Goal: Information Seeking & Learning: Learn about a topic

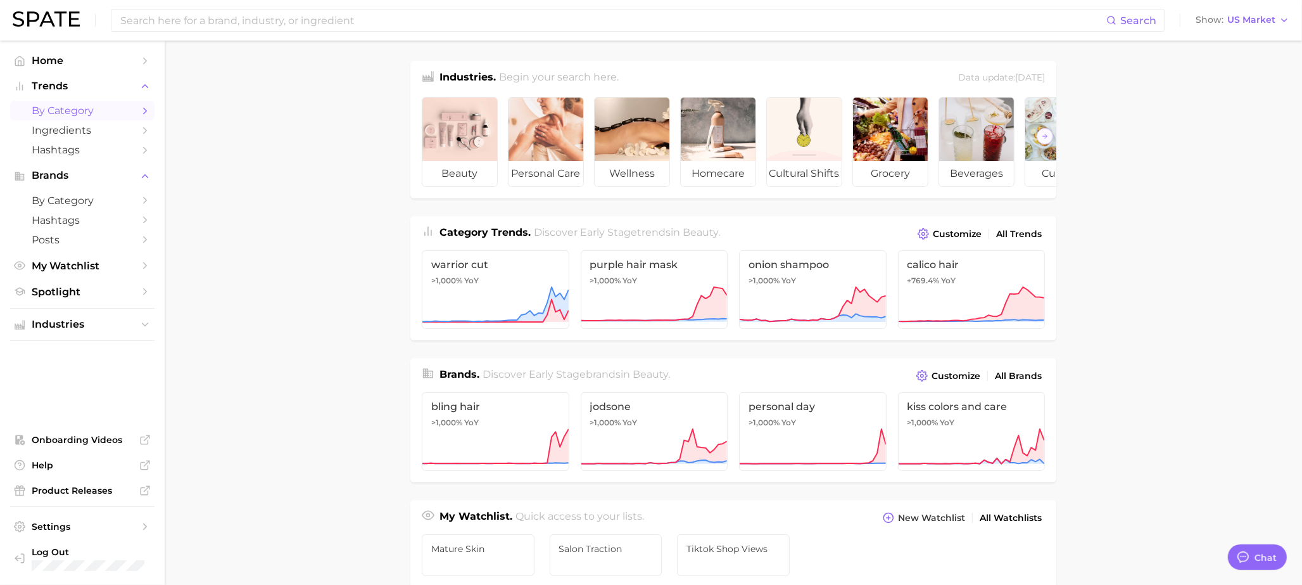
click at [74, 103] on link "by Category" at bounding box center [82, 111] width 144 height 20
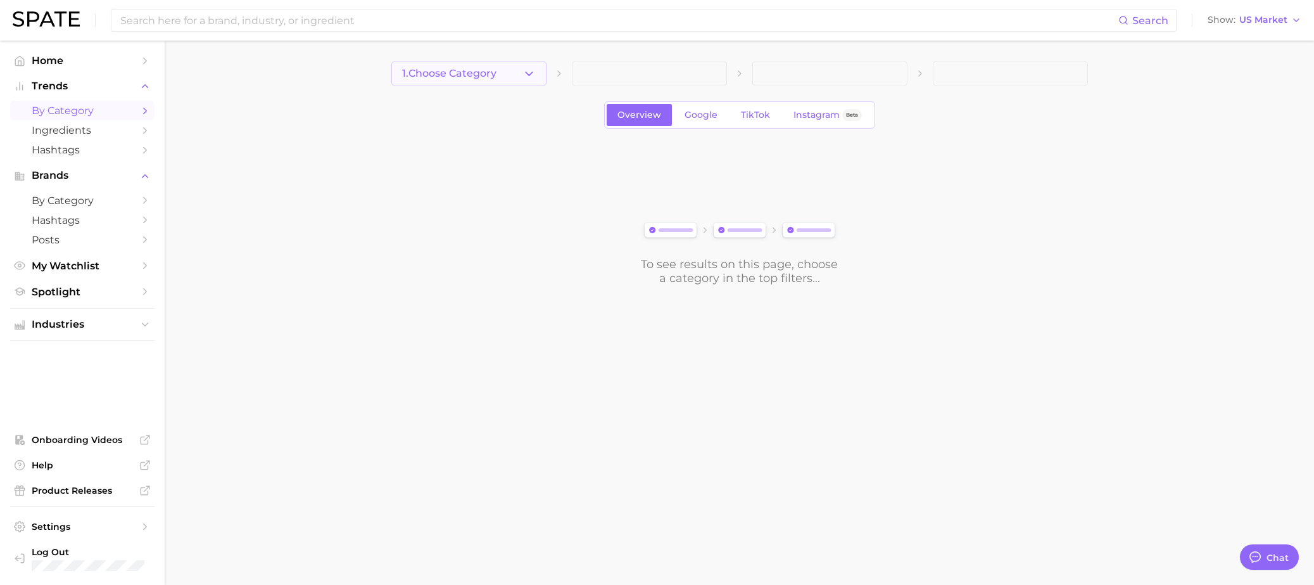
click at [509, 78] on button "1. Choose Category" at bounding box center [468, 73] width 155 height 25
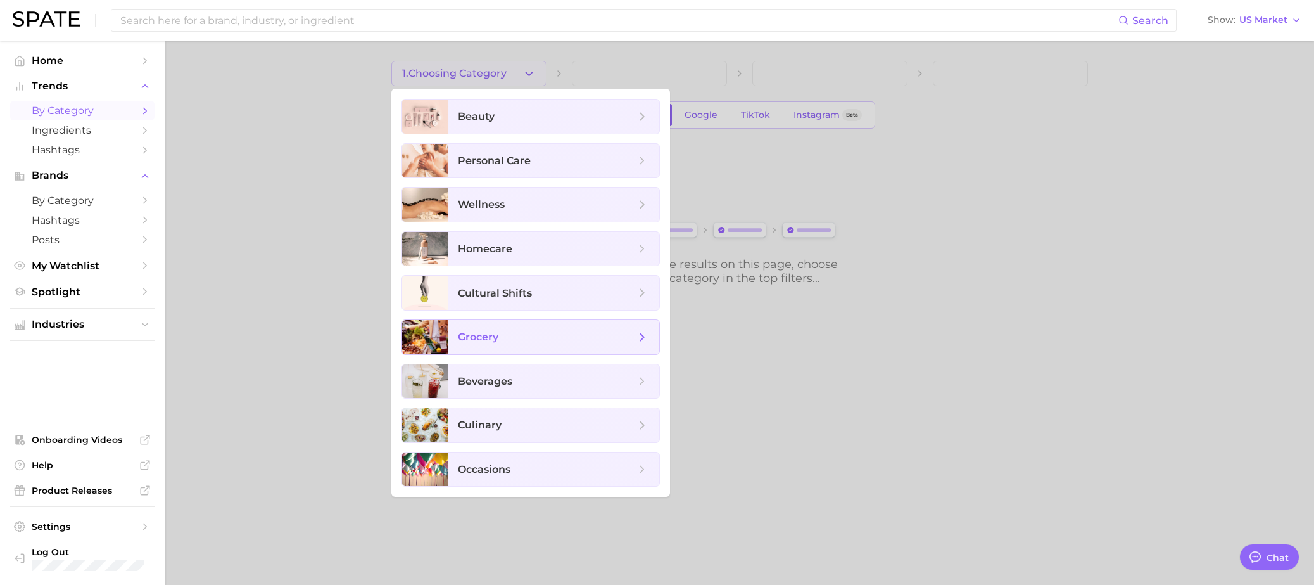
click at [509, 339] on span "grocery" at bounding box center [546, 337] width 177 height 14
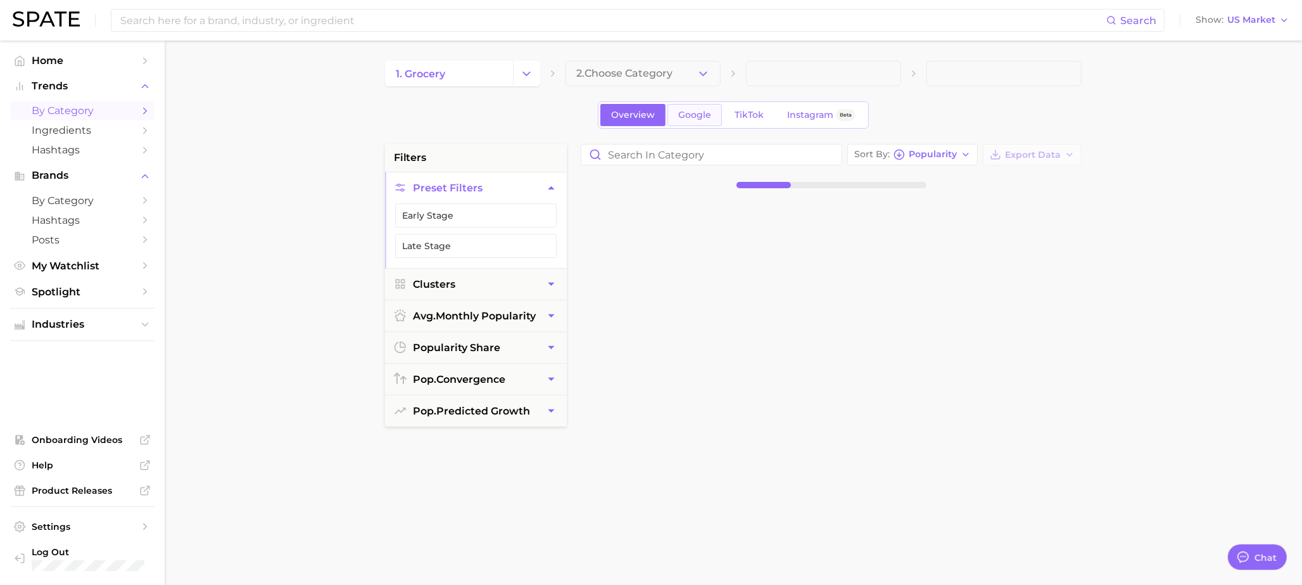
click at [703, 116] on span "Google" at bounding box center [694, 115] width 33 height 11
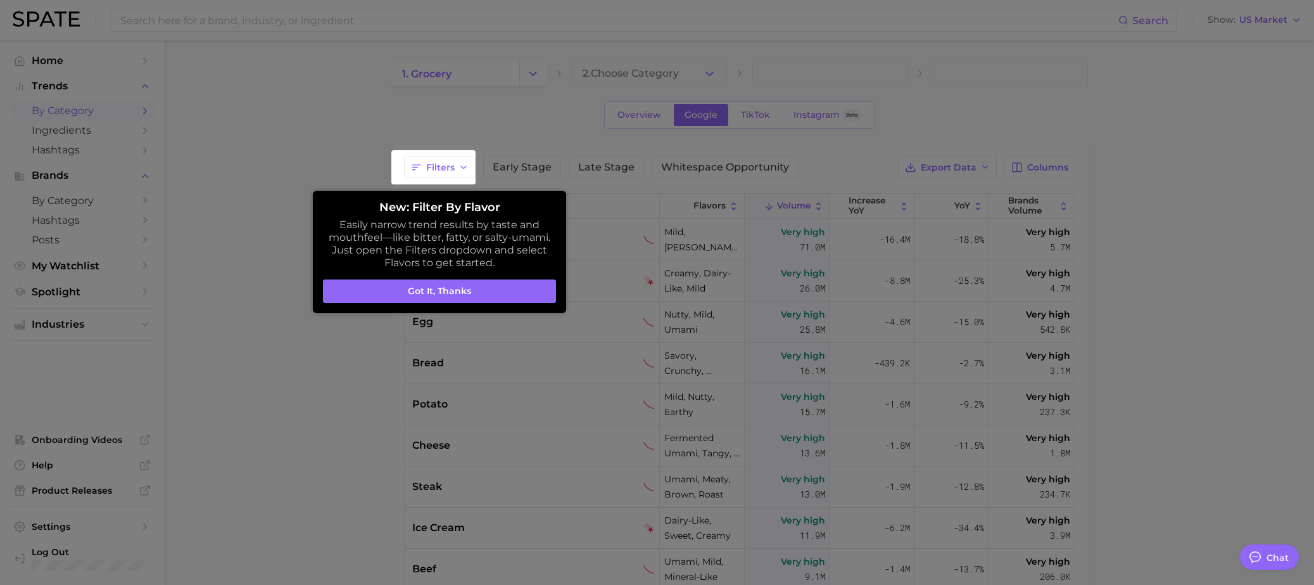
type textarea "x"
click at [452, 123] on div at bounding box center [651, 427] width 1302 height 855
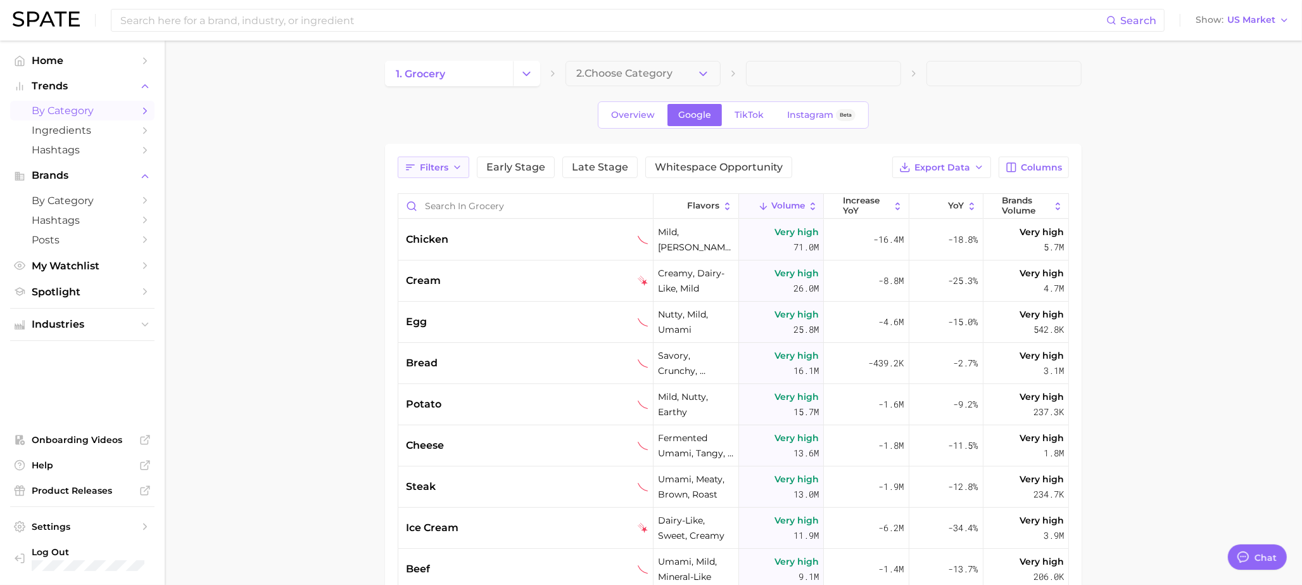
click at [445, 172] on span "Filters" at bounding box center [434, 167] width 29 height 11
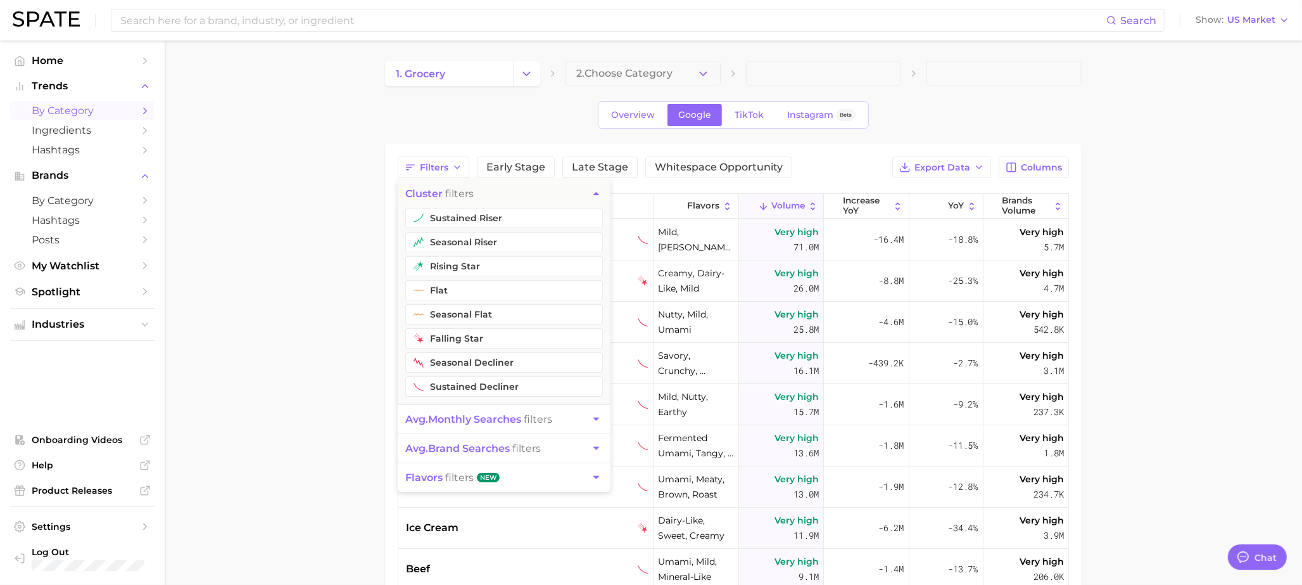
click at [312, 205] on main "1. grocery 2. Choose Category Overview Google TikTok Instagram Beta Filters clu…" at bounding box center [734, 447] width 1138 height 813
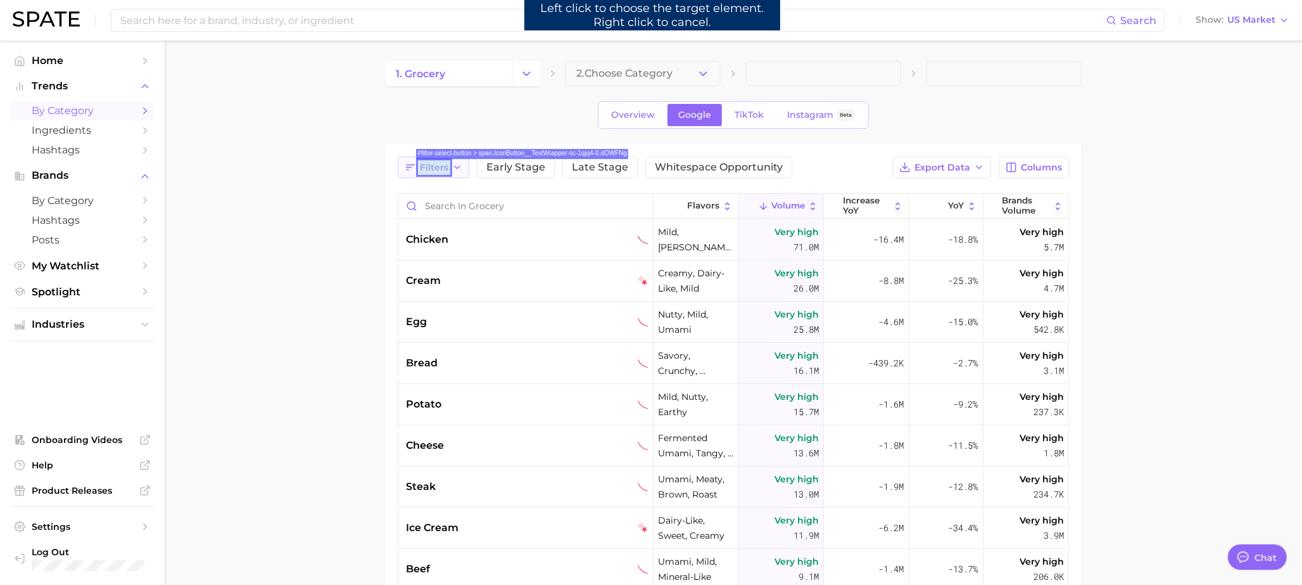
click at [438, 172] on span "Filters" at bounding box center [434, 167] width 29 height 11
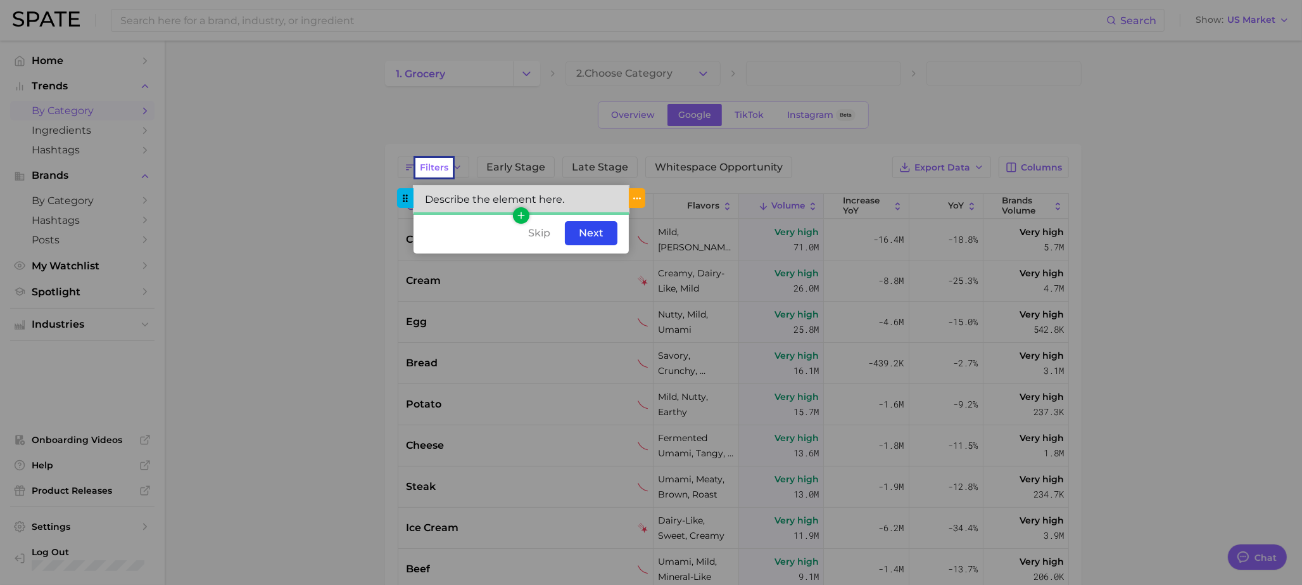
click at [557, 207] on div "Describe the element here." at bounding box center [521, 199] width 215 height 27
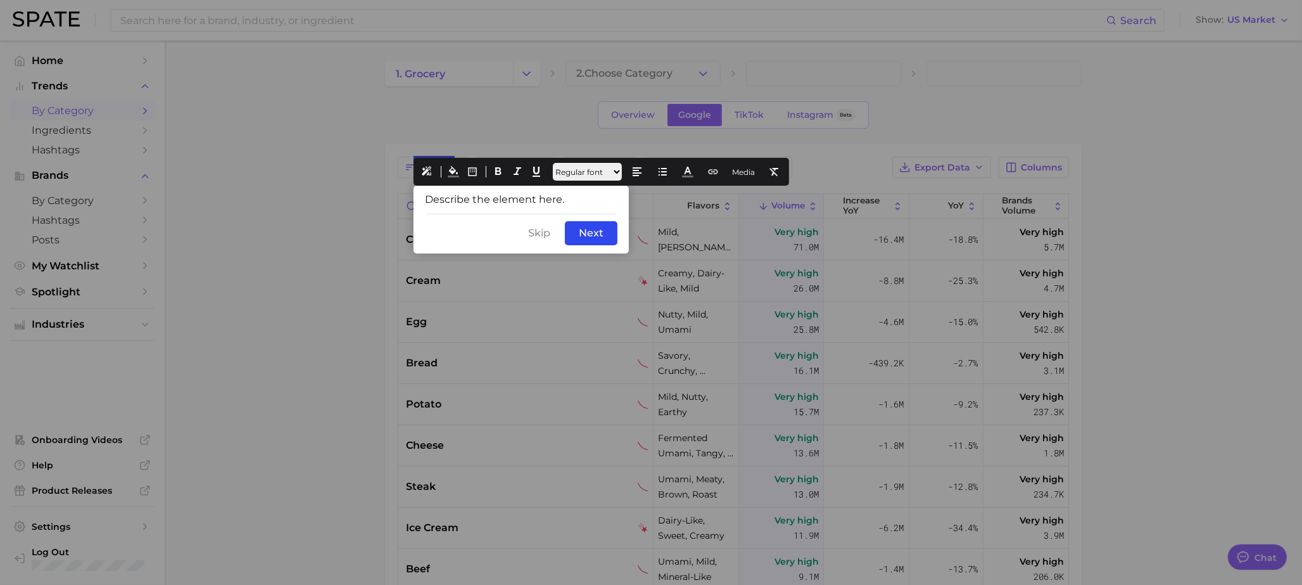
drag, startPoint x: 574, startPoint y: 194, endPoint x: 391, endPoint y: 185, distance: 182.7
drag, startPoint x: 540, startPoint y: 201, endPoint x: 381, endPoint y: 196, distance: 158.5
click at [495, 171] on icon at bounding box center [498, 171] width 11 height 11
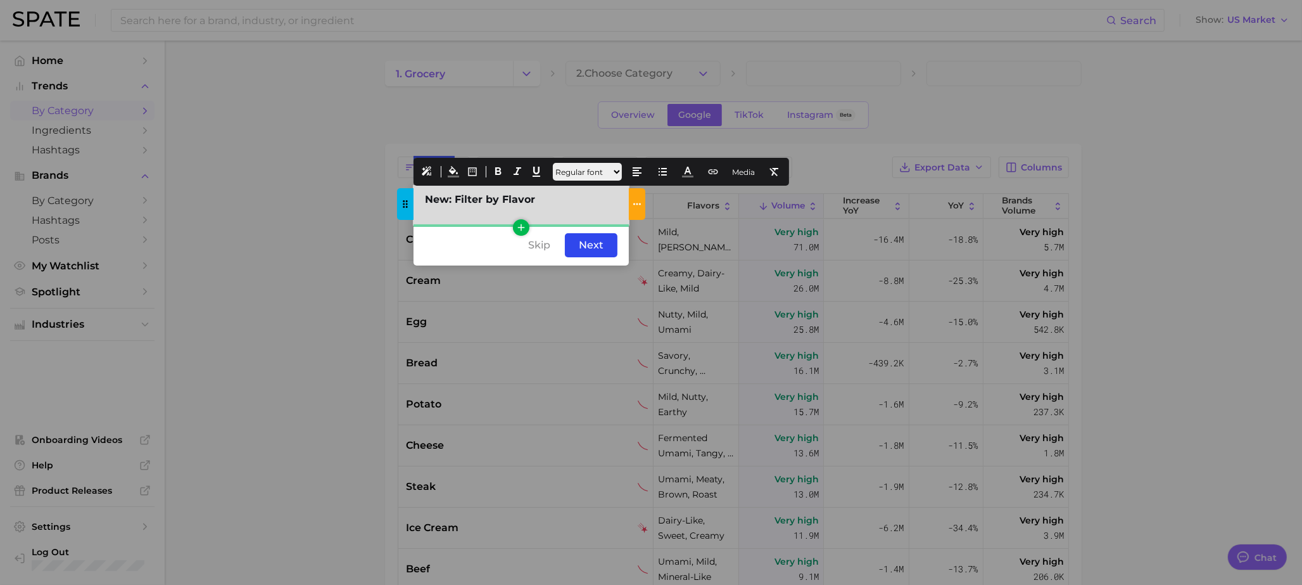
click at [534, 217] on div "New: Filter by Flavor" at bounding box center [521, 205] width 215 height 39
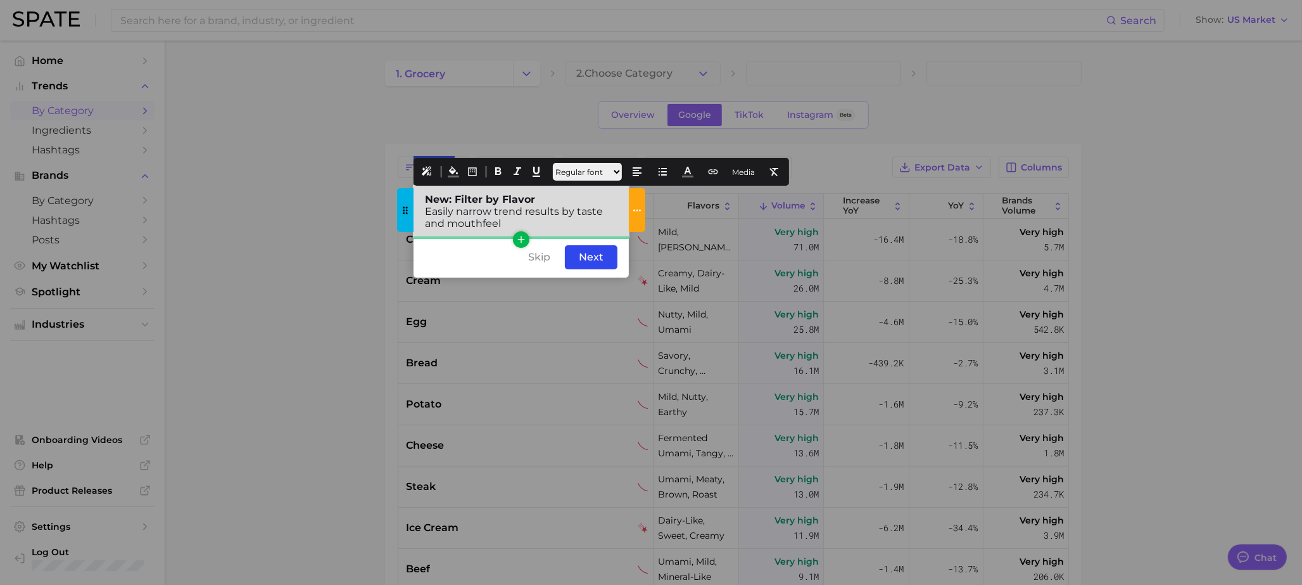
click at [511, 224] on div "New: Filter by Flavor Easily narrow trend results by taste and mouthfeel" at bounding box center [521, 211] width 215 height 51
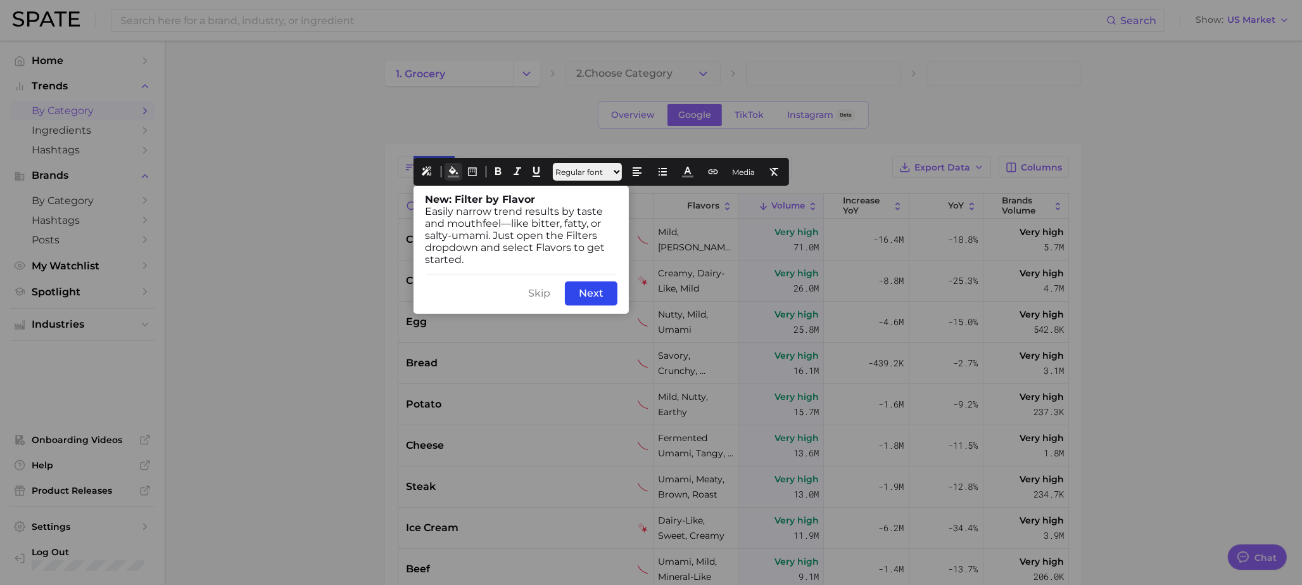
click at [445, 170] on button at bounding box center [454, 172] width 18 height 18
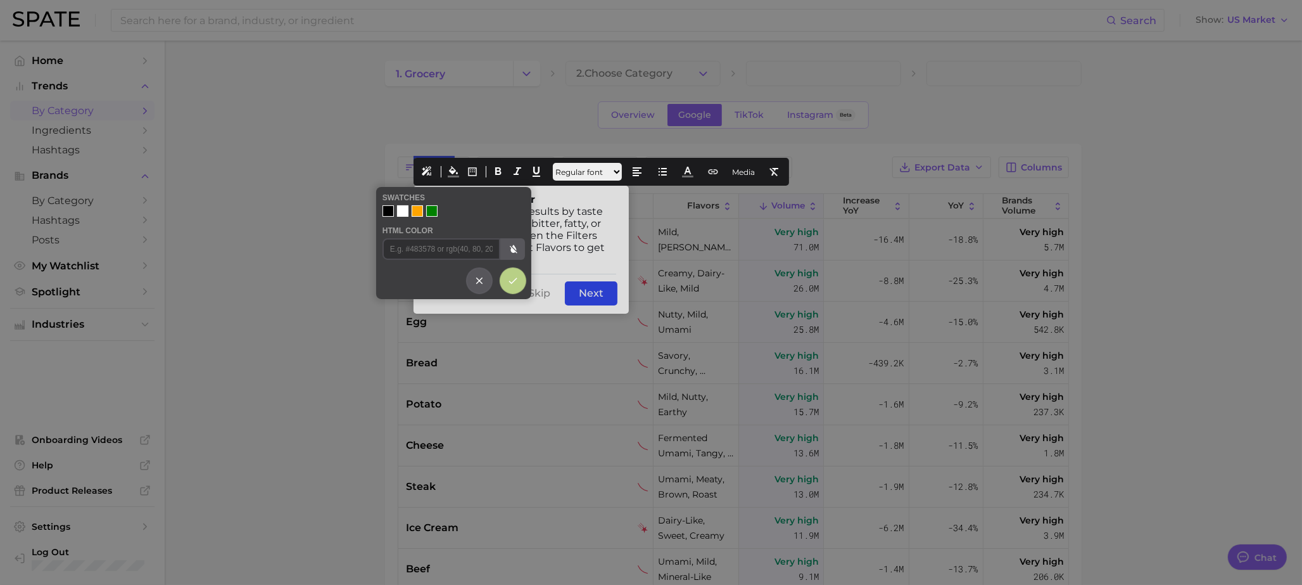
click at [385, 209] on div at bounding box center [388, 210] width 11 height 11
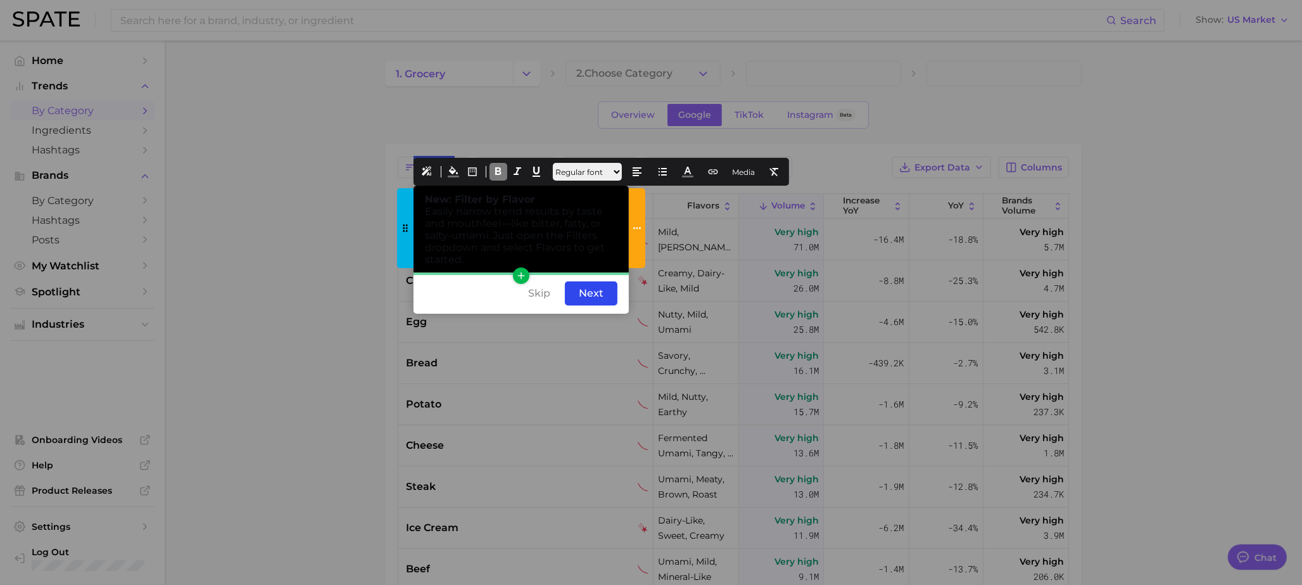
drag, startPoint x: 535, startPoint y: 255, endPoint x: 397, endPoint y: 190, distance: 152.5
click at [414, 190] on div "New: Filter by Flavor Easily narrow trend results by taste and mouthfeel—like b…" at bounding box center [521, 229] width 215 height 87
click at [694, 170] on icon at bounding box center [687, 171] width 11 height 11
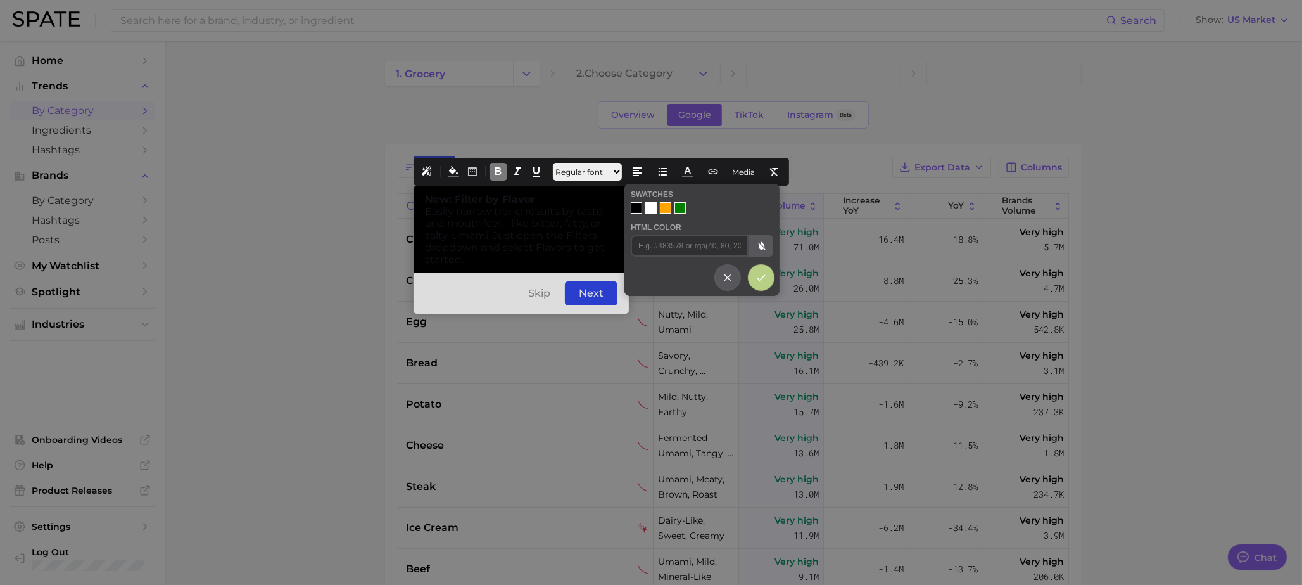
click at [650, 210] on div at bounding box center [650, 207] width 11 height 11
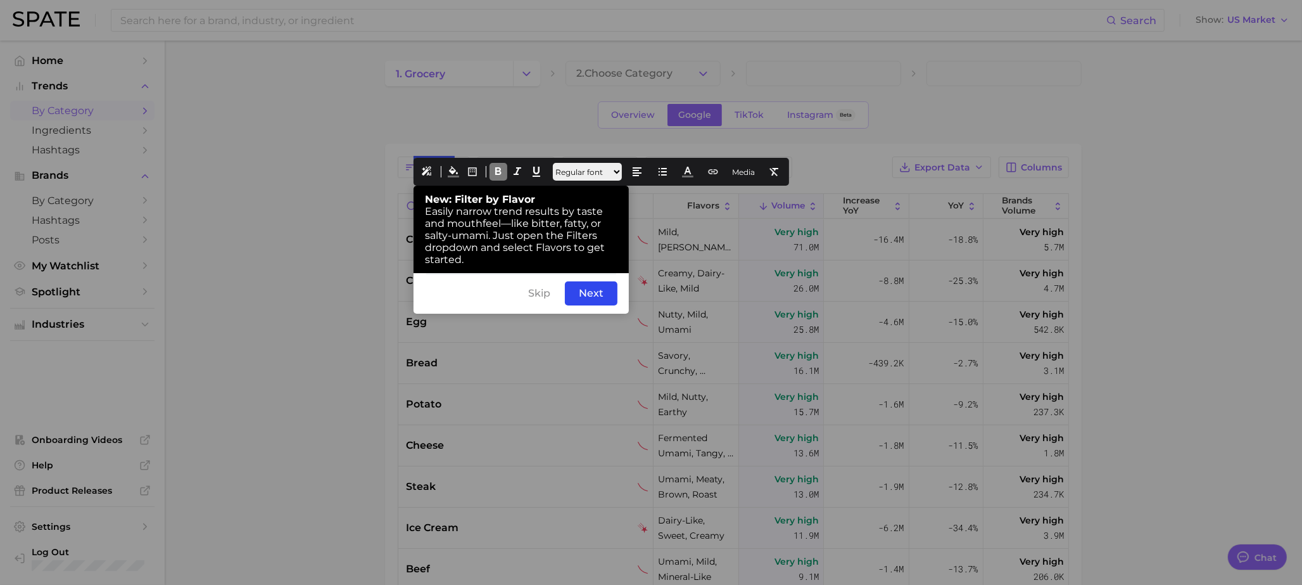
click at [488, 289] on div "Skip Back Next" at bounding box center [521, 293] width 215 height 41
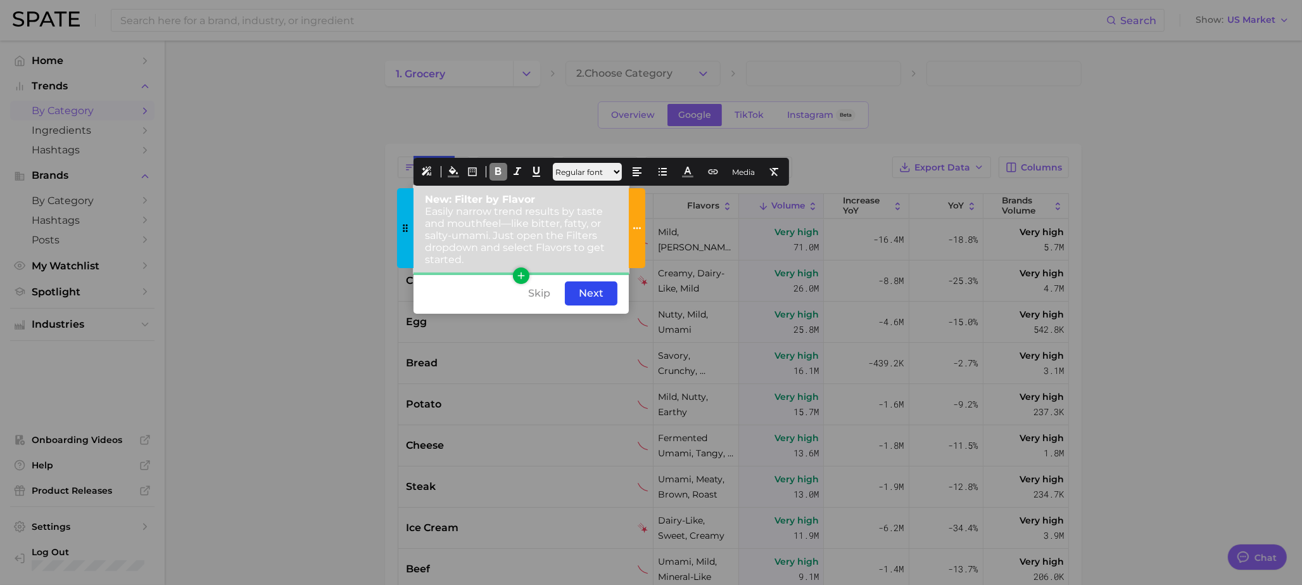
drag, startPoint x: 446, startPoint y: 246, endPoint x: 423, endPoint y: 190, distance: 61.1
click at [423, 190] on div "New: Filter by Flavor Easily narrow trend results by taste and mouthfeel—like b…" at bounding box center [521, 229] width 215 height 87
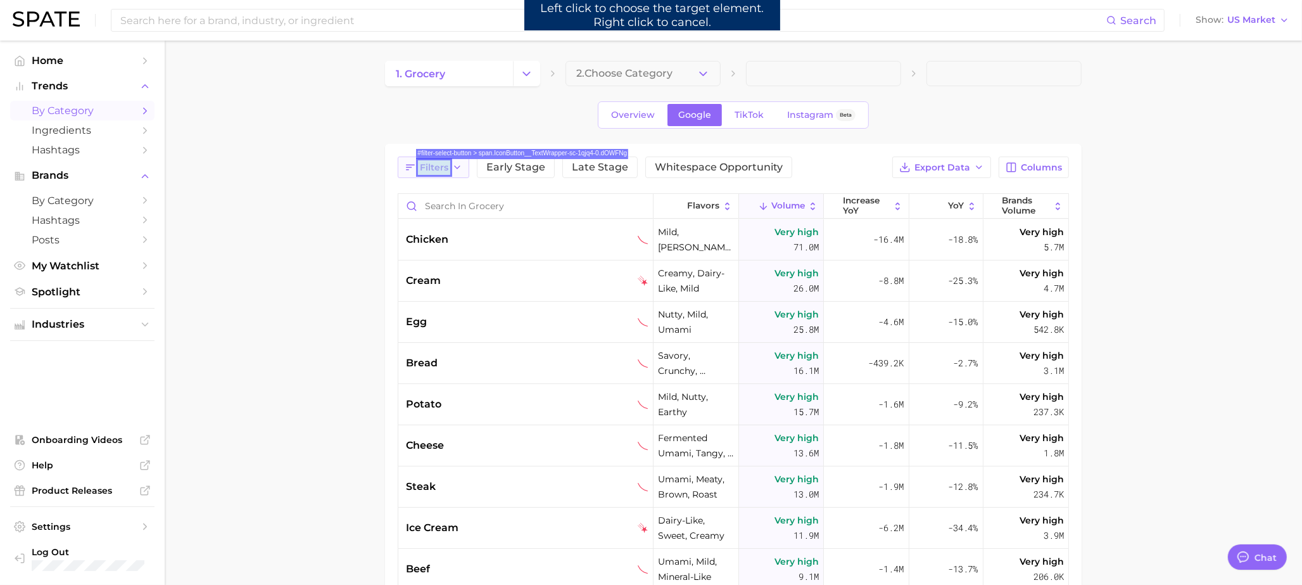
click at [438, 169] on span "Filters" at bounding box center [434, 167] width 29 height 11
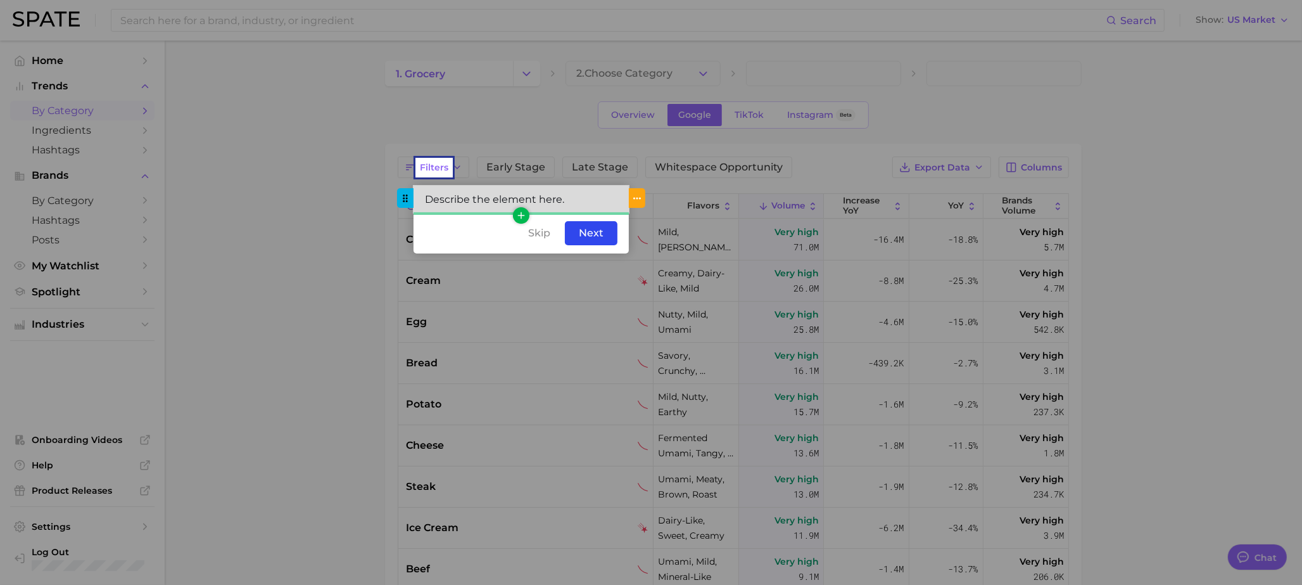
click at [545, 206] on div "Describe the element here." at bounding box center [521, 199] width 215 height 27
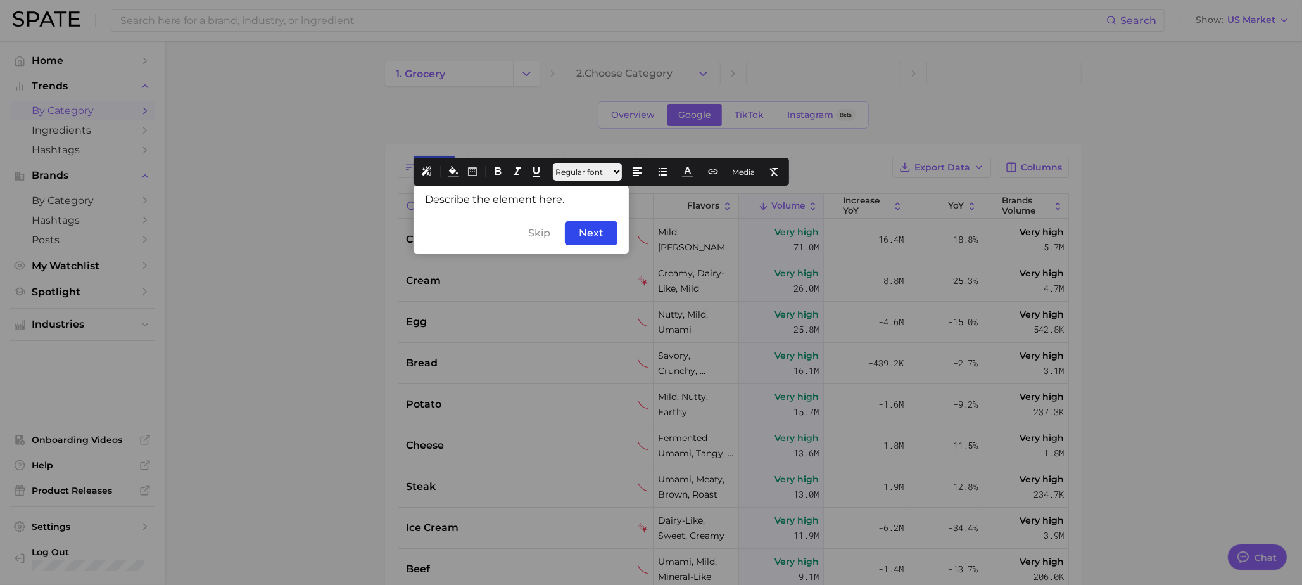
drag, startPoint x: 575, startPoint y: 200, endPoint x: 394, endPoint y: 195, distance: 181.2
paste div
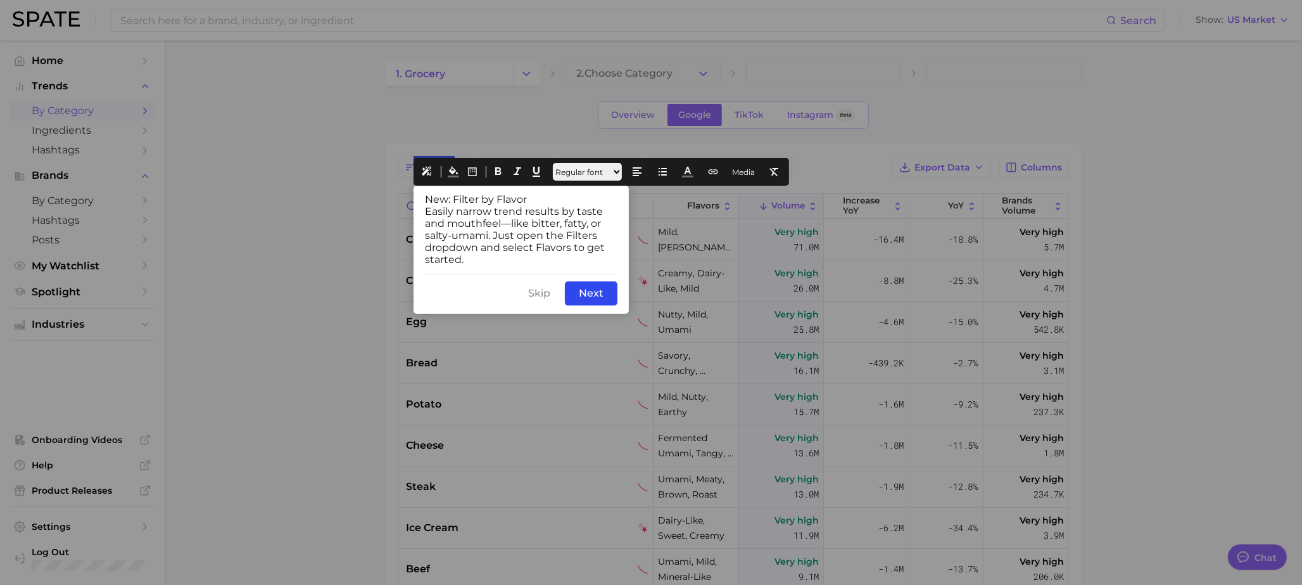
drag, startPoint x: 535, startPoint y: 196, endPoint x: 400, endPoint y: 186, distance: 135.9
click at [502, 172] on icon at bounding box center [498, 171] width 11 height 11
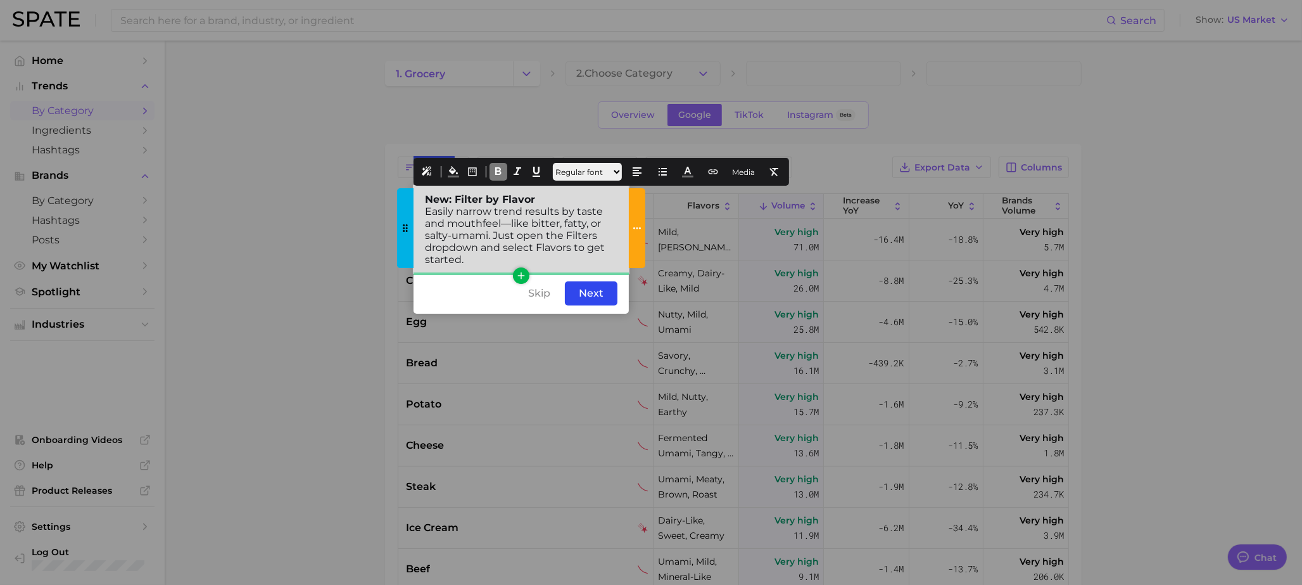
drag, startPoint x: 475, startPoint y: 258, endPoint x: 421, endPoint y: 187, distance: 89.4
click at [421, 187] on div "New: Filter by Flavor Easily narrow trend results by taste and mouthfeel—like b…" at bounding box center [521, 229] width 215 height 87
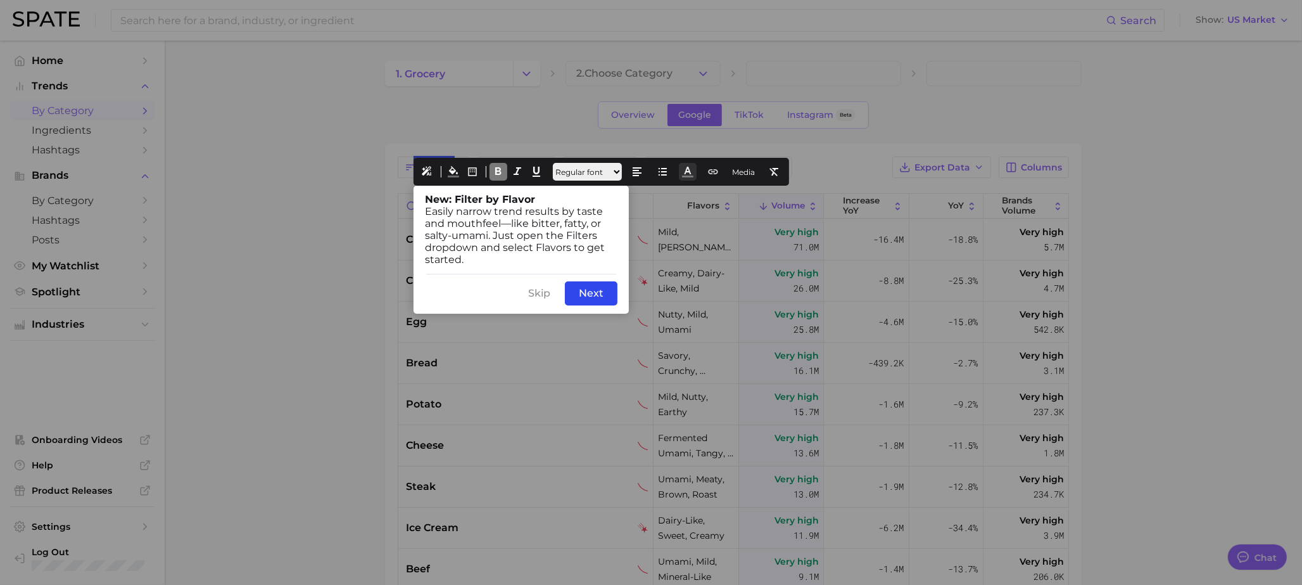
click at [694, 170] on icon at bounding box center [687, 171] width 11 height 11
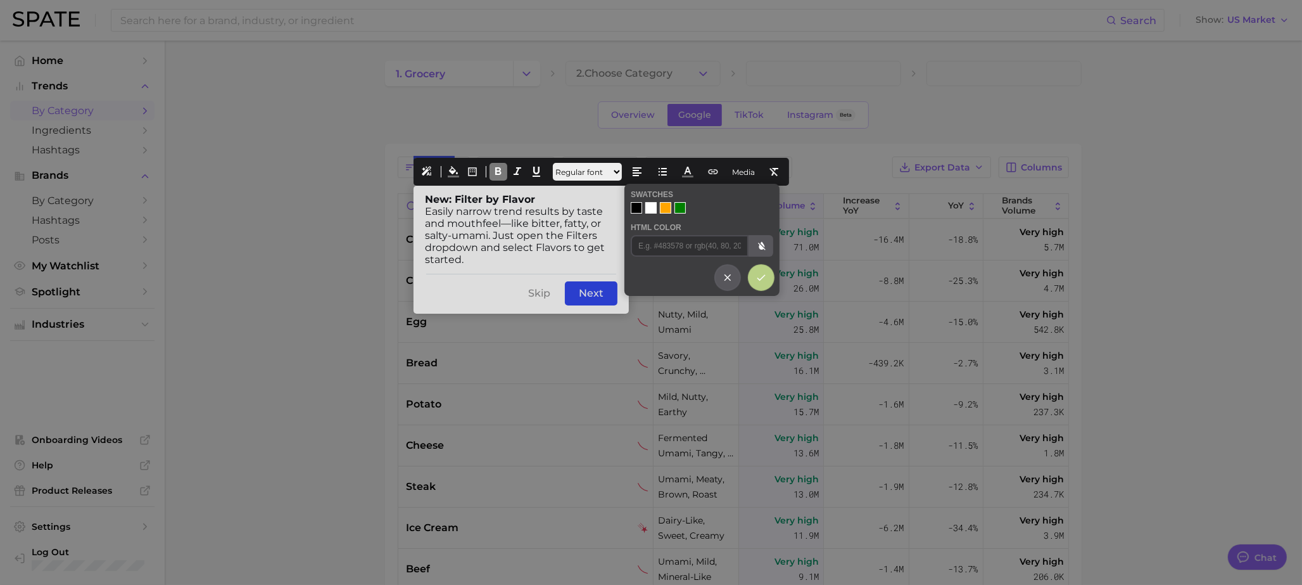
click at [649, 208] on div at bounding box center [650, 207] width 11 height 11
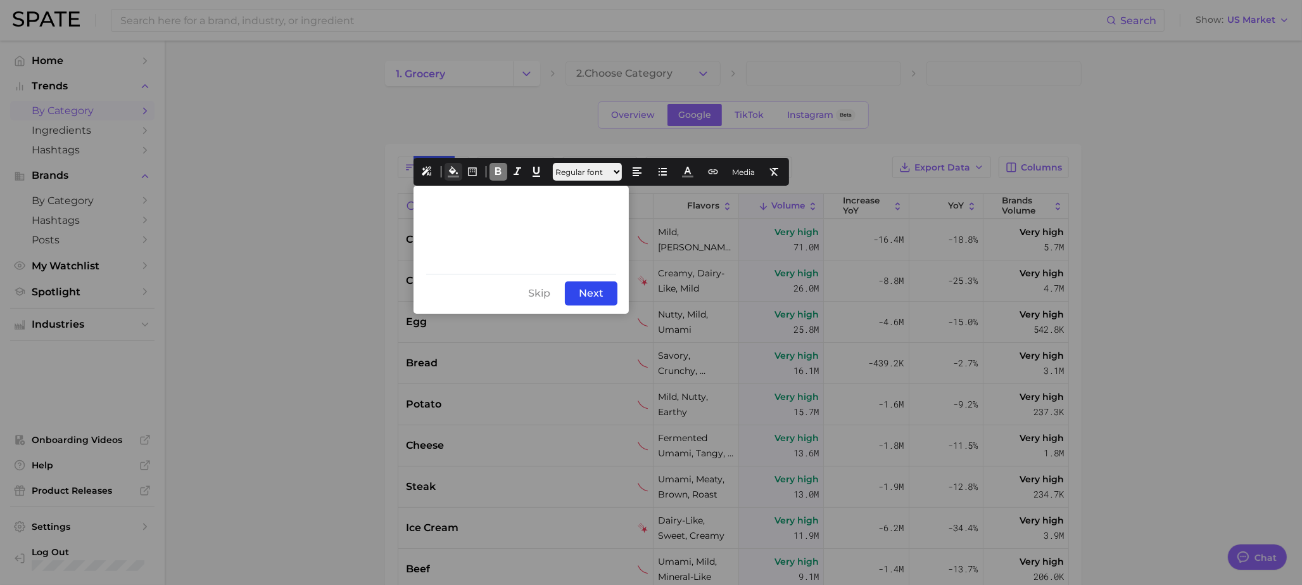
click at [452, 174] on icon at bounding box center [453, 171] width 11 height 11
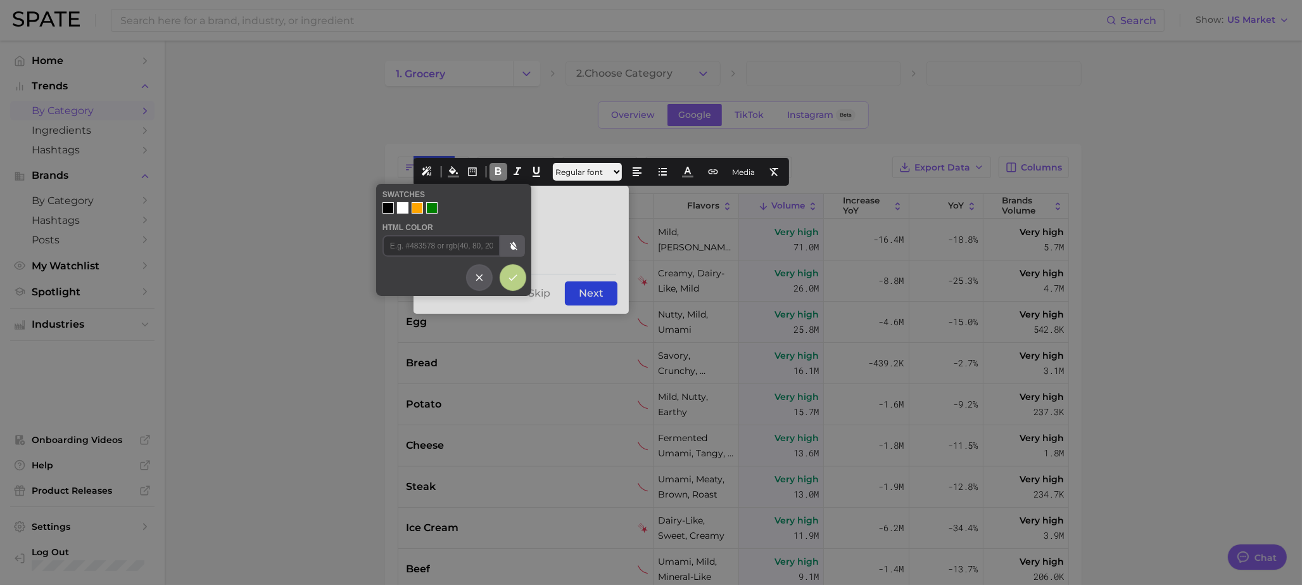
click at [388, 210] on div at bounding box center [388, 207] width 11 height 11
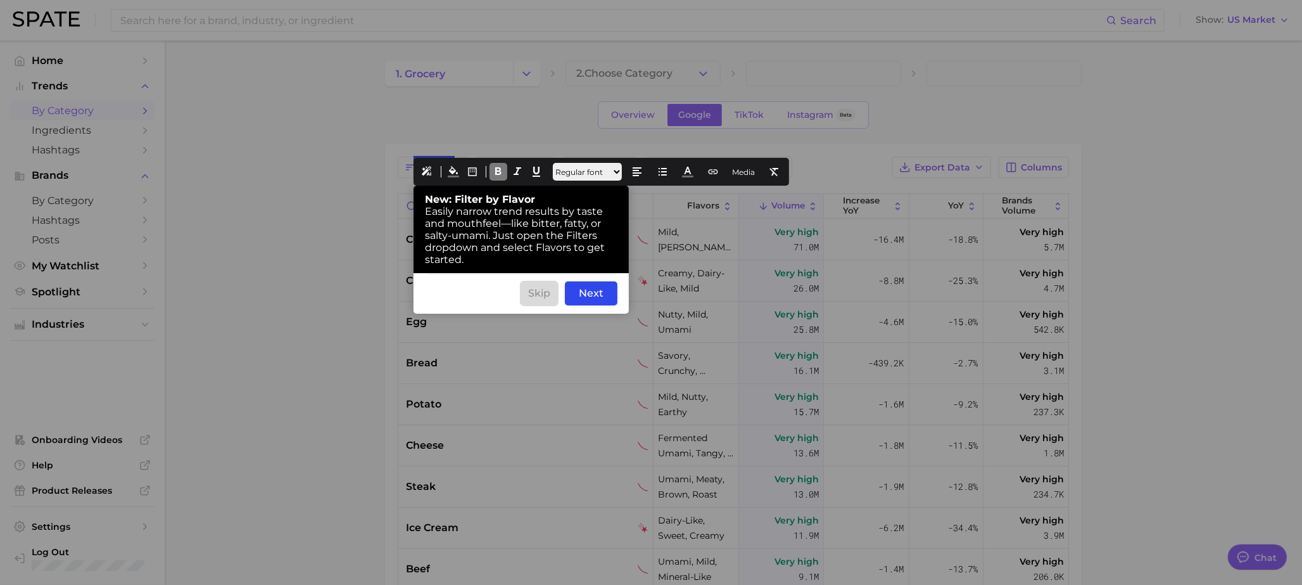
click at [546, 289] on div "Skip" at bounding box center [539, 293] width 37 height 24
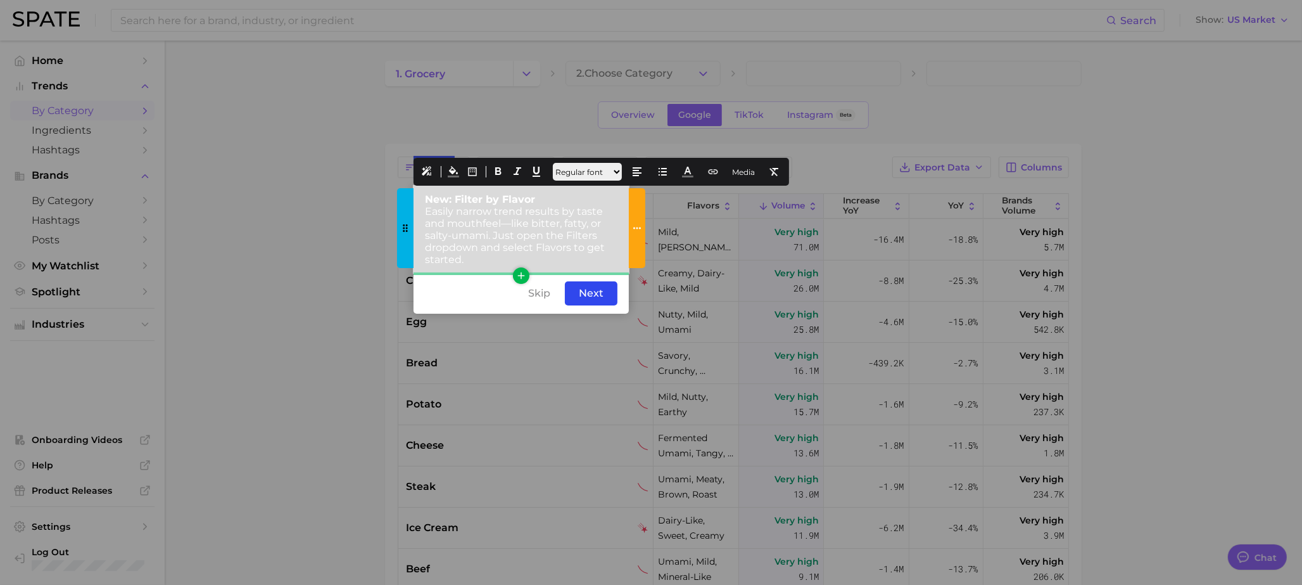
click at [540, 248] on span "Easily narrow trend results by taste and mouthfeel—like bitter, fatty, or salty…" at bounding box center [515, 235] width 180 height 60
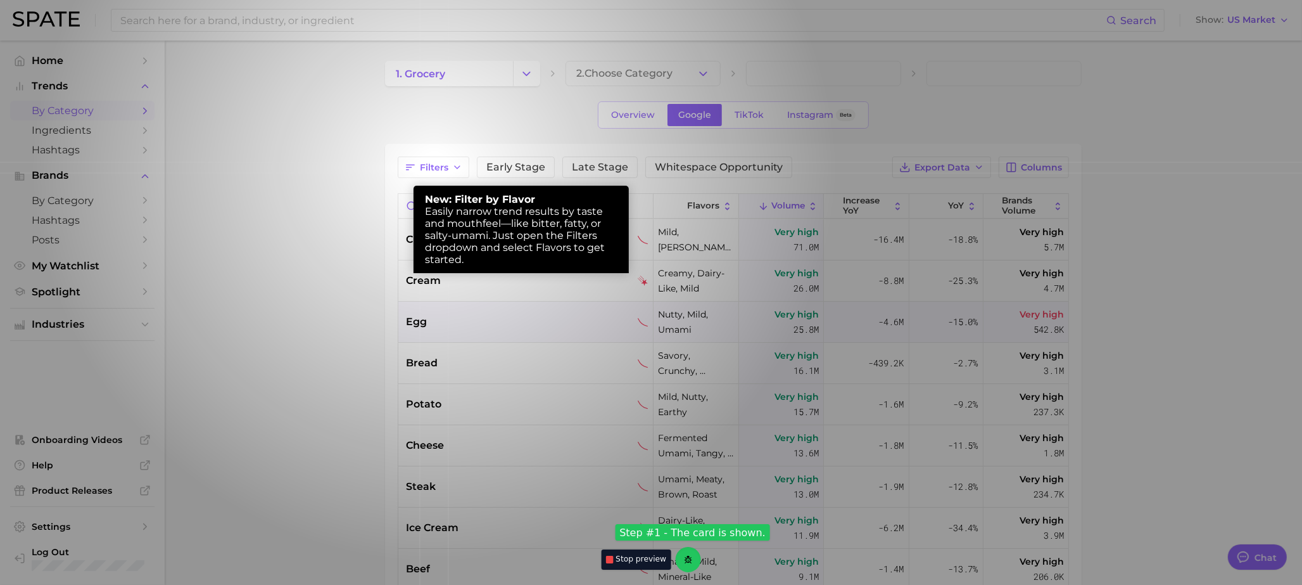
click at [609, 326] on div "egg" at bounding box center [527, 321] width 243 height 15
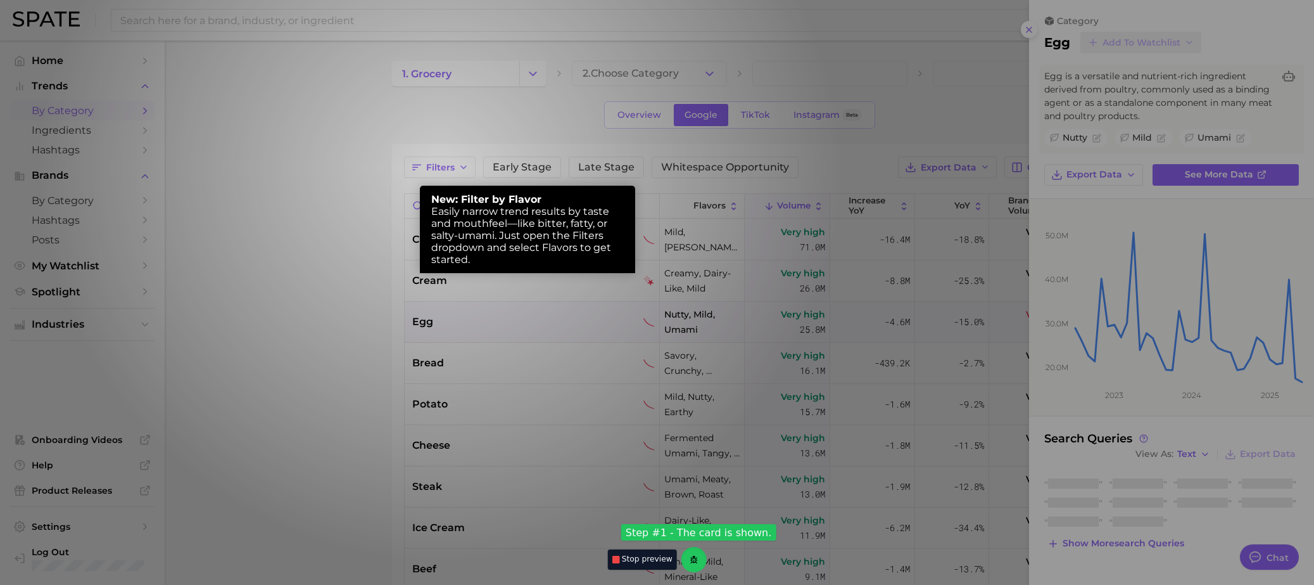
click at [571, 260] on div "Easily narrow trend results by taste and mouthfeel—like bitter, fatty, or salty…" at bounding box center [527, 235] width 193 height 60
click at [607, 170] on div at bounding box center [657, 292] width 1314 height 585
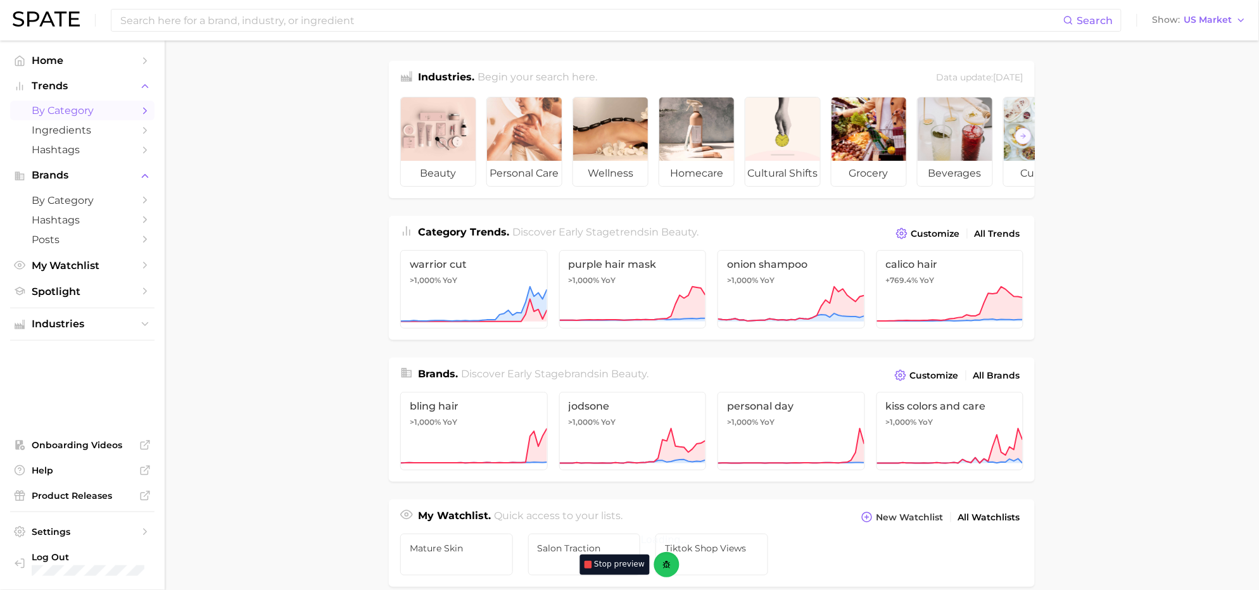
click at [79, 117] on link "by Category" at bounding box center [82, 111] width 144 height 20
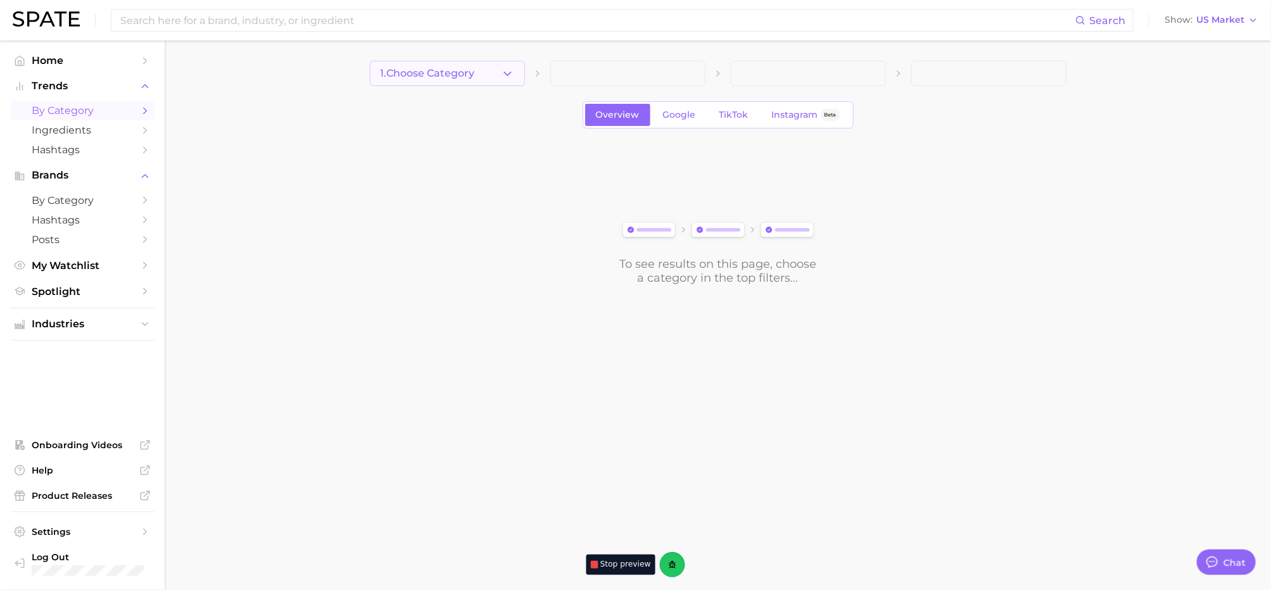
click at [457, 80] on button "1. Choose Category" at bounding box center [447, 73] width 155 height 25
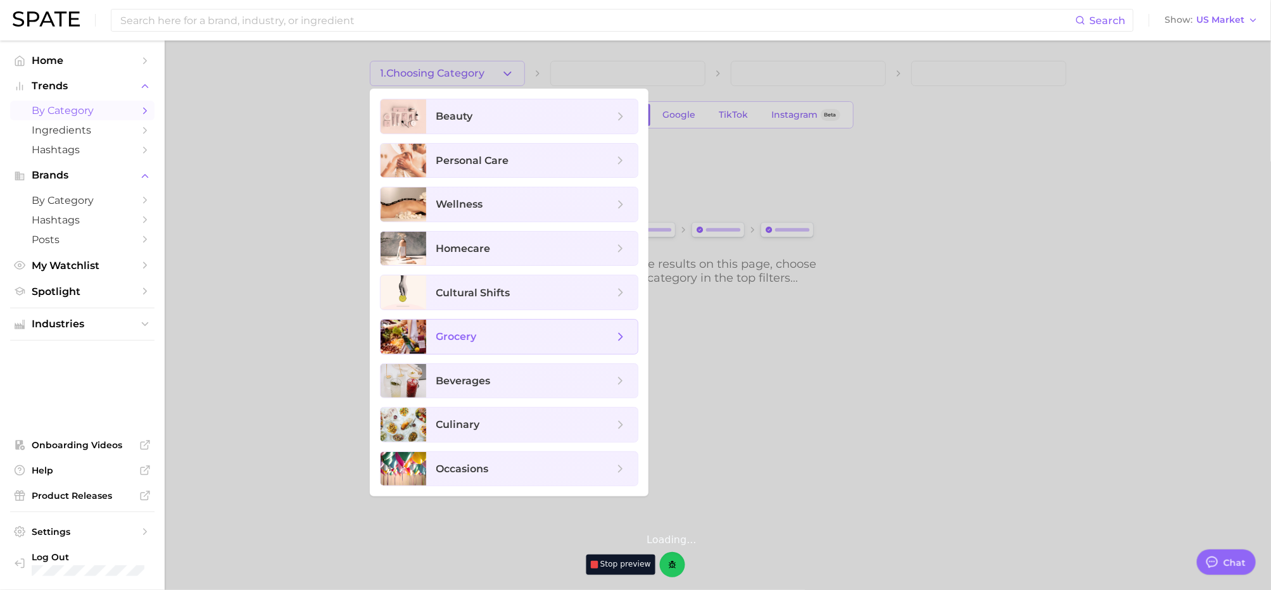
click at [484, 347] on span "grocery" at bounding box center [532, 337] width 212 height 34
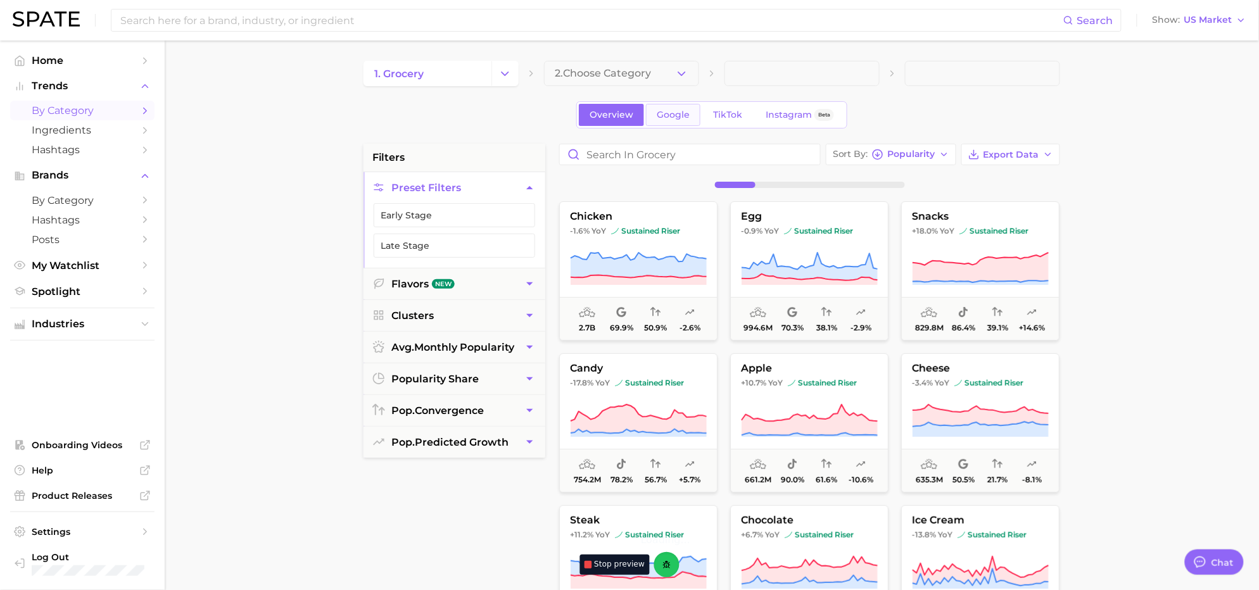
click at [661, 111] on span "Google" at bounding box center [673, 115] width 33 height 11
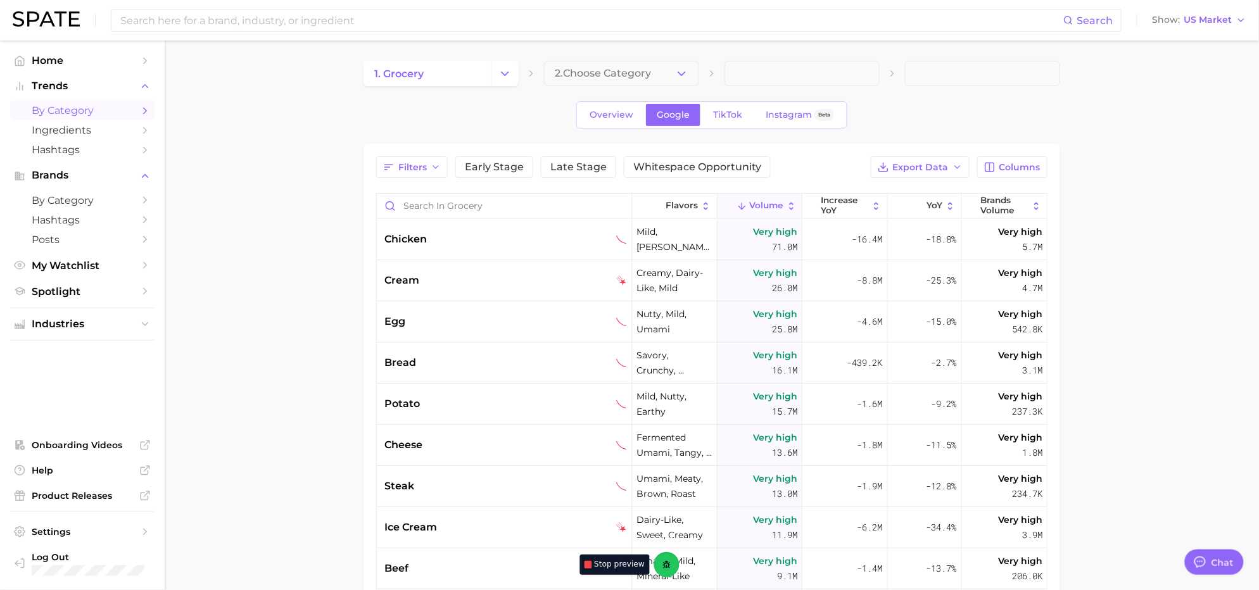
type textarea "x"
click at [398, 164] on button "Filters" at bounding box center [412, 167] width 72 height 22
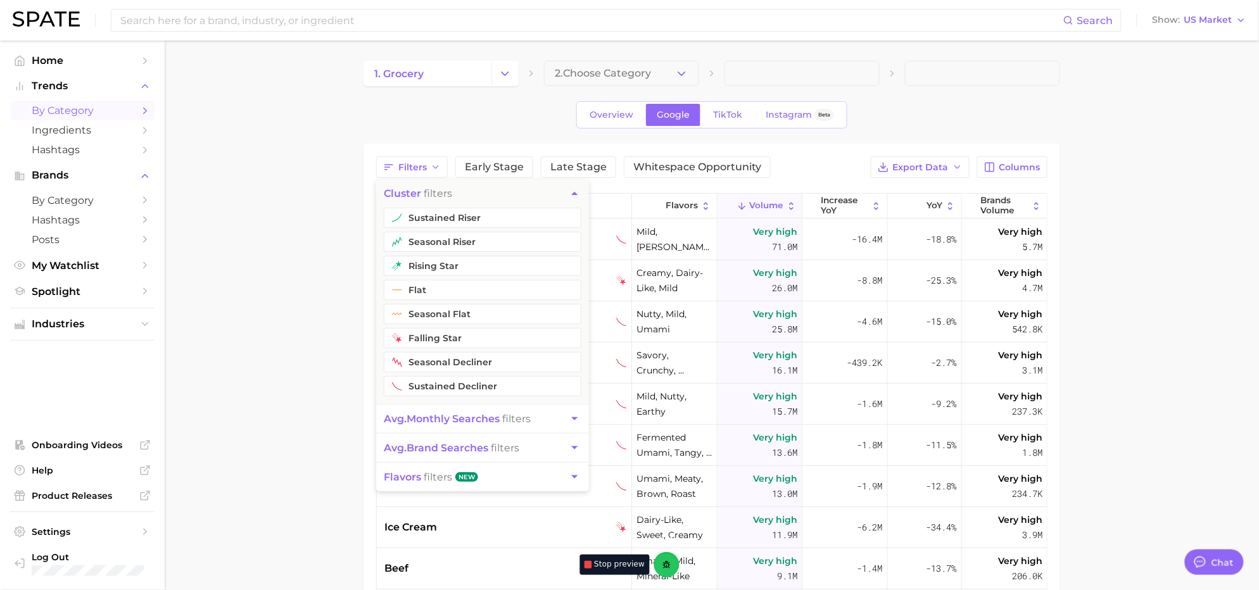
click at [438, 126] on div "Overview Google TikTok Instagram Beta" at bounding box center [712, 114] width 697 height 27
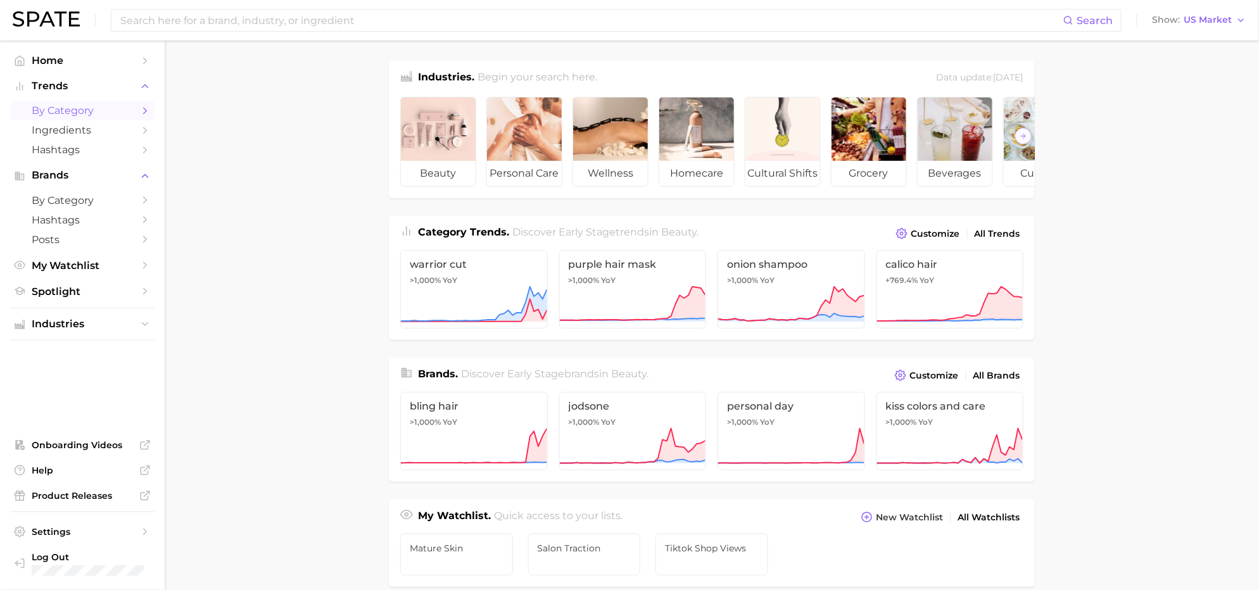
click at [98, 111] on span "by Category" at bounding box center [82, 111] width 101 height 12
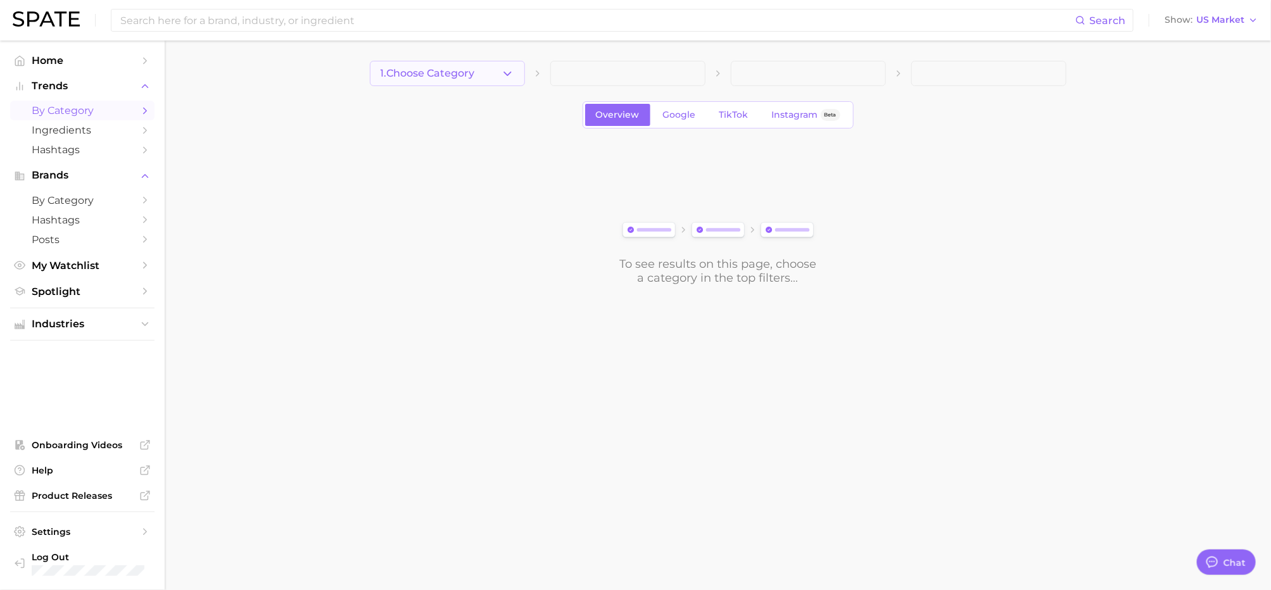
click at [483, 73] on button "1. Choose Category" at bounding box center [447, 73] width 155 height 25
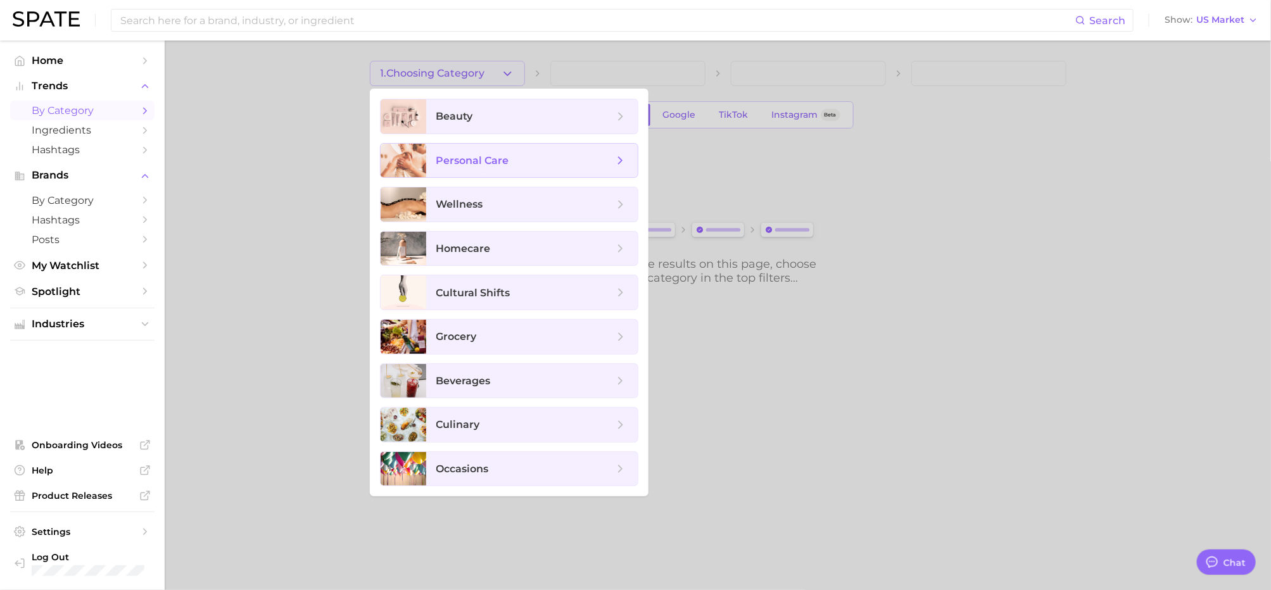
click at [483, 158] on span "personal care" at bounding box center [472, 161] width 73 height 12
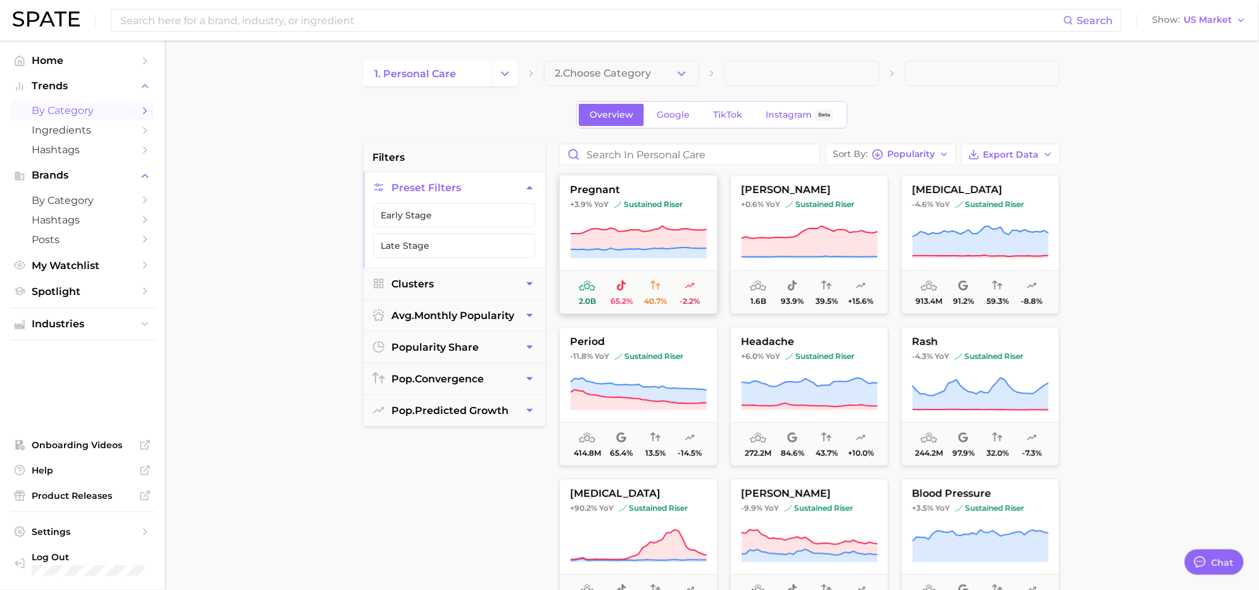
click at [625, 286] on icon at bounding box center [621, 286] width 10 height 10
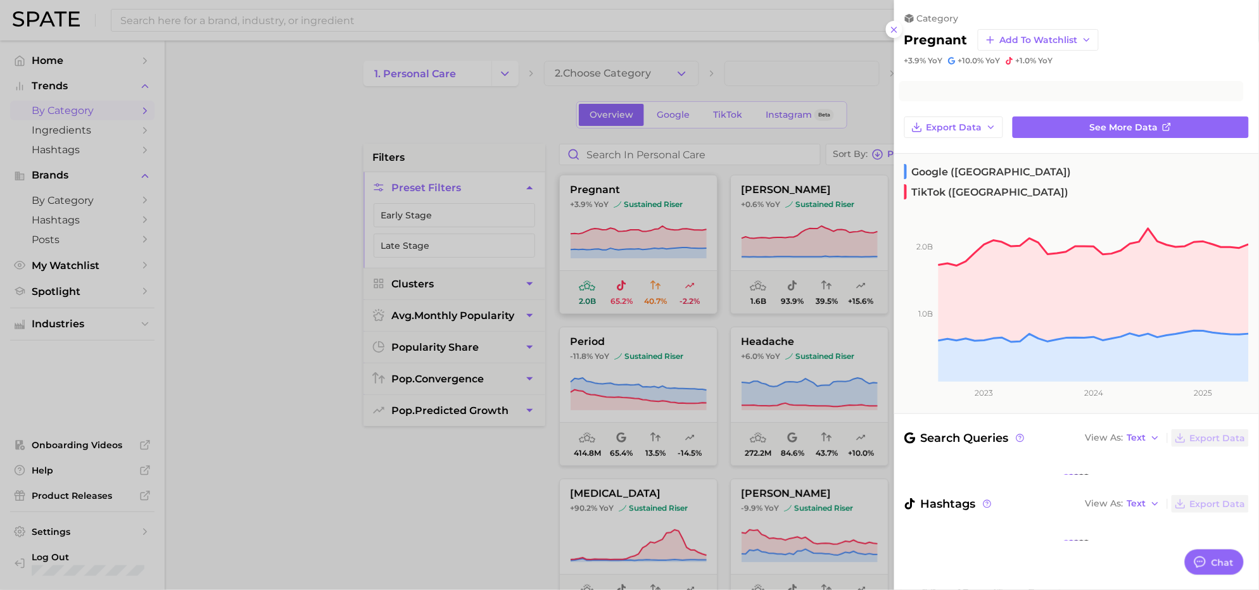
type textarea "x"
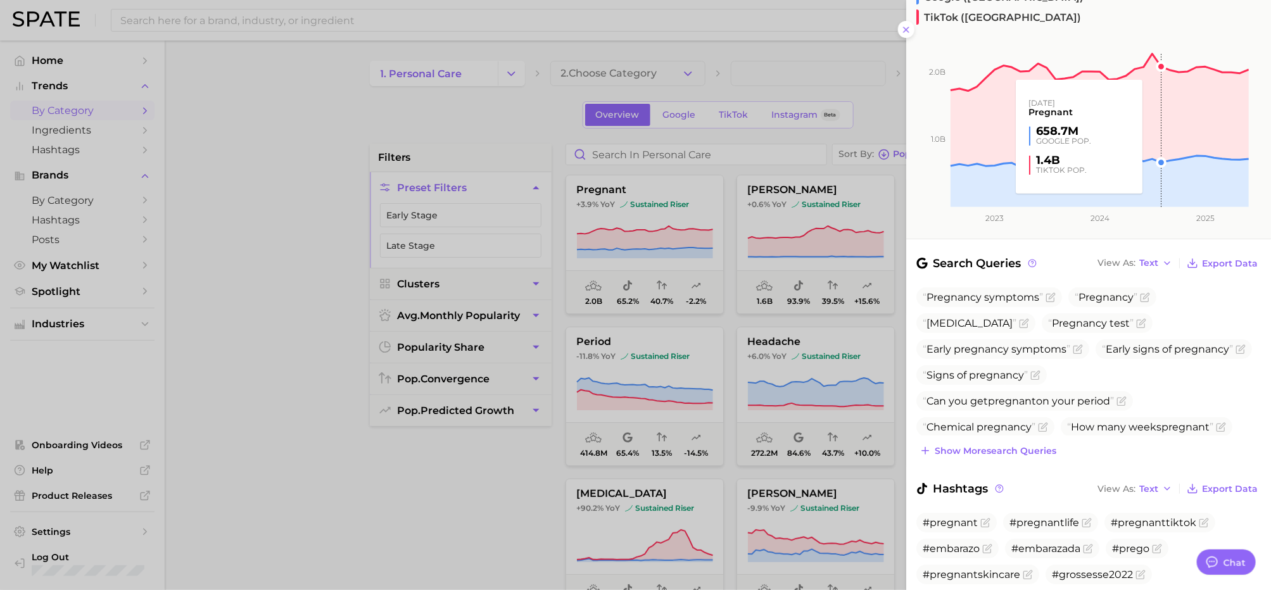
scroll to position [210, 0]
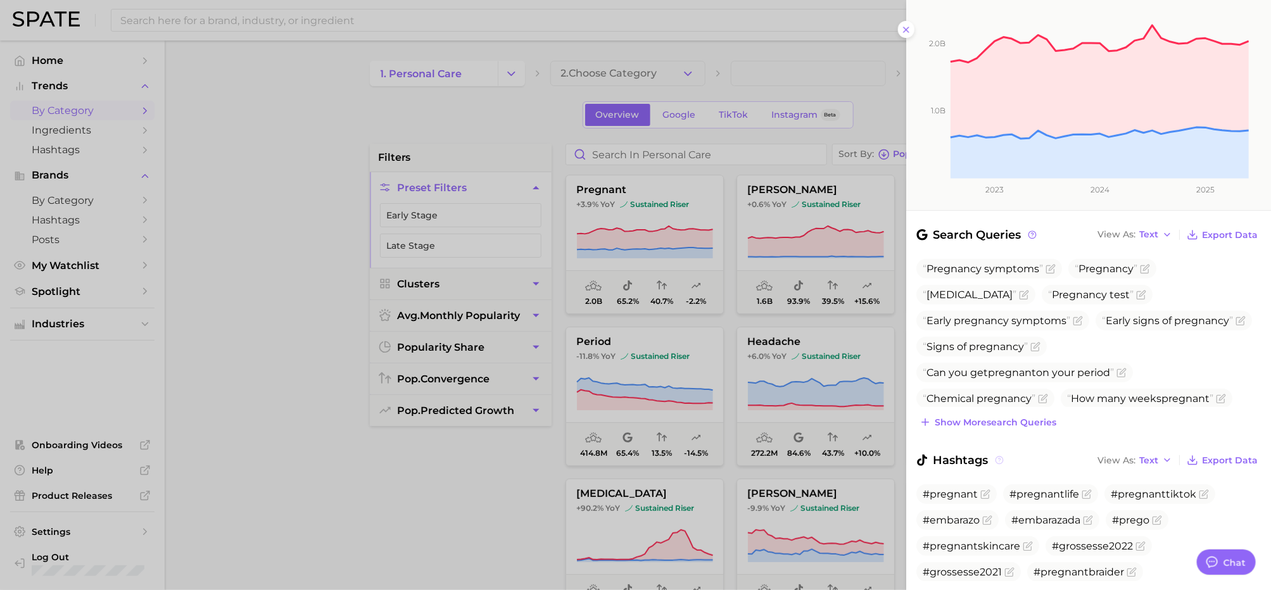
click at [999, 459] on icon at bounding box center [999, 460] width 2 height 3
click at [1003, 456] on icon at bounding box center [999, 460] width 9 height 9
click at [1029, 231] on circle at bounding box center [1033, 235] width 8 height 8
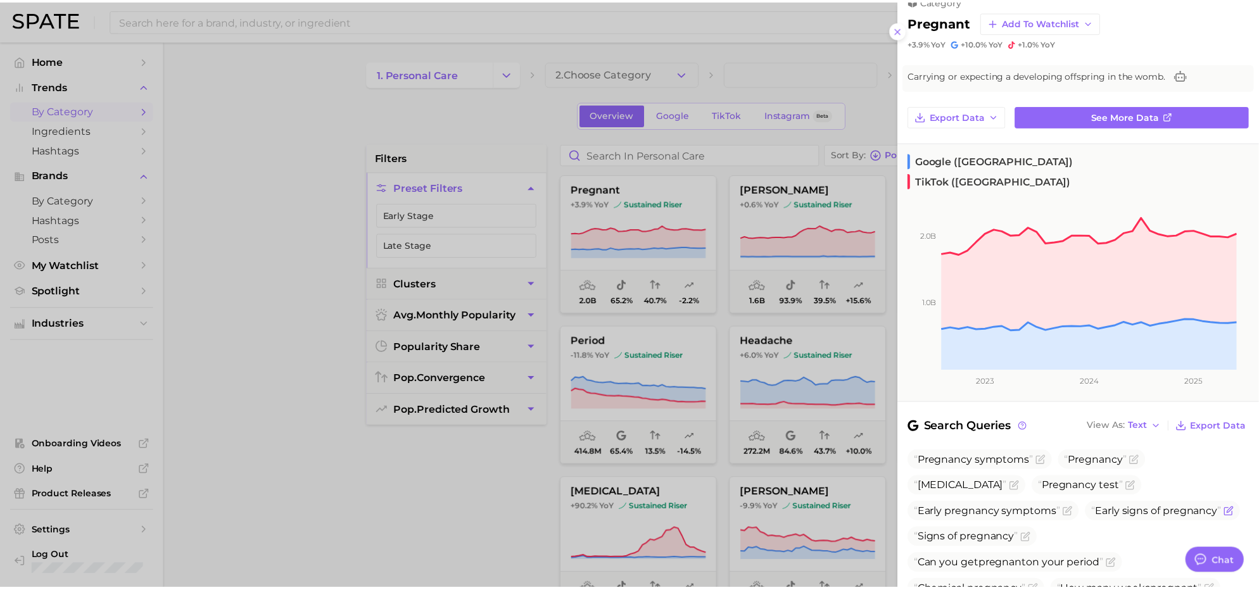
scroll to position [0, 0]
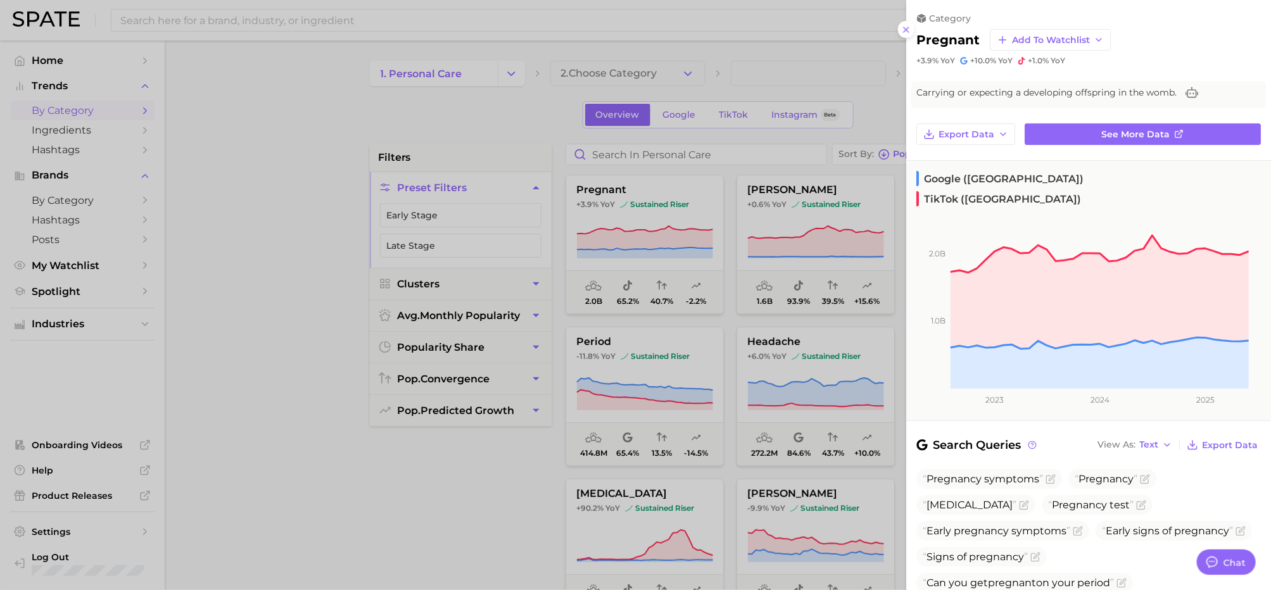
click at [1032, 58] on span "+1.0%" at bounding box center [1038, 61] width 21 height 10
click at [944, 61] on span "YoY" at bounding box center [948, 61] width 15 height 10
click at [910, 34] on icon at bounding box center [906, 30] width 10 height 10
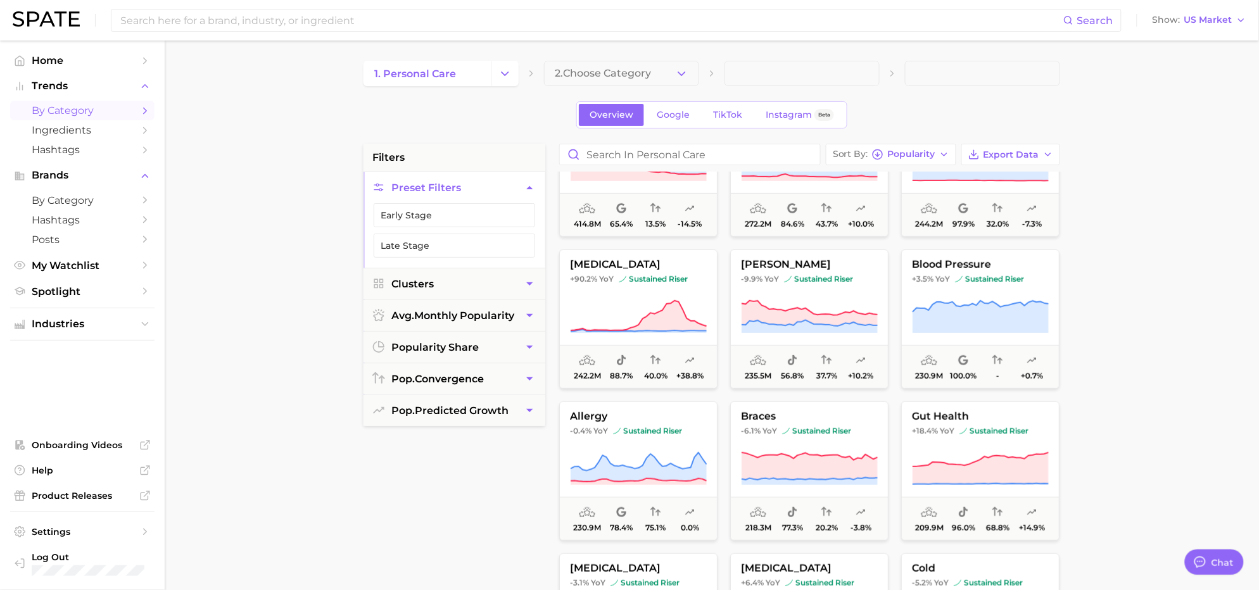
scroll to position [269, 0]
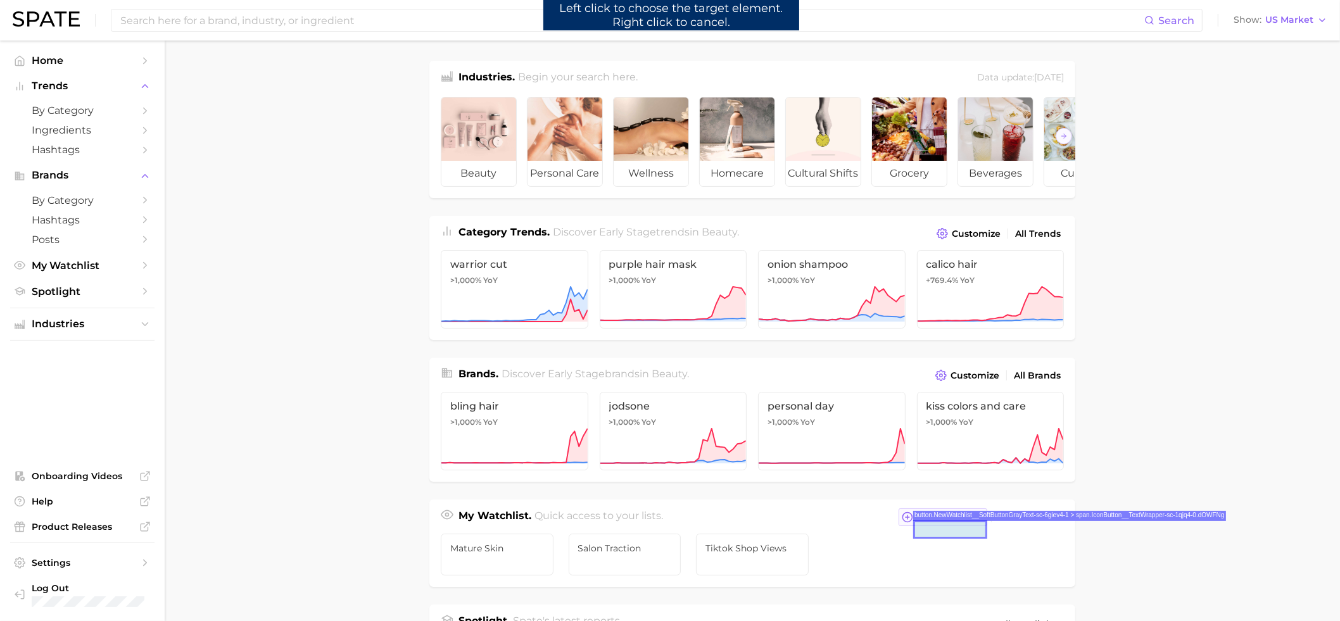
click at [939, 523] on span "New Watchlist" at bounding box center [950, 517] width 67 height 11
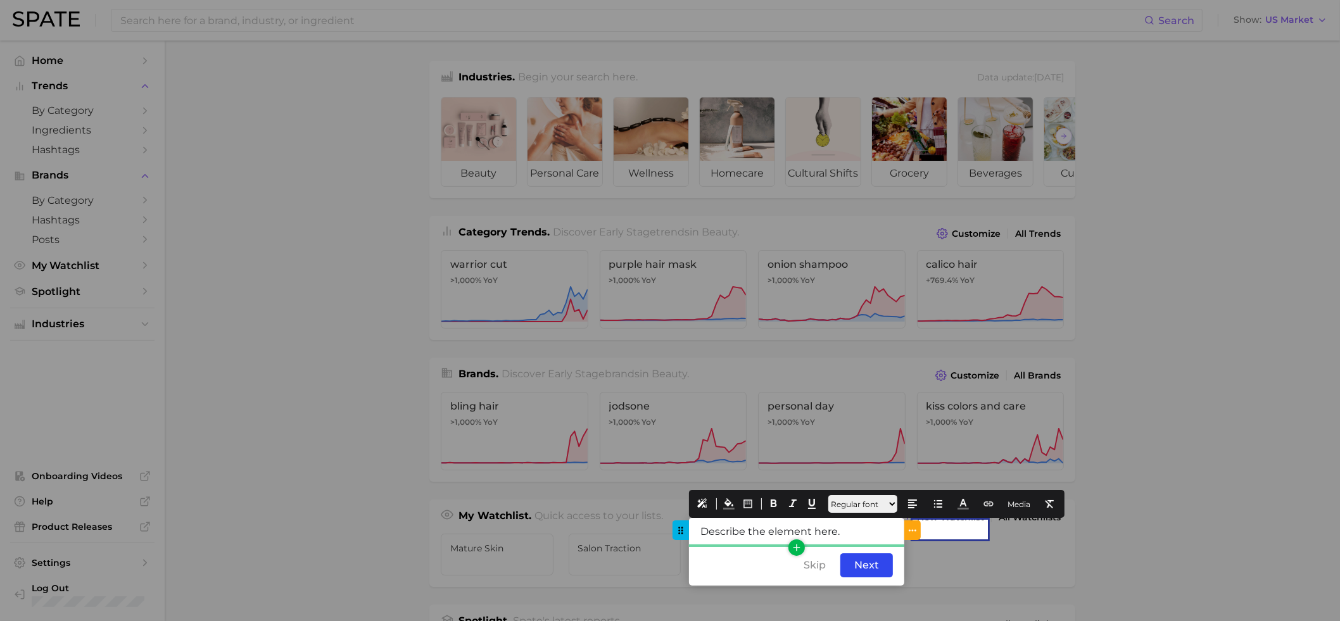
drag, startPoint x: 853, startPoint y: 535, endPoint x: 673, endPoint y: 535, distance: 180.5
click at [689, 535] on div "Describe the element here." at bounding box center [796, 531] width 215 height 27
click at [1031, 509] on button "Media" at bounding box center [1019, 504] width 28 height 18
click at [1029, 531] on icon at bounding box center [1027, 531] width 11 height 11
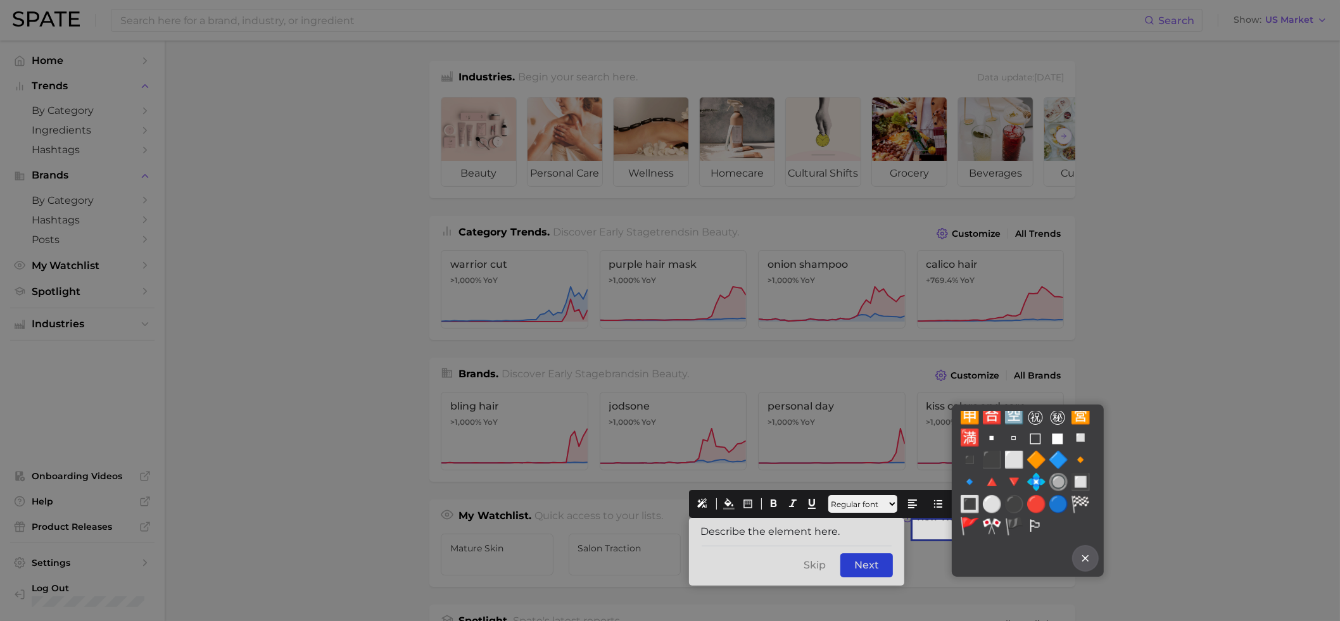
scroll to position [5626, 0]
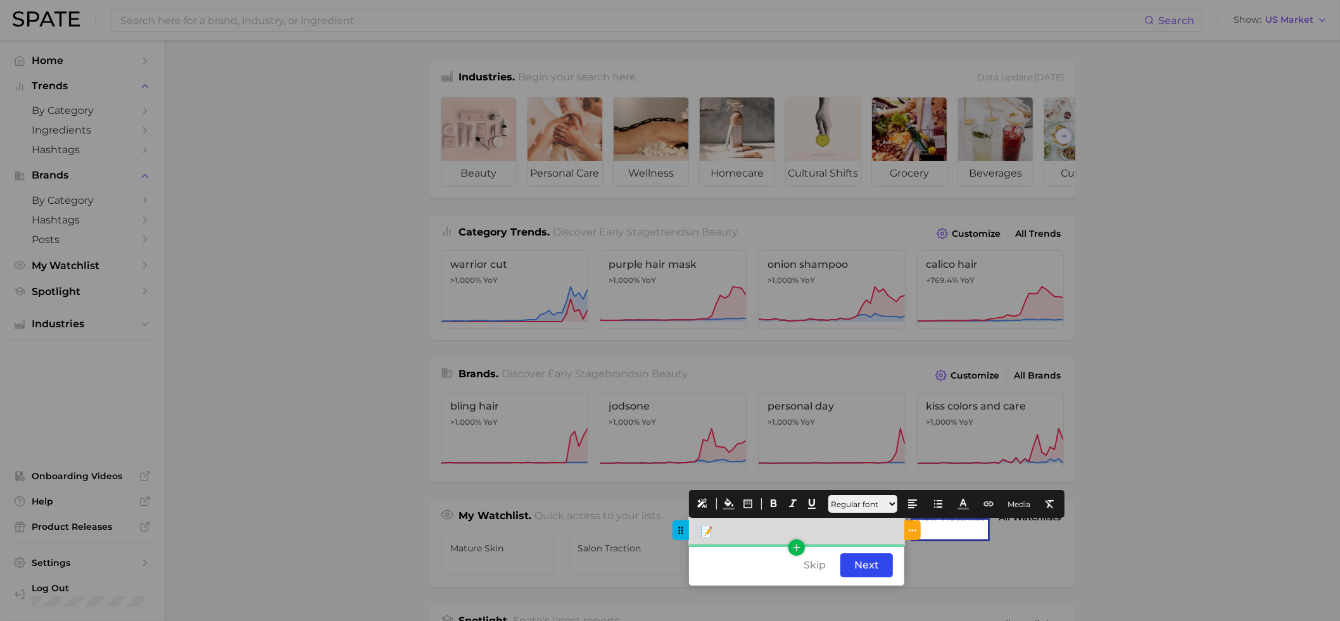
click at [779, 541] on div "📝" at bounding box center [796, 531] width 215 height 27
drag, startPoint x: 830, startPoint y: 533, endPoint x: 713, endPoint y: 530, distance: 117.2
click at [713, 530] on div "📝 Create Your Watchlist" at bounding box center [796, 531] width 215 height 27
click at [775, 503] on icon at bounding box center [773, 504] width 11 height 11
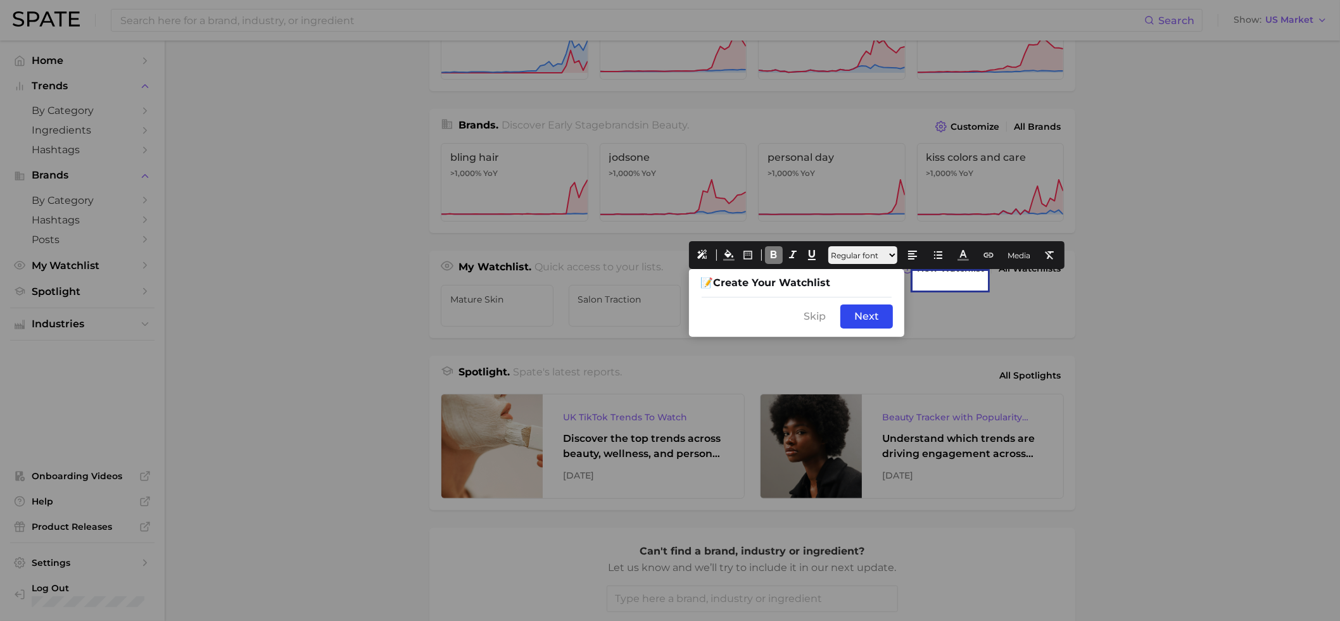
scroll to position [254, 0]
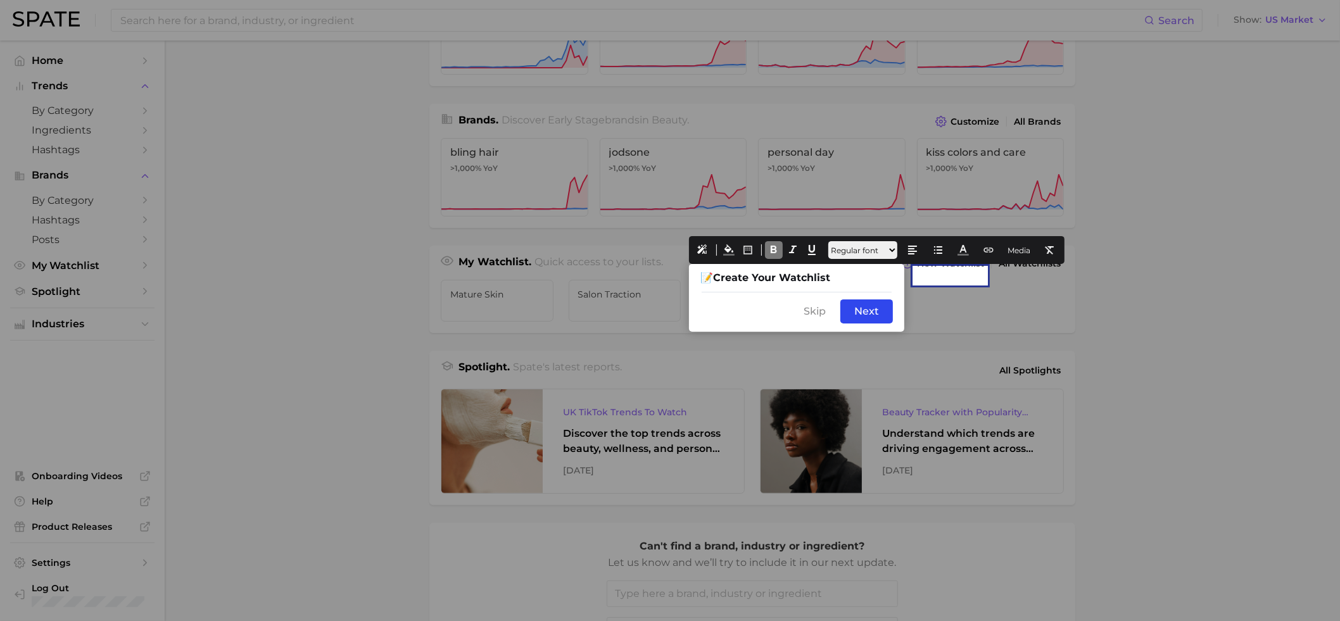
click at [751, 300] on div "Skip Back Next" at bounding box center [796, 311] width 215 height 41
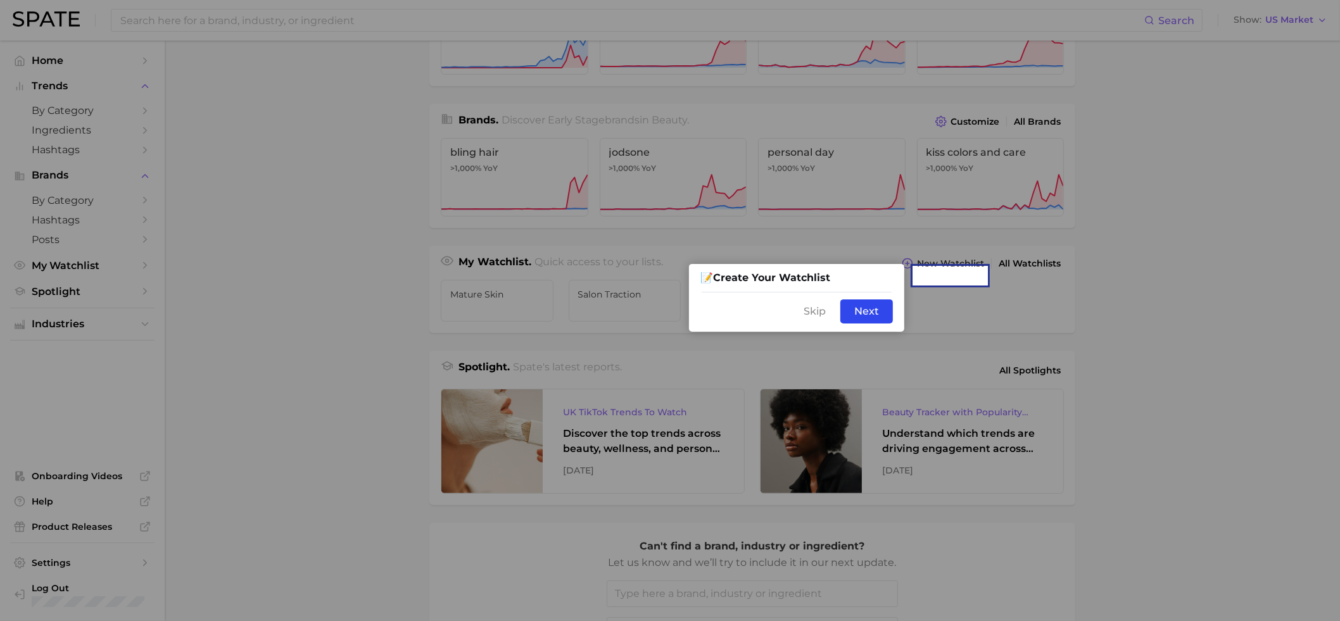
click at [745, 307] on div "Skip Back Next" at bounding box center [796, 311] width 215 height 41
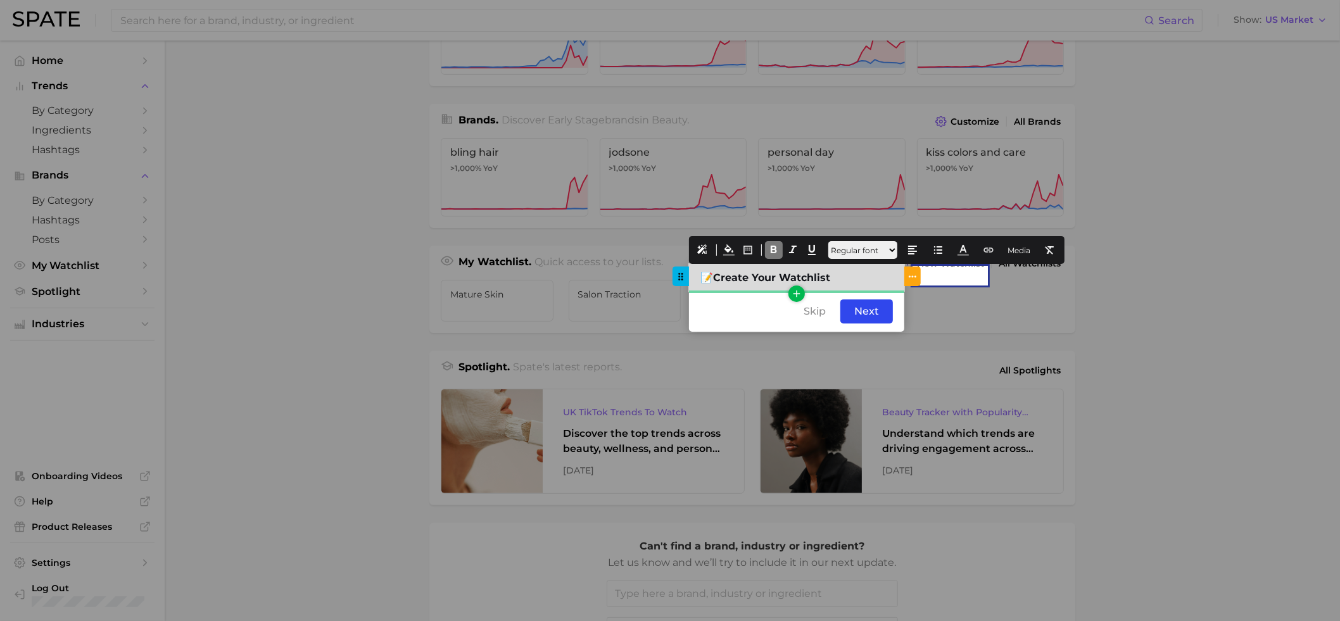
click at [843, 280] on div "📝 Create Your Watchlist" at bounding box center [796, 277] width 215 height 27
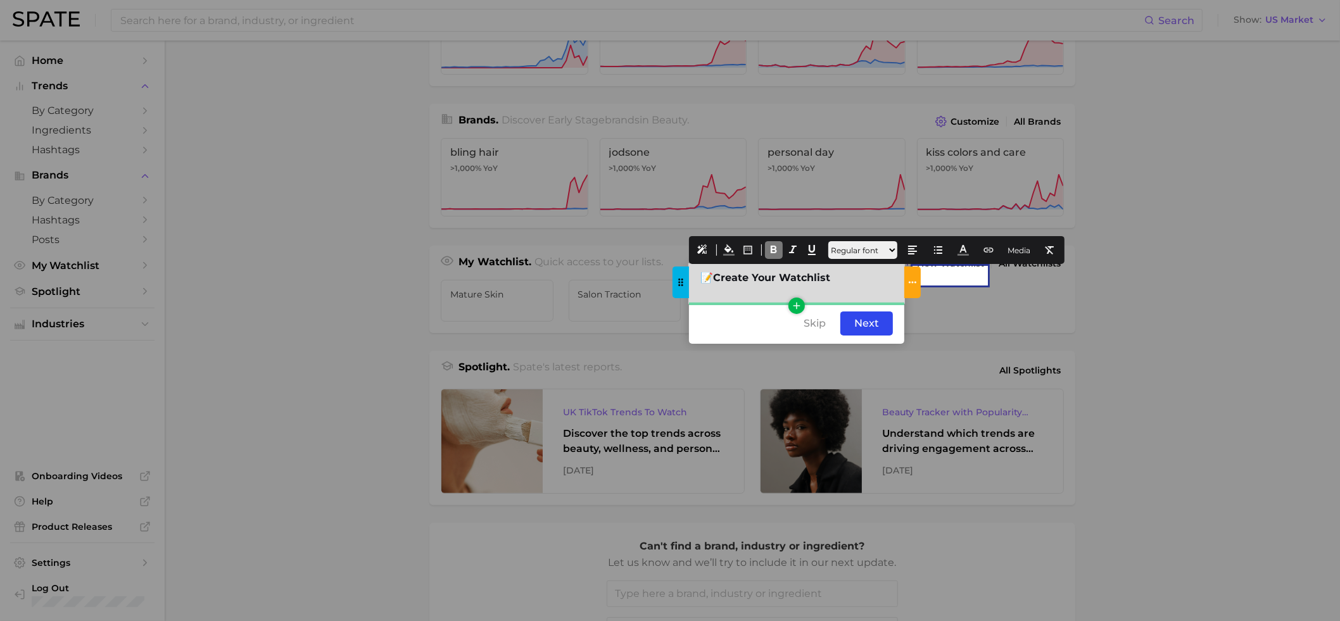
click at [739, 302] on div "📝 Create Your Watchlist" at bounding box center [796, 283] width 215 height 39
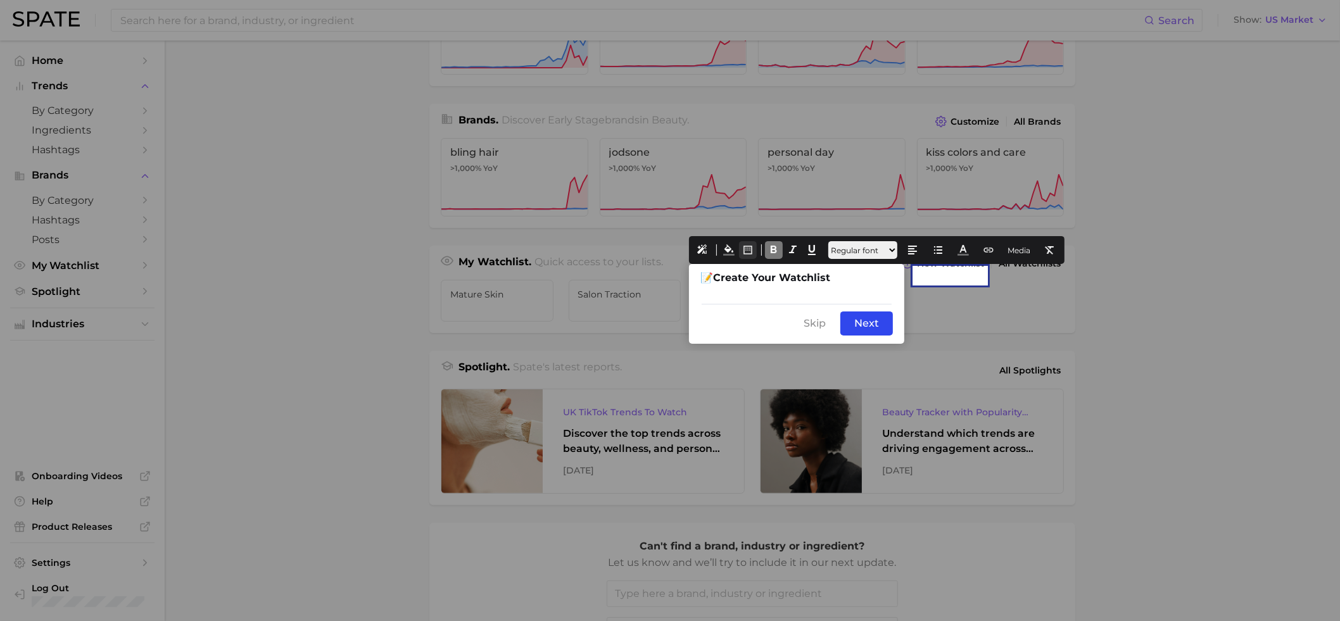
click at [751, 251] on icon at bounding box center [747, 250] width 11 height 11
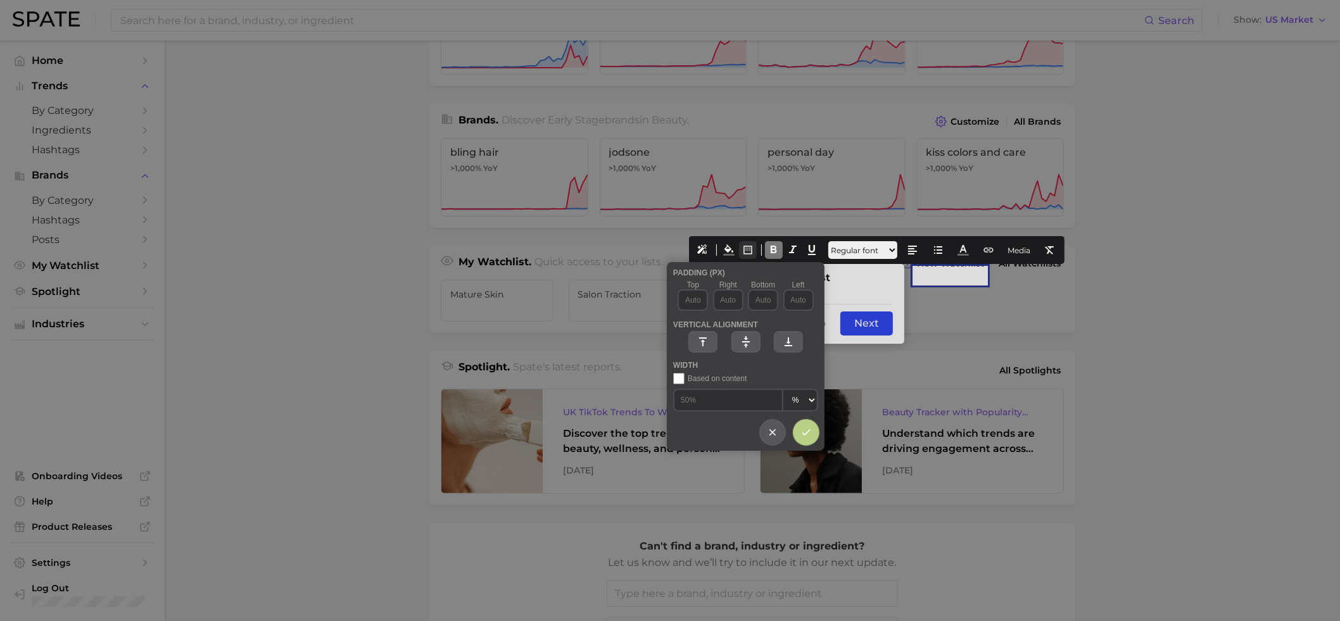
click at [751, 251] on icon at bounding box center [747, 250] width 11 height 11
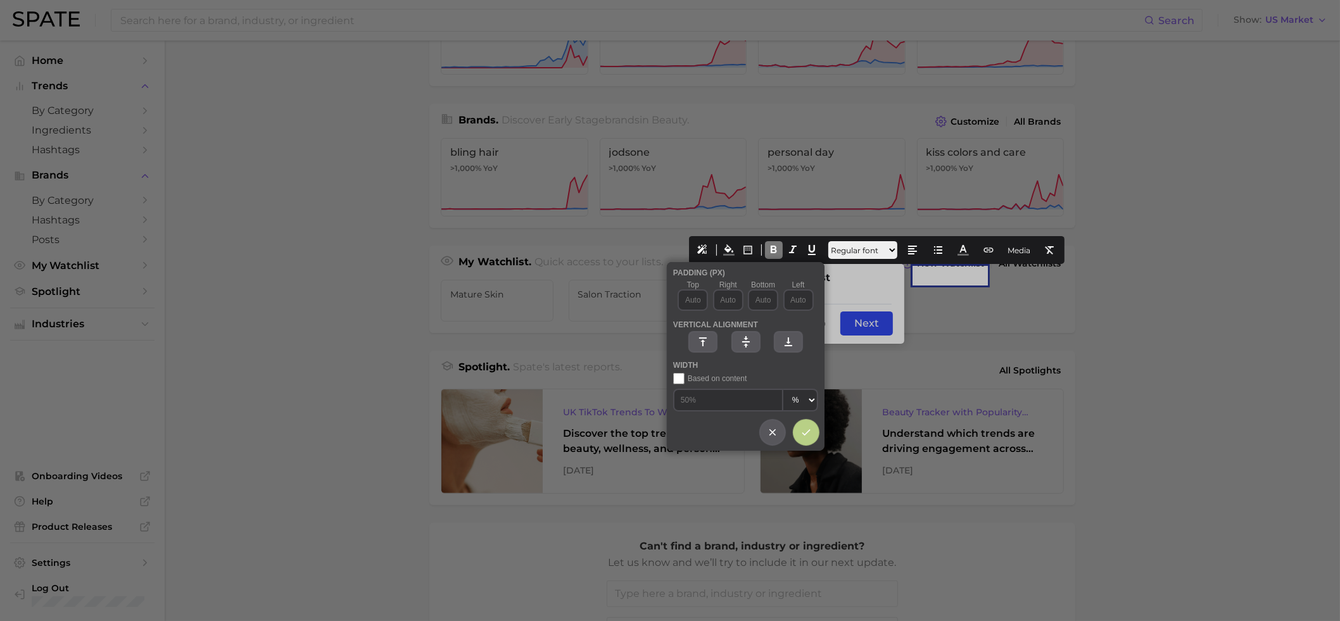
click at [860, 286] on div at bounding box center [670, 310] width 1340 height 621
click at [779, 429] on icon at bounding box center [772, 432] width 11 height 11
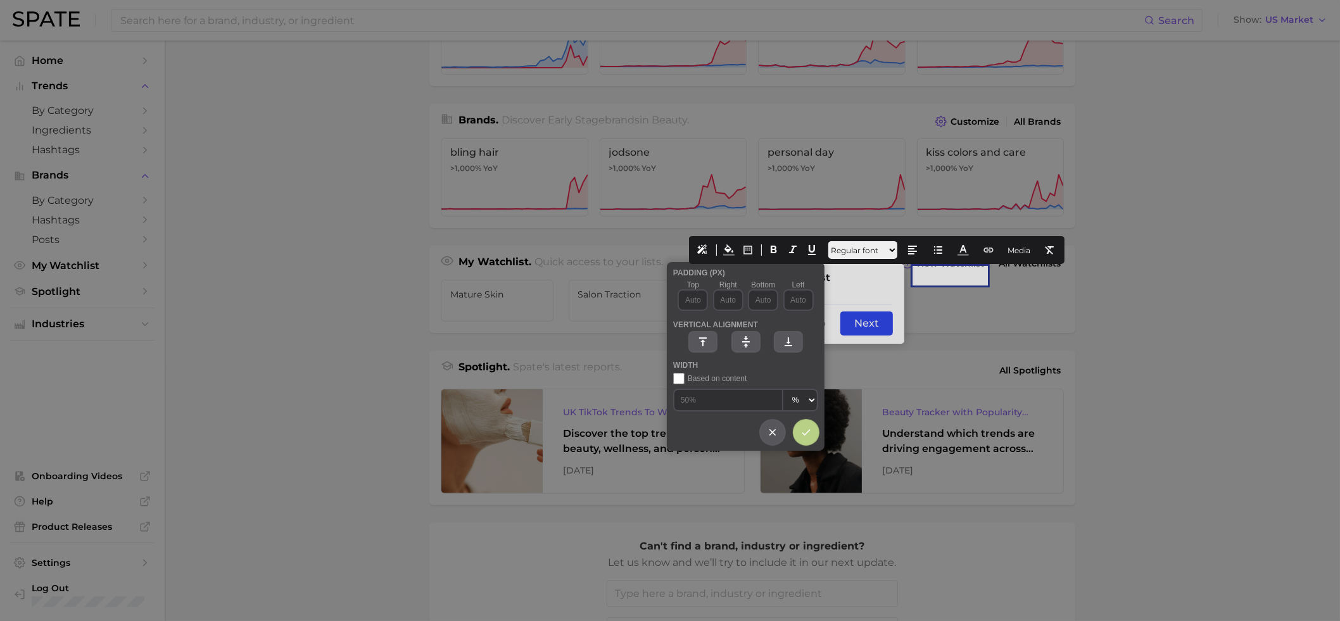
click at [798, 436] on div at bounding box center [745, 433] width 145 height 24
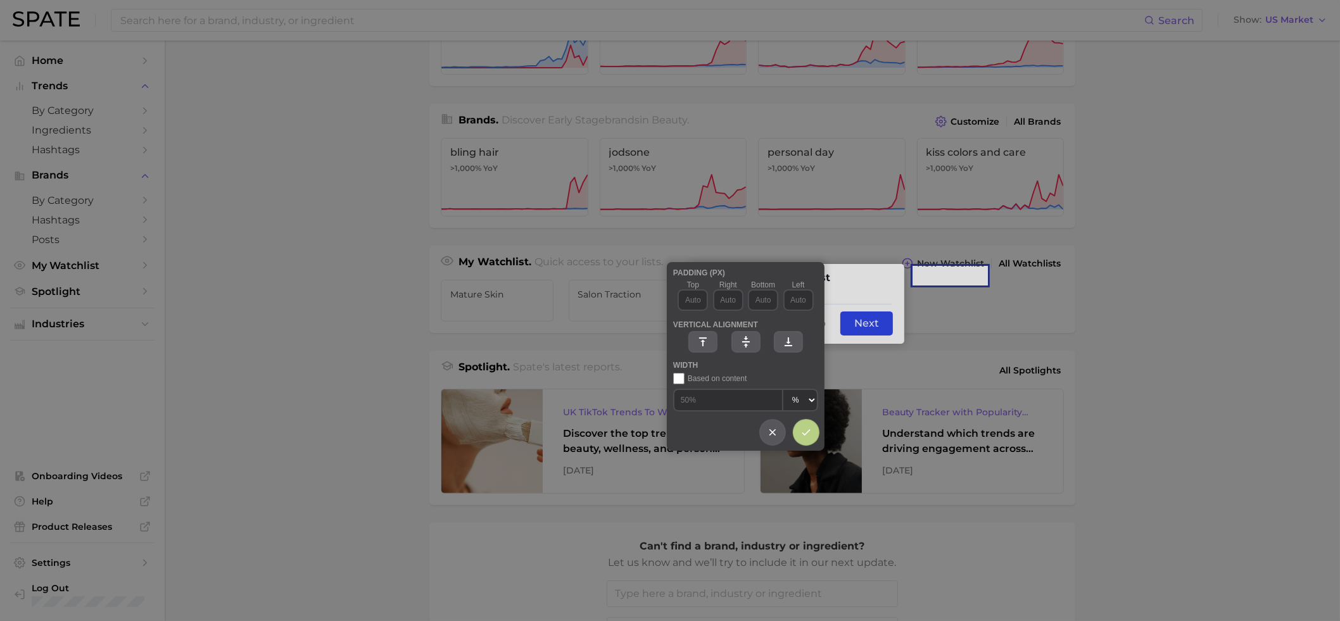
click at [808, 433] on icon at bounding box center [806, 432] width 11 height 11
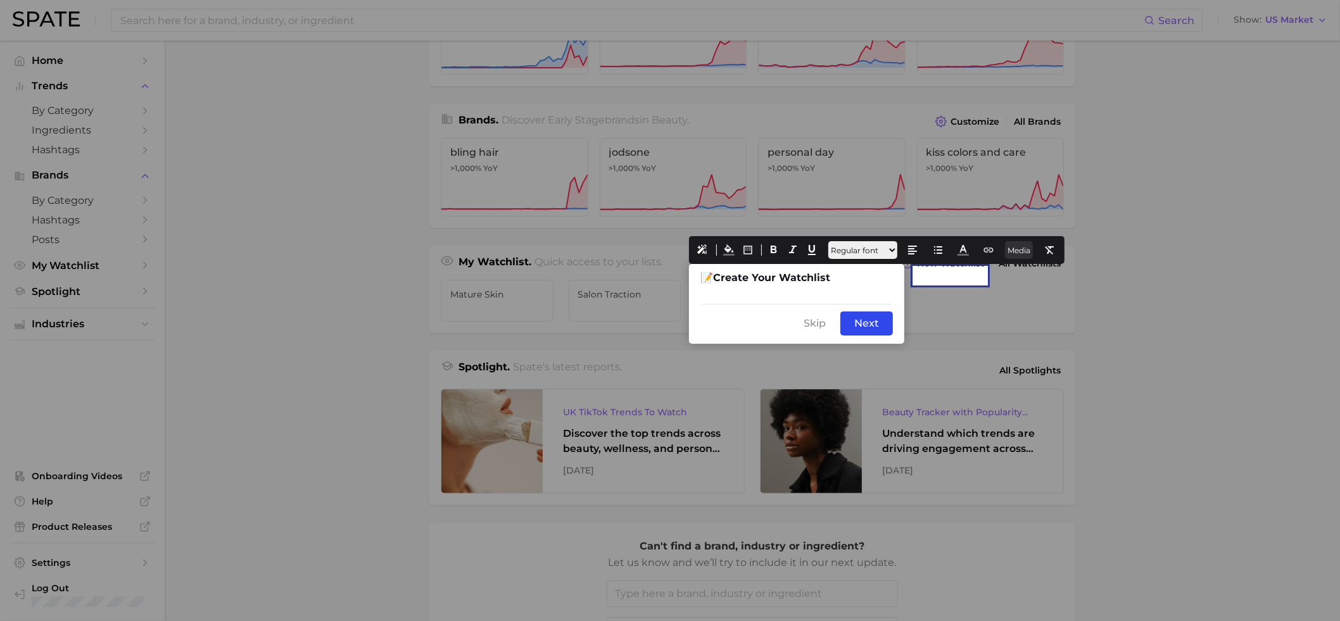
click at [1030, 247] on button "Media" at bounding box center [1019, 250] width 28 height 18
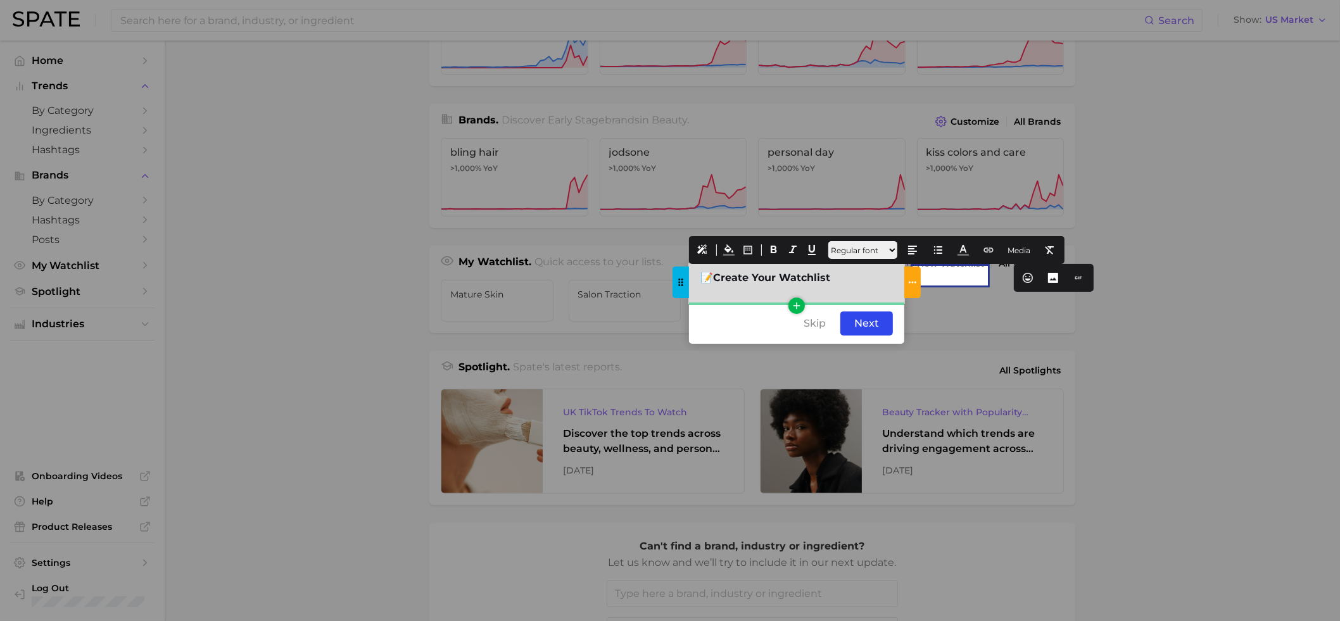
click at [806, 296] on div at bounding box center [797, 290] width 193 height 12
click at [798, 309] on icon "button" at bounding box center [796, 305] width 11 height 11
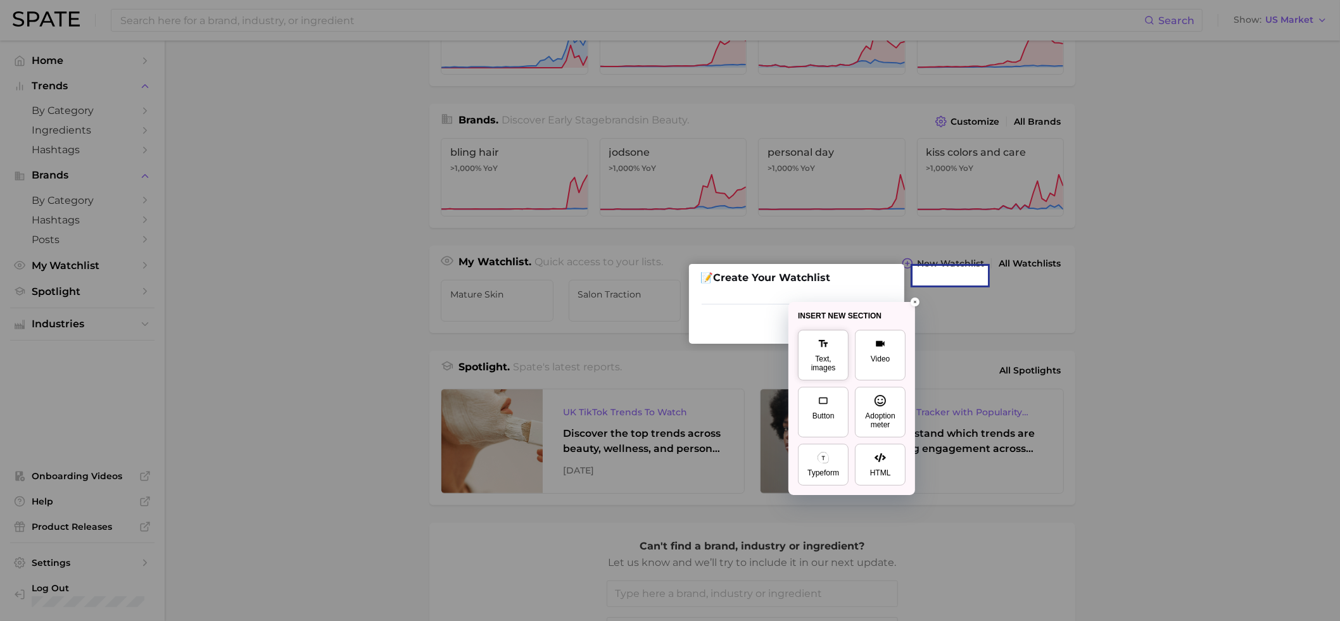
click at [833, 372] on div "Text, images" at bounding box center [823, 364] width 34 height 18
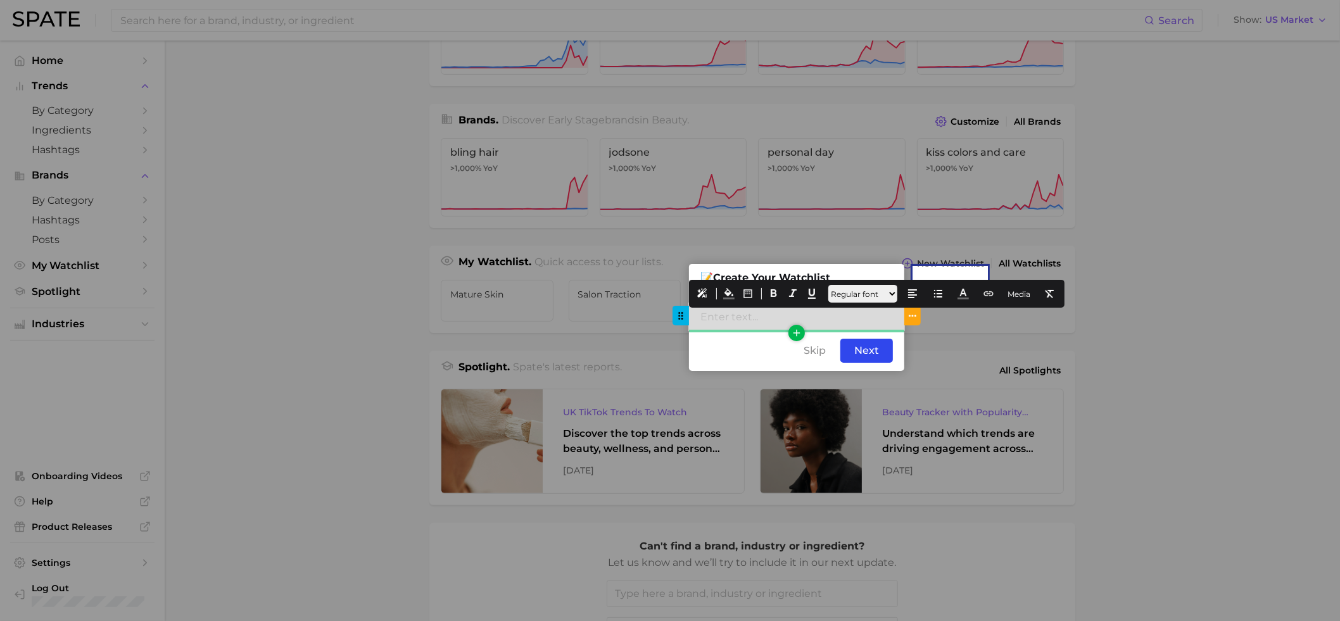
click at [768, 327] on div at bounding box center [796, 316] width 215 height 27
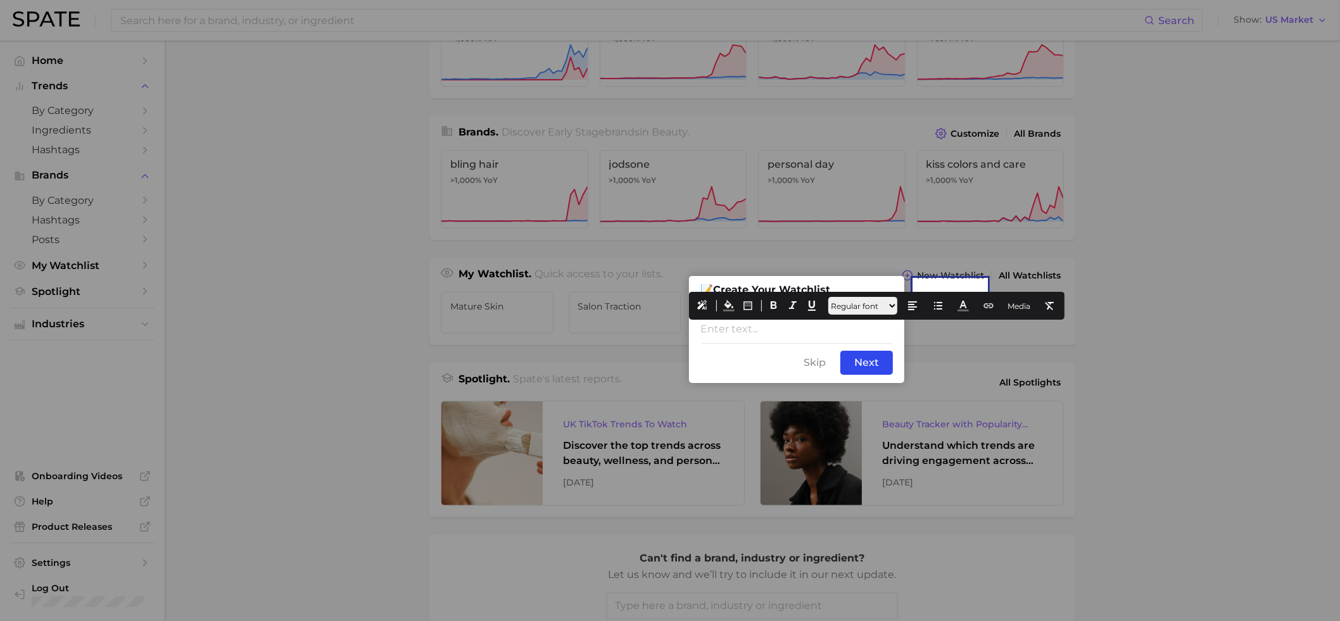
scroll to position [239, 0]
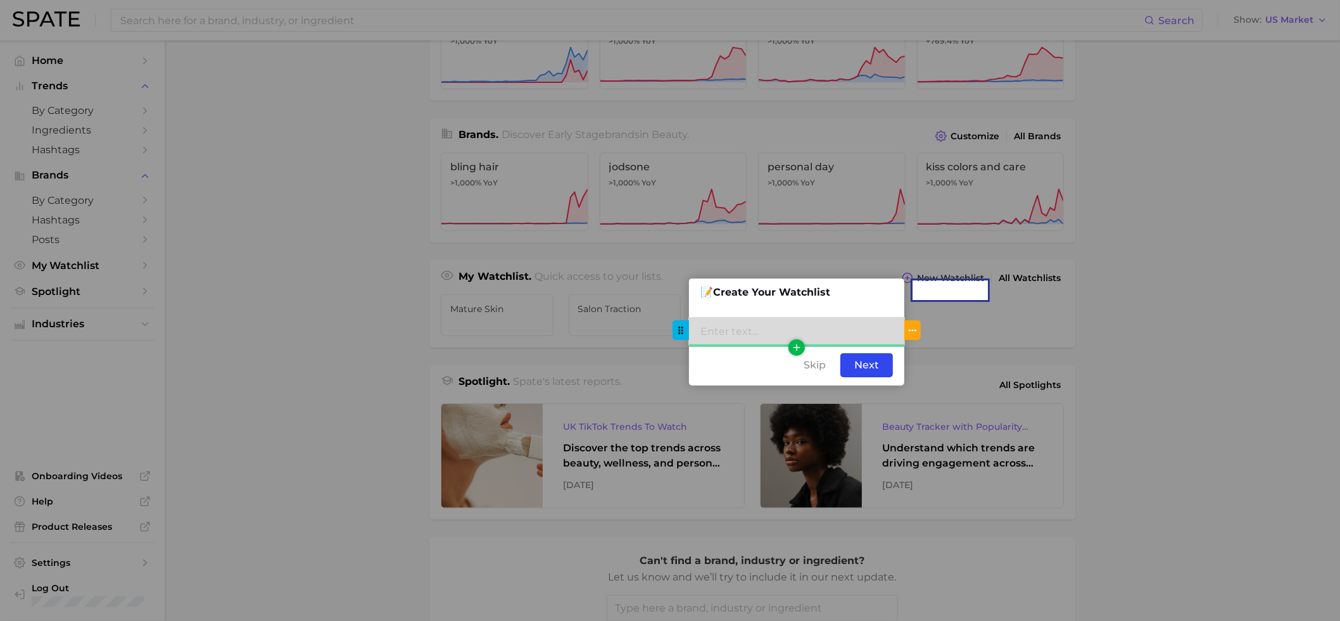
click at [766, 336] on div at bounding box center [796, 331] width 215 height 27
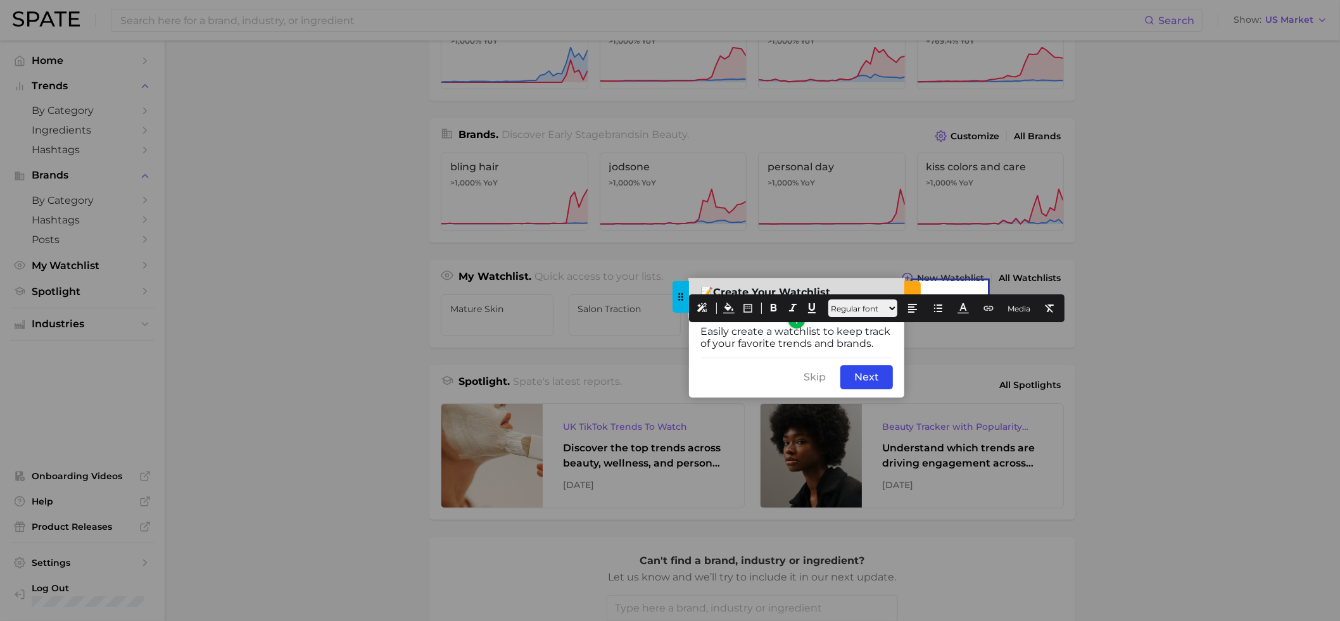
click at [852, 286] on div "📝 Create Your Watchlist" at bounding box center [796, 298] width 215 height 39
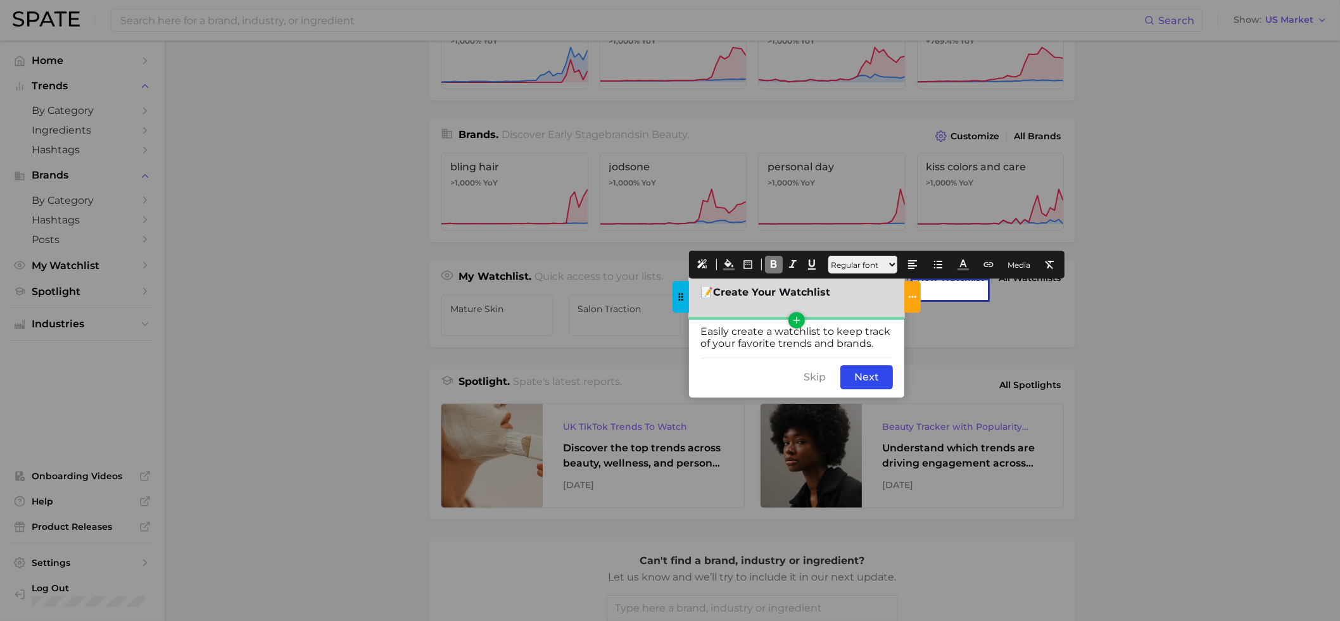
click at [775, 307] on div at bounding box center [797, 304] width 193 height 12
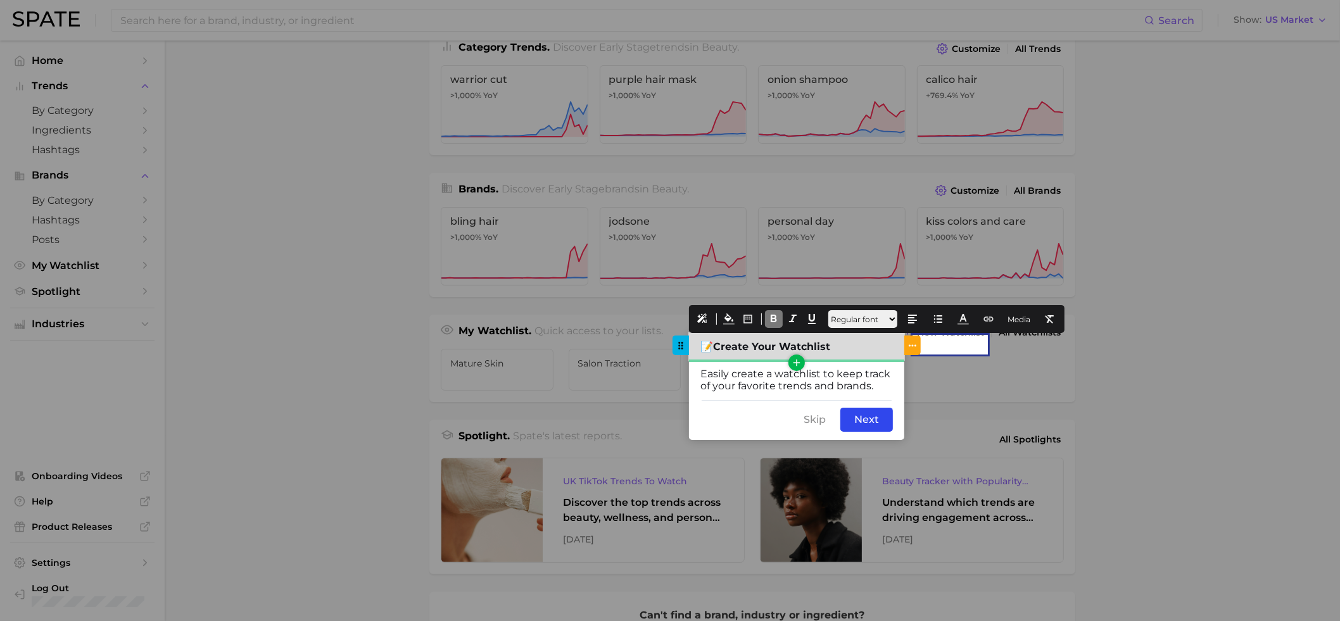
scroll to position [119, 0]
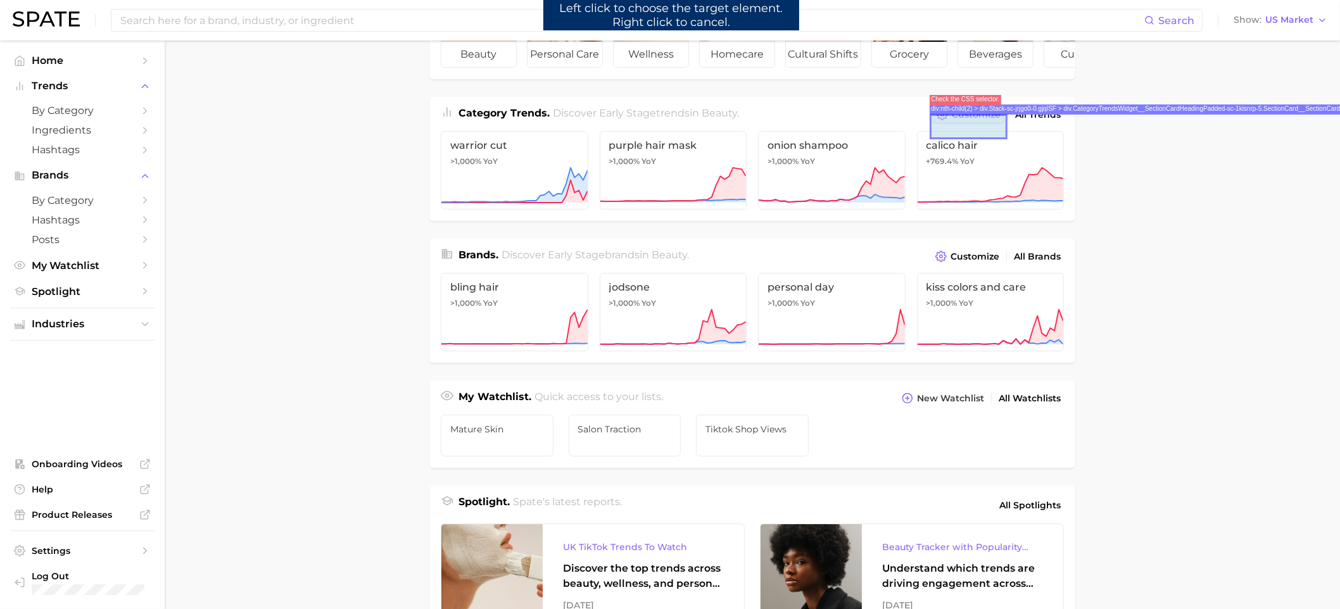
click at [950, 124] on button "Customize" at bounding box center [969, 115] width 70 height 18
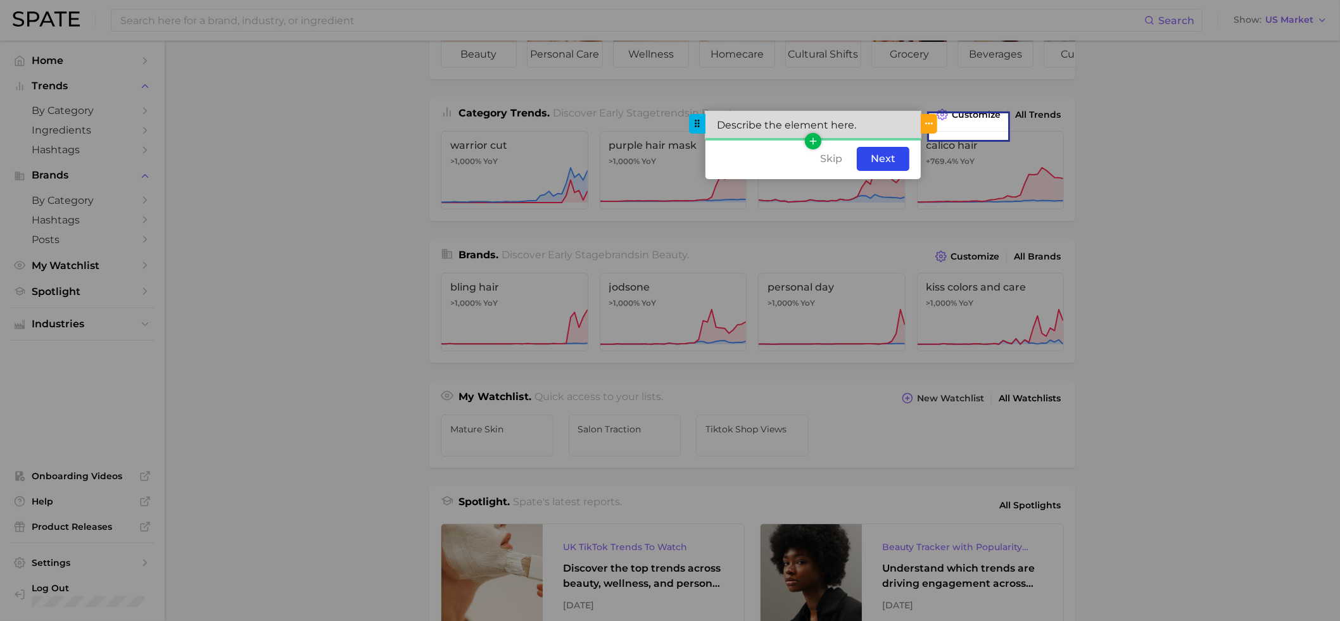
click at [827, 127] on div "Describe the element here." at bounding box center [813, 124] width 215 height 27
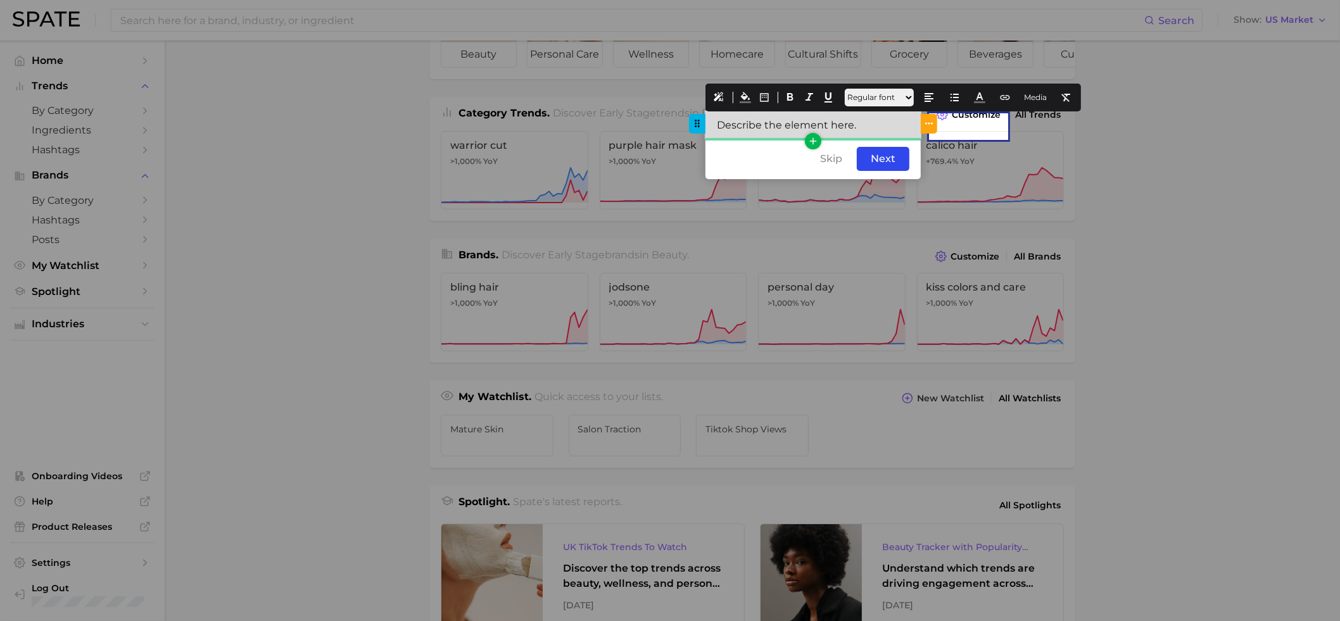
drag, startPoint x: 868, startPoint y: 128, endPoint x: 714, endPoint y: 123, distance: 154.6
click at [714, 123] on div "Describe the element here." at bounding box center [813, 124] width 215 height 27
drag, startPoint x: 769, startPoint y: 128, endPoint x: 706, endPoint y: 120, distance: 63.8
click at [706, 120] on div "Customize" at bounding box center [813, 124] width 215 height 27
click at [786, 96] on icon at bounding box center [790, 97] width 11 height 11
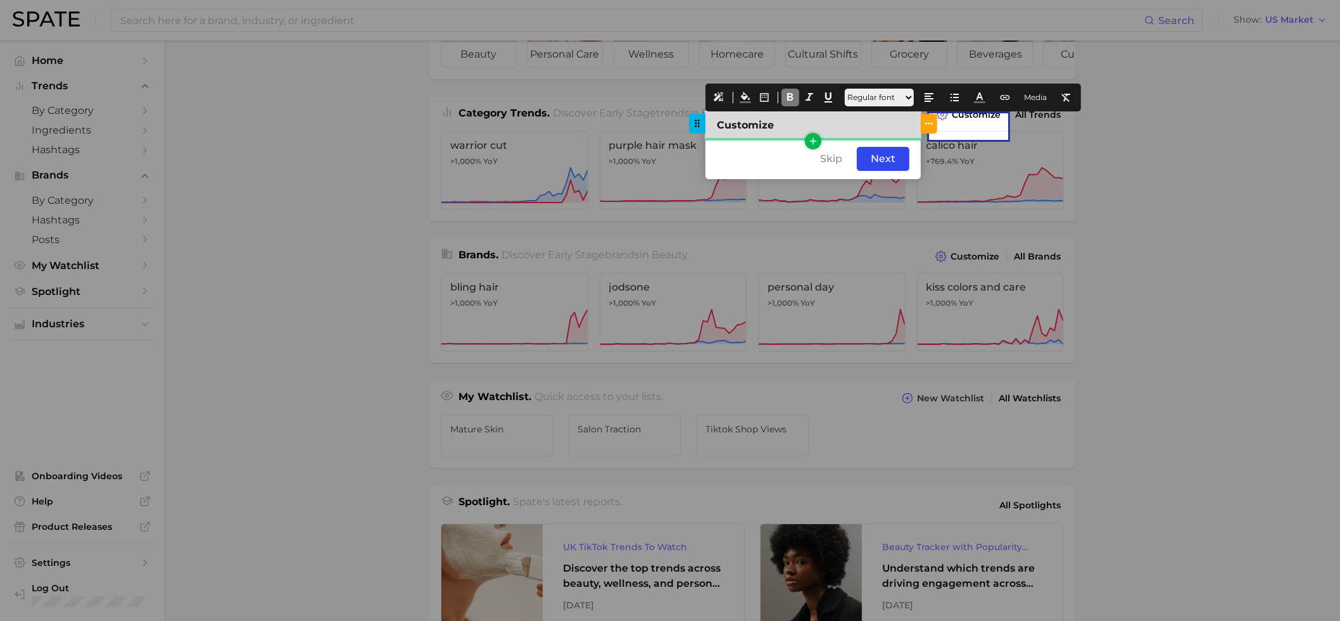
click at [720, 125] on span "Customize" at bounding box center [745, 125] width 57 height 12
click at [1050, 100] on button "Media" at bounding box center [1036, 98] width 28 height 18
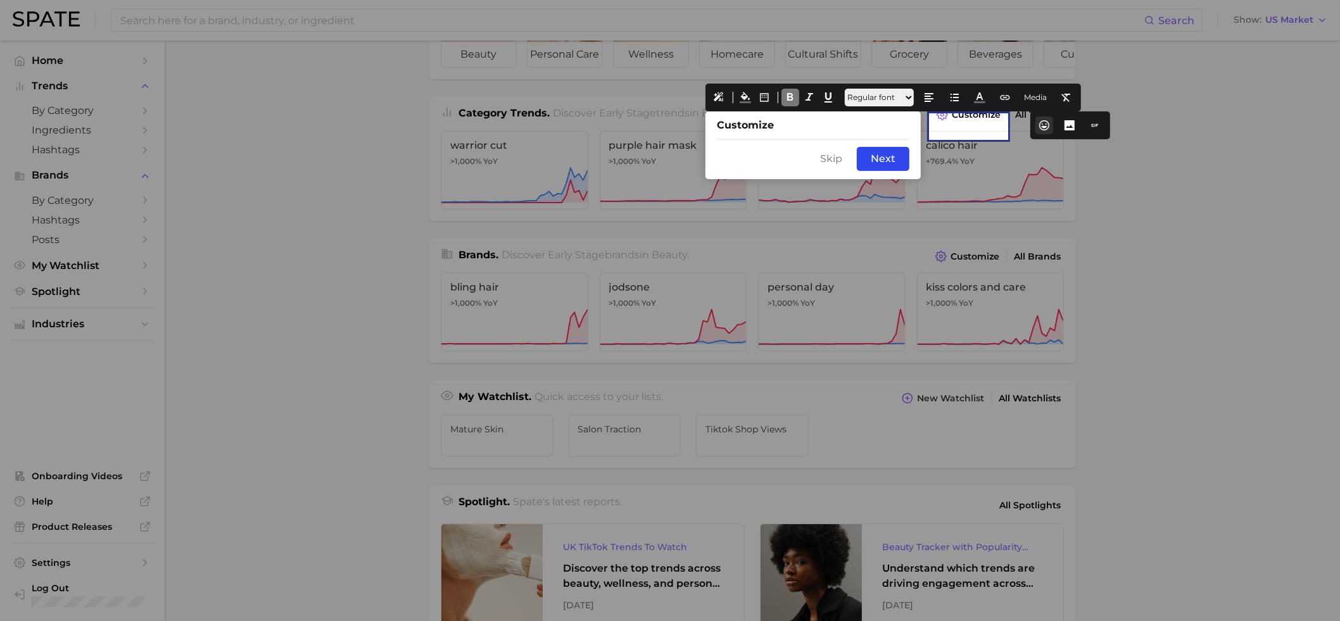
click at [1046, 127] on icon at bounding box center [1044, 125] width 11 height 11
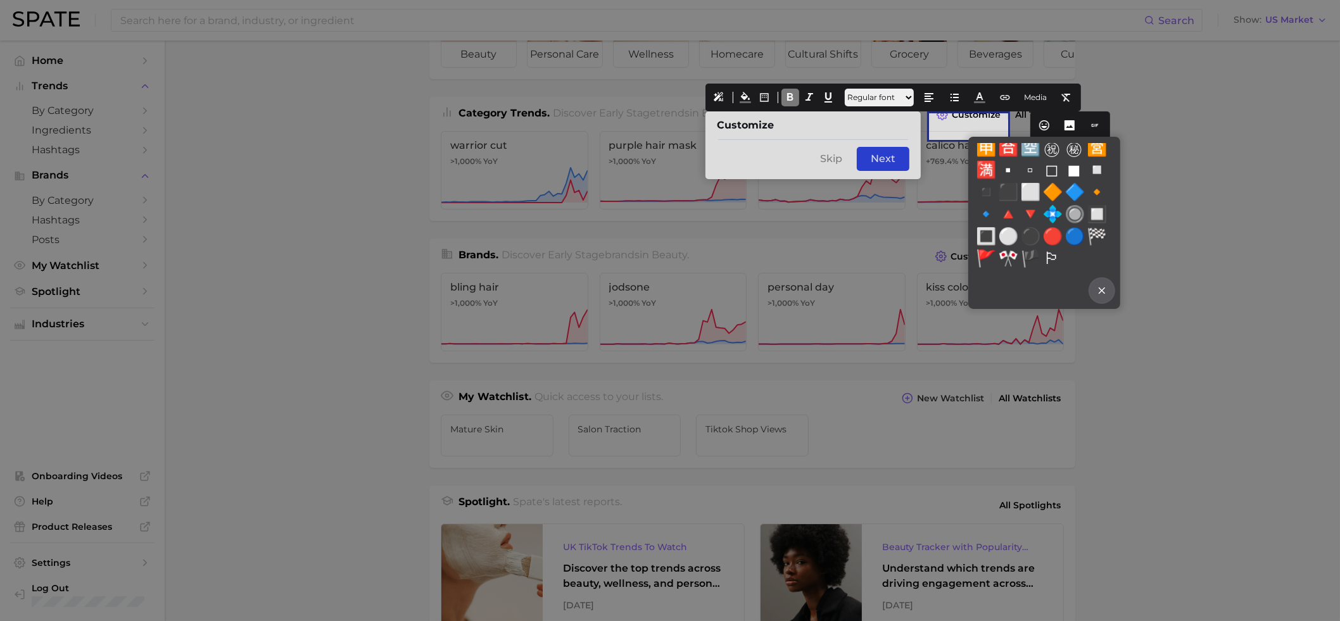
scroll to position [5757, 0]
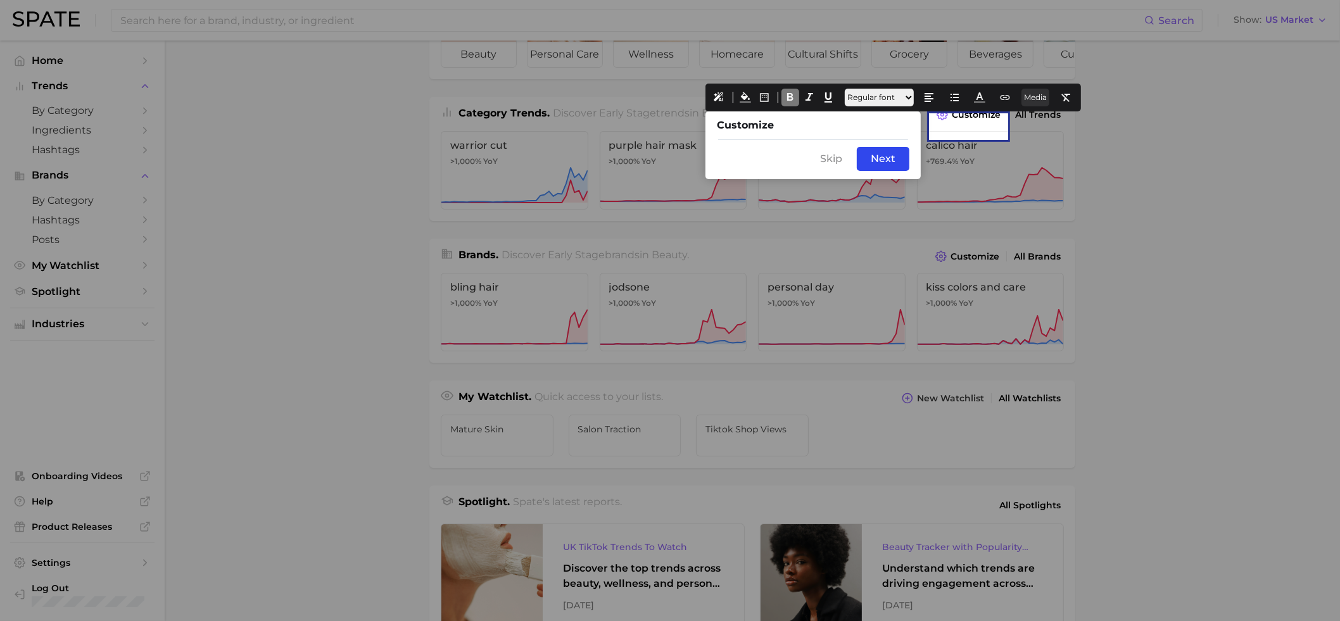
click at [1050, 95] on button "Media" at bounding box center [1036, 98] width 28 height 18
click at [1050, 123] on icon at bounding box center [1044, 125] width 11 height 11
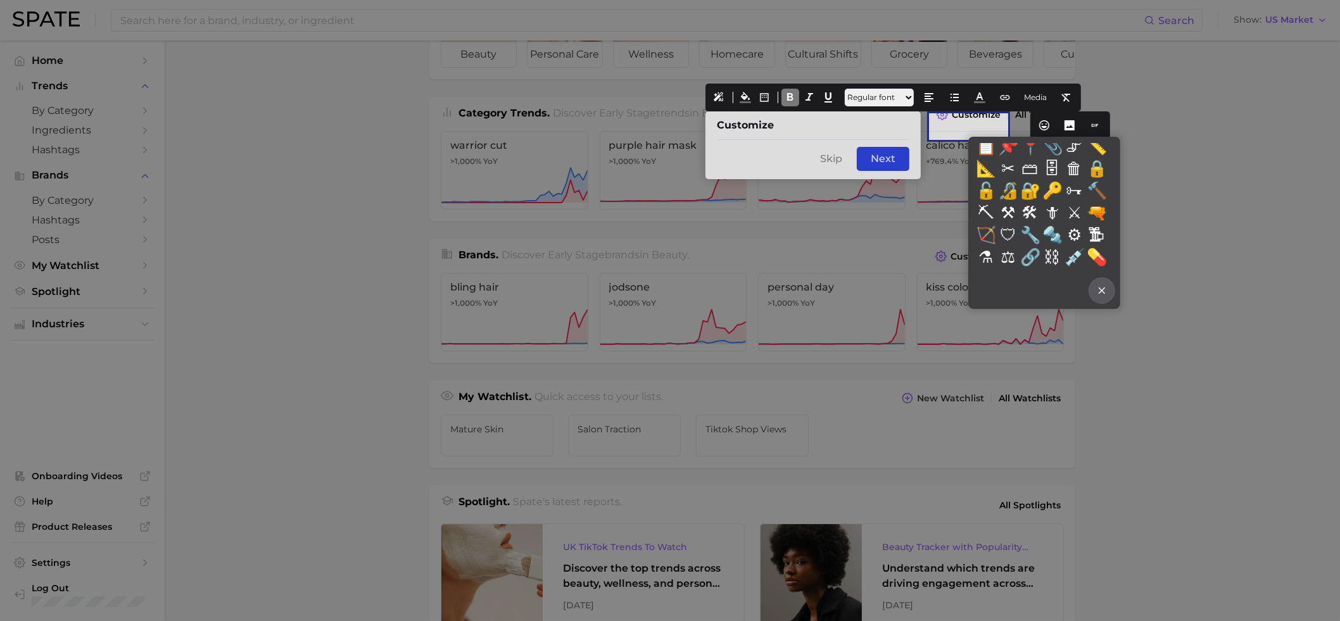
scroll to position [4750, 0]
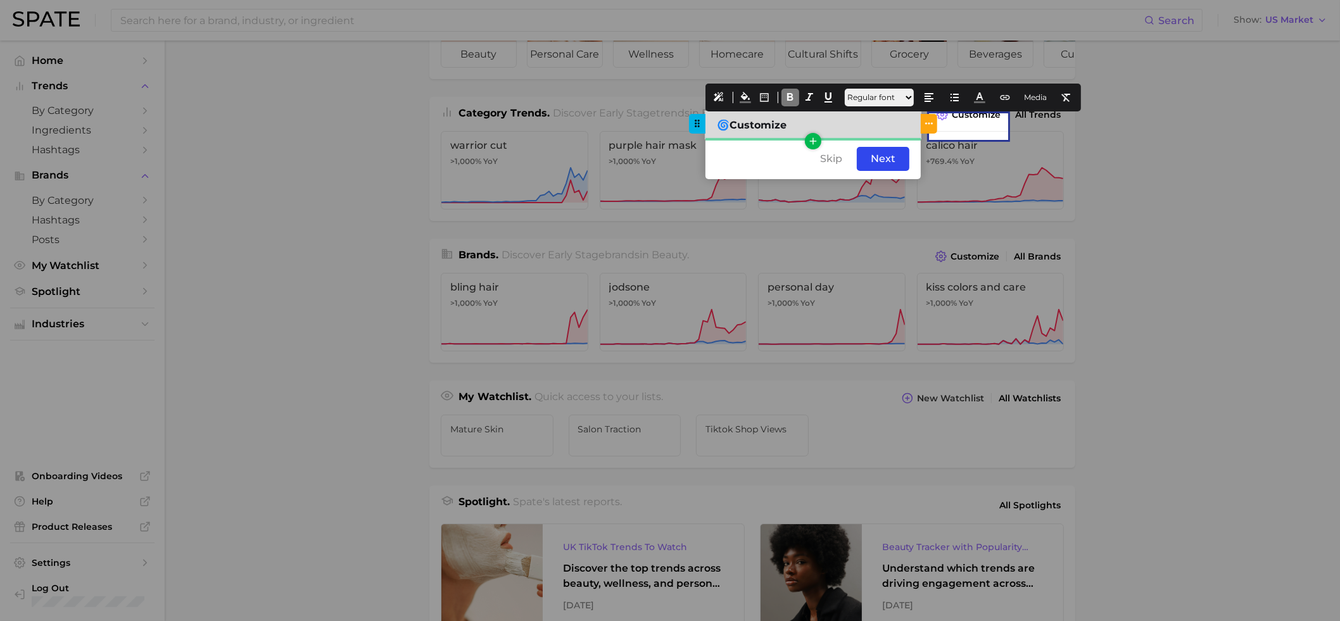
click at [794, 127] on div "🌀Customize" at bounding box center [813, 124] width 215 height 27
click at [811, 143] on icon "button" at bounding box center [813, 141] width 11 height 11
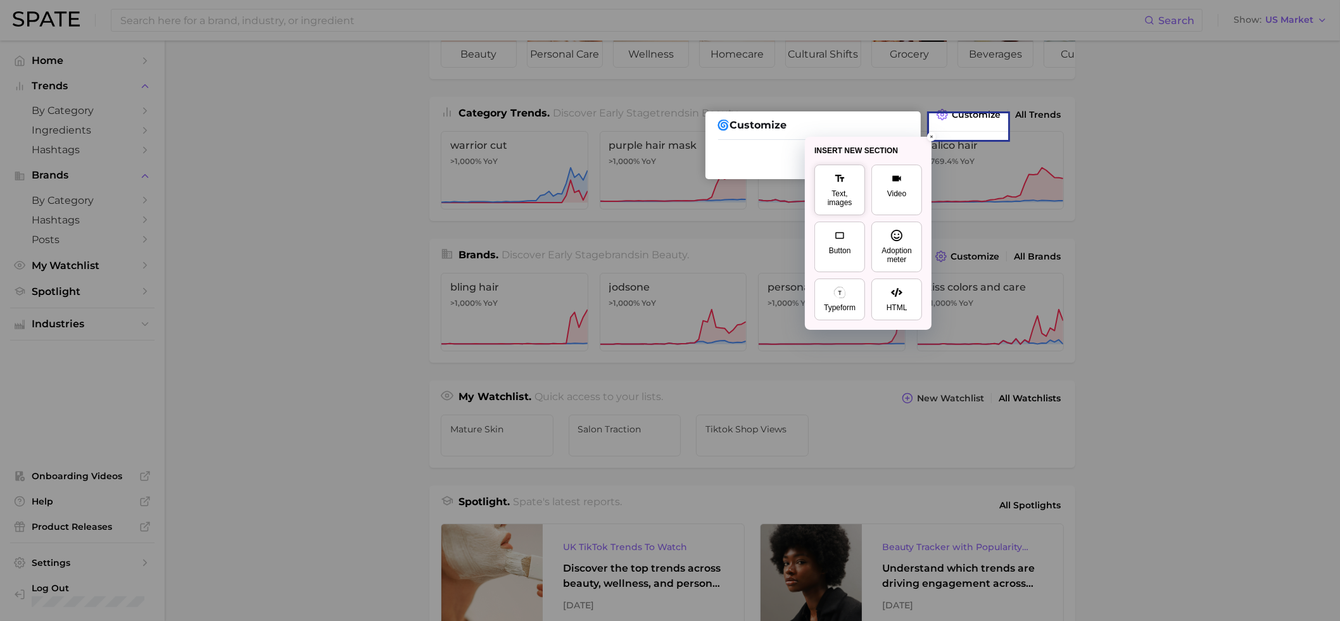
click at [836, 198] on div "Text, images" at bounding box center [840, 198] width 34 height 18
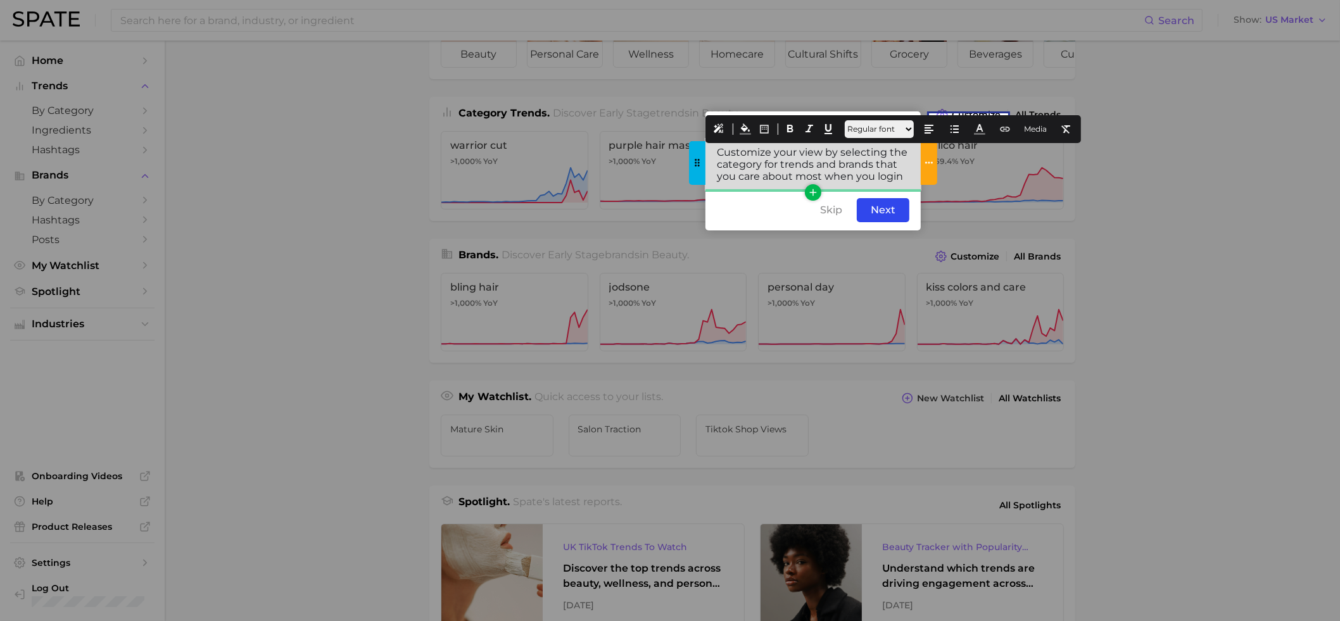
drag, startPoint x: 900, startPoint y: 181, endPoint x: 711, endPoint y: 151, distance: 191.2
click at [711, 151] on div "Customize your view by selecting the category for trends and brands that you ca…" at bounding box center [813, 164] width 215 height 51
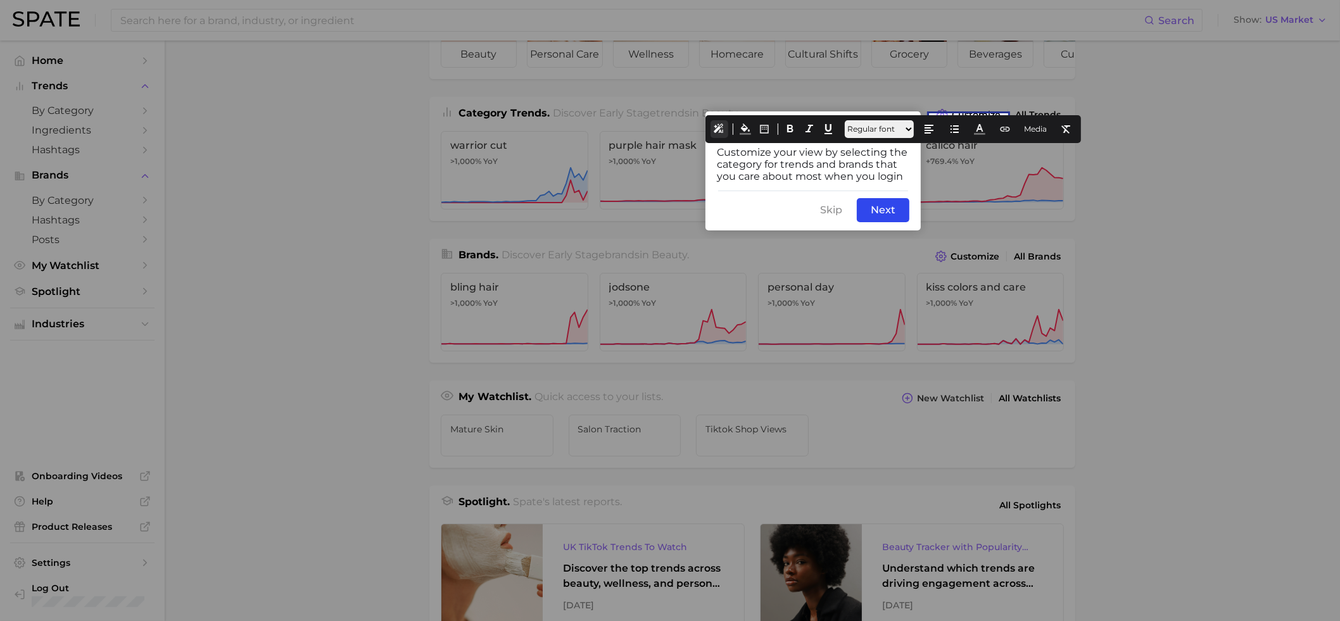
click at [720, 130] on button at bounding box center [720, 129] width 18 height 18
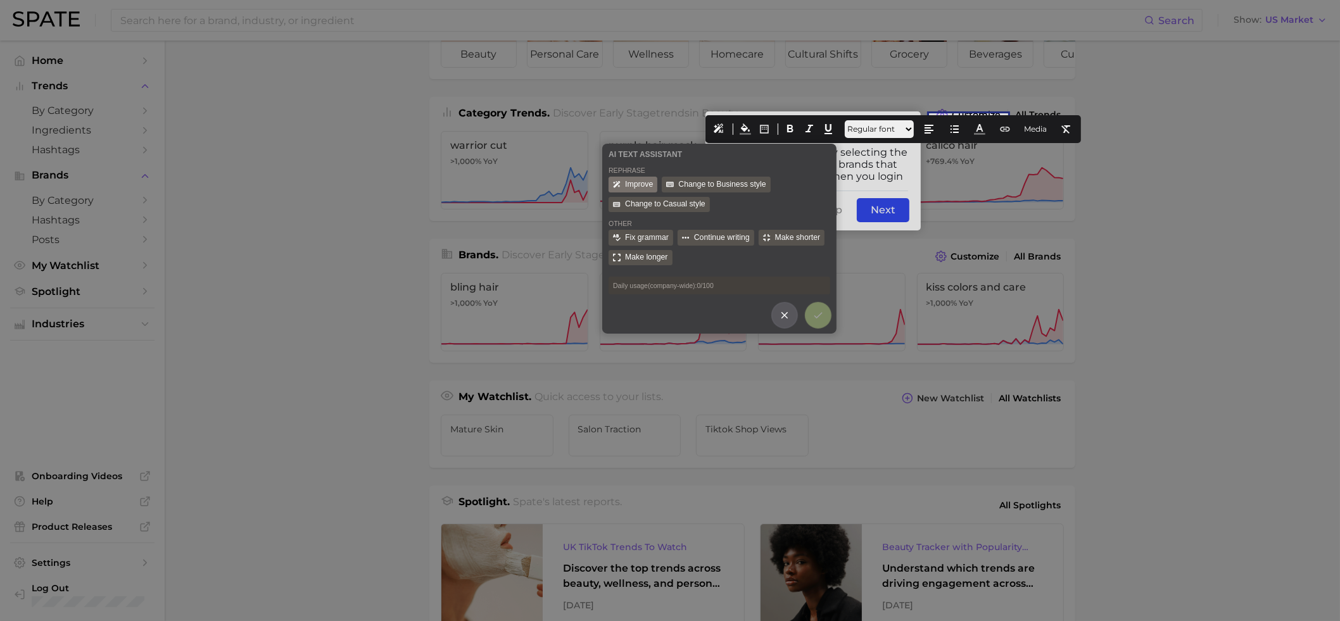
click at [644, 183] on div "Improve" at bounding box center [633, 185] width 49 height 16
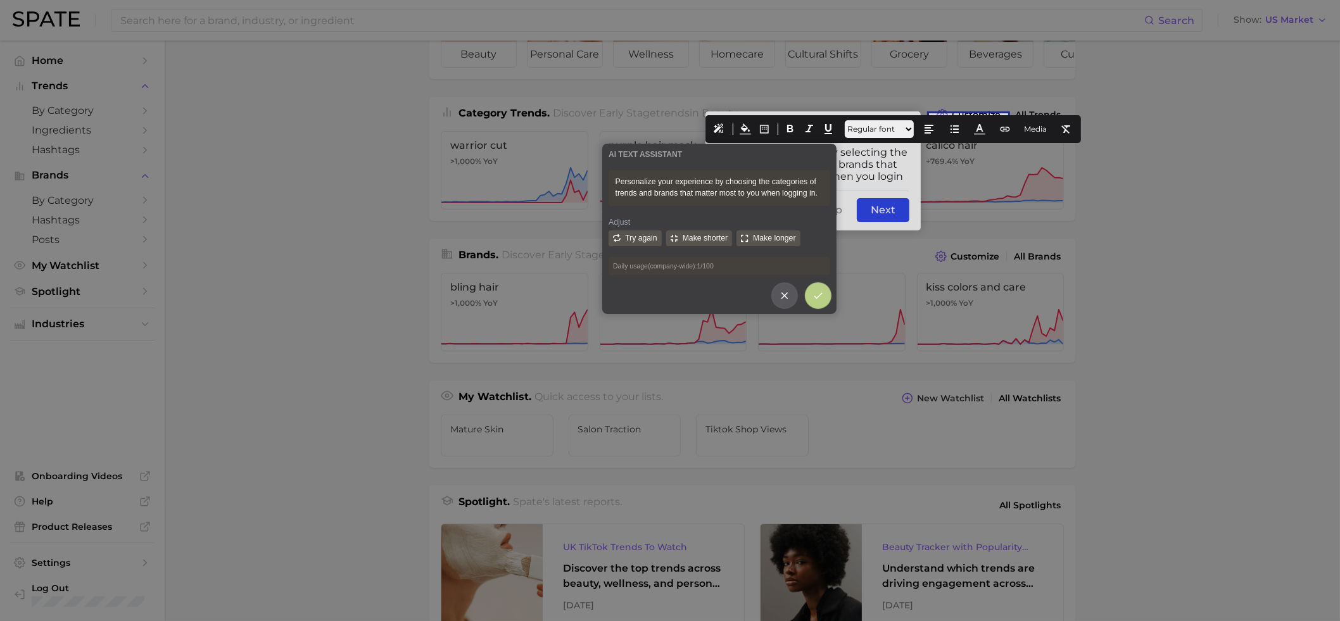
click at [822, 302] on icon at bounding box center [818, 295] width 11 height 11
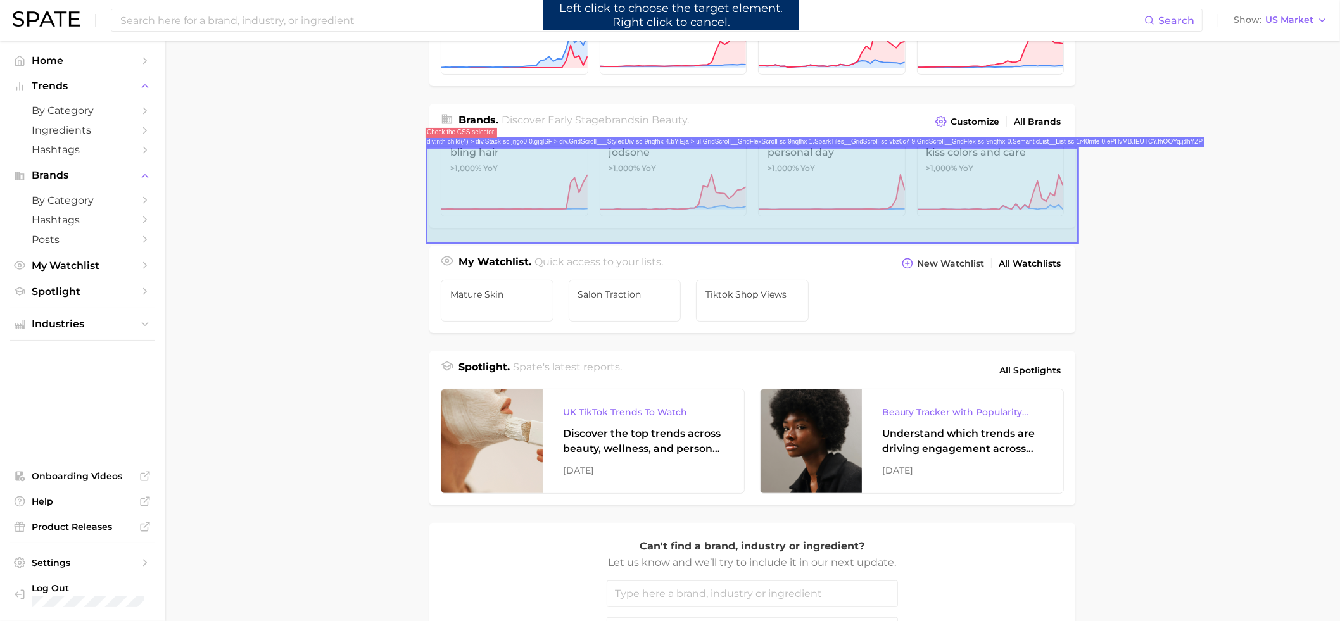
scroll to position [406, 0]
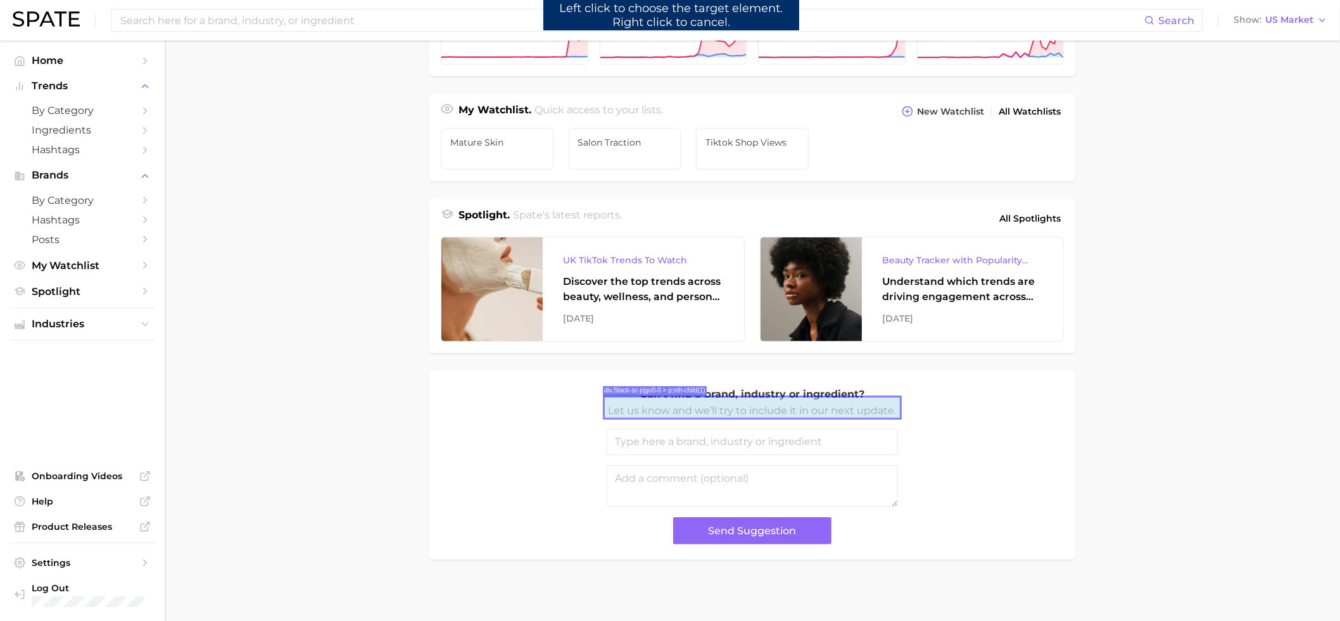
click at [765, 403] on p "Can't find a brand, industry or ingredient?" at bounding box center [752, 394] width 291 height 16
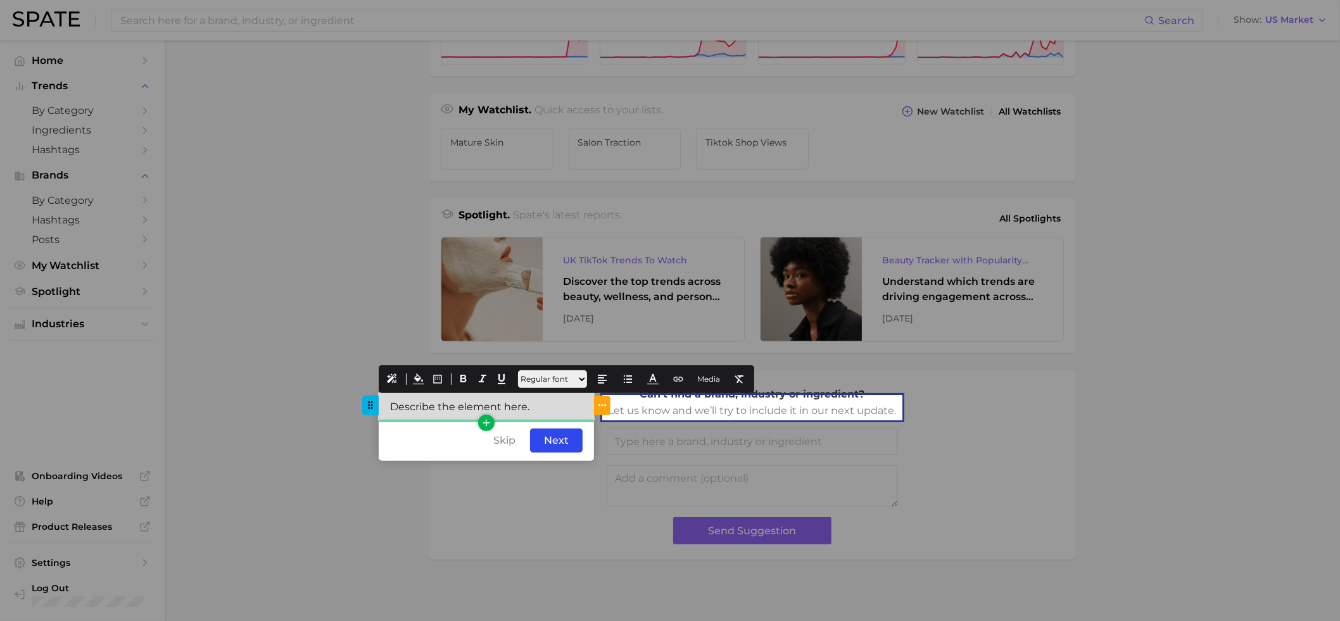
click at [528, 412] on div "Describe the element here." at bounding box center [486, 406] width 215 height 27
drag, startPoint x: 531, startPoint y: 410, endPoint x: 289, endPoint y: 405, distance: 241.4
click at [294, 590] on div "undefined undefined Step #3 Describe the element here. Skip Back Next Done" at bounding box center [670, 623] width 1340 height 0
drag, startPoint x: 481, startPoint y: 410, endPoint x: 371, endPoint y: 413, distance: 110.9
click at [379, 413] on div "Something Missing?" at bounding box center [486, 406] width 215 height 27
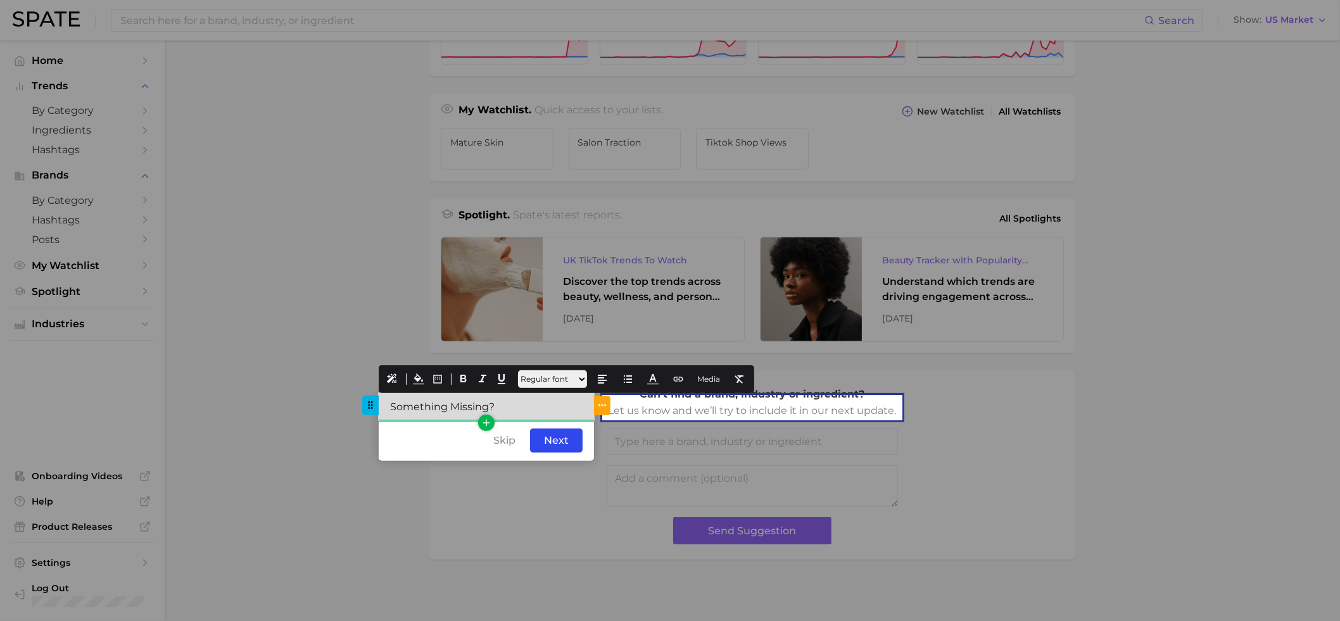
drag, startPoint x: 508, startPoint y: 403, endPoint x: 393, endPoint y: 401, distance: 114.7
click at [393, 401] on div "Something Missing?" at bounding box center [486, 406] width 215 height 27
click at [460, 381] on icon at bounding box center [463, 379] width 11 height 11
click at [388, 407] on div "Something Missing?" at bounding box center [486, 406] width 215 height 27
click at [723, 380] on button "Media" at bounding box center [709, 380] width 28 height 18
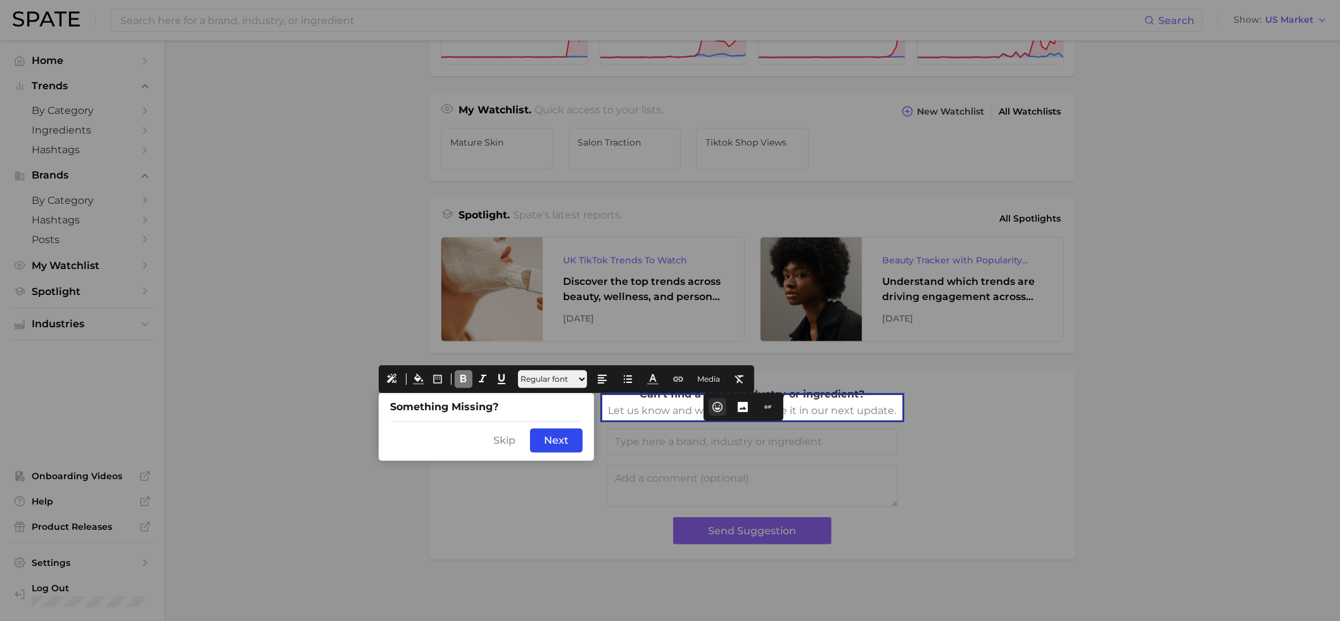
click at [714, 402] on icon at bounding box center [717, 407] width 11 height 11
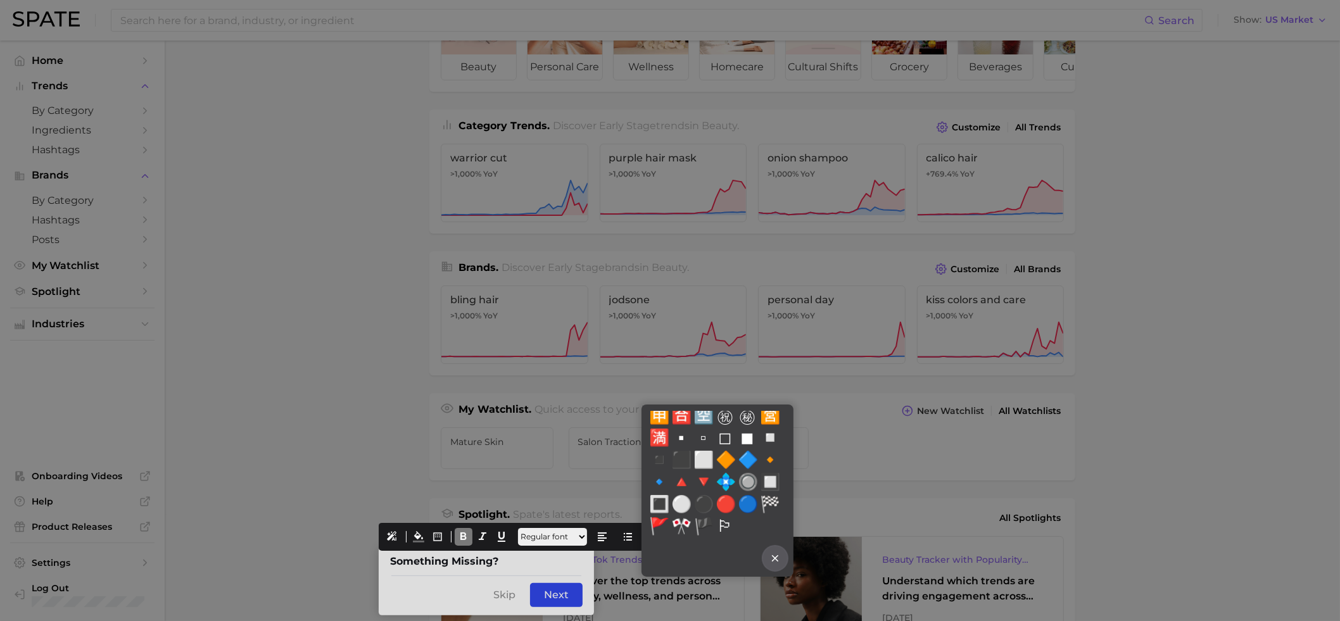
scroll to position [6383, 0]
click at [670, 227] on button "❓" at bounding box center [659, 216] width 22 height 22
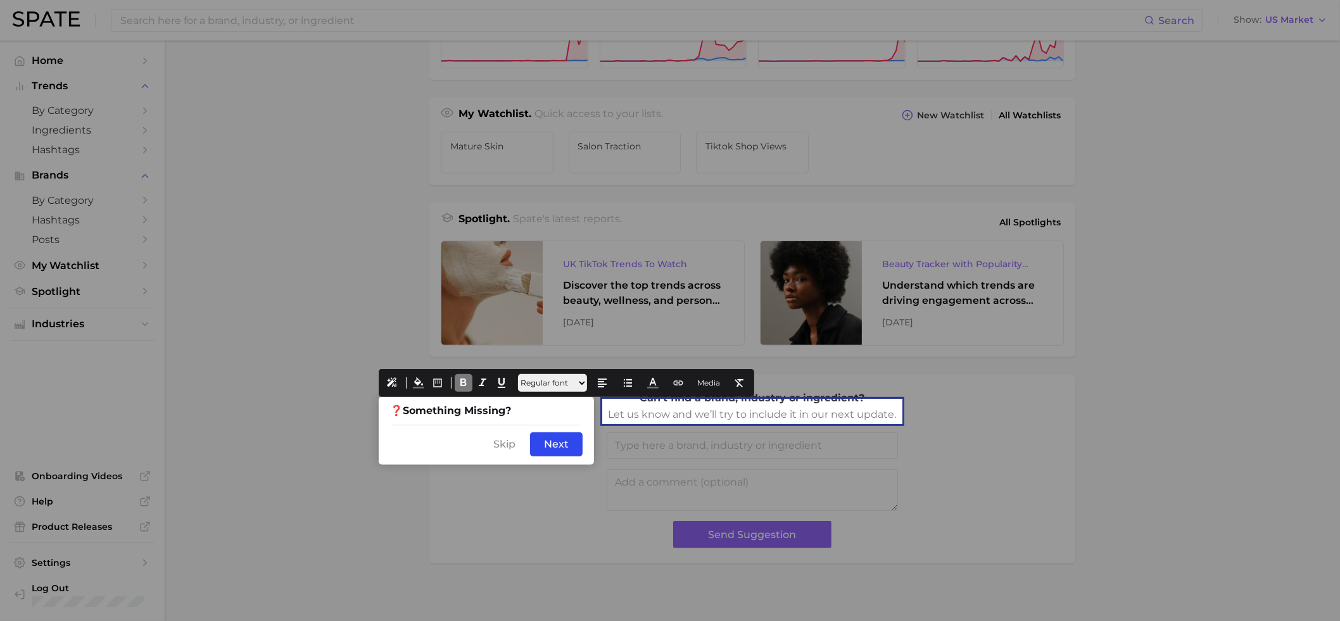
scroll to position [410, 0]
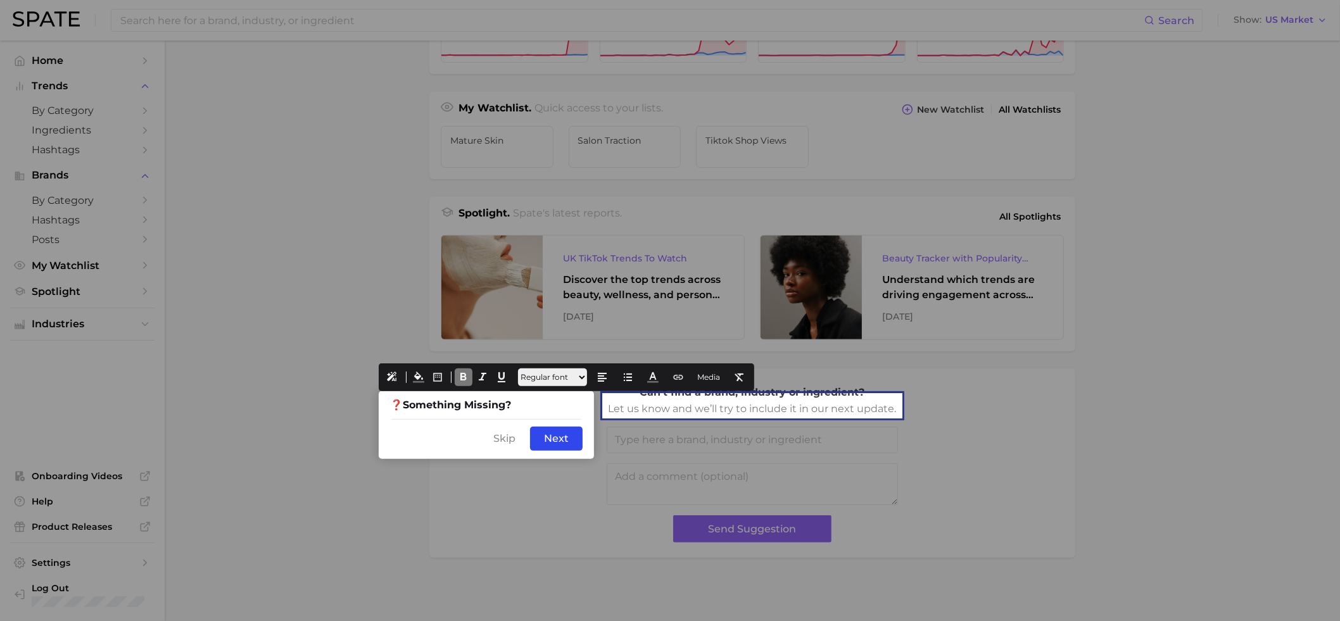
click at [454, 429] on div "Skip Back Next" at bounding box center [486, 439] width 215 height 41
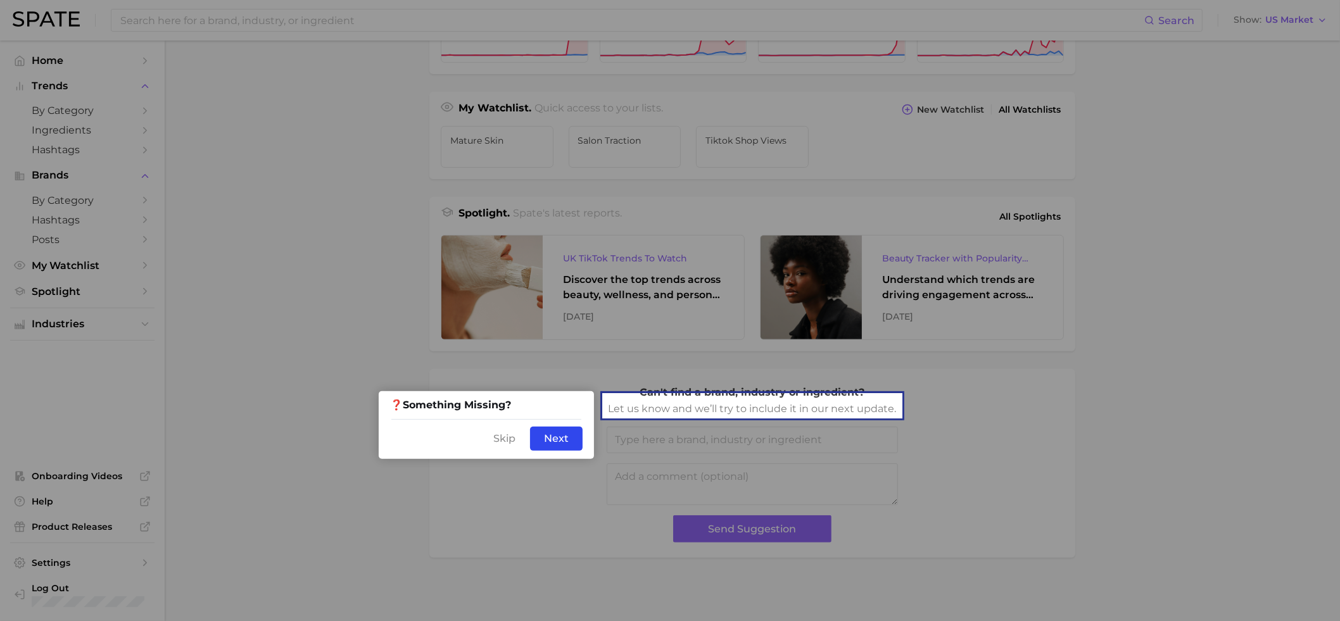
click at [495, 421] on div "Skip Back Next" at bounding box center [486, 439] width 215 height 41
click at [478, 425] on div "Skip Back Next" at bounding box center [486, 439] width 215 height 41
click at [485, 417] on icon "button" at bounding box center [486, 421] width 11 height 11
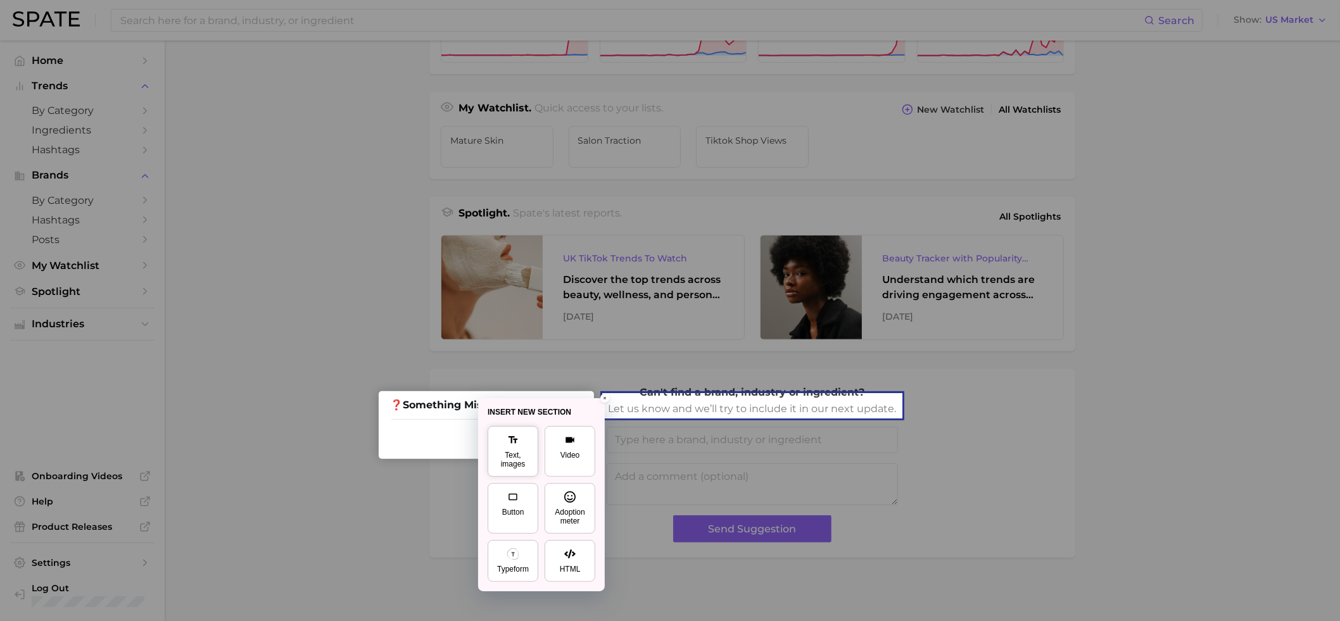
click at [504, 456] on div "Text, images" at bounding box center [513, 460] width 34 height 18
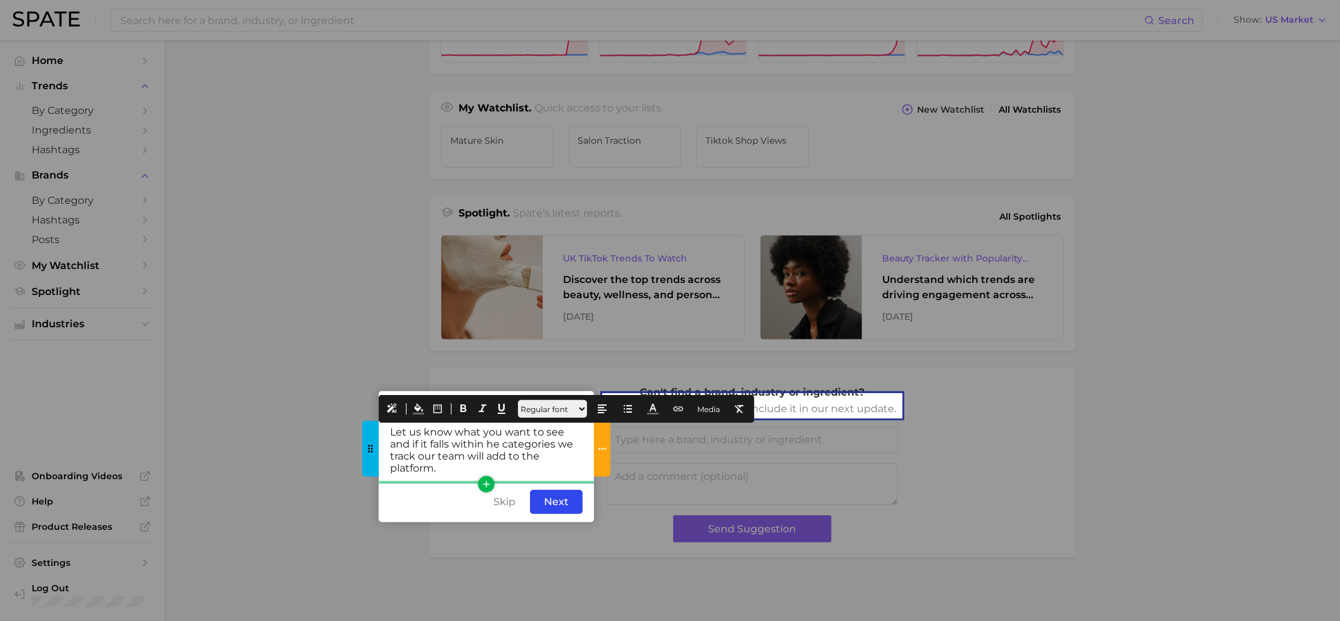
drag, startPoint x: 442, startPoint y: 467, endPoint x: 364, endPoint y: 428, distance: 87.0
click at [379, 428] on div "Let us know what you want to see and if it falls within he categories we track …" at bounding box center [486, 450] width 215 height 63
click at [390, 405] on button at bounding box center [393, 409] width 18 height 18
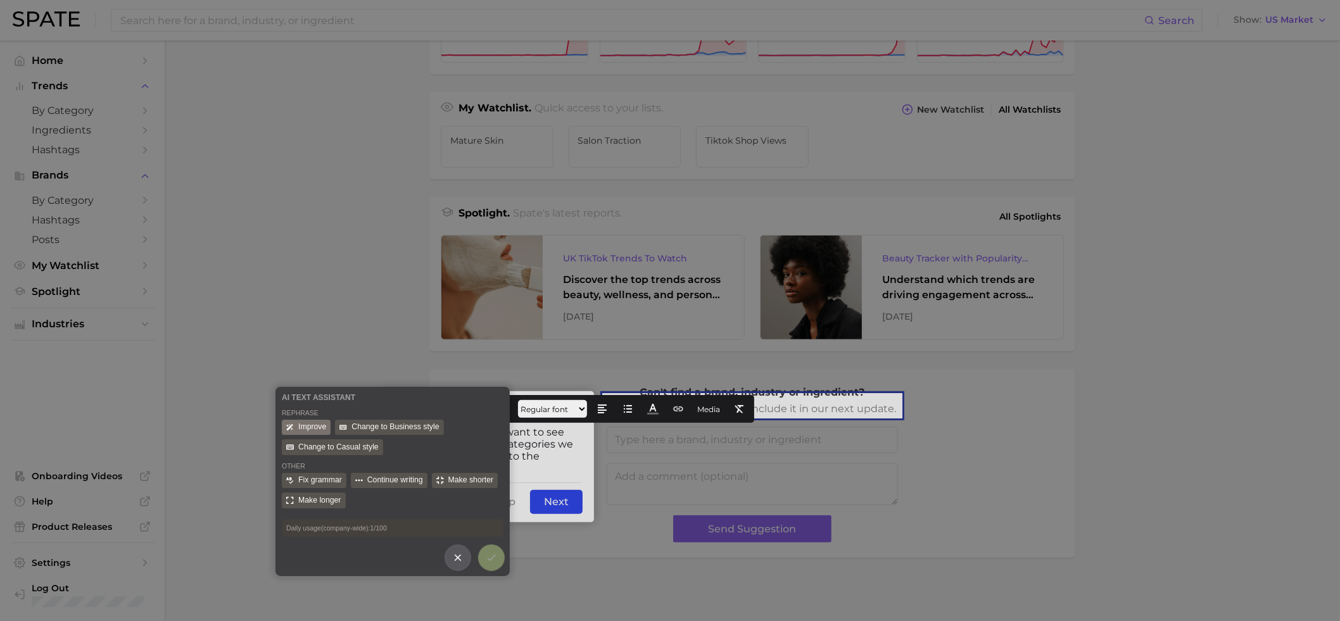
click at [317, 424] on div "Improve" at bounding box center [306, 428] width 49 height 16
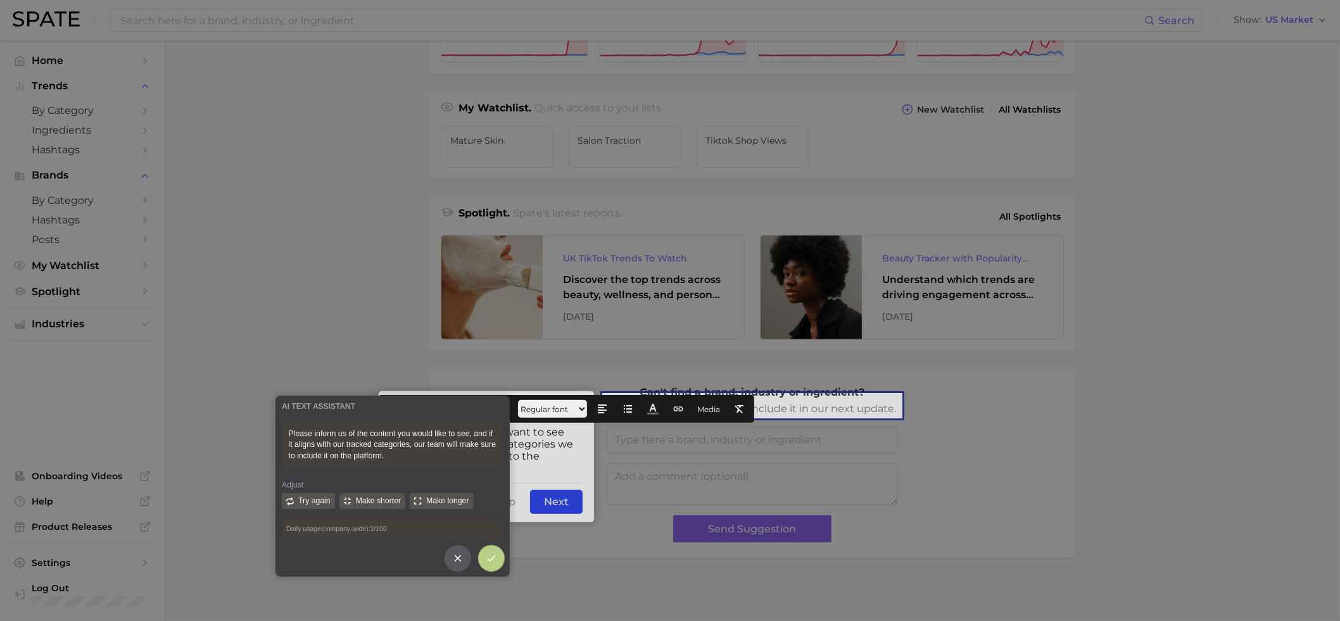
click at [500, 561] on button at bounding box center [492, 559] width 24 height 24
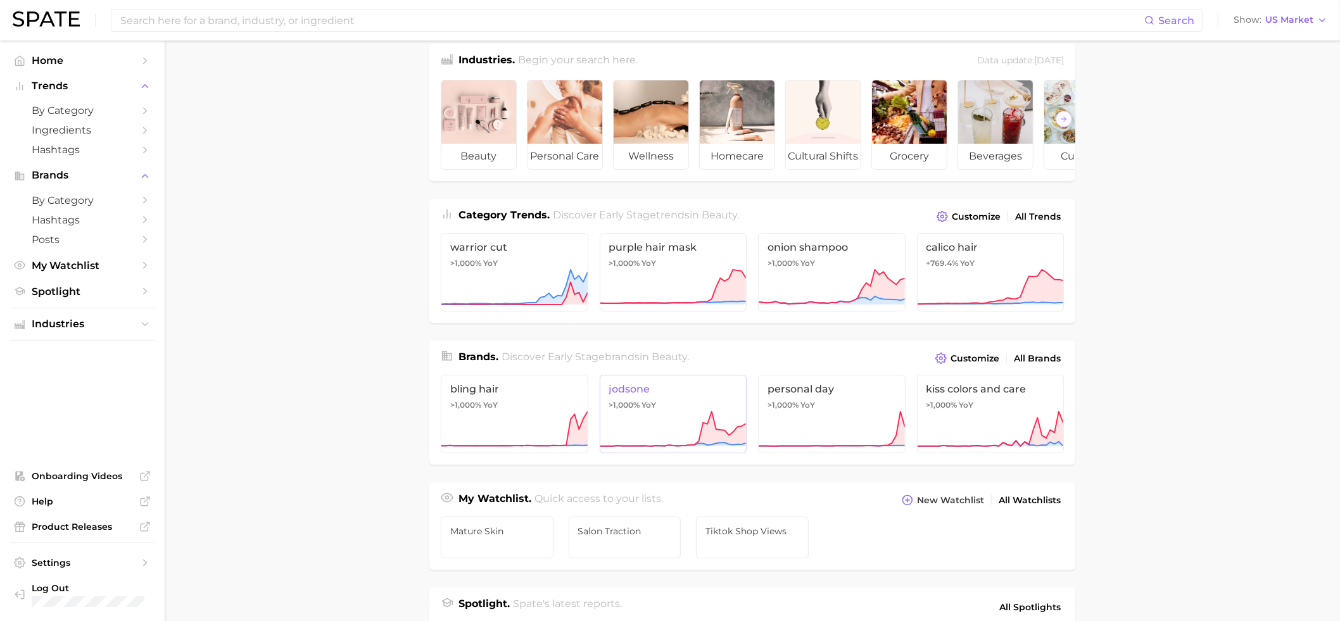
scroll to position [0, 0]
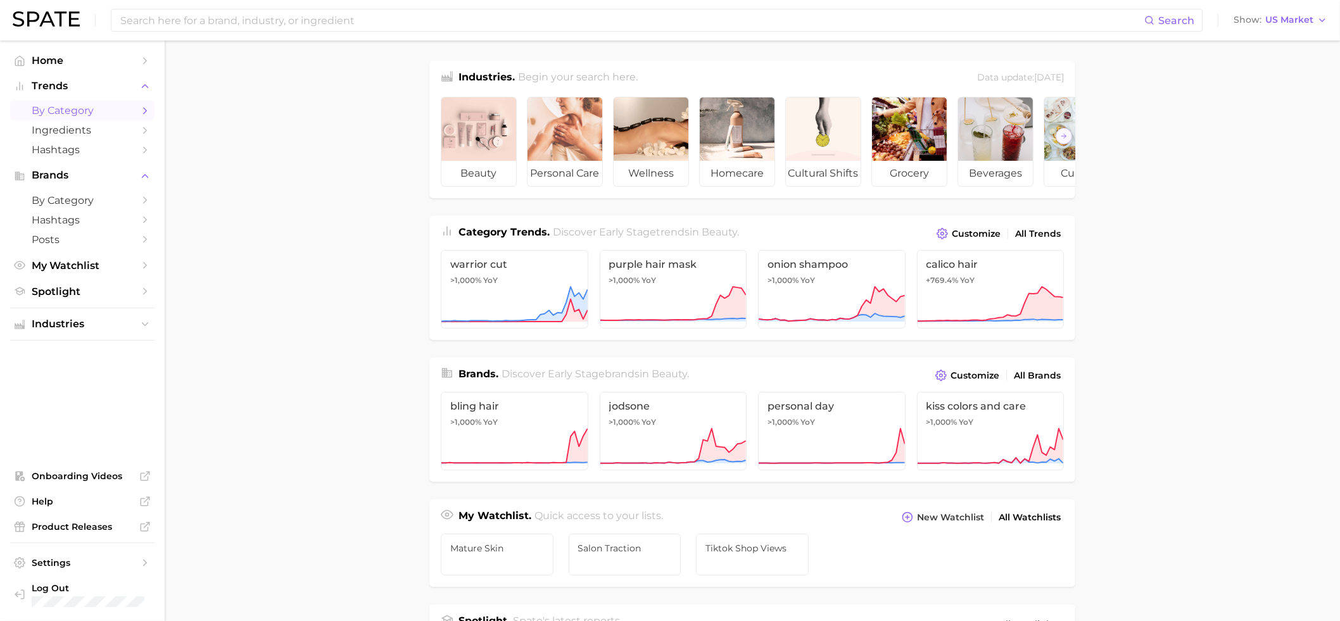
click at [60, 108] on span "by Category" at bounding box center [82, 111] width 101 height 12
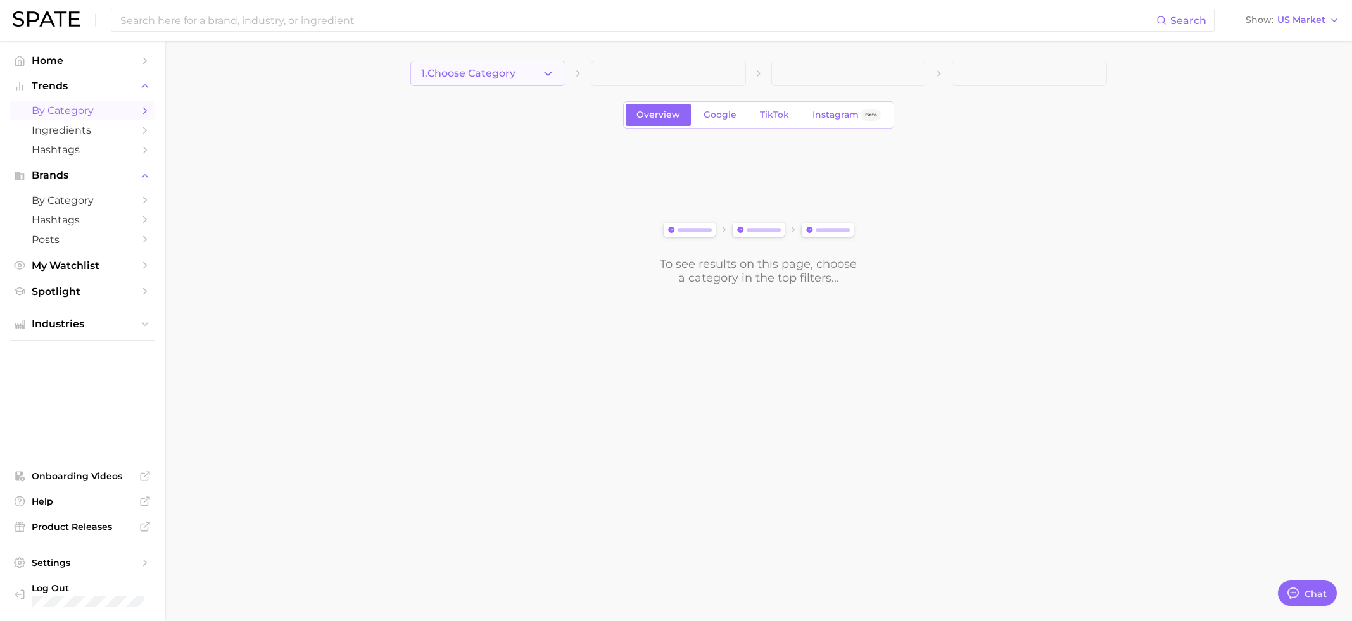
click at [540, 73] on button "1. Choose Category" at bounding box center [487, 73] width 155 height 25
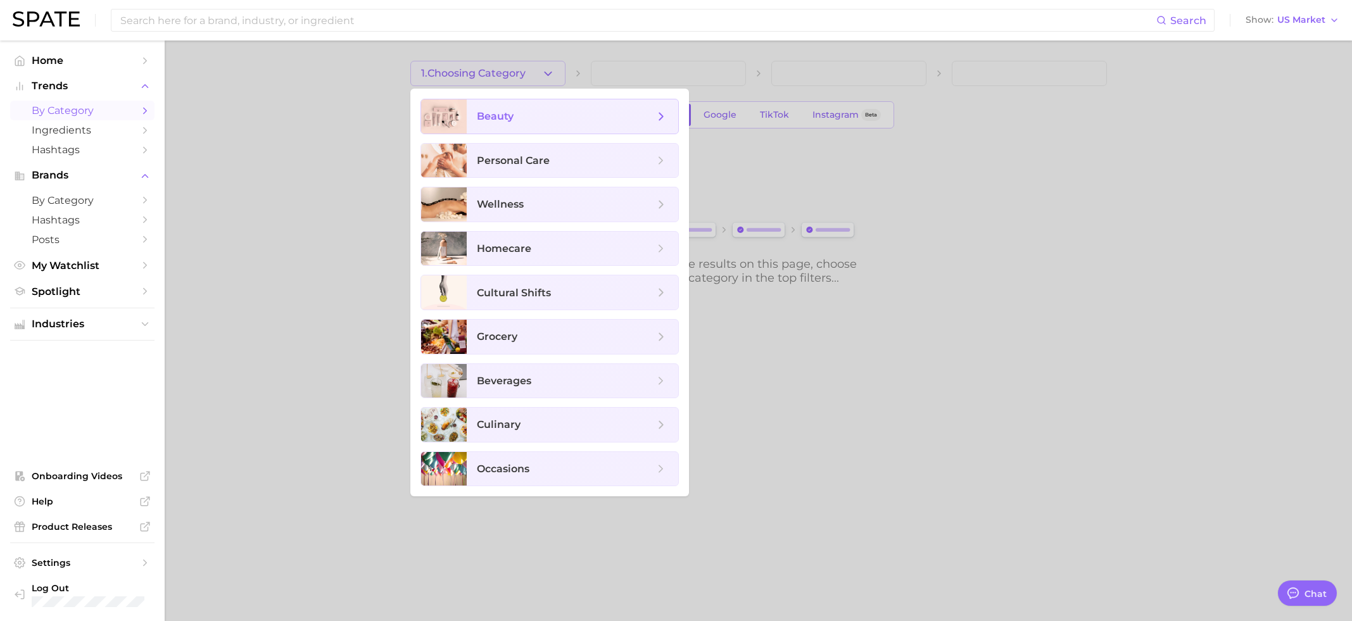
click at [556, 127] on span "beauty" at bounding box center [573, 116] width 212 height 34
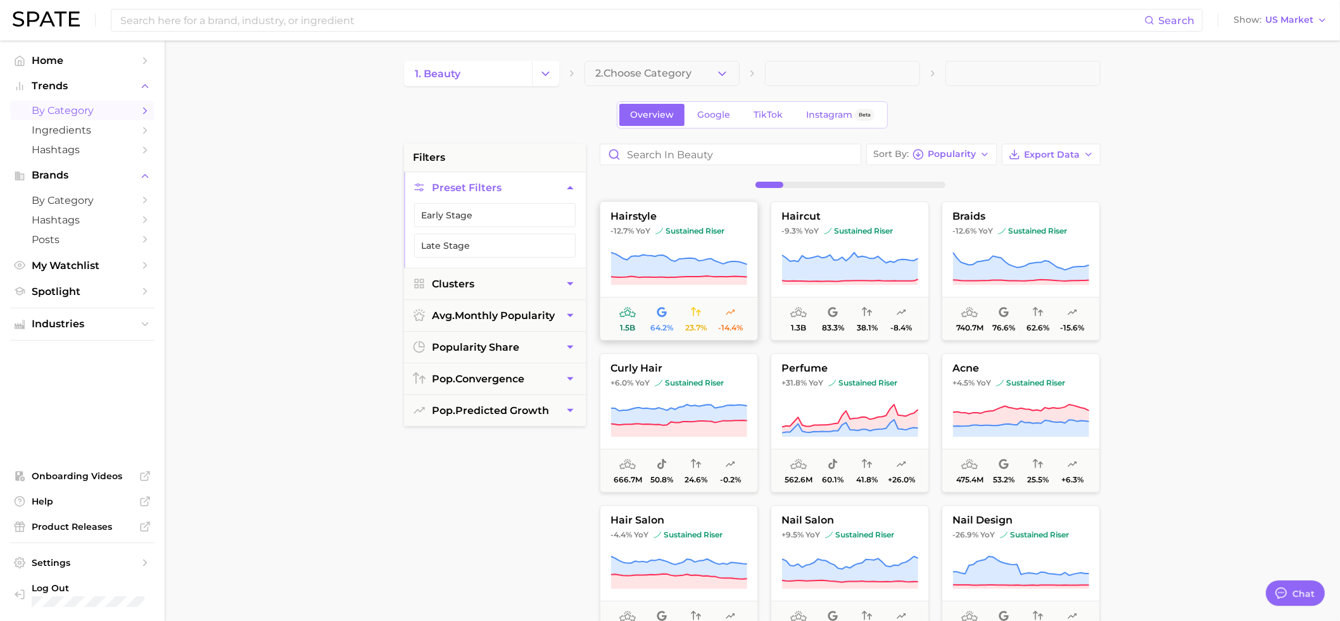
click at [696, 226] on button "hairstyle -12.7% YoY sustained riser 1.5b 64.2% 23.7% -14.4%" at bounding box center [679, 270] width 158 height 139
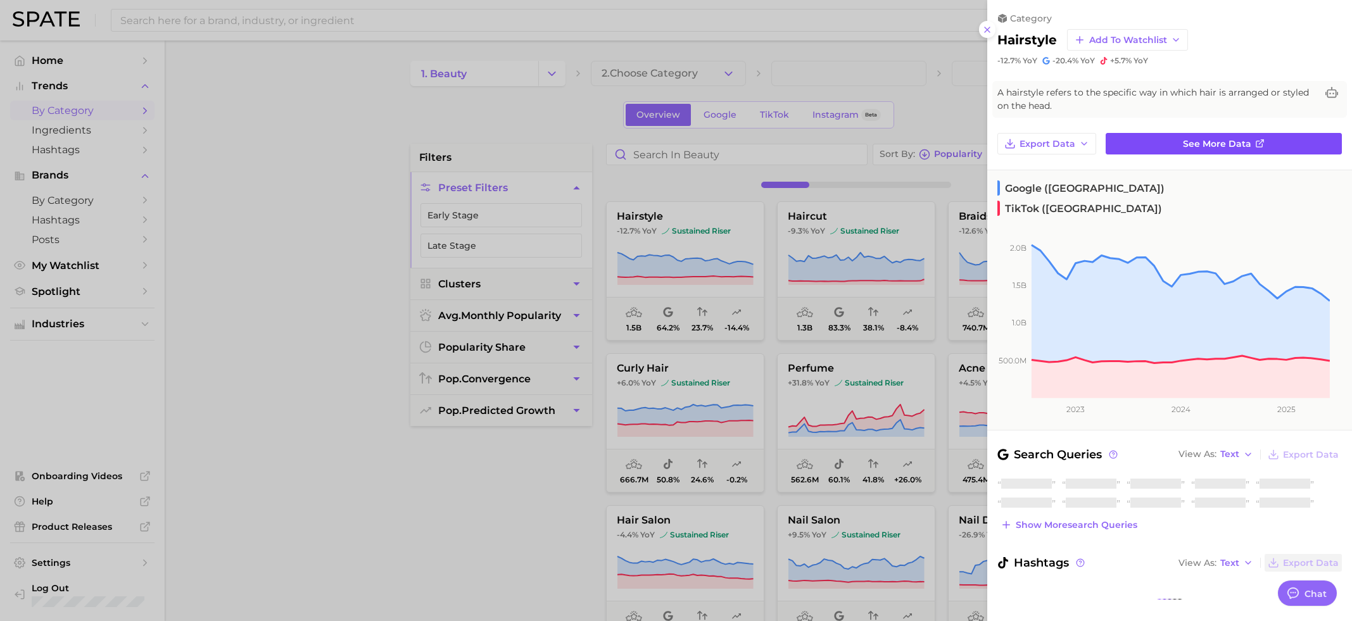
click at [1183, 143] on span "See more data" at bounding box center [1217, 144] width 68 height 11
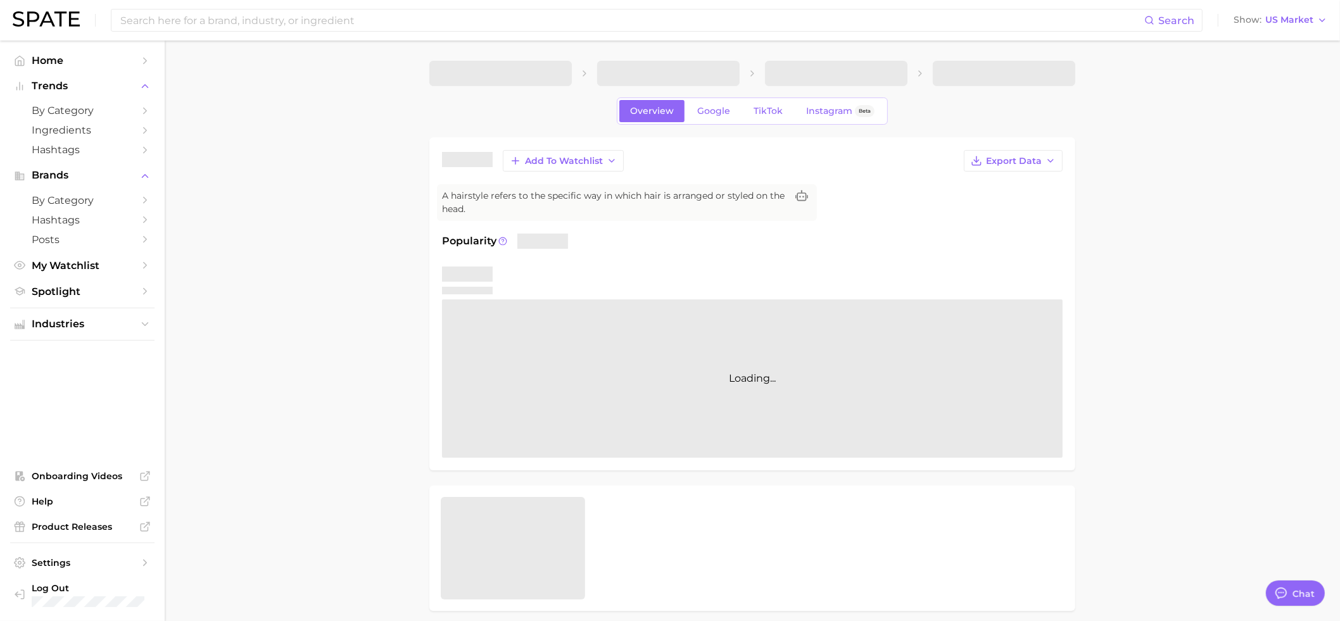
type textarea "x"
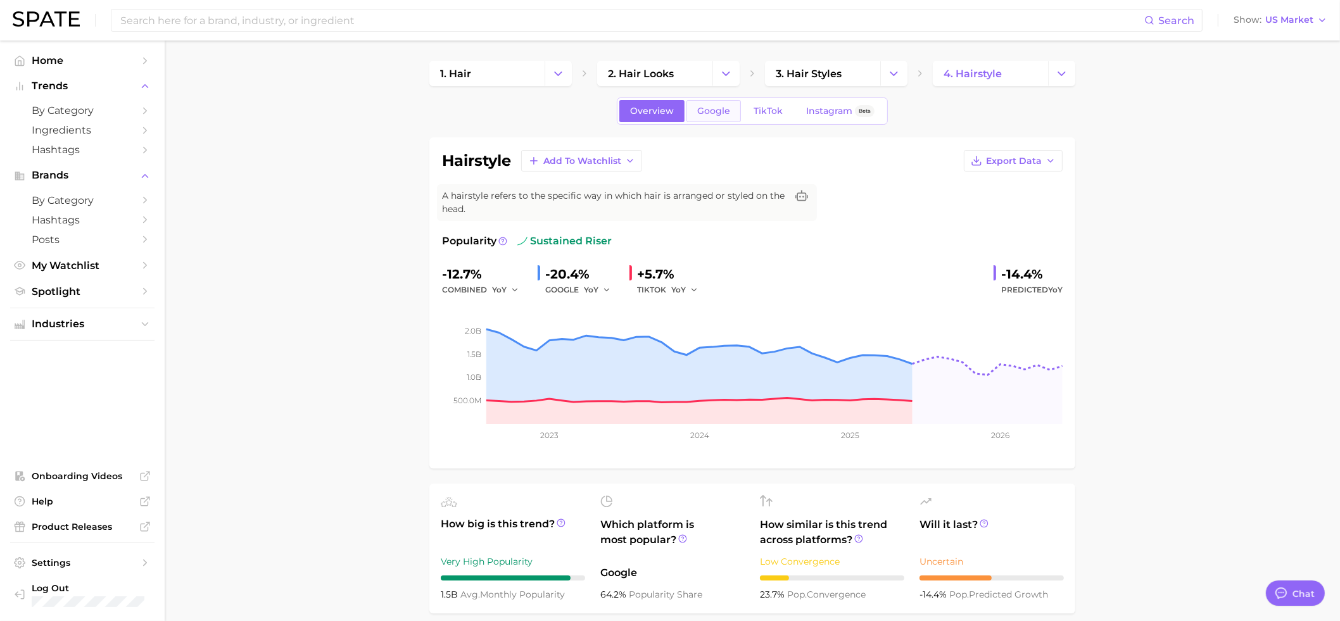
click at [721, 116] on span "Google" at bounding box center [713, 111] width 33 height 11
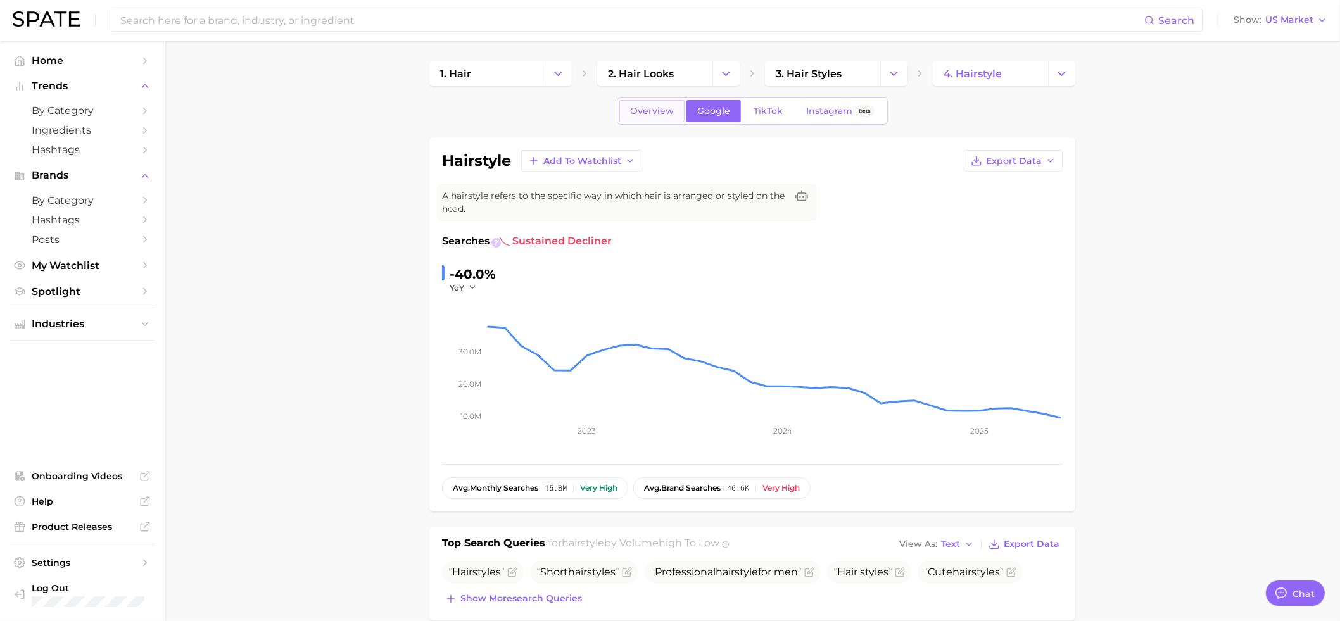
click at [648, 111] on span "Overview" at bounding box center [652, 111] width 44 height 11
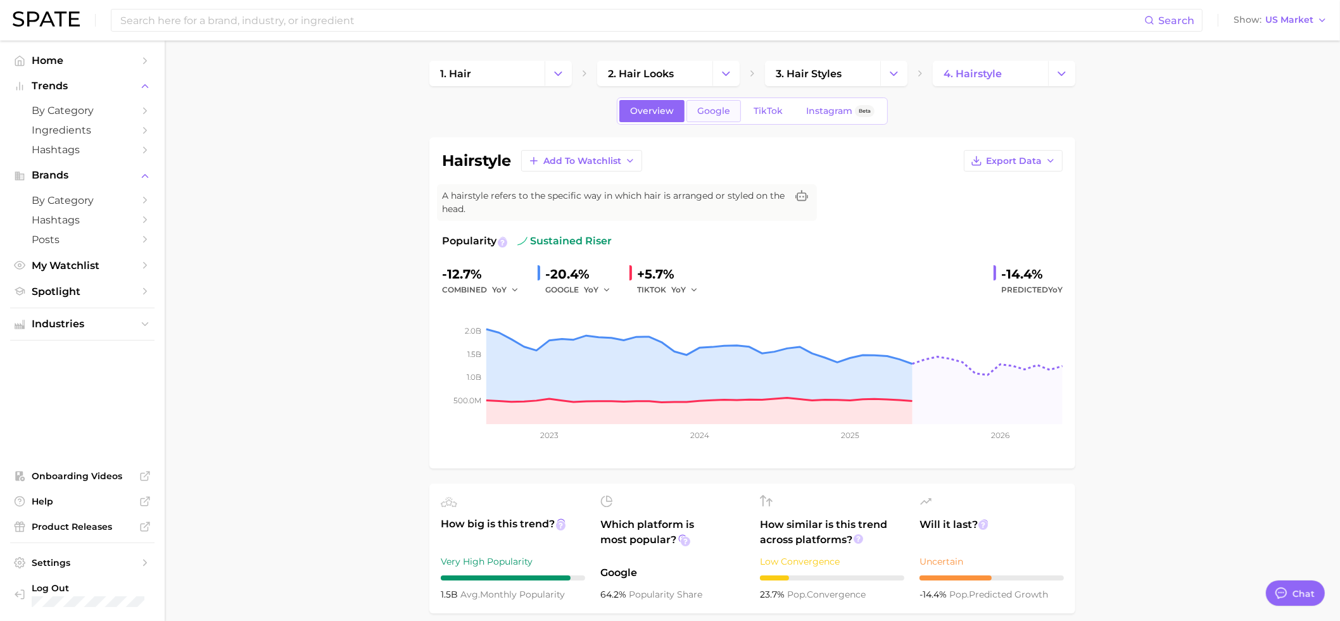
click at [733, 109] on link "Google" at bounding box center [714, 111] width 54 height 22
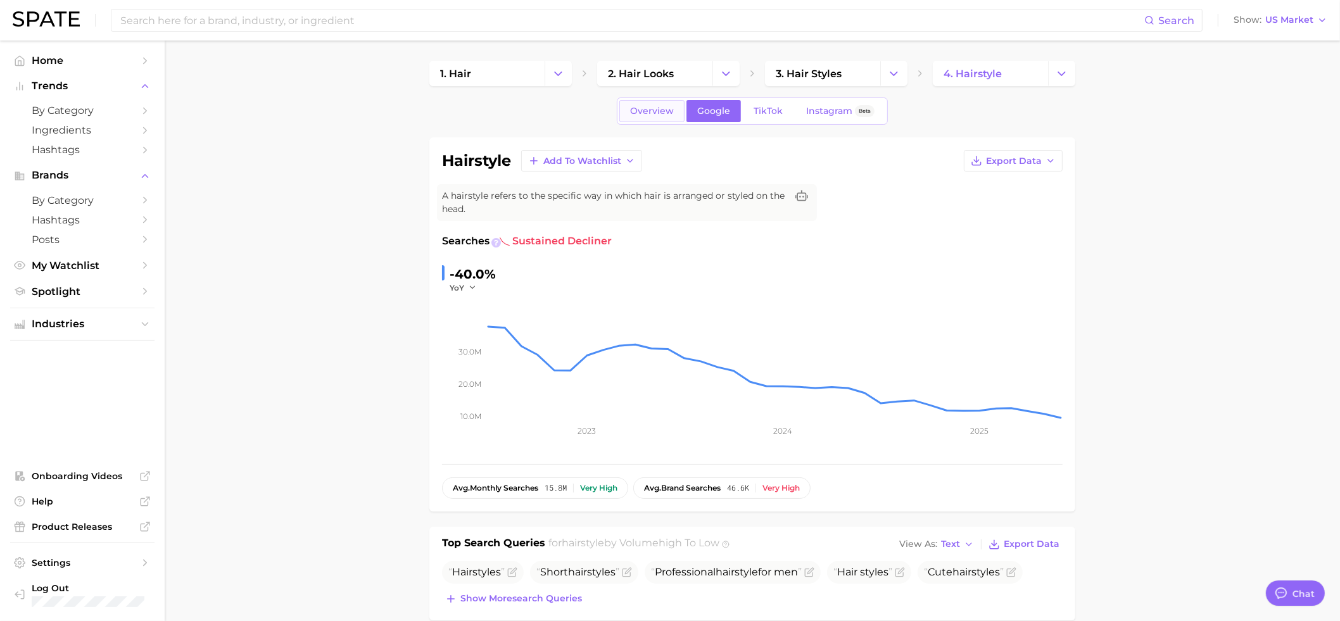
click at [675, 115] on link "Overview" at bounding box center [652, 111] width 65 height 22
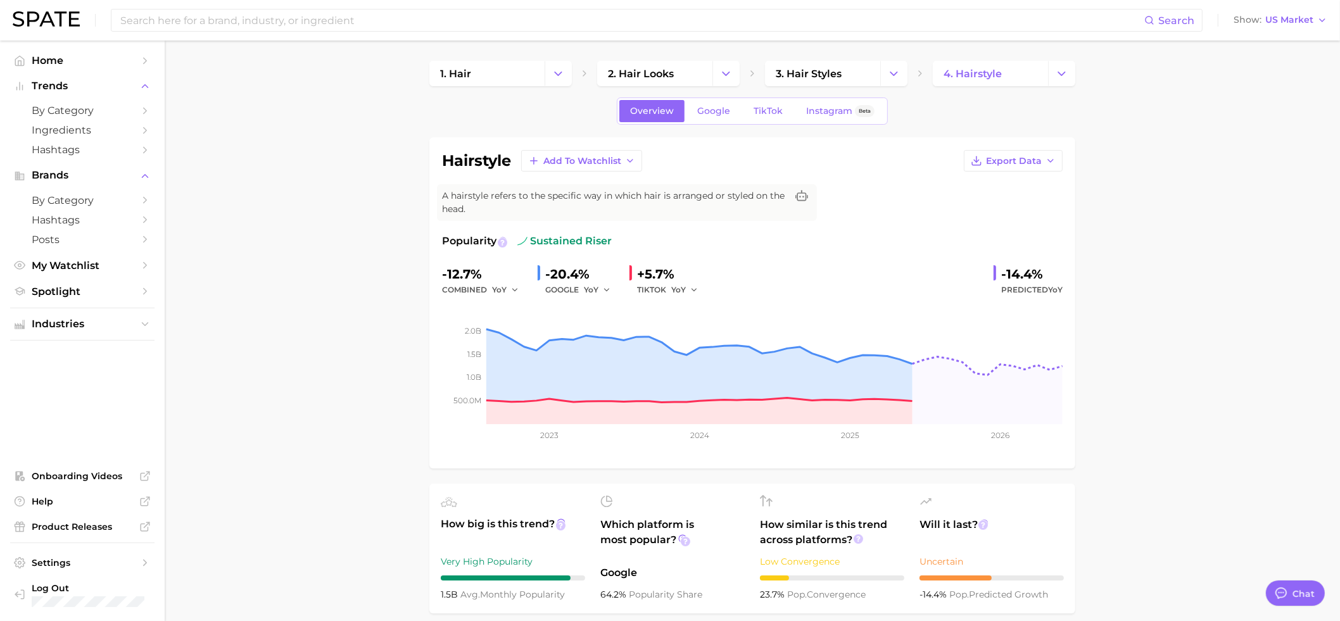
click at [504, 243] on div at bounding box center [503, 243] width 10 height 10
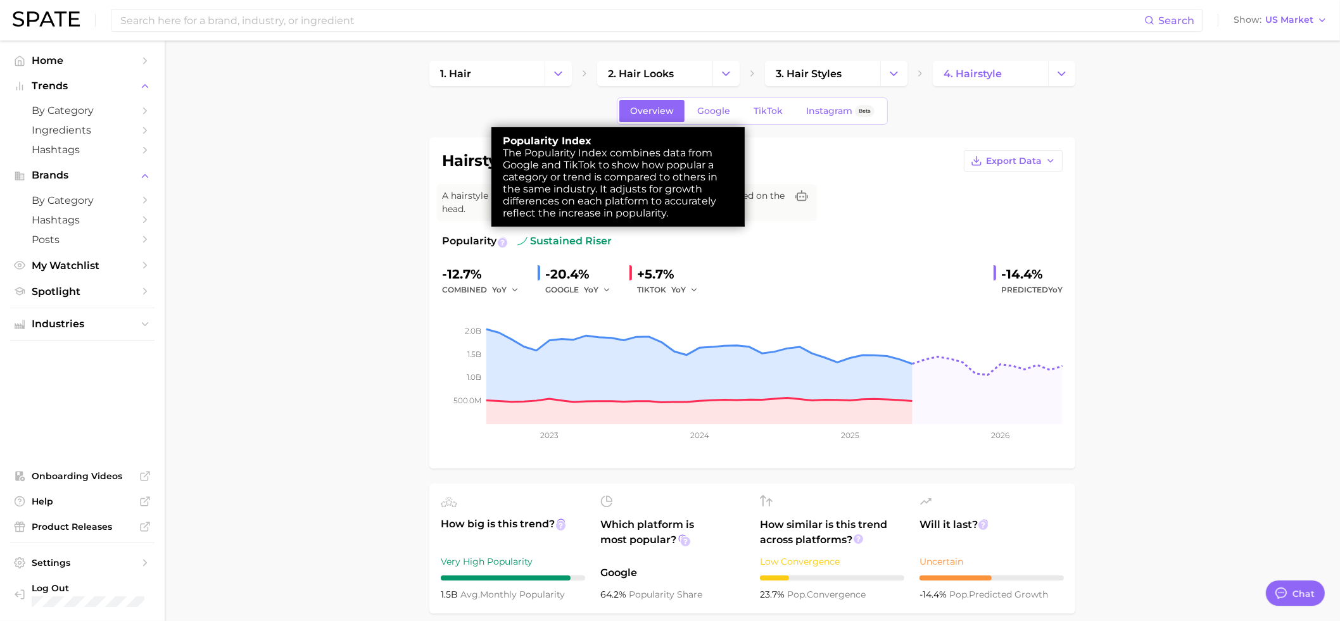
click at [582, 194] on span "The Popularity Index combines data from Google and TikTok to show how popular a…" at bounding box center [610, 183] width 215 height 72
click at [647, 214] on span "The Popularity Index combines data from Google and TikTok to show how popular a…" at bounding box center [610, 183] width 215 height 72
click at [648, 213] on span "The Popularity Index combines data from Google and TikTok to show how popular a…" at bounding box center [610, 183] width 215 height 72
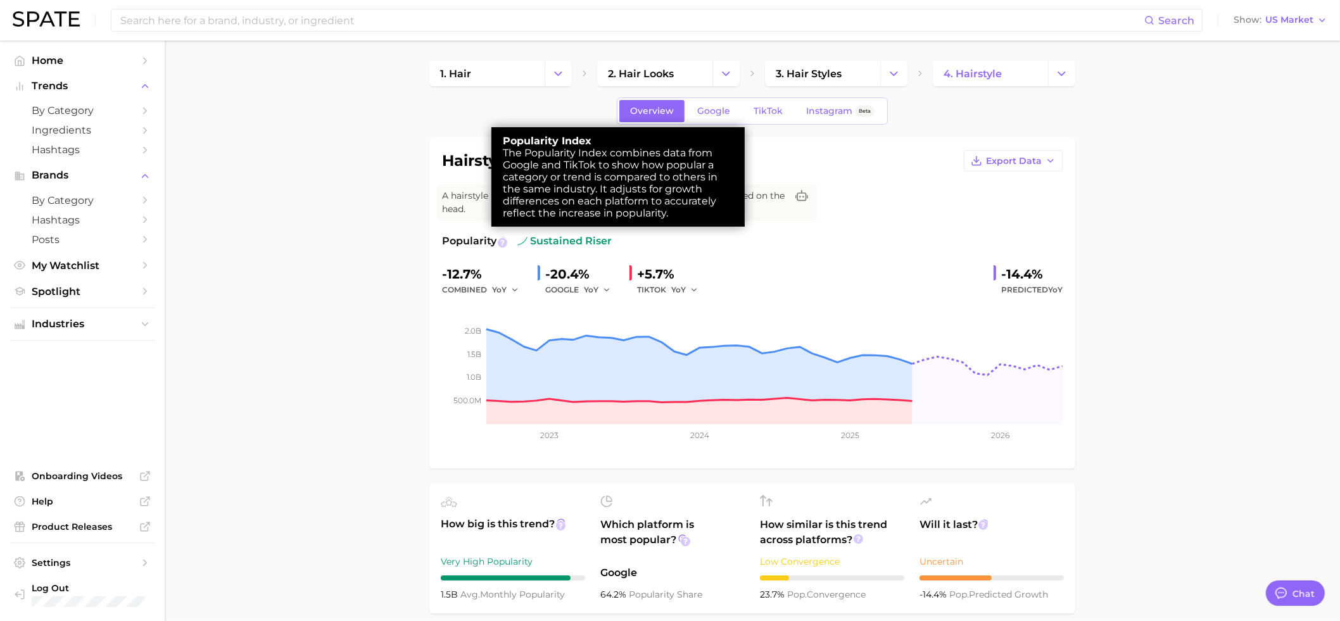
click at [664, 274] on div at bounding box center [670, 310] width 1340 height 621
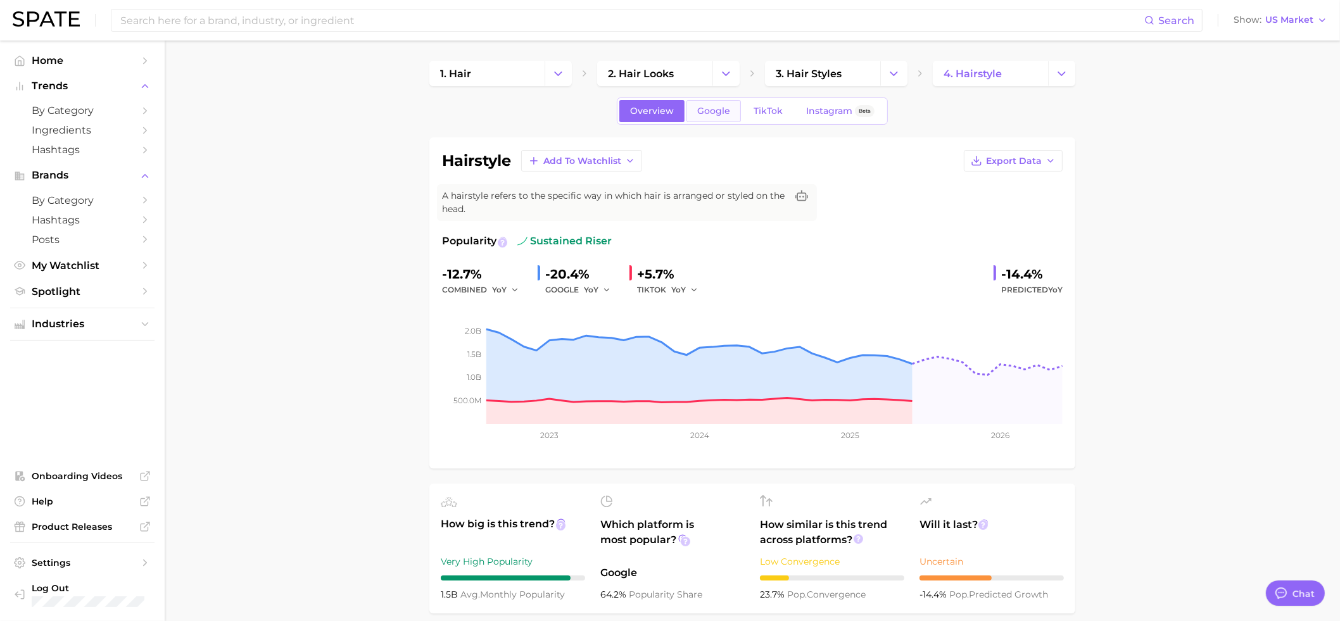
click at [706, 111] on span "Google" at bounding box center [713, 111] width 33 height 11
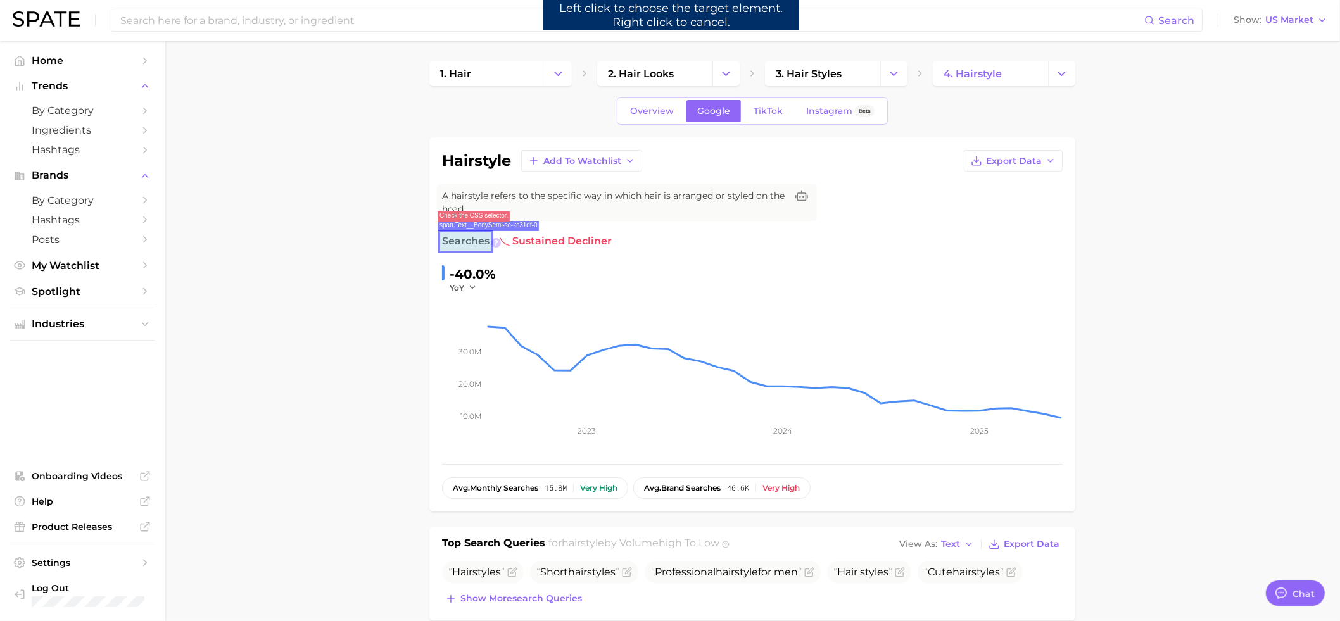
click at [474, 242] on span "Searches" at bounding box center [466, 241] width 48 height 15
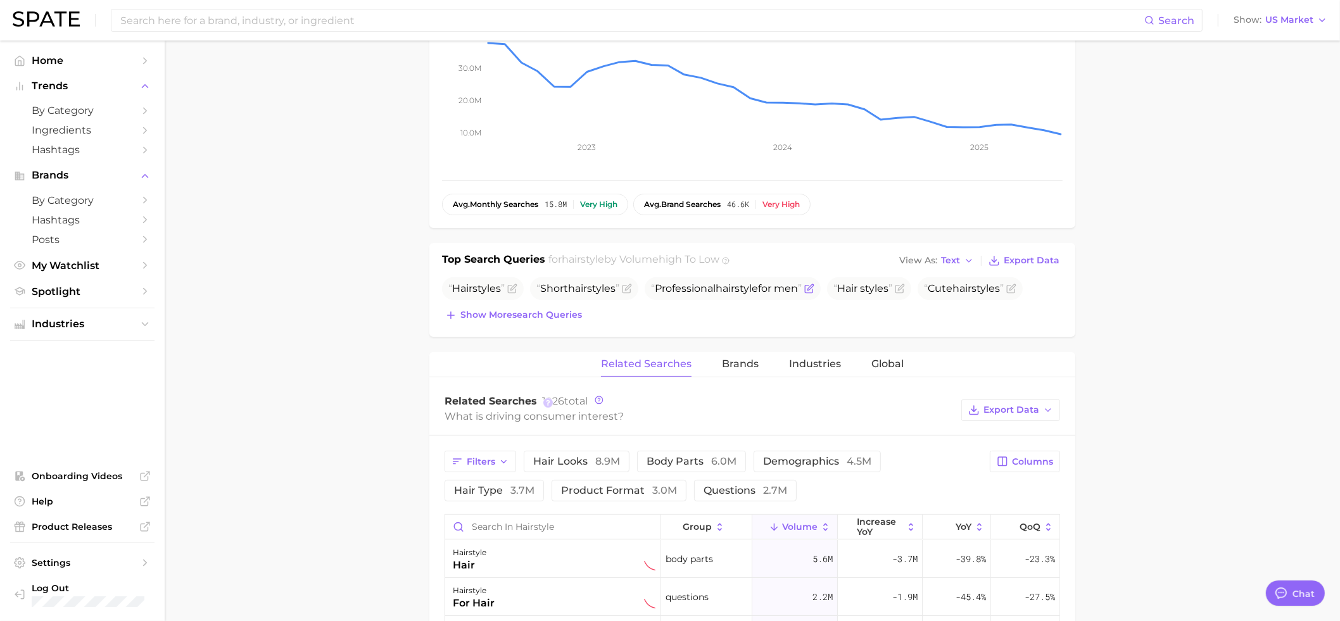
scroll to position [286, 0]
click at [599, 399] on icon at bounding box center [599, 398] width 2 height 3
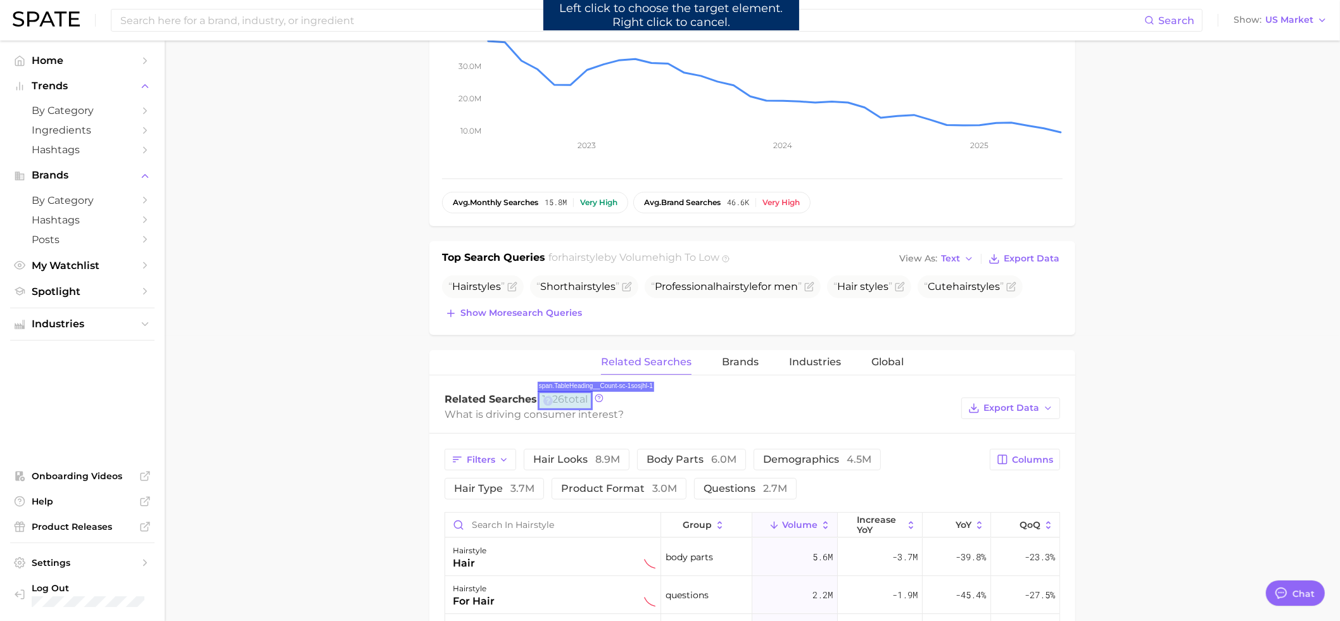
click at [570, 401] on span "1926 total" at bounding box center [565, 399] width 46 height 12
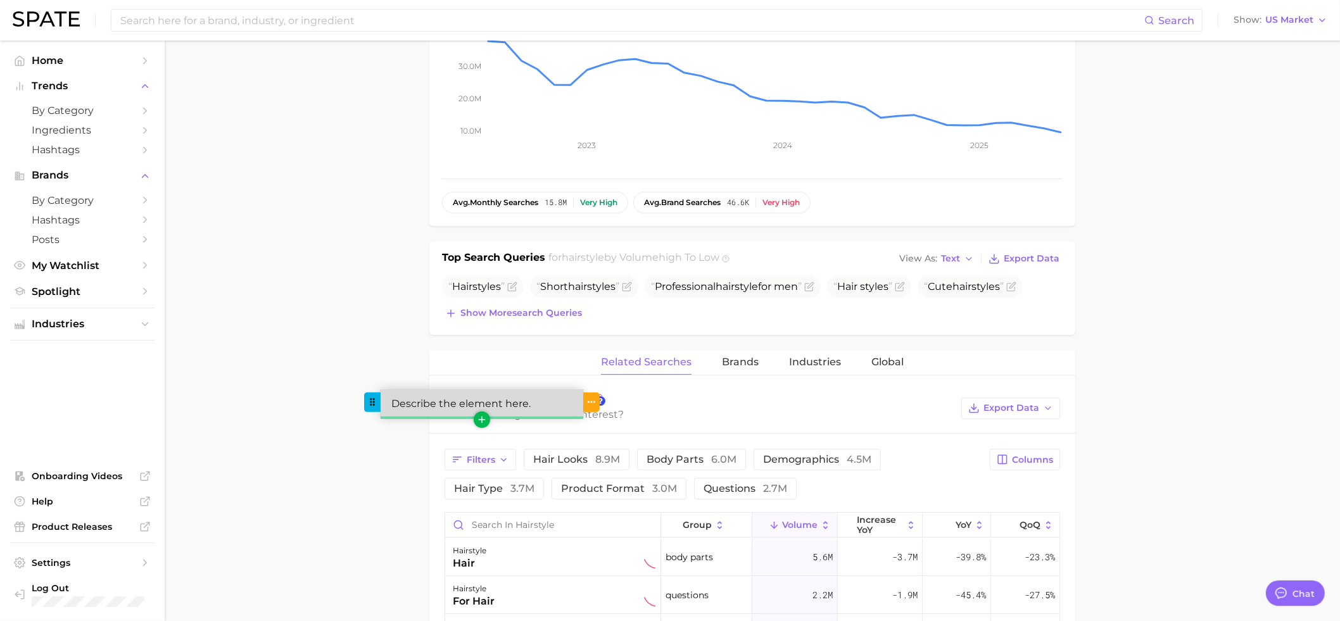
click at [554, 408] on div "Describe the element here." at bounding box center [482, 403] width 203 height 27
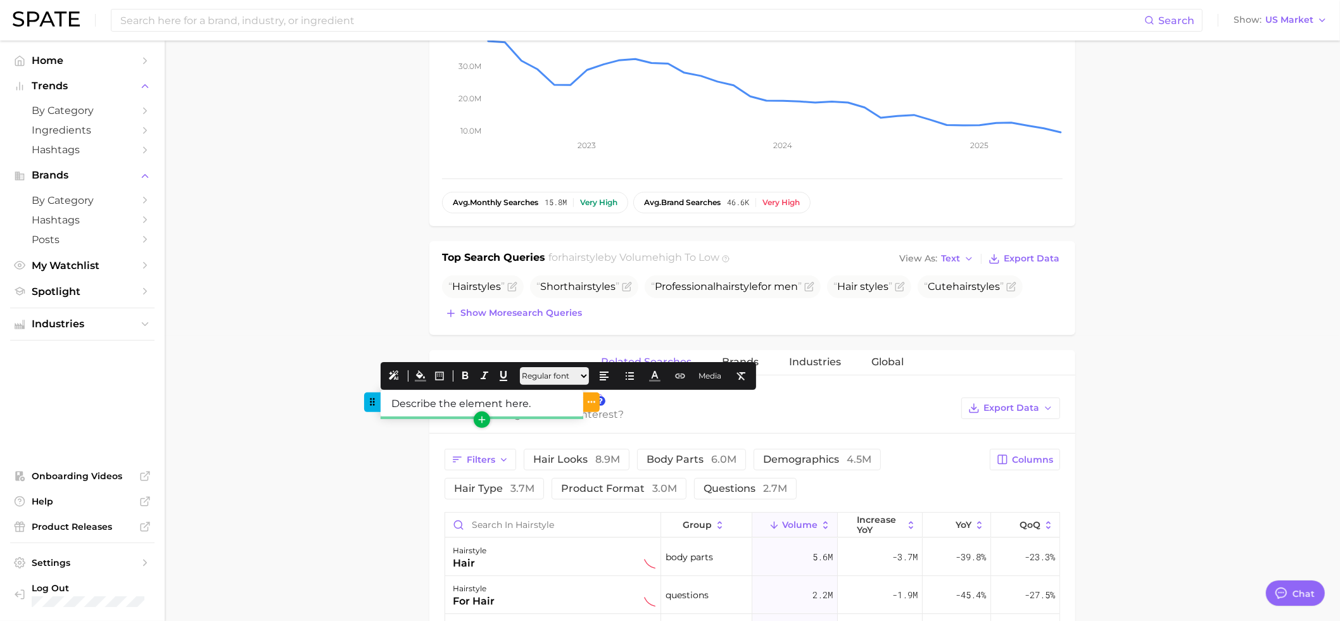
drag, startPoint x: 519, startPoint y: 409, endPoint x: 374, endPoint y: 407, distance: 145.7
click at [381, 407] on div "Describe the element here." at bounding box center [482, 403] width 203 height 27
click at [398, 372] on button at bounding box center [395, 376] width 18 height 18
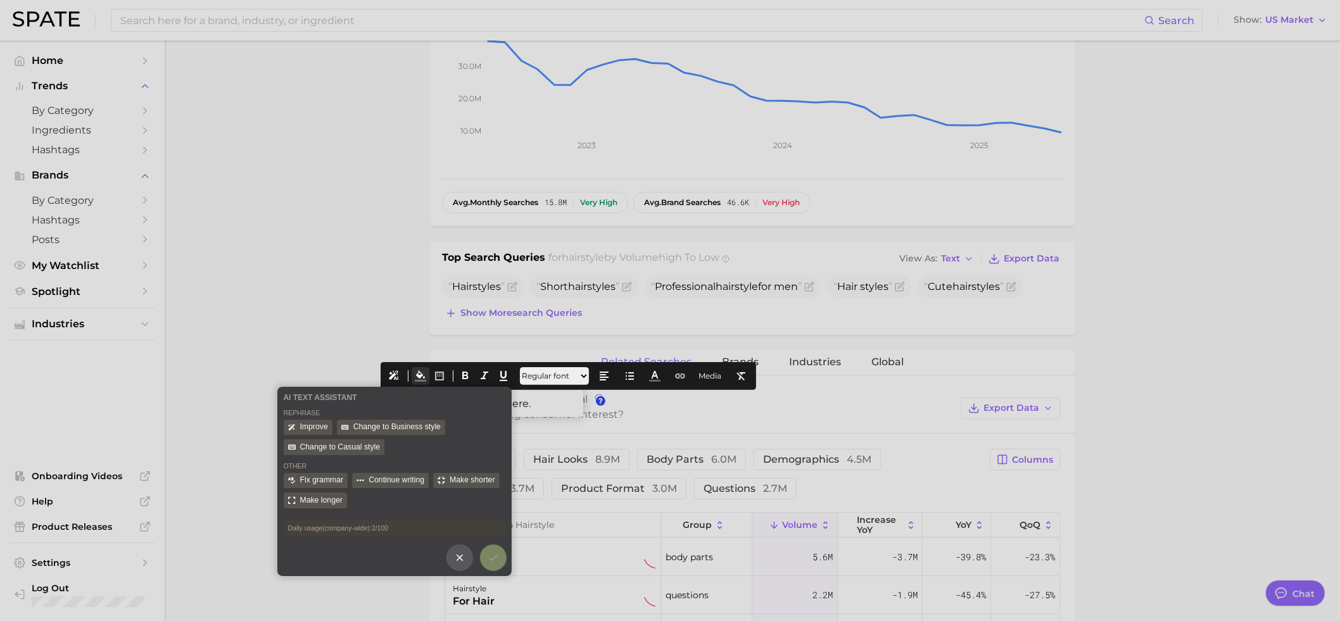
click at [424, 374] on icon at bounding box center [420, 376] width 11 height 11
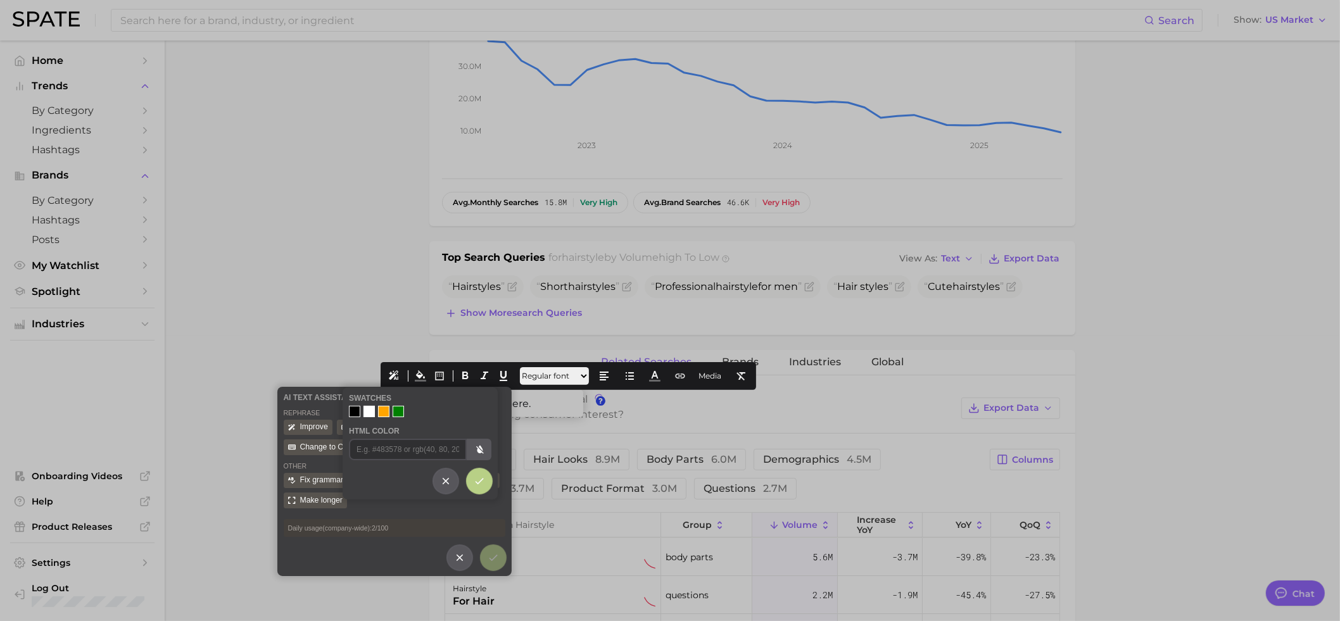
click at [360, 413] on div at bounding box center [420, 411] width 143 height 11
click at [358, 412] on div at bounding box center [354, 411] width 11 height 11
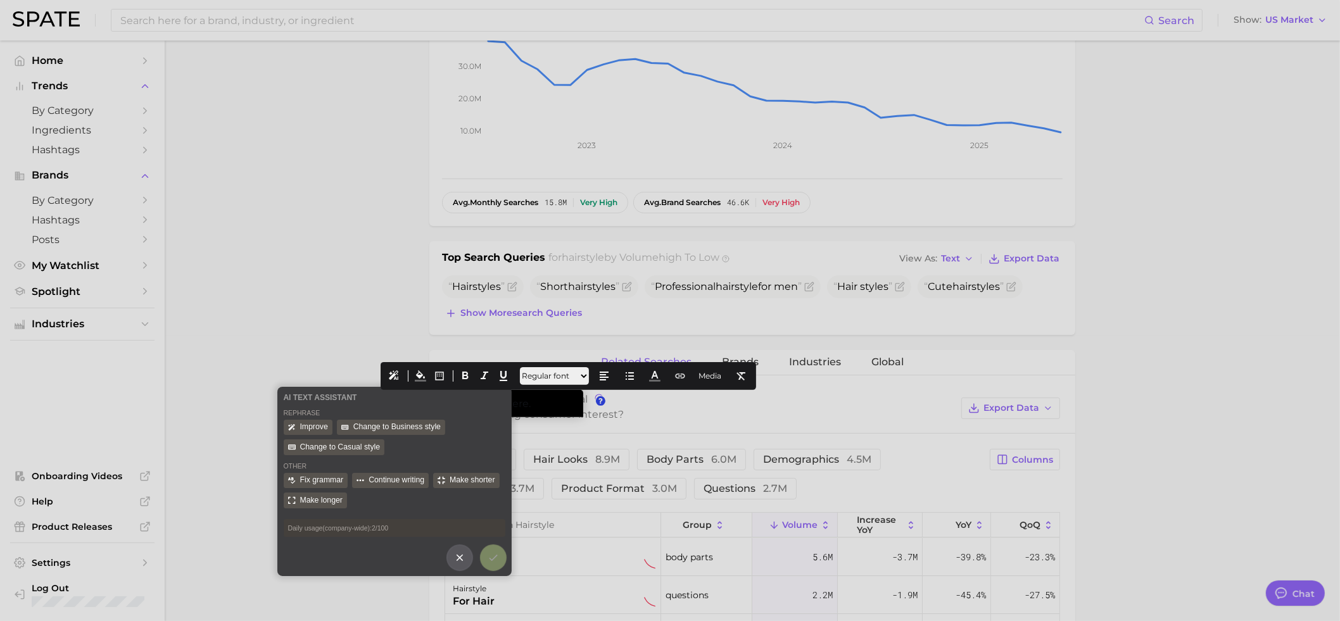
click at [544, 398] on div at bounding box center [670, 310] width 1340 height 621
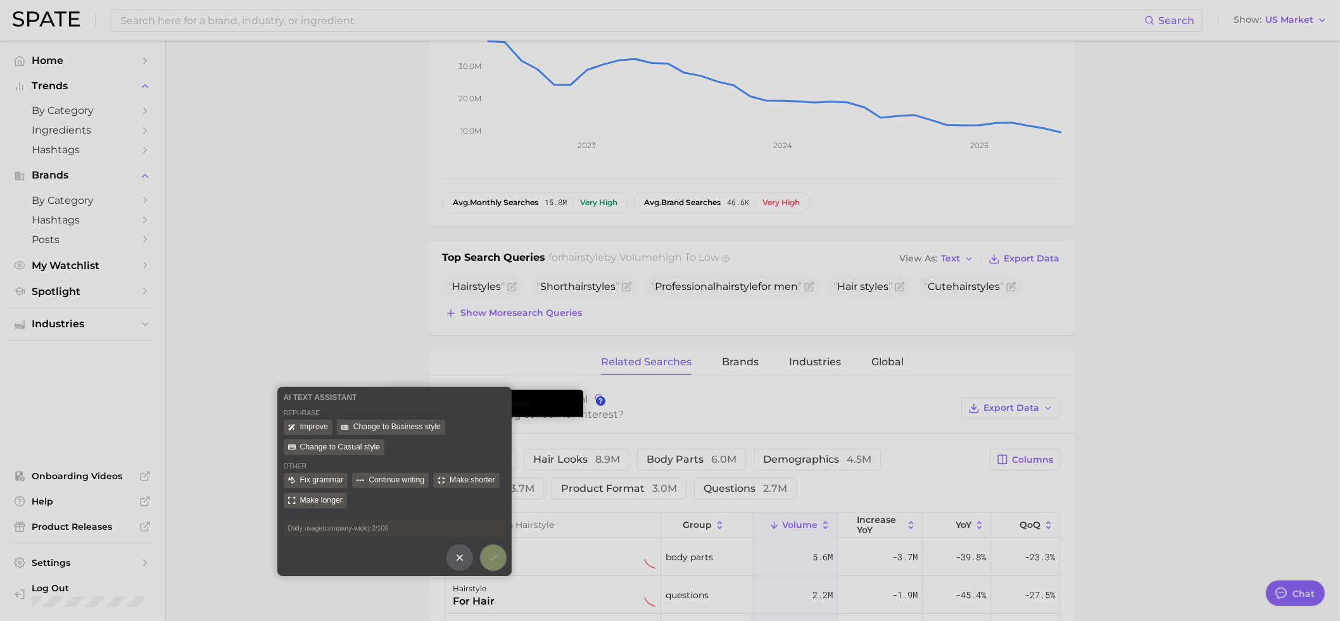
click at [463, 560] on icon at bounding box center [459, 557] width 11 height 11
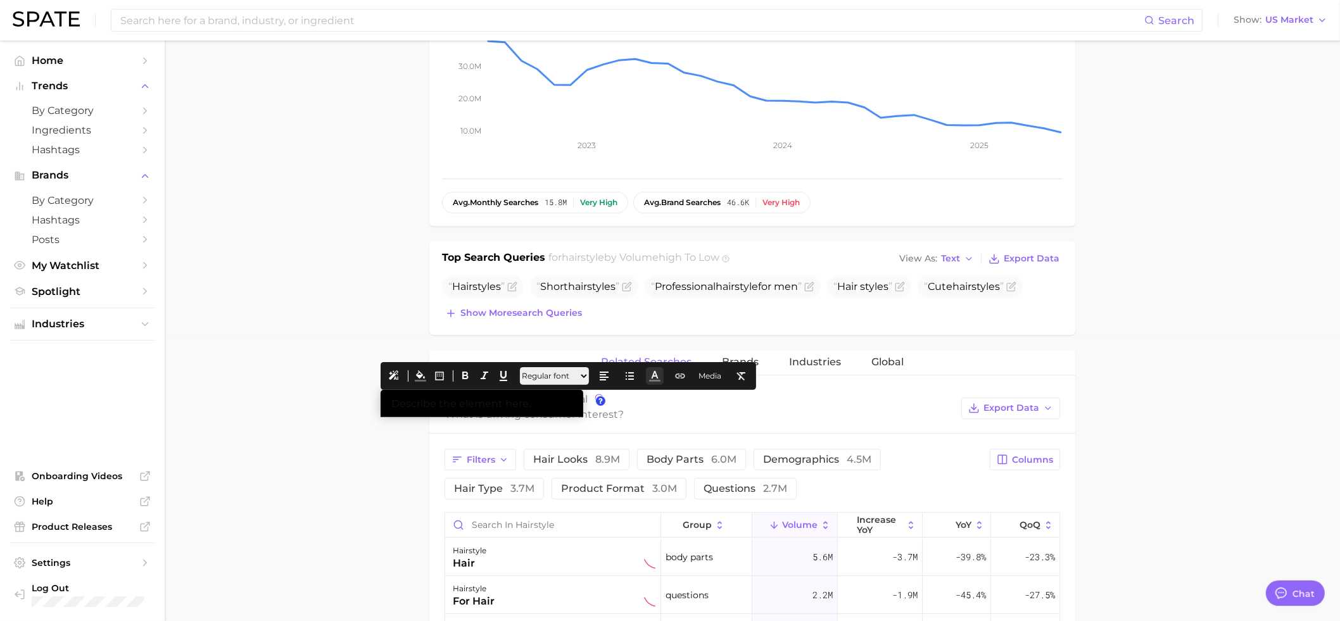
click at [661, 375] on icon at bounding box center [654, 376] width 11 height 11
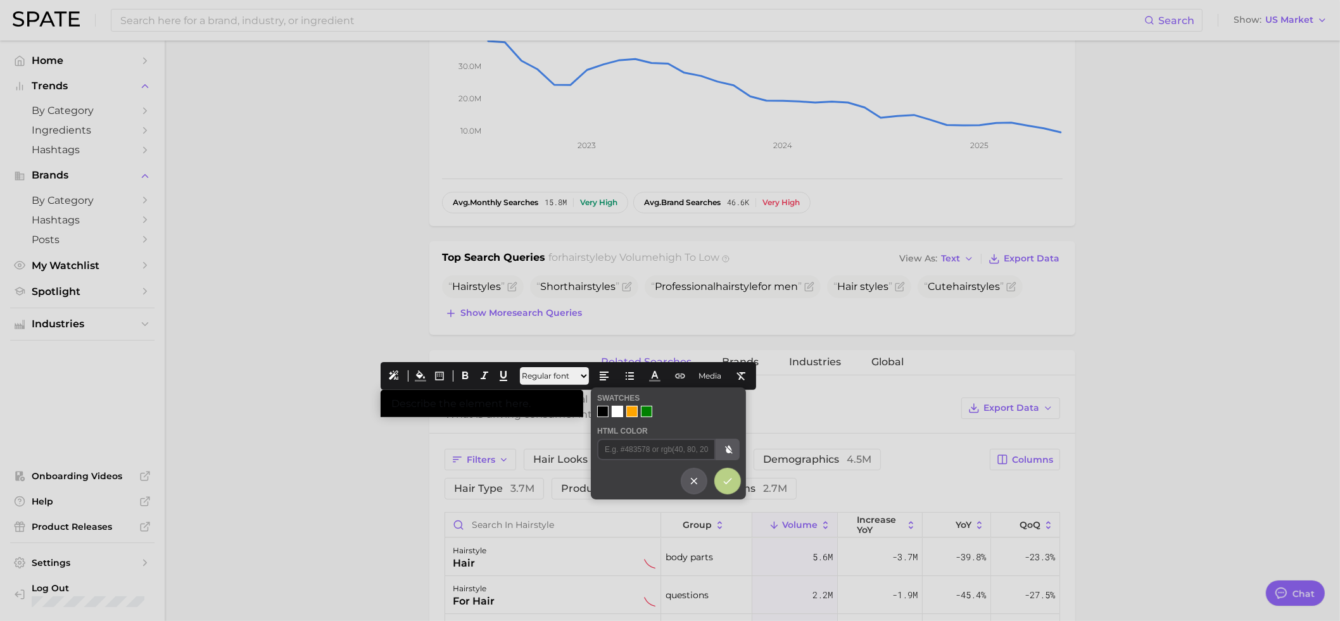
click at [618, 414] on div at bounding box center [617, 411] width 11 height 11
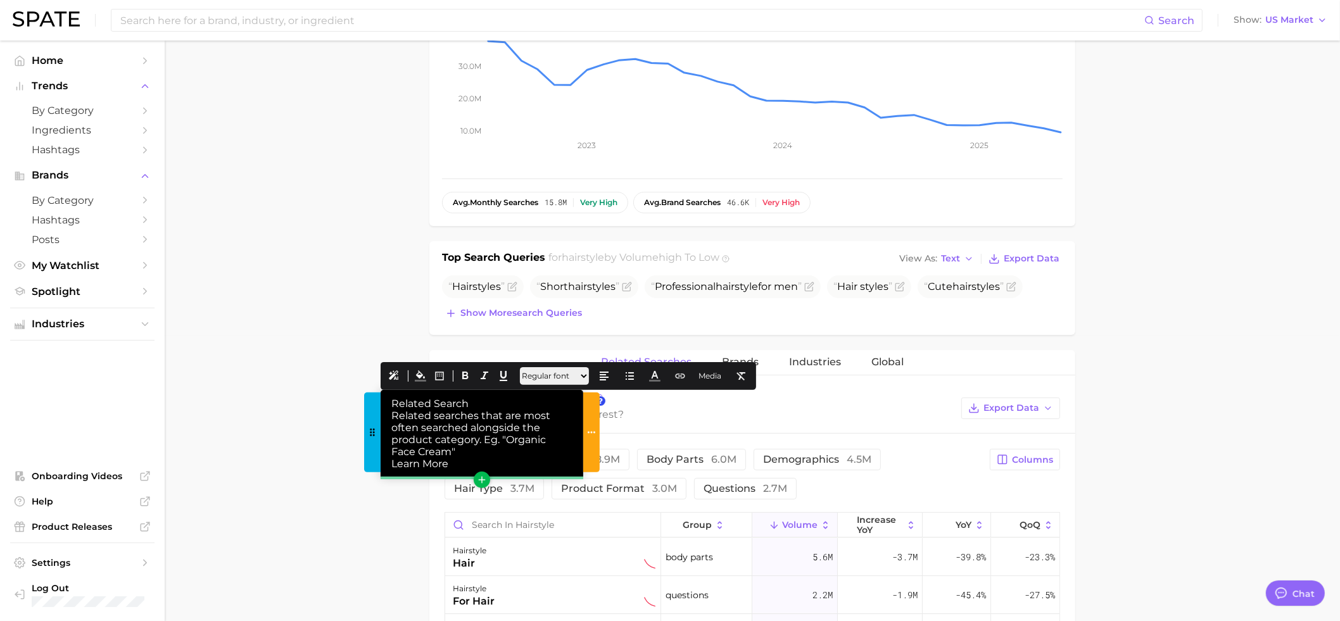
drag, startPoint x: 481, startPoint y: 401, endPoint x: 368, endPoint y: 400, distance: 112.8
click at [381, 402] on div "Related Search Related searches that are most often searched alongside the prod…" at bounding box center [482, 433] width 203 height 87
click at [466, 374] on icon at bounding box center [465, 376] width 11 height 11
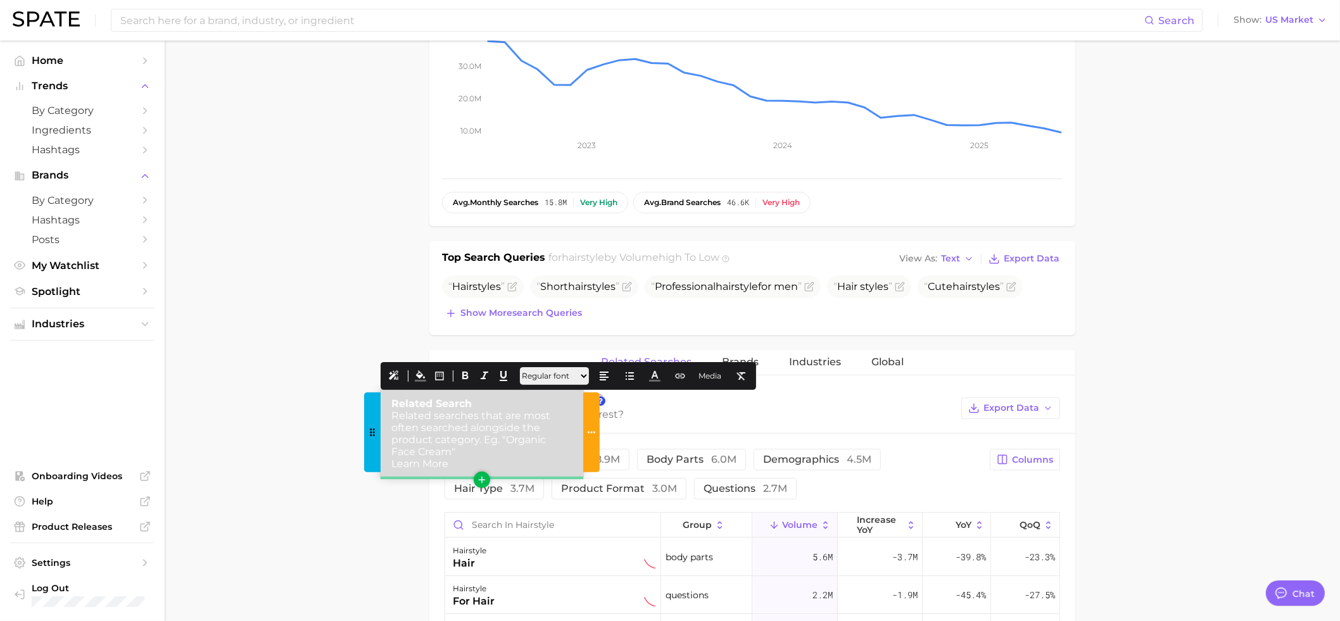
drag, startPoint x: 454, startPoint y: 463, endPoint x: 384, endPoint y: 464, distance: 69.7
click at [385, 464] on div "Related Search Related searches that are most often searched alongside the prod…" at bounding box center [482, 433] width 203 height 87
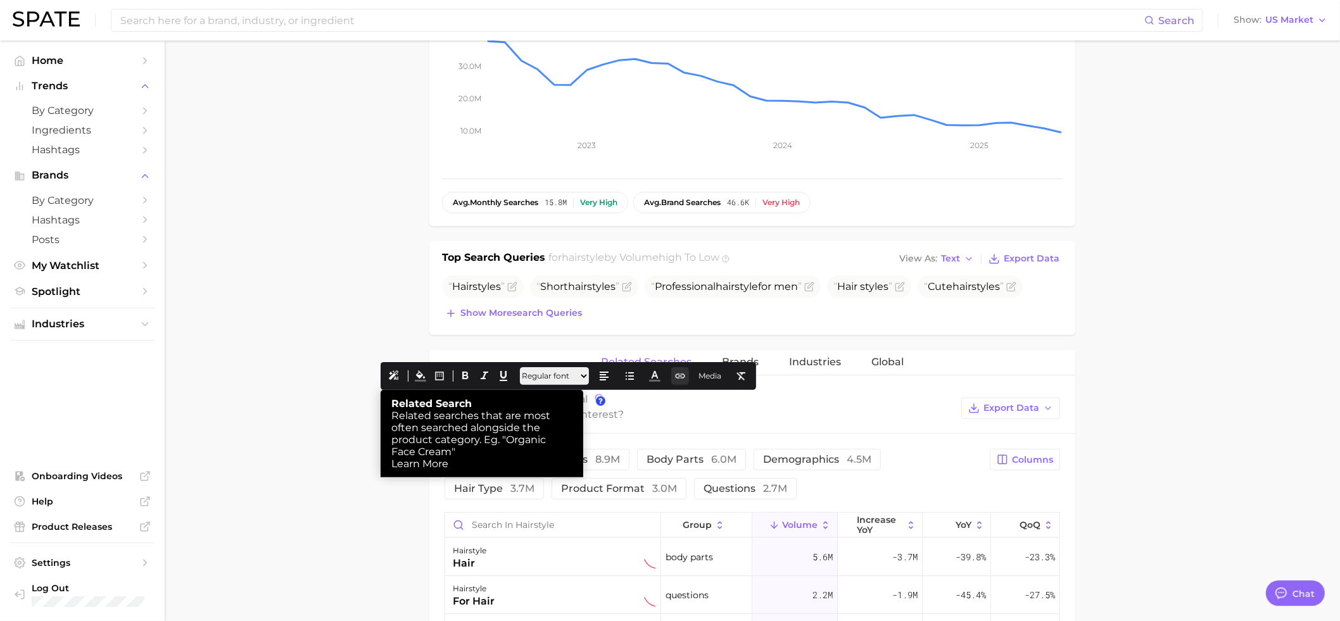
click at [686, 372] on icon at bounding box center [680, 376] width 11 height 11
click at [713, 405] on button "URL Link" at bounding box center [704, 404] width 39 height 18
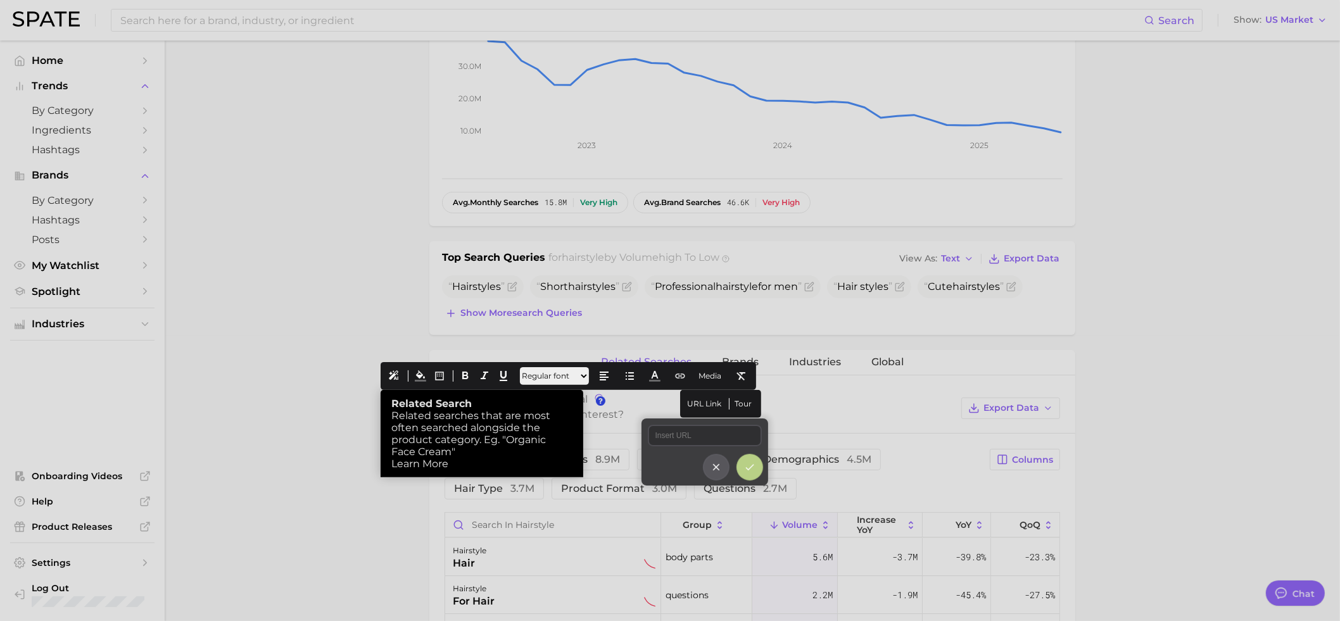
type input "https://spatenyc.notion.site/How-To-Use-Top-Search-Queries-Related-Searches-Met…"
click at [738, 438] on input "https://spatenyc.notion.site/How-To-Use-Top-Search-Queries-Related-Searches-Met…" at bounding box center [705, 436] width 114 height 22
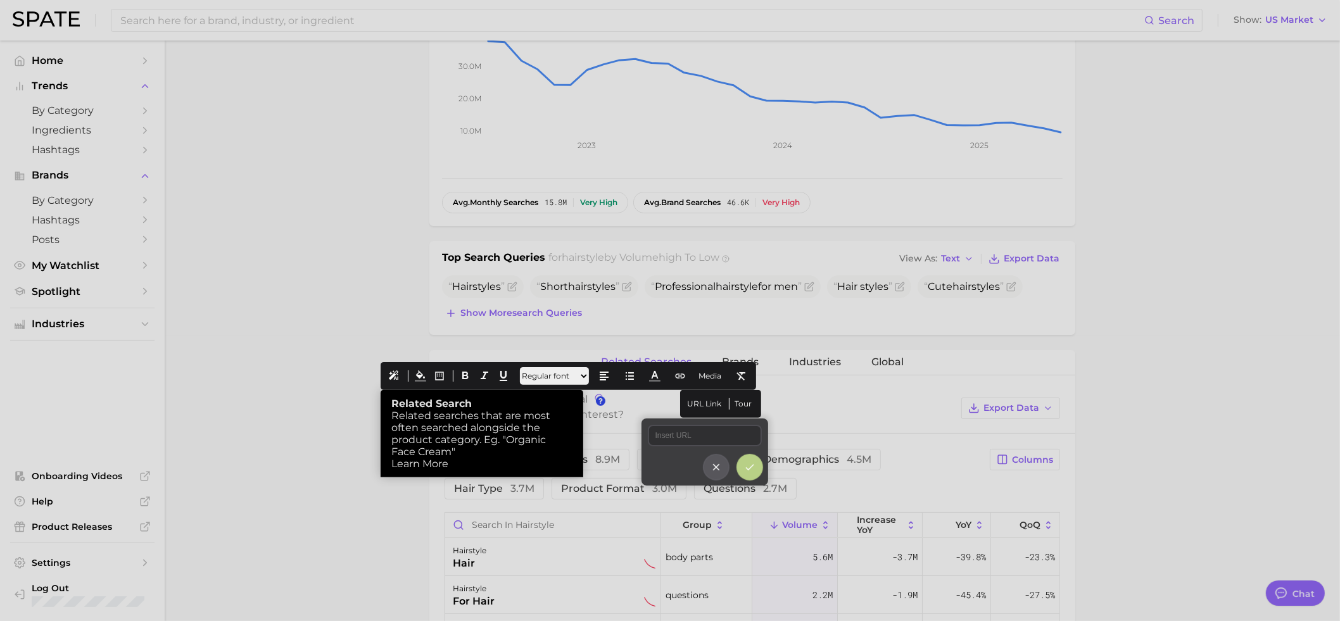
scroll to position [0, 0]
drag, startPoint x: 460, startPoint y: 464, endPoint x: 426, endPoint y: 464, distance: 33.6
click at [426, 464] on div at bounding box center [670, 310] width 1340 height 621
click at [454, 464] on div at bounding box center [670, 310] width 1340 height 621
click at [678, 435] on input "text" at bounding box center [705, 436] width 114 height 22
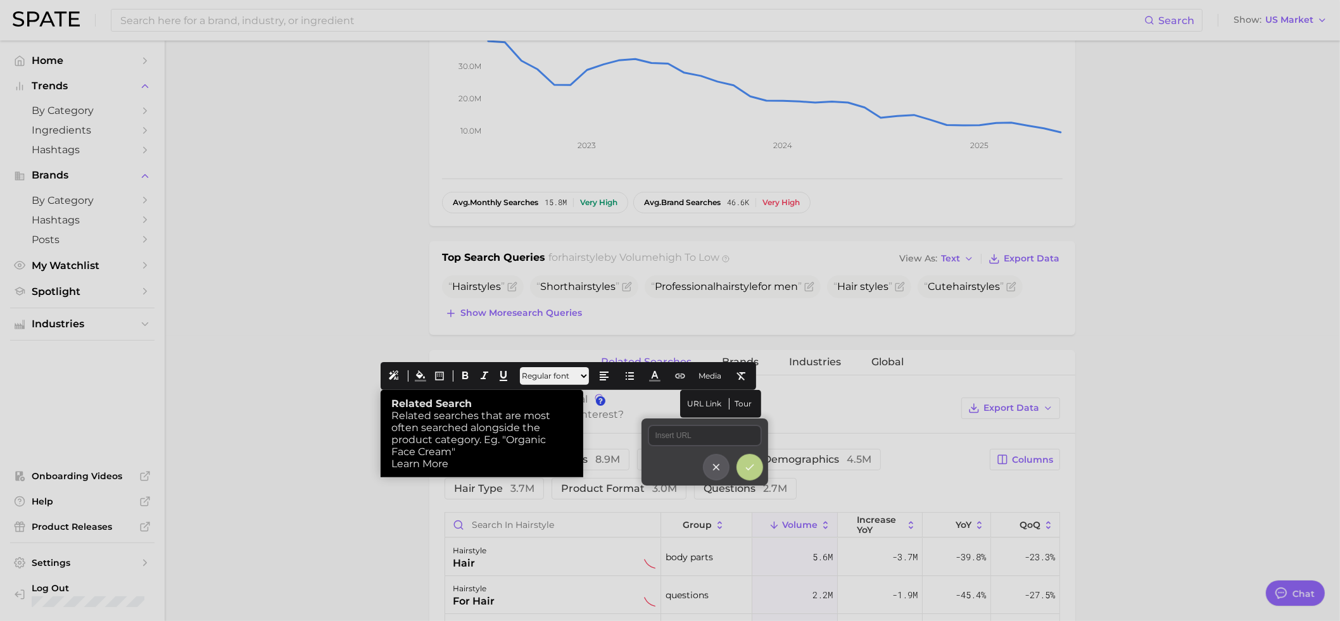
paste input "https://spate.productfruits.help/en/article/how-to-use-top-search-queries-relat…"
type input "https://spate.productfruits.help/en/article/how-to-use-top-search-queries-relat…"
click at [744, 466] on icon at bounding box center [749, 467] width 11 height 11
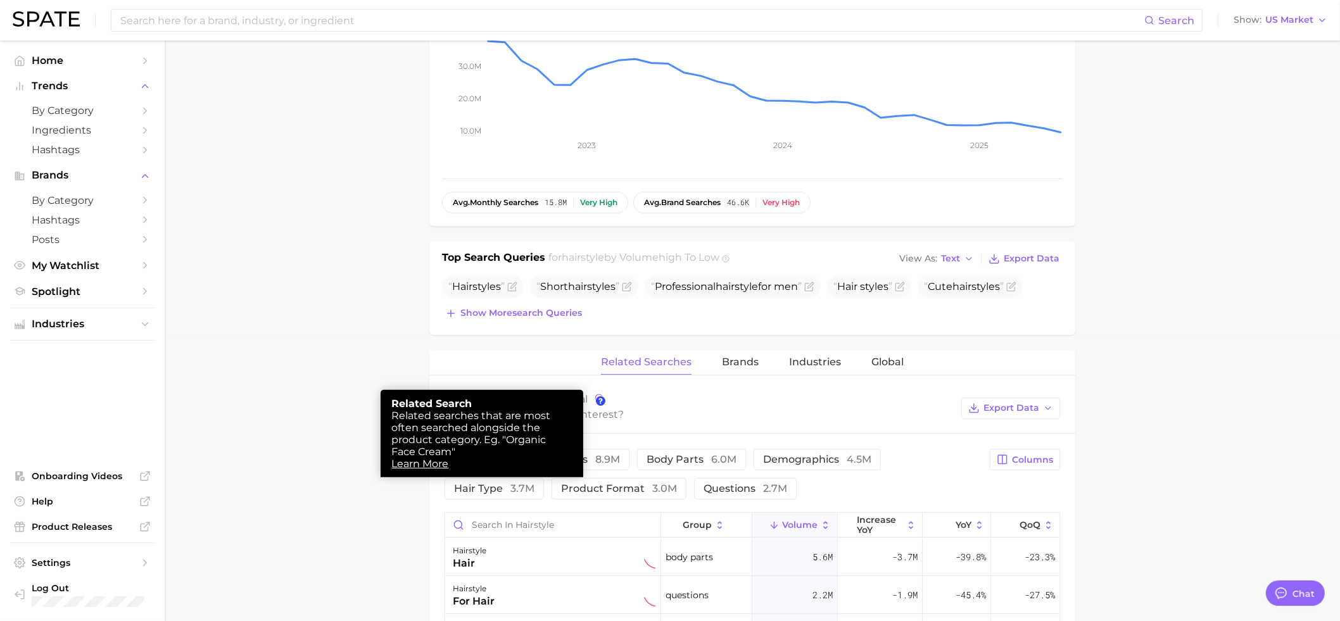
click at [739, 366] on div at bounding box center [670, 310] width 1340 height 621
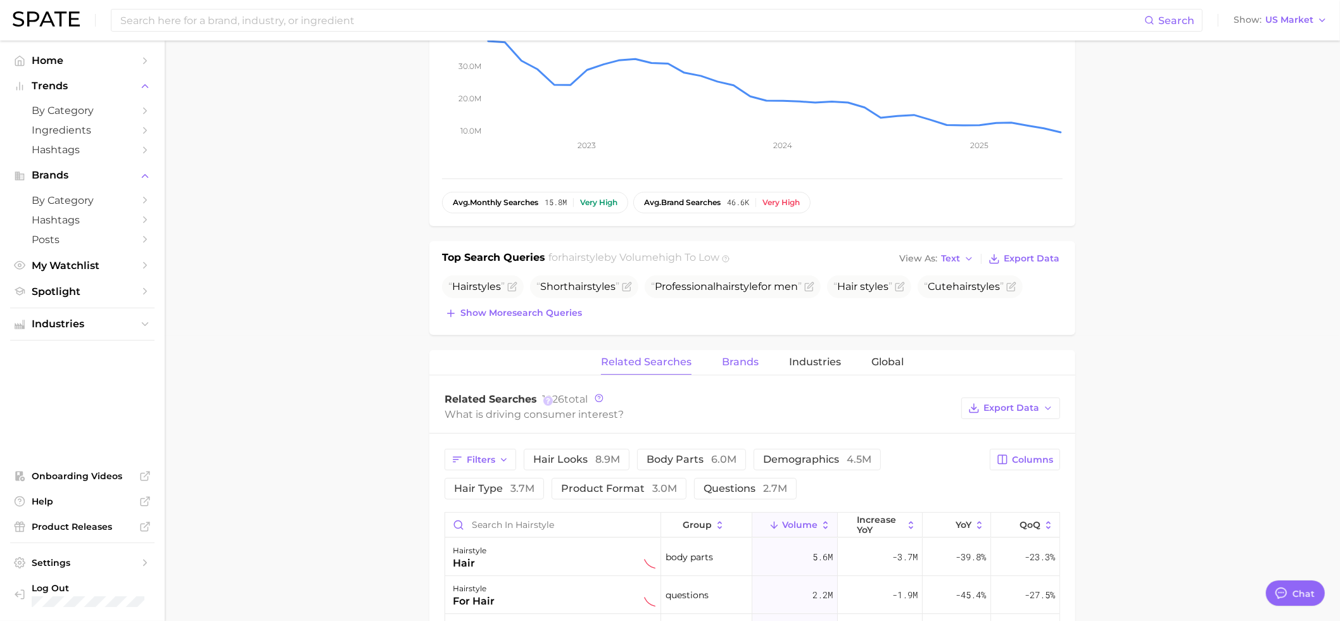
click at [739, 362] on span "Brands" at bounding box center [740, 362] width 37 height 11
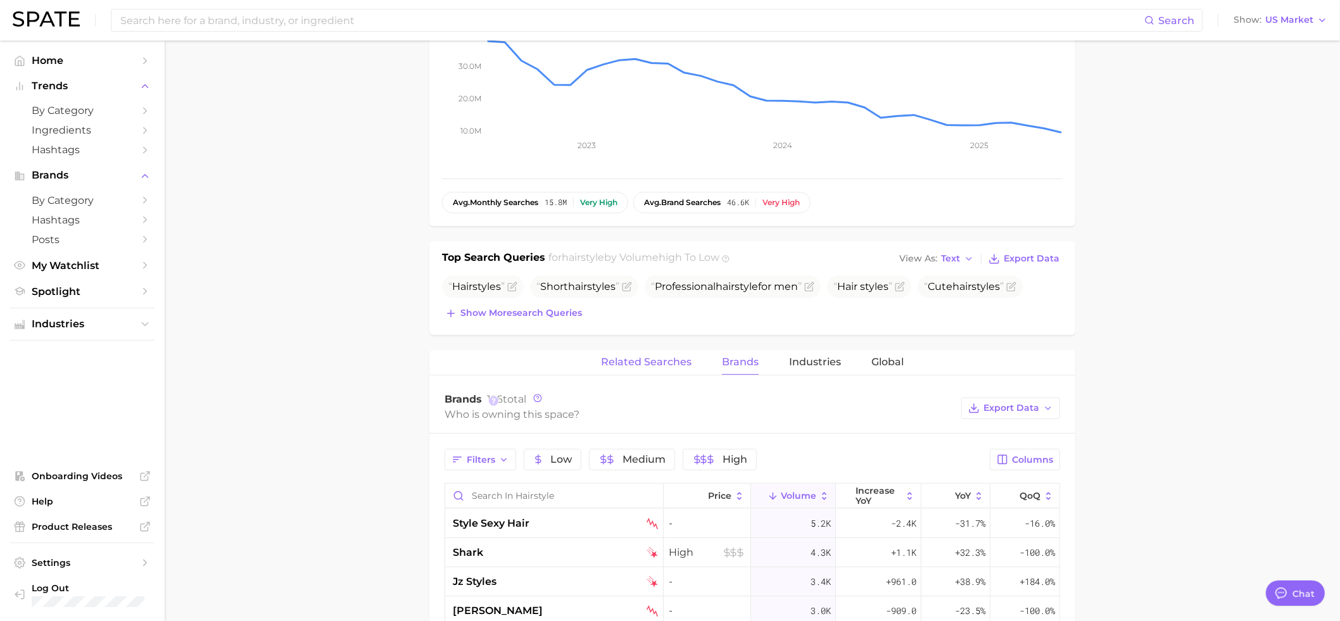
click at [663, 371] on button "Related Searches" at bounding box center [646, 362] width 91 height 25
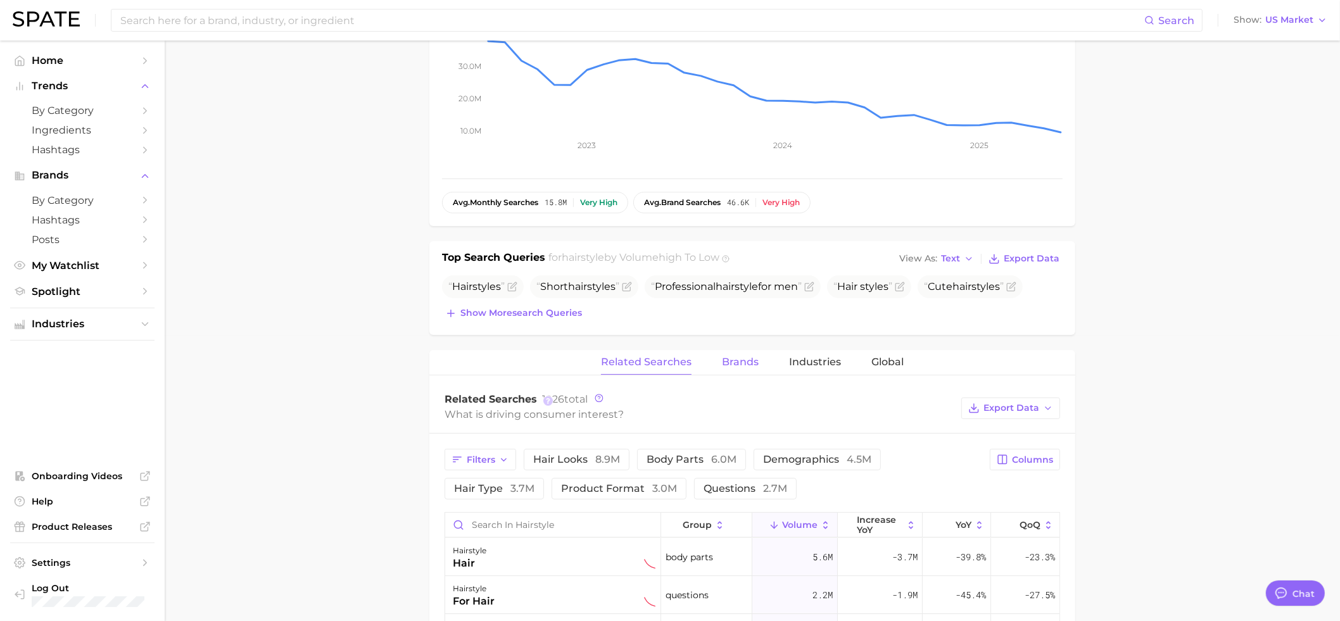
click at [722, 368] on span "Brands" at bounding box center [740, 362] width 37 height 11
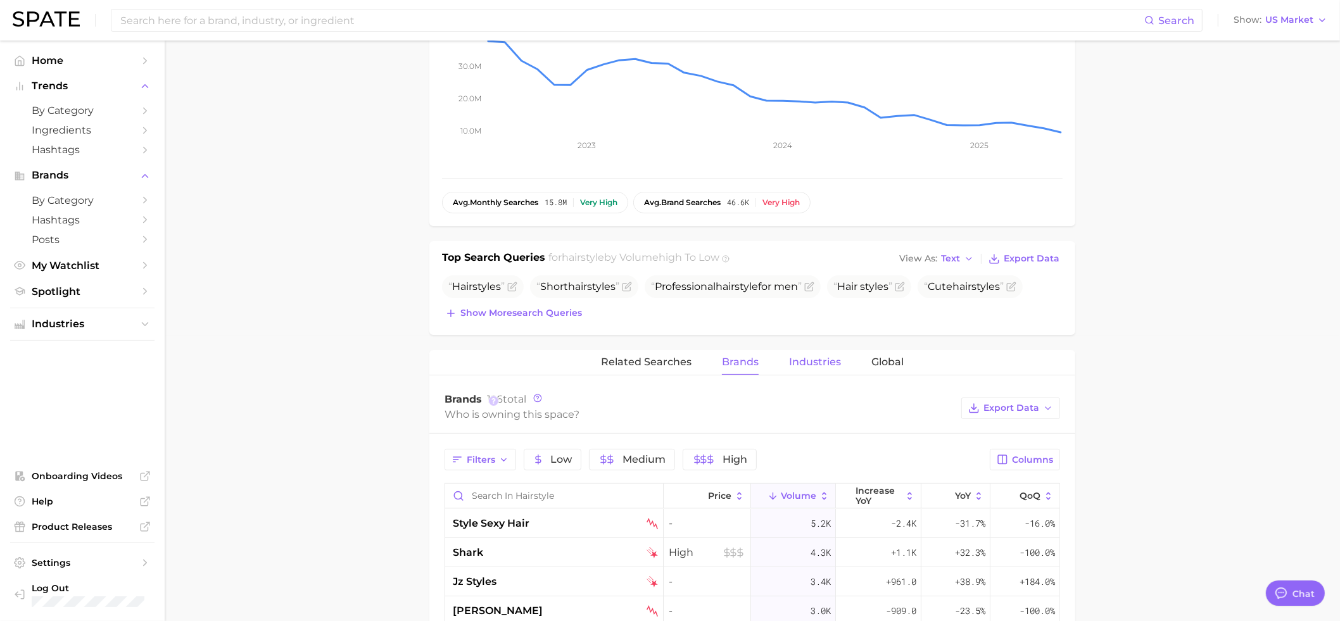
click at [806, 362] on span "Industries" at bounding box center [815, 362] width 52 height 11
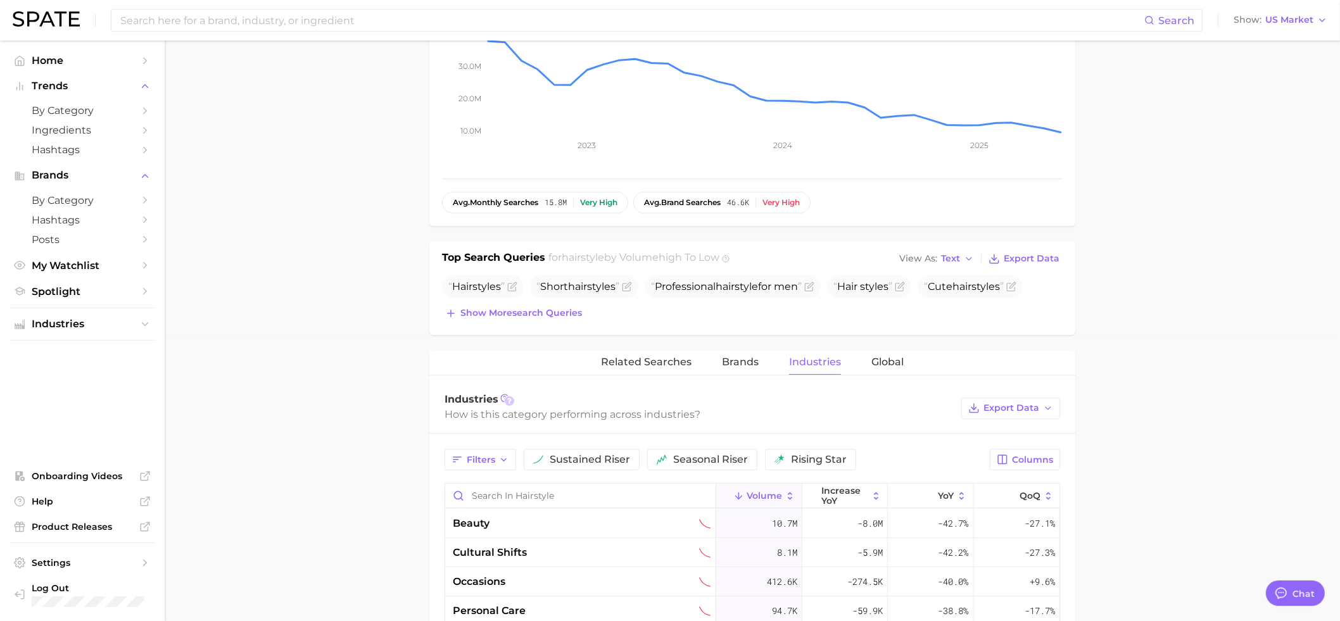
click at [505, 402] on div at bounding box center [510, 402] width 10 height 10
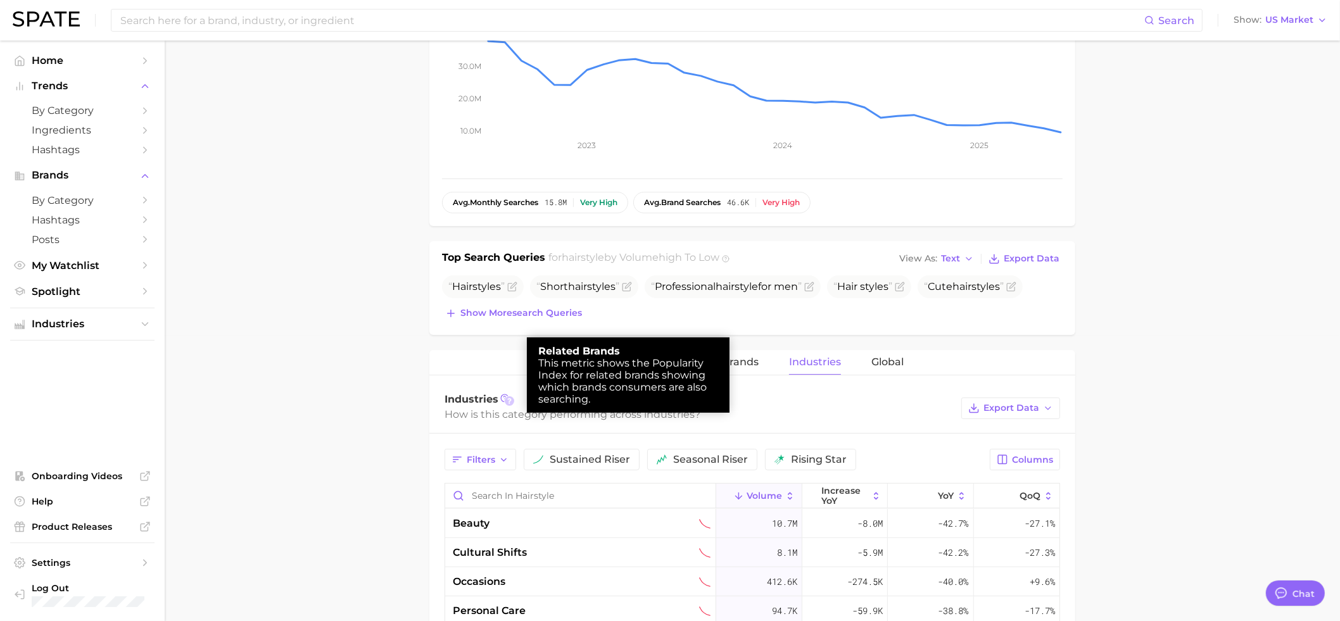
click at [759, 406] on div at bounding box center [670, 310] width 1340 height 621
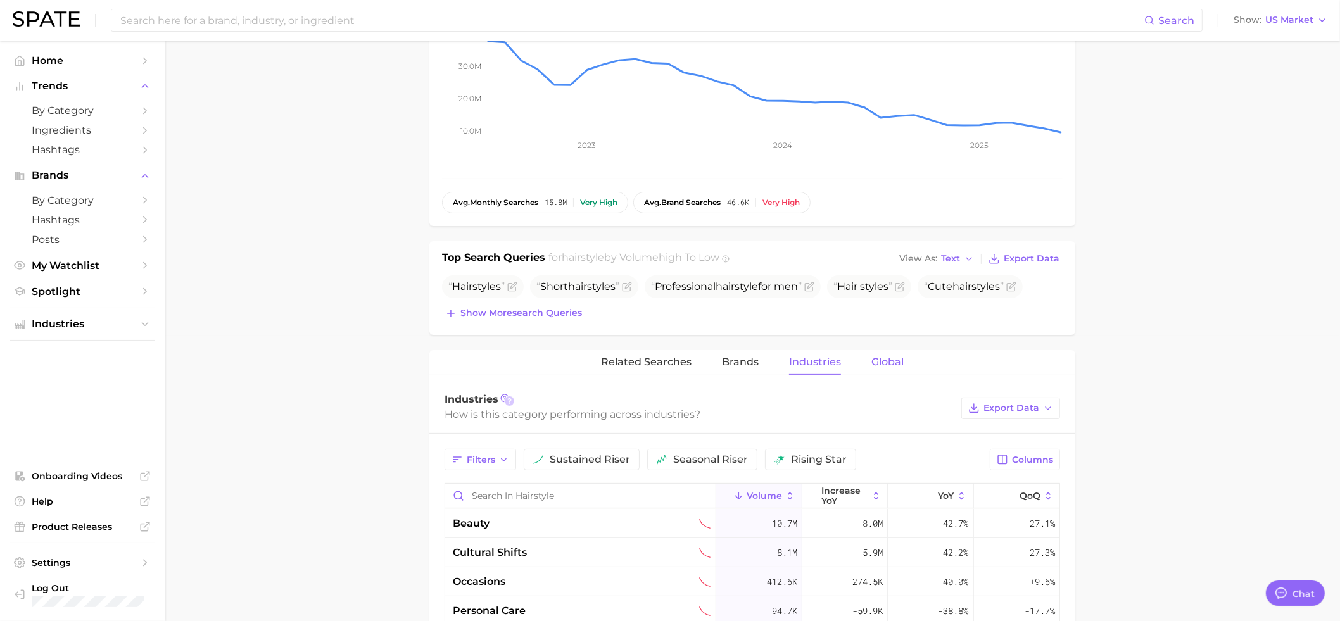
click at [886, 361] on span "Global" at bounding box center [888, 362] width 32 height 11
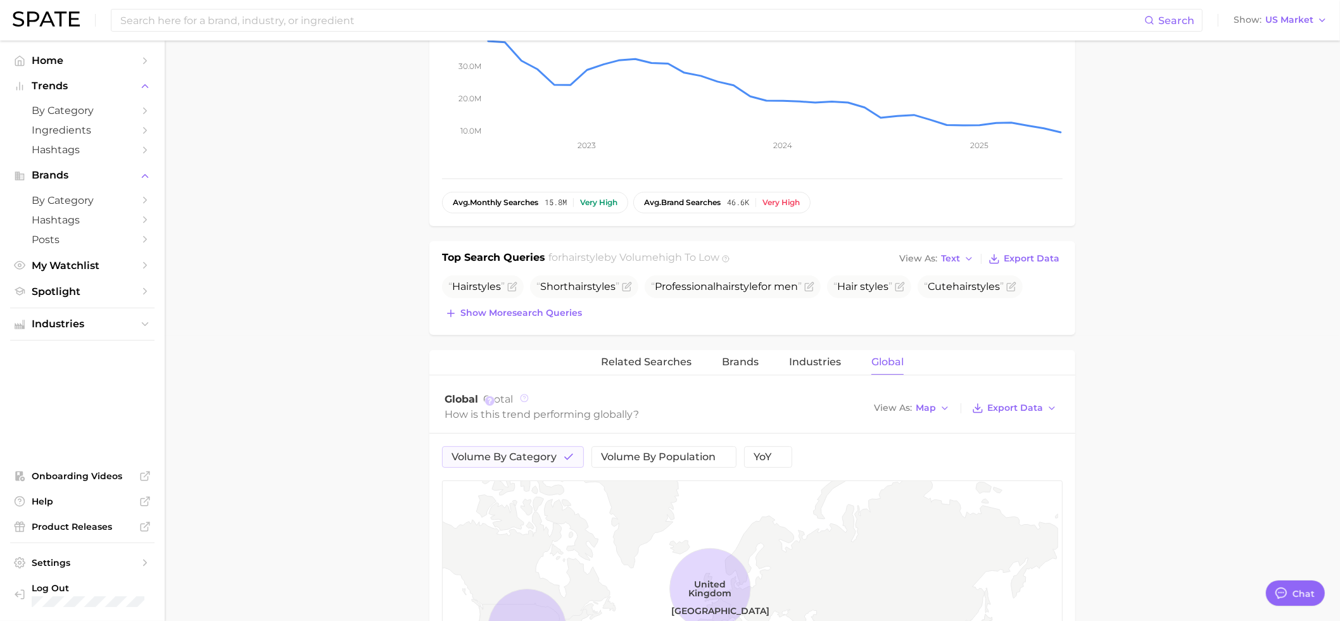
click at [527, 402] on circle at bounding box center [525, 399] width 8 height 8
click at [761, 408] on div "How is this trend performing globally?" at bounding box center [655, 414] width 420 height 17
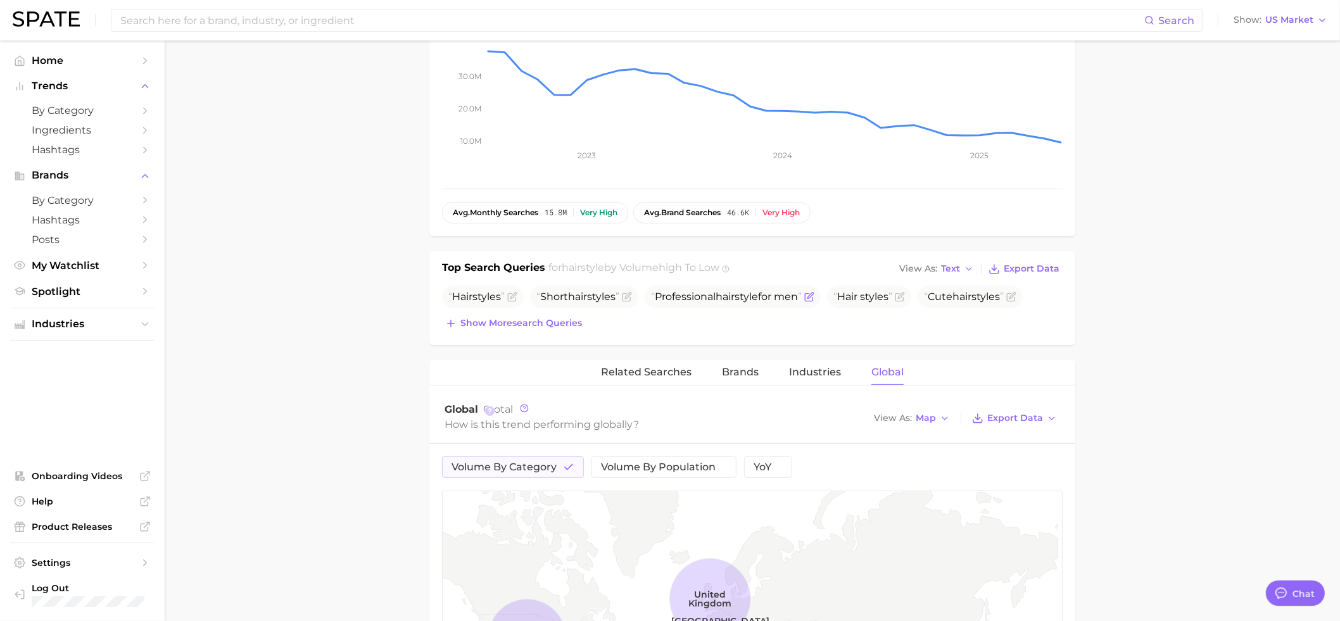
scroll to position [271, 0]
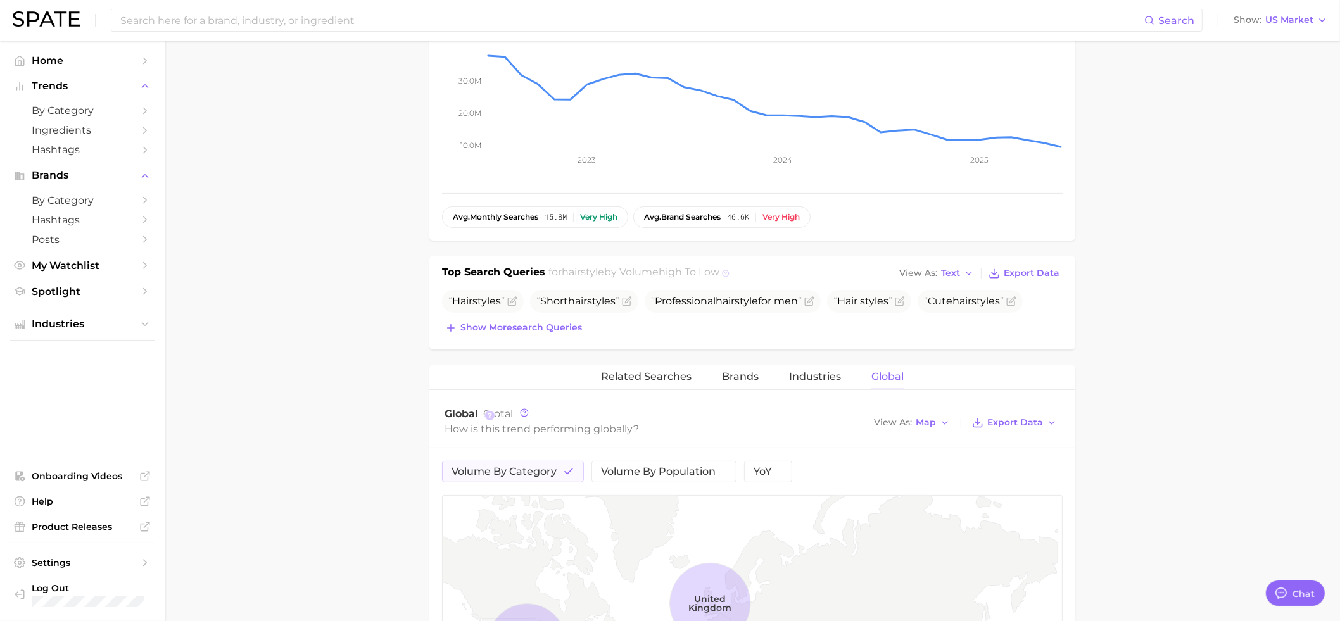
click at [730, 272] on icon at bounding box center [726, 274] width 8 height 8
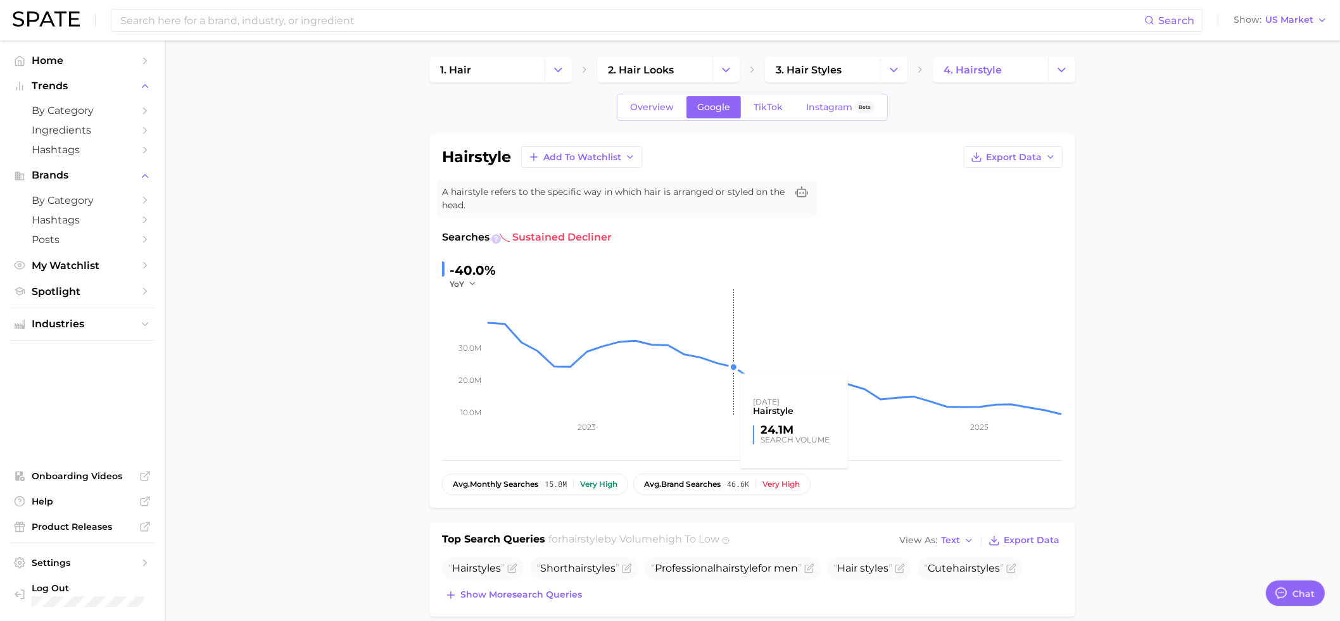
scroll to position [3, 0]
click at [766, 114] on link "TikTok" at bounding box center [768, 108] width 51 height 22
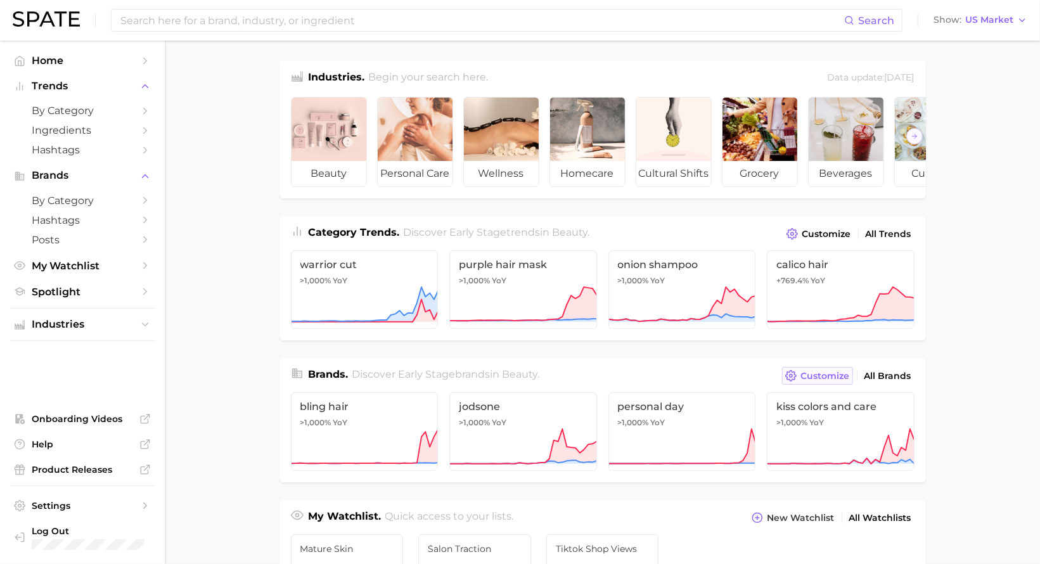
click at [834, 381] on span "Customize" at bounding box center [825, 376] width 49 height 11
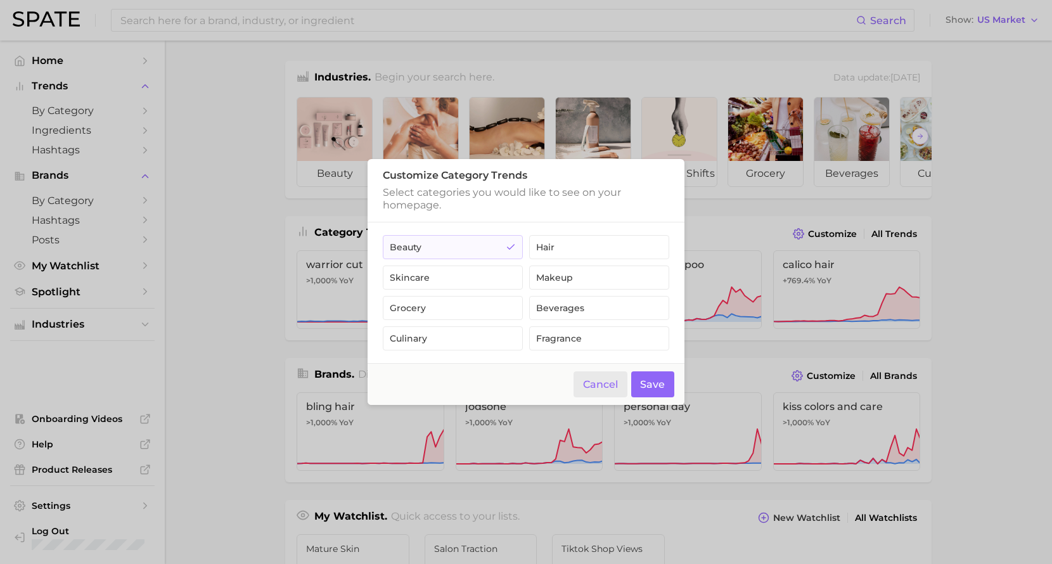
click at [594, 385] on button "Cancel" at bounding box center [600, 384] width 54 height 26
click at [594, 385] on div "Brands . Discover Early Stage brands in beauty . Customize All Brands" at bounding box center [608, 371] width 646 height 27
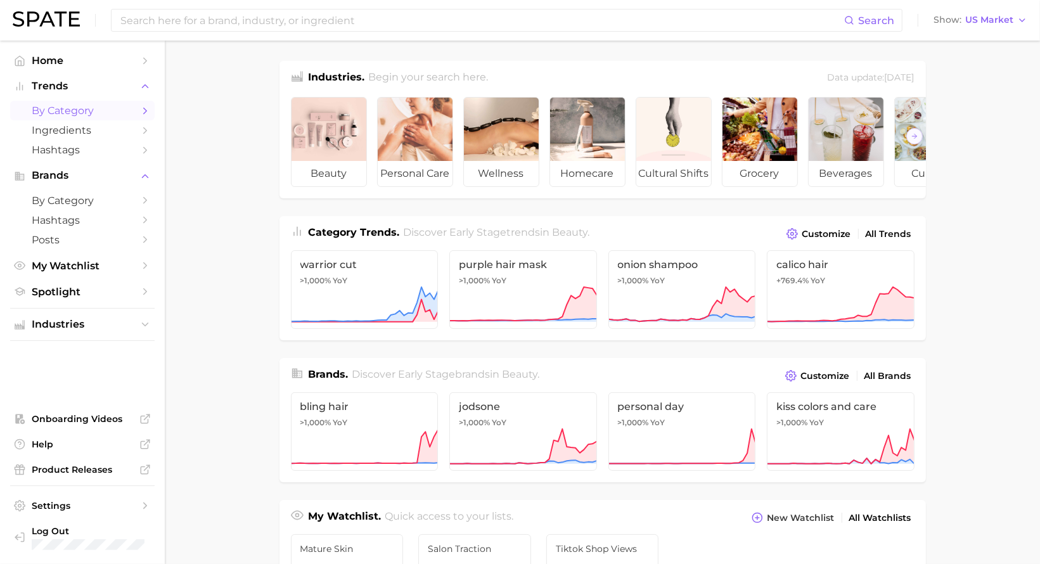
click at [72, 106] on span "by Category" at bounding box center [82, 111] width 101 height 12
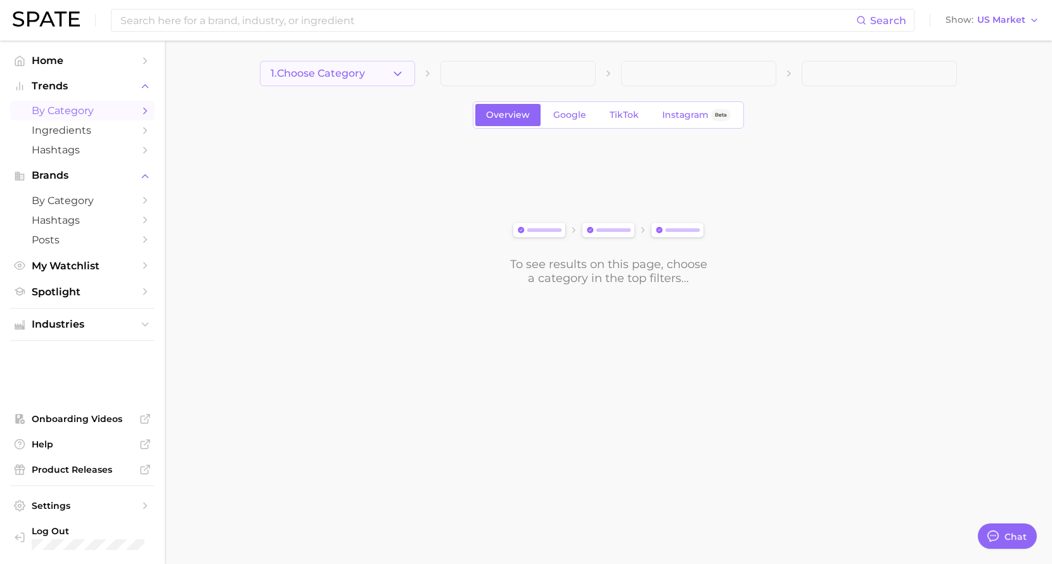
click at [360, 80] on button "1. Choose Category" at bounding box center [337, 73] width 155 height 25
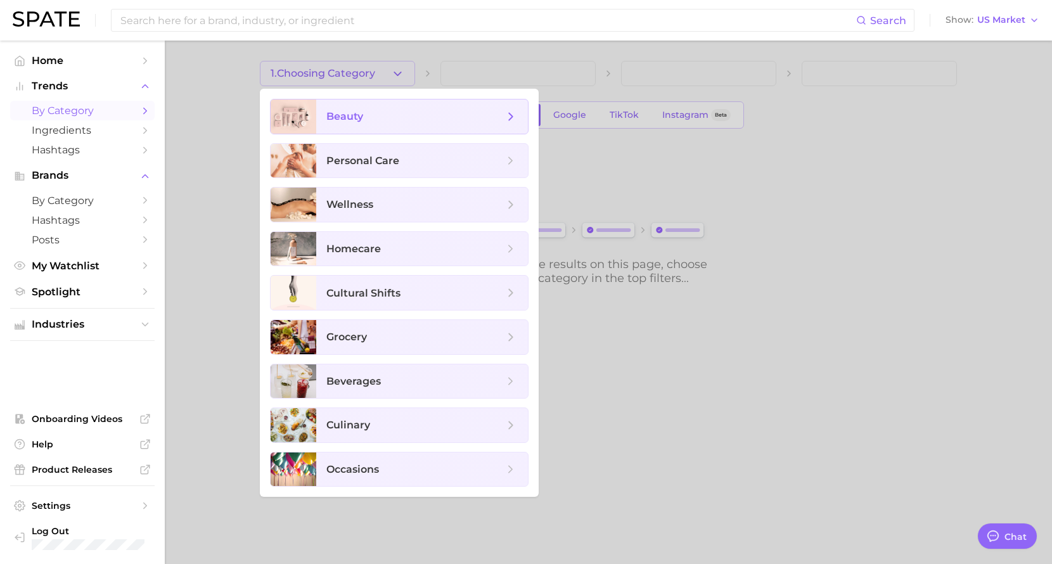
click at [377, 130] on span "beauty" at bounding box center [422, 116] width 212 height 34
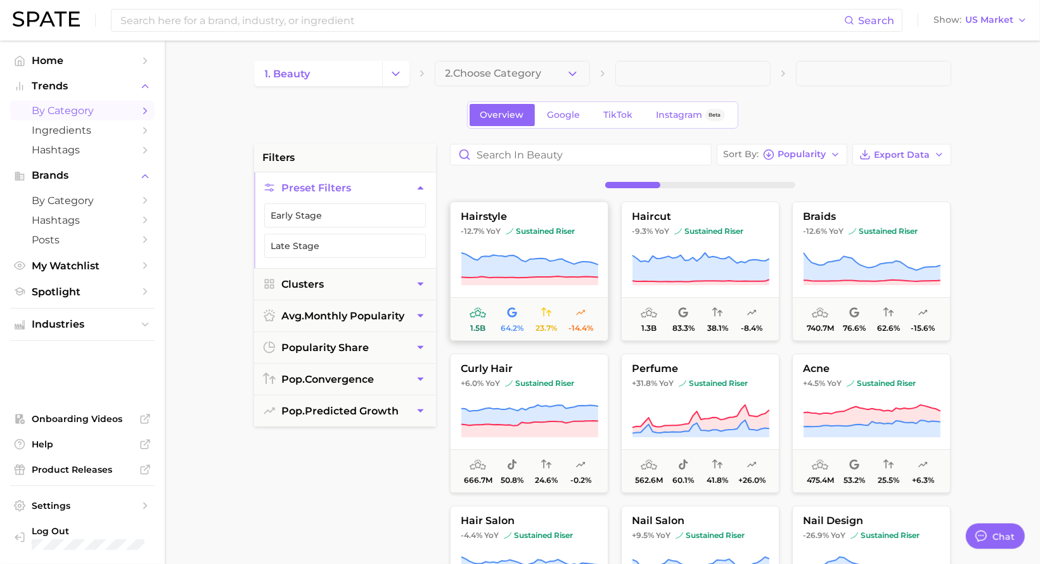
click at [530, 240] on button "hairstyle -12.7% YoY sustained riser 1.5b 64.2% 23.7% -14.4%" at bounding box center [529, 270] width 158 height 139
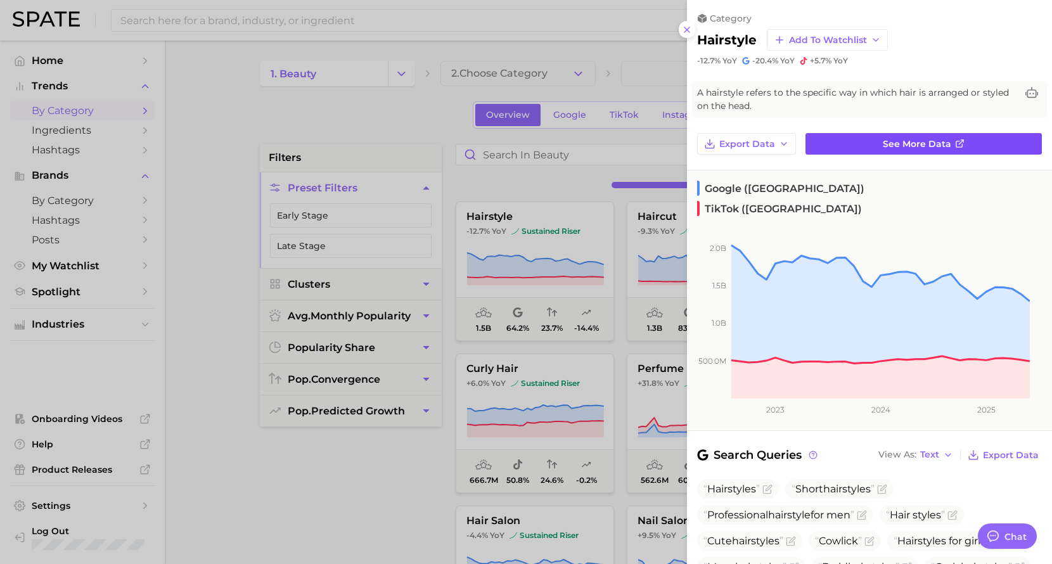
click at [894, 144] on span "See more data" at bounding box center [916, 144] width 68 height 11
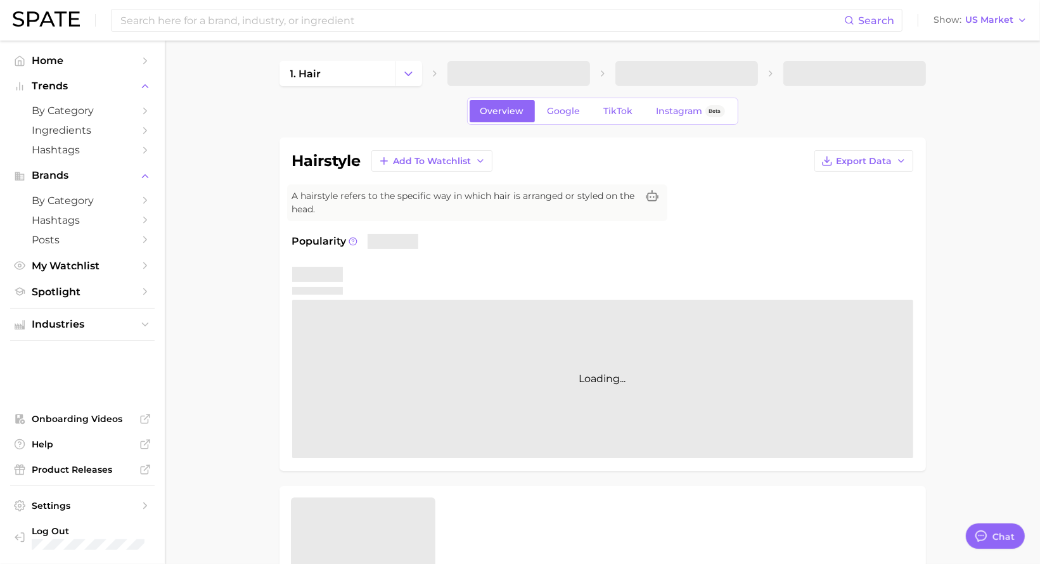
type textarea "x"
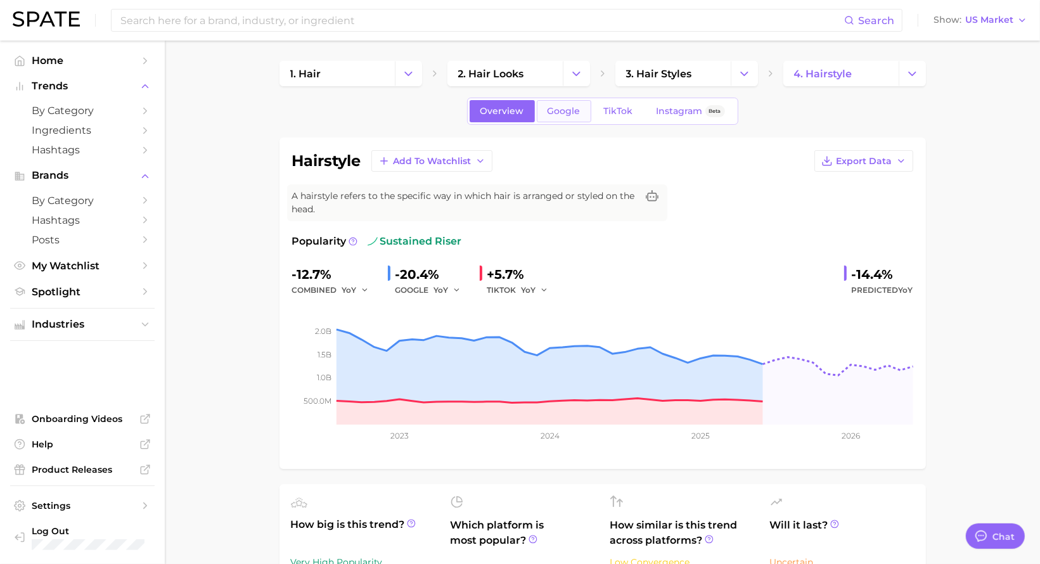
click at [552, 117] on link "Google" at bounding box center [564, 111] width 54 height 22
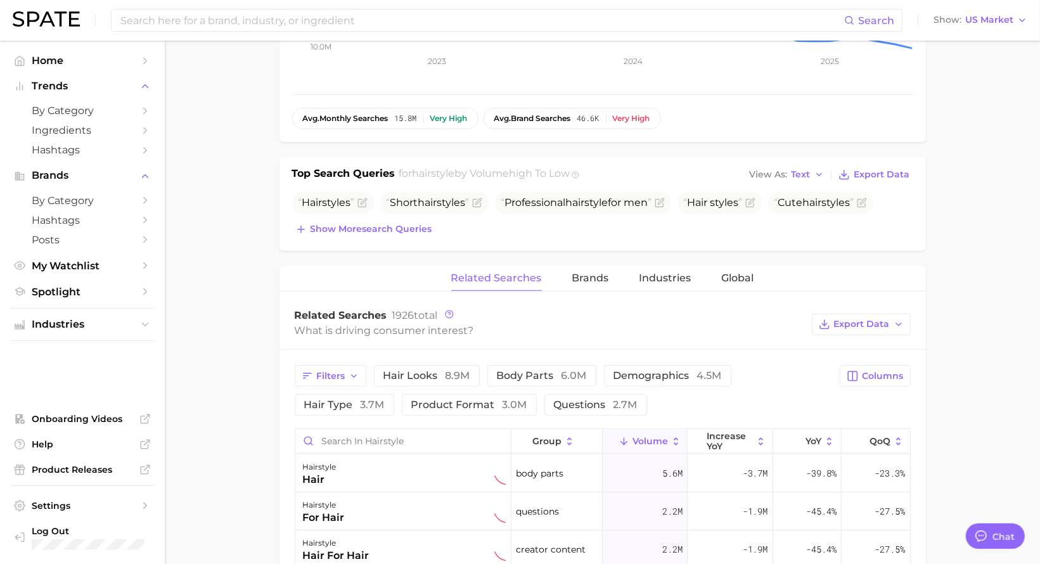
scroll to position [371, 0]
click at [450, 312] on icon at bounding box center [449, 312] width 9 height 9
click at [556, 324] on div "What is driving consumer interest?" at bounding box center [550, 329] width 511 height 17
click at [589, 277] on span "Brands" at bounding box center [590, 276] width 37 height 11
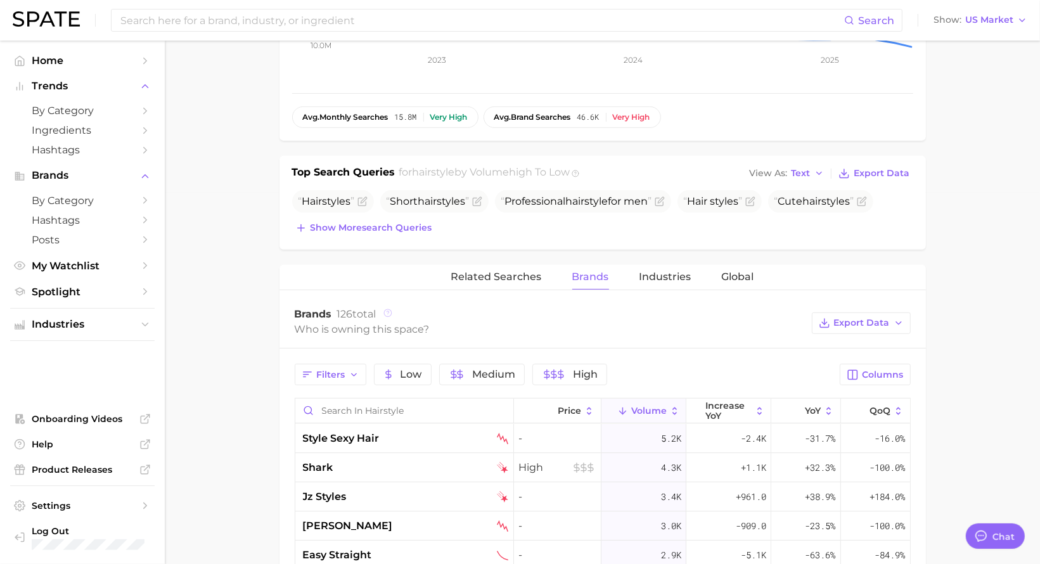
click at [391, 314] on icon at bounding box center [387, 312] width 9 height 9
click at [515, 279] on span "Related Searches" at bounding box center [496, 276] width 91 height 11
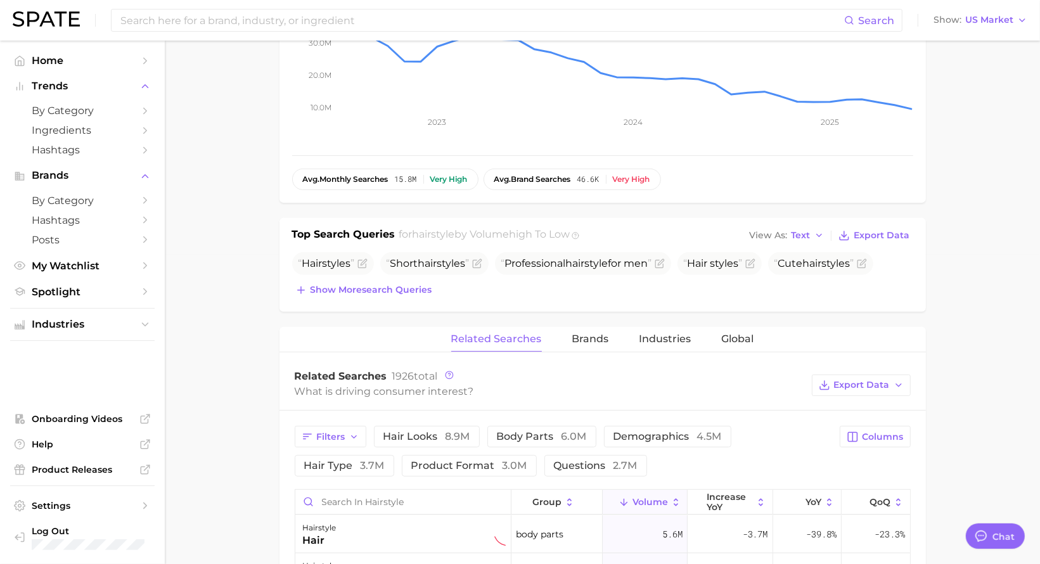
scroll to position [295, 0]
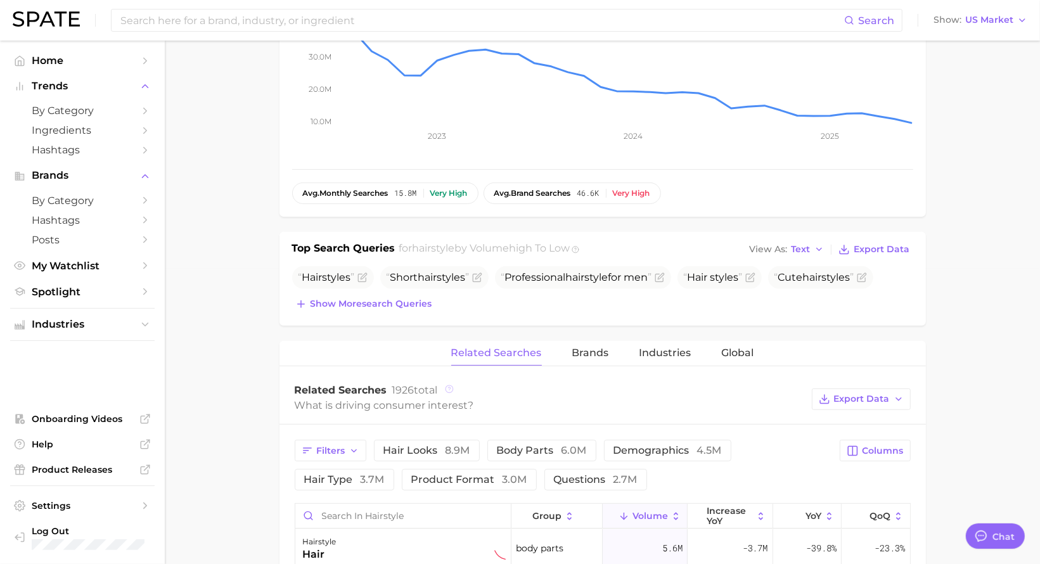
click at [452, 385] on icon at bounding box center [449, 389] width 9 height 9
click at [453, 388] on circle at bounding box center [449, 389] width 8 height 8
click at [450, 387] on icon at bounding box center [449, 389] width 9 height 9
click at [447, 385] on icon at bounding box center [449, 389] width 9 height 9
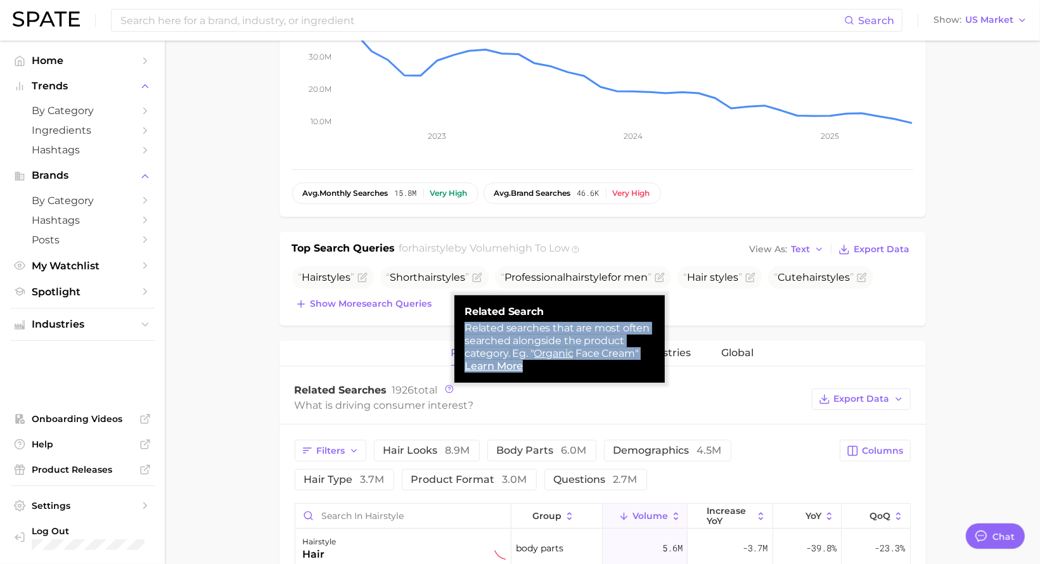
drag, startPoint x: 537, startPoint y: 369, endPoint x: 460, endPoint y: 325, distance: 88.6
click at [460, 325] on div "Related search Related searches that are most often searched alongside the prod…" at bounding box center [559, 338] width 210 height 87
copy div "Related searches that are most often searched alongside the product category. E…"
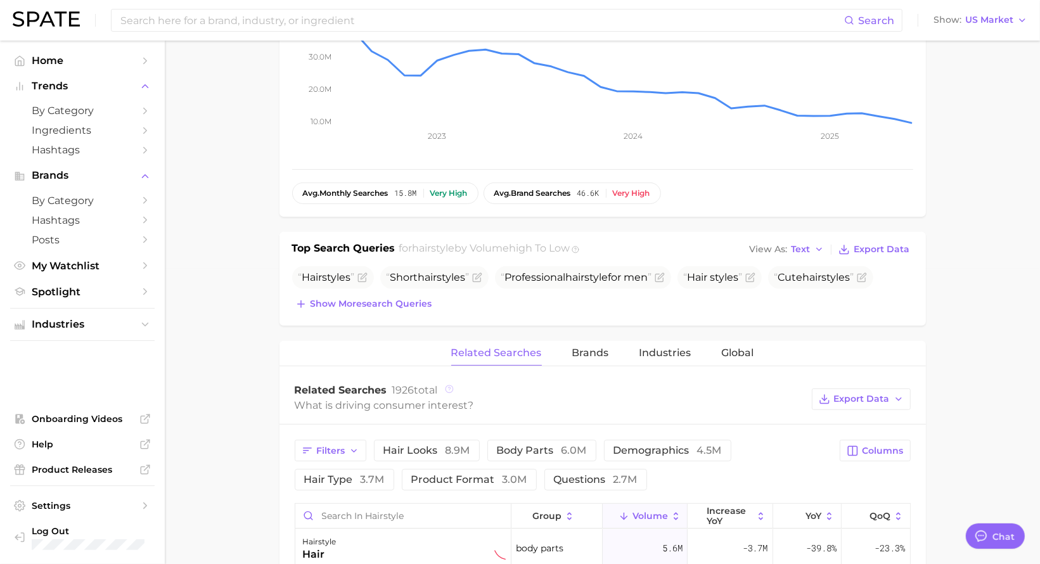
click at [451, 386] on icon at bounding box center [449, 389] width 9 height 9
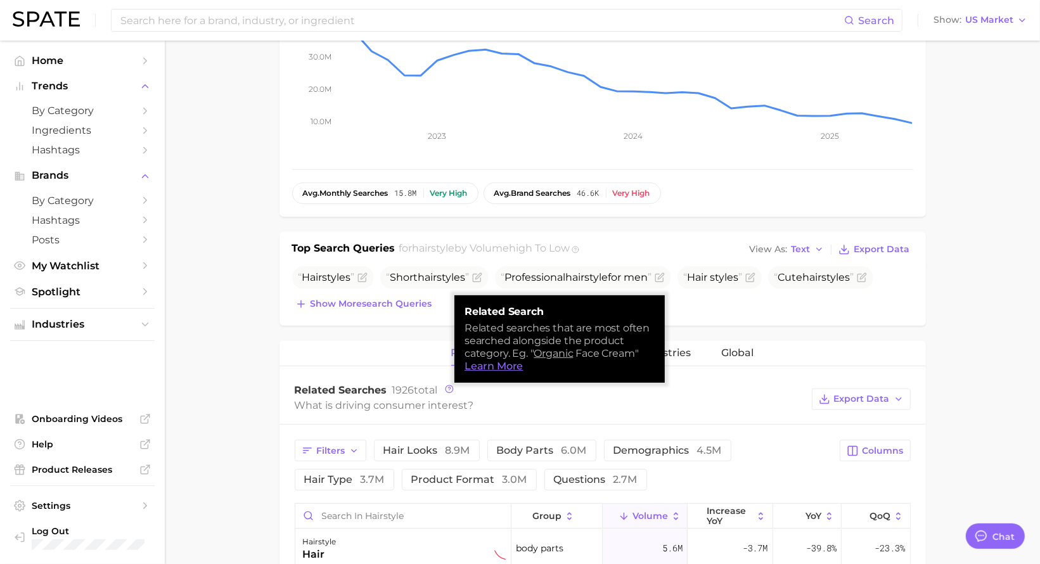
click at [495, 370] on link "Learn More" at bounding box center [493, 366] width 58 height 12
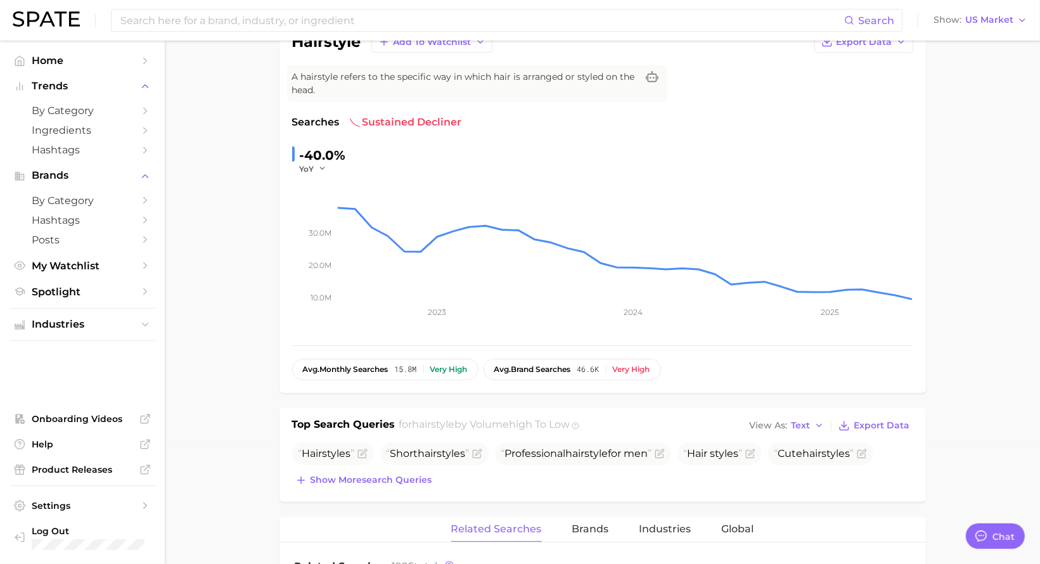
scroll to position [0, 0]
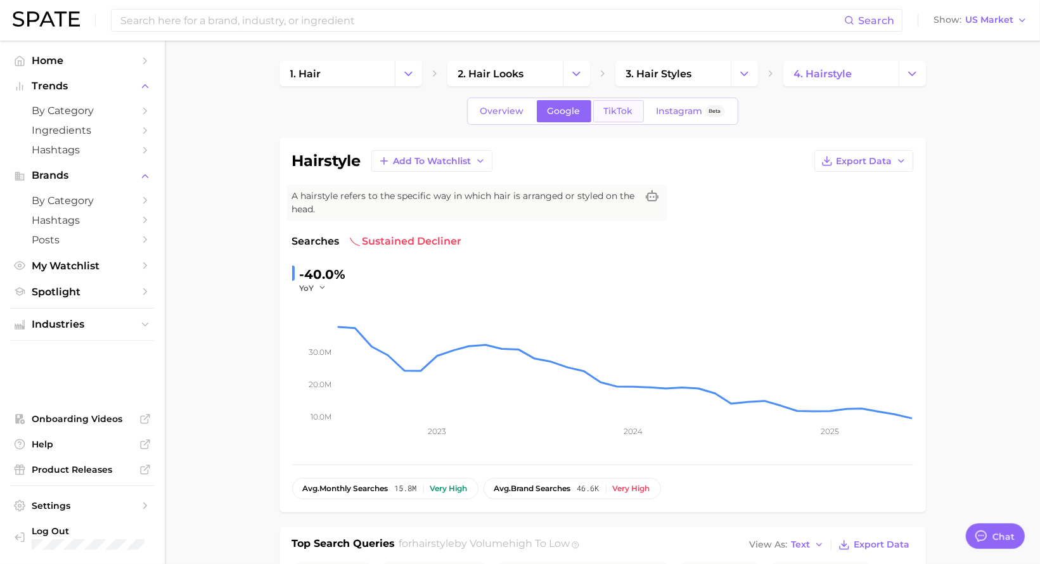
click at [619, 110] on span "TikTok" at bounding box center [618, 111] width 29 height 11
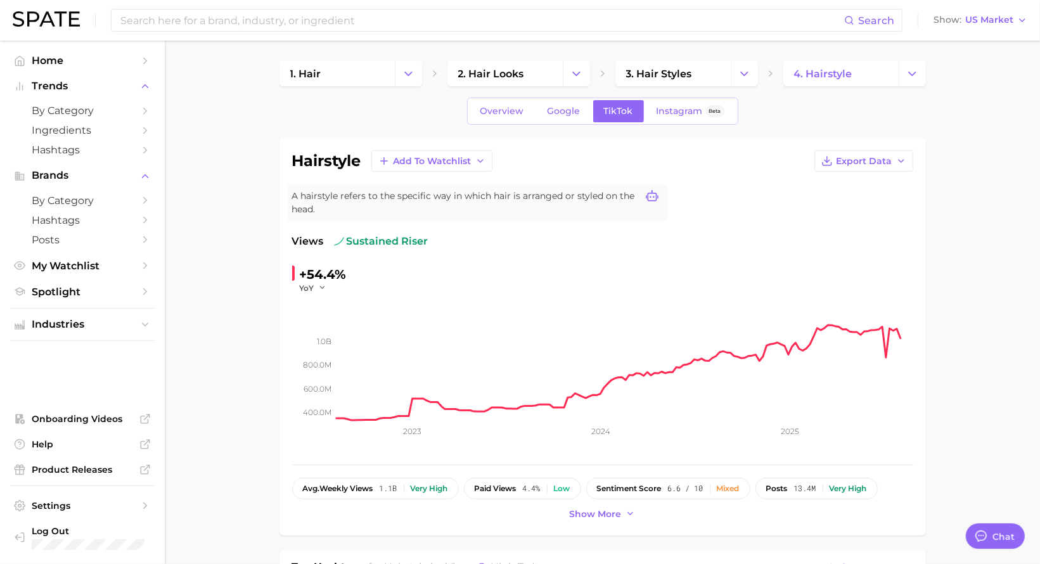
click at [651, 195] on icon at bounding box center [651, 195] width 13 height 11
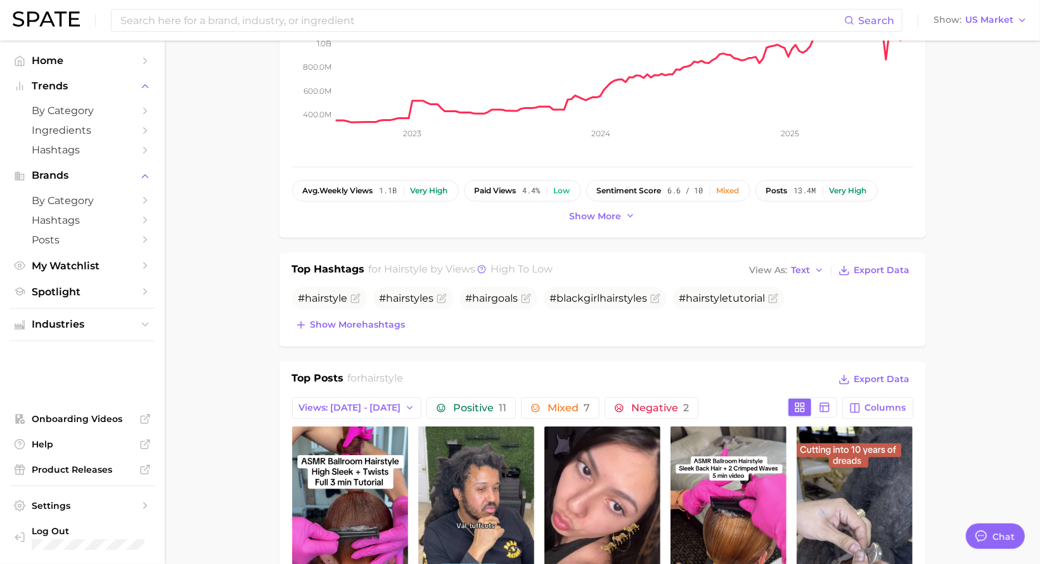
scroll to position [301, 0]
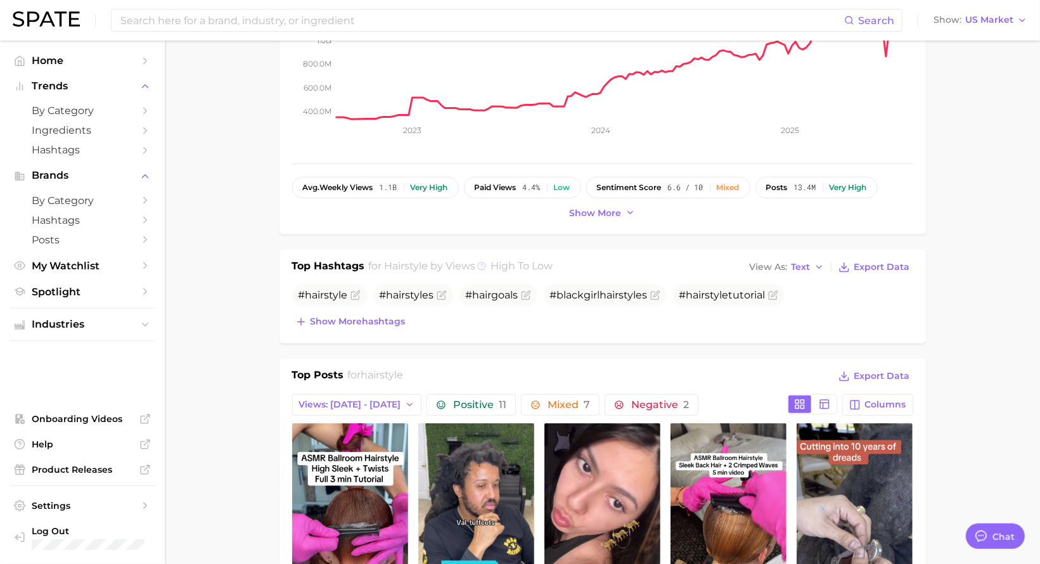
click at [482, 264] on icon at bounding box center [481, 266] width 9 height 9
click at [671, 267] on div "Top Hashtags for hairstyle by Views high to low View As Text Export Data" at bounding box center [602, 267] width 621 height 18
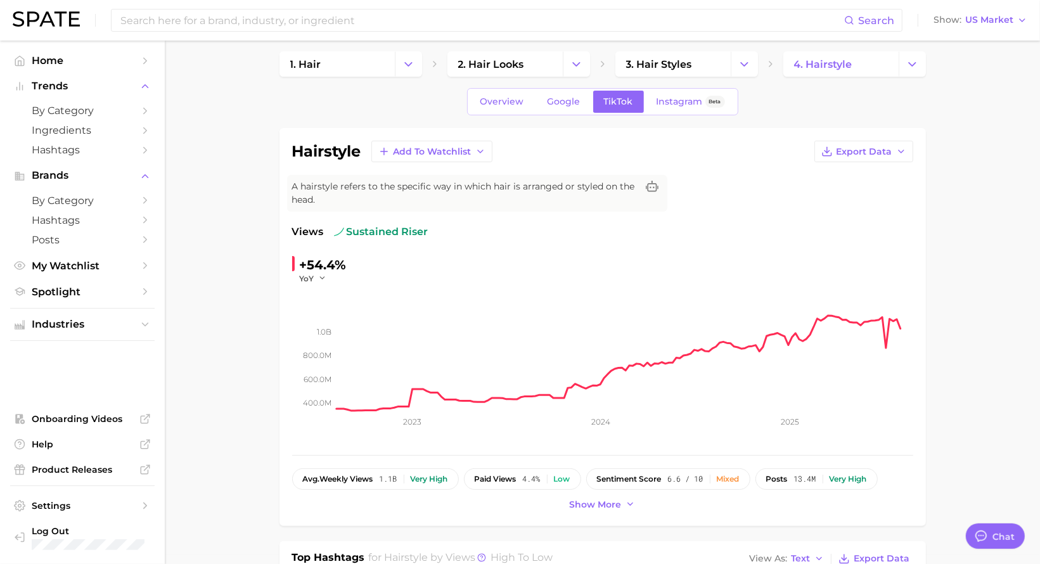
scroll to position [0, 0]
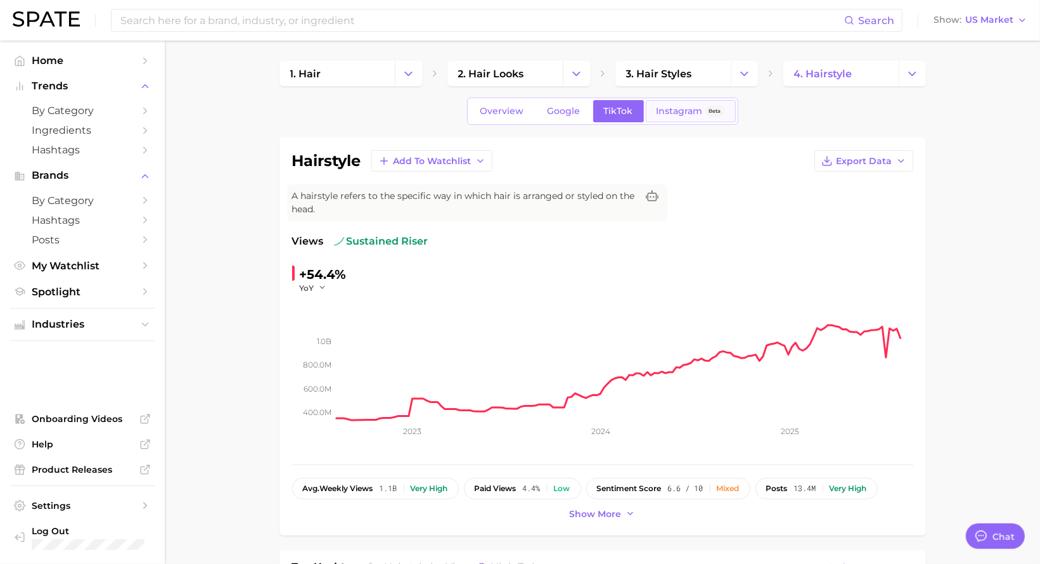
click at [683, 111] on span "Instagram" at bounding box center [679, 111] width 46 height 11
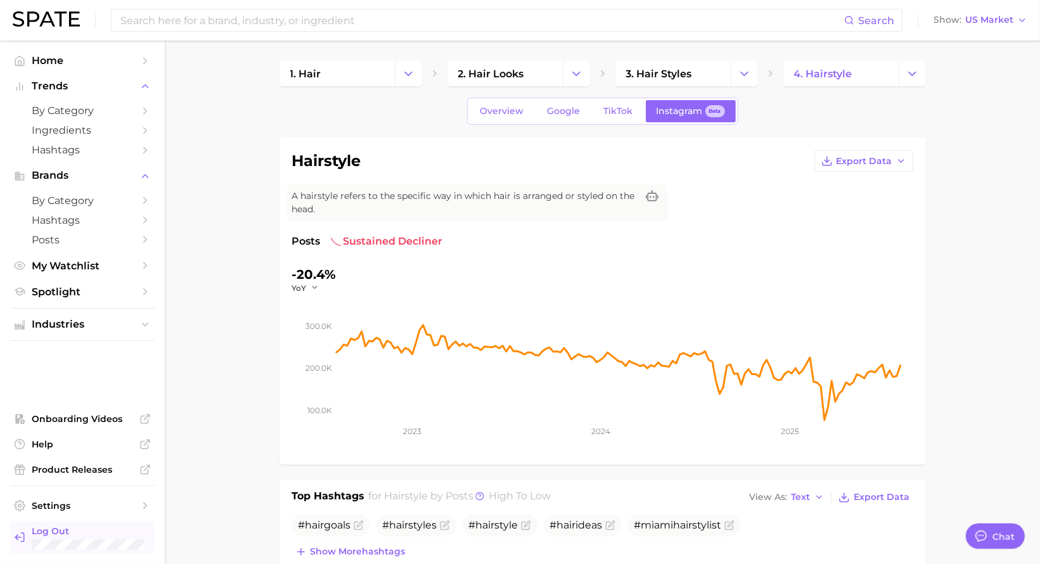
click at [30, 535] on link "Log Out" at bounding box center [82, 537] width 144 height 33
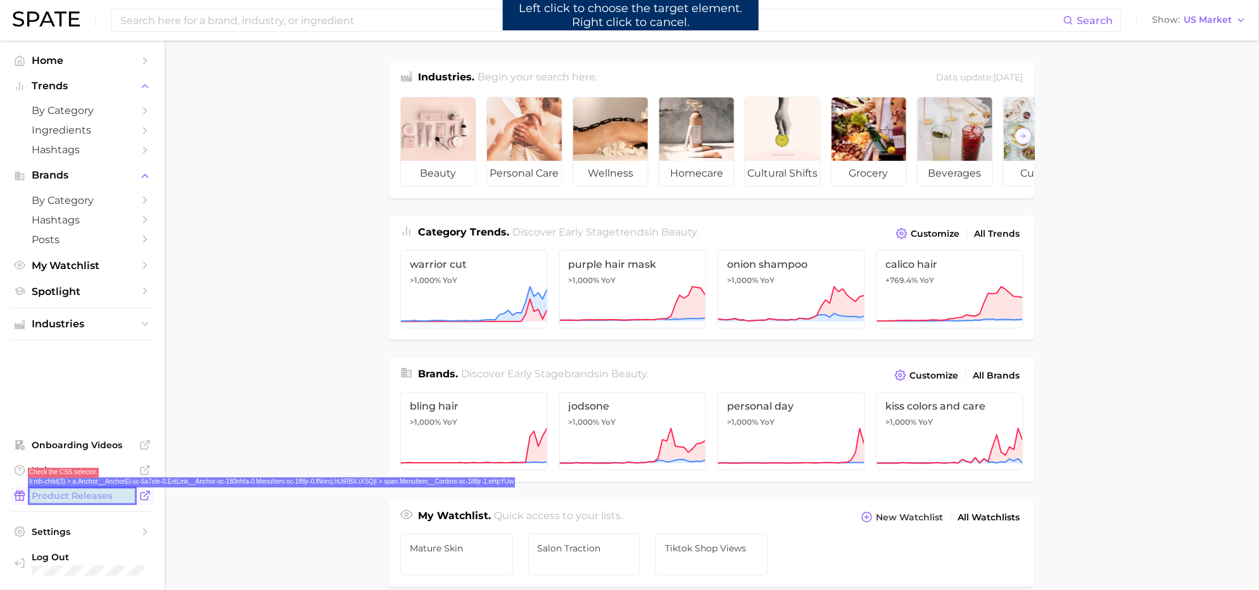
click at [80, 497] on span "Product Releases" at bounding box center [82, 495] width 101 height 11
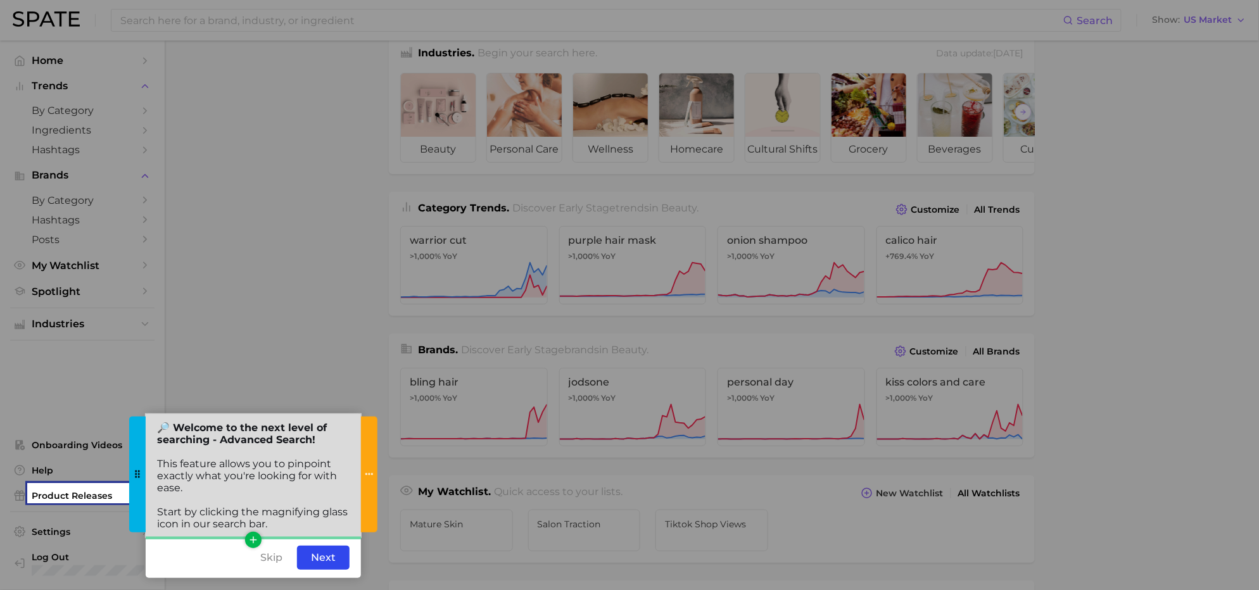
scroll to position [32, 0]
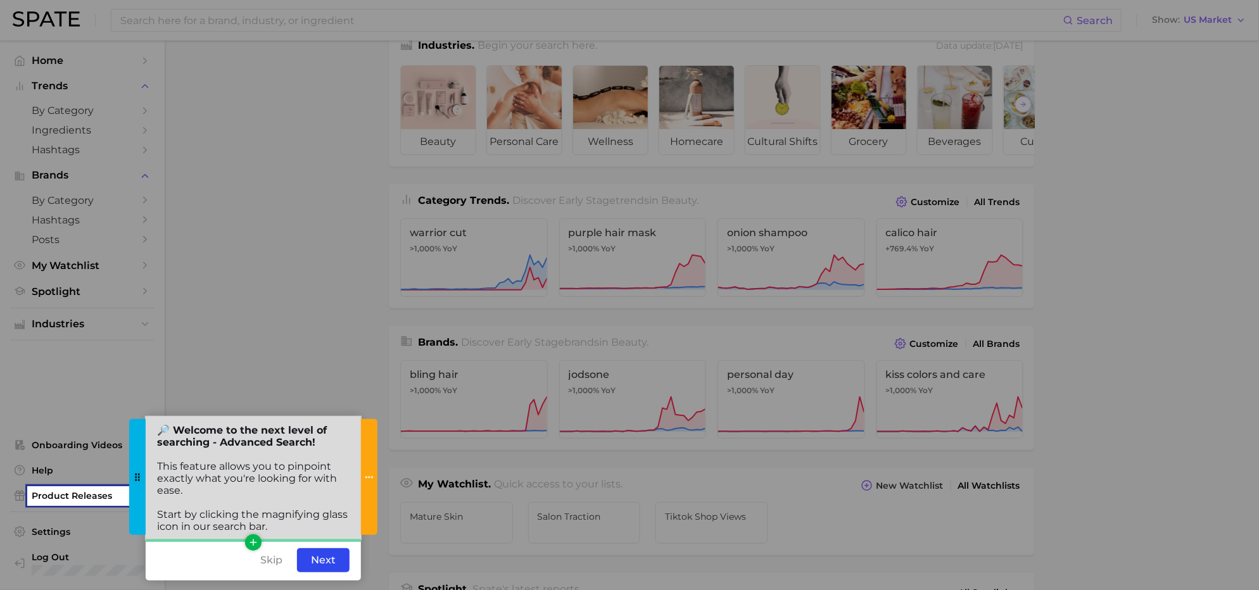
click at [325, 447] on div "🔎 Welcome to the next level of searching - Advanced Search! This feature allows…" at bounding box center [253, 479] width 215 height 124
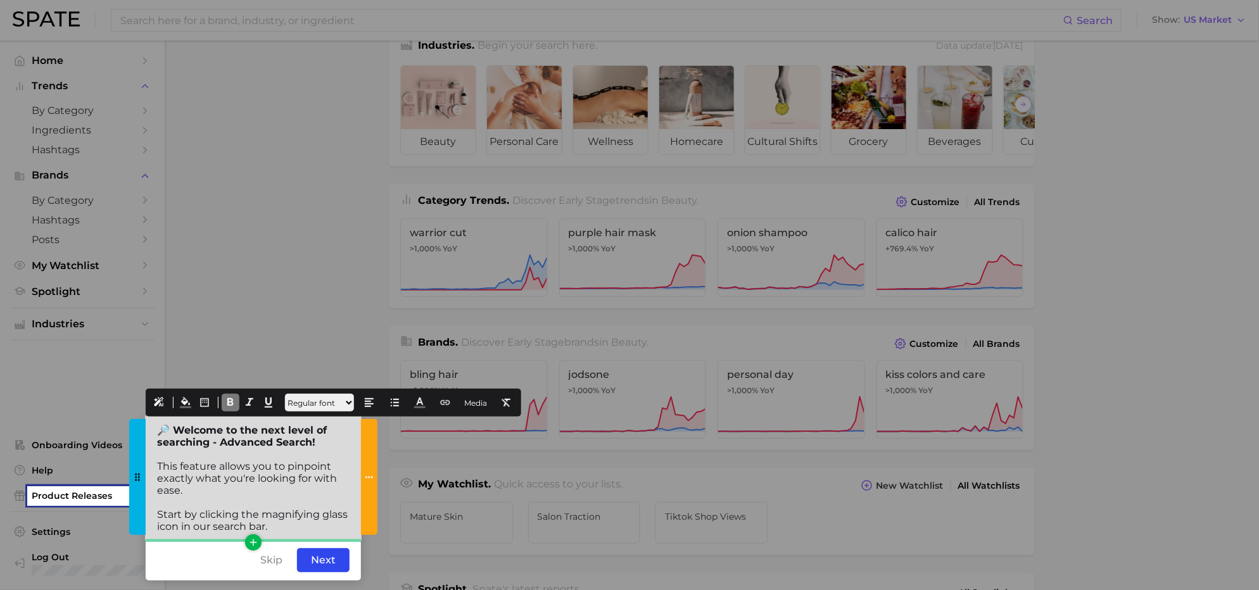
drag, startPoint x: 326, startPoint y: 450, endPoint x: 177, endPoint y: 437, distance: 150.0
click at [177, 437] on div "🔎 Welcome to the next level of searching - Advanced Search! This feature allows…" at bounding box center [253, 479] width 215 height 124
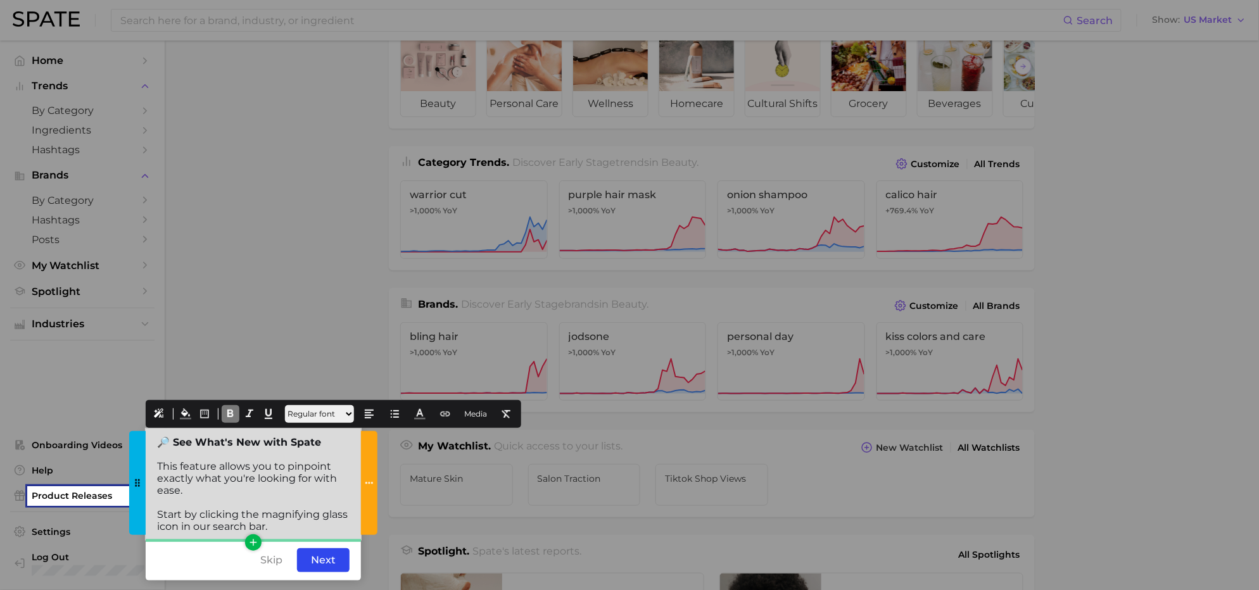
scroll to position [73, 0]
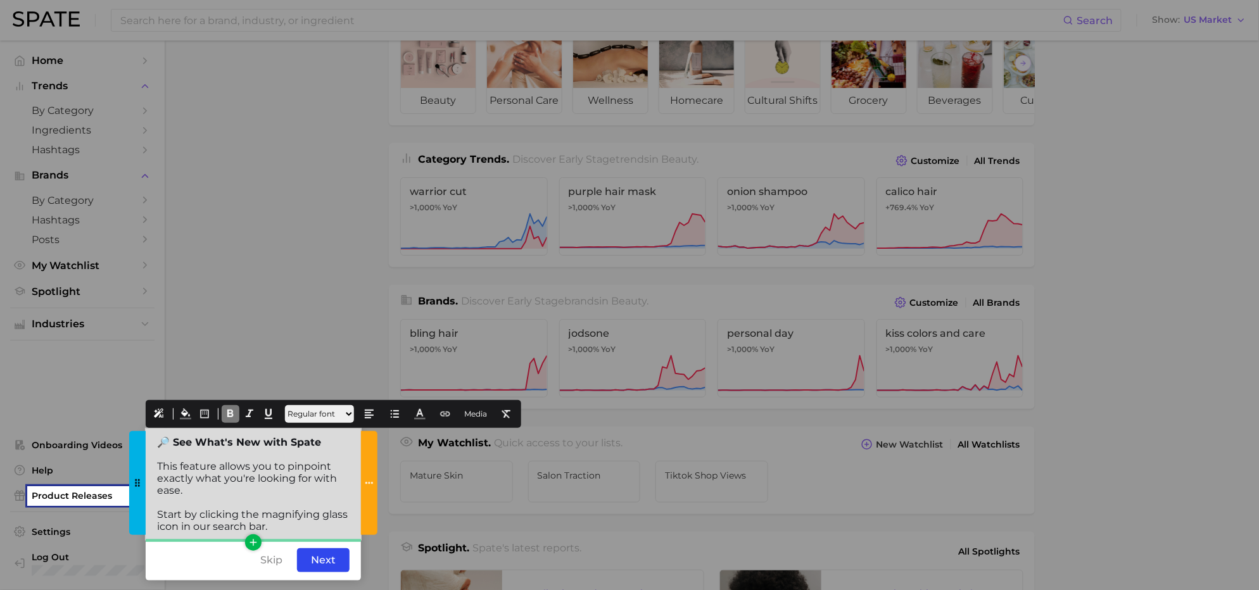
click at [286, 531] on div "Start by clicking the magnifying glass icon in our search bar." at bounding box center [253, 521] width 193 height 24
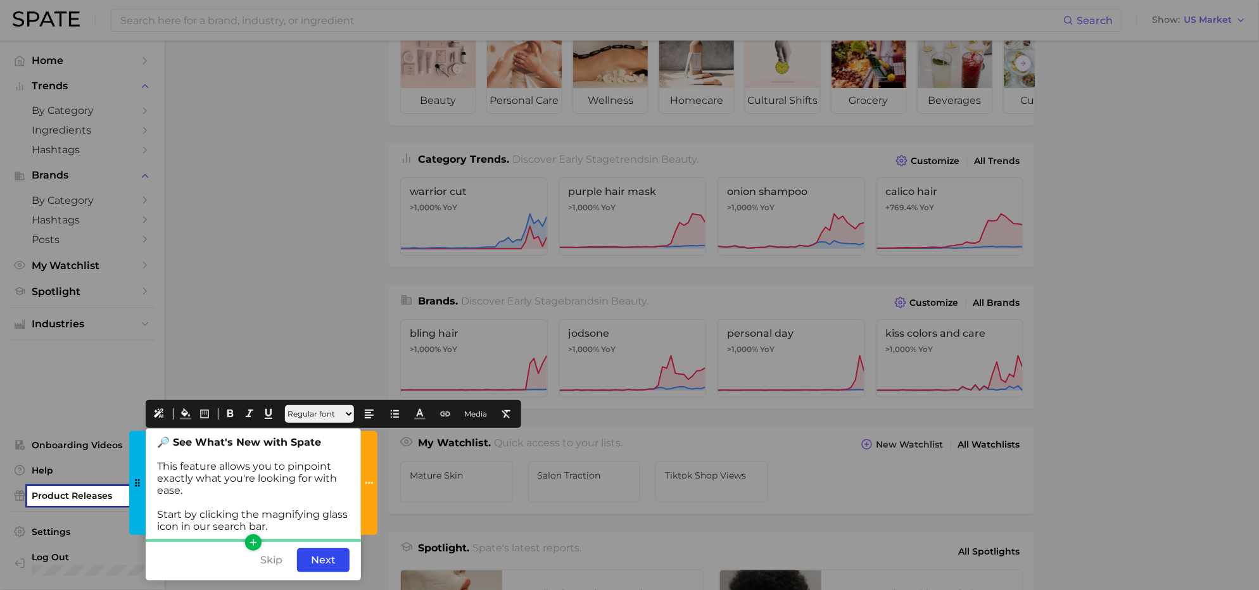
drag, startPoint x: 216, startPoint y: 507, endPoint x: 143, endPoint y: 471, distance: 81.3
click at [146, 471] on div "🔎 See What's New with Spate This feature allows you to pinpoint exactly what yo…" at bounding box center [253, 484] width 215 height 111
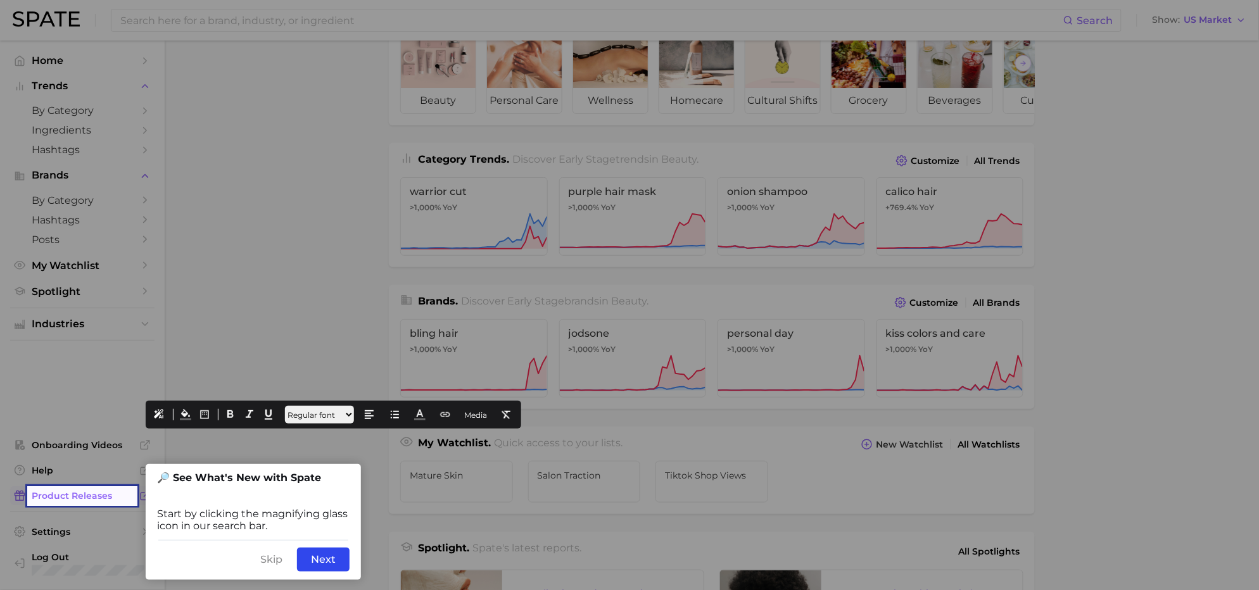
drag, startPoint x: 244, startPoint y: 523, endPoint x: 106, endPoint y: 500, distance: 139.3
click at [106, 500] on body "Search Show US Market Home Trends by Category Ingredients Hashtags Brands by Ca…" at bounding box center [629, 222] width 1259 height 590
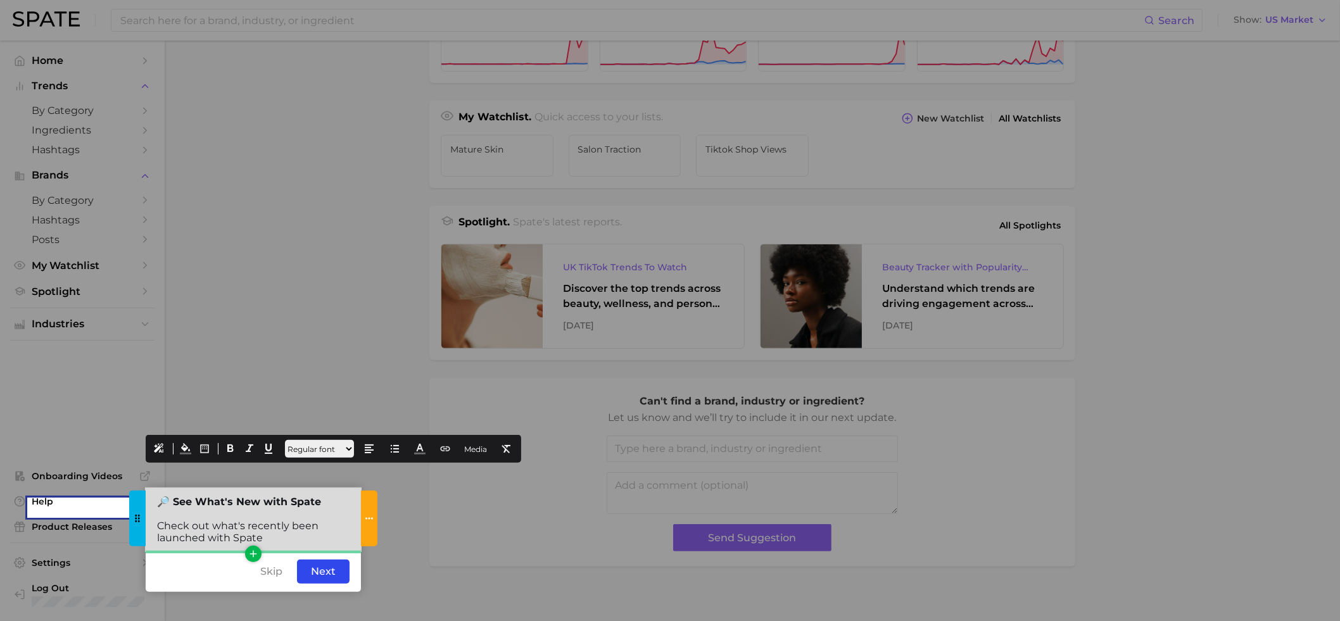
scroll to position [420, 0]
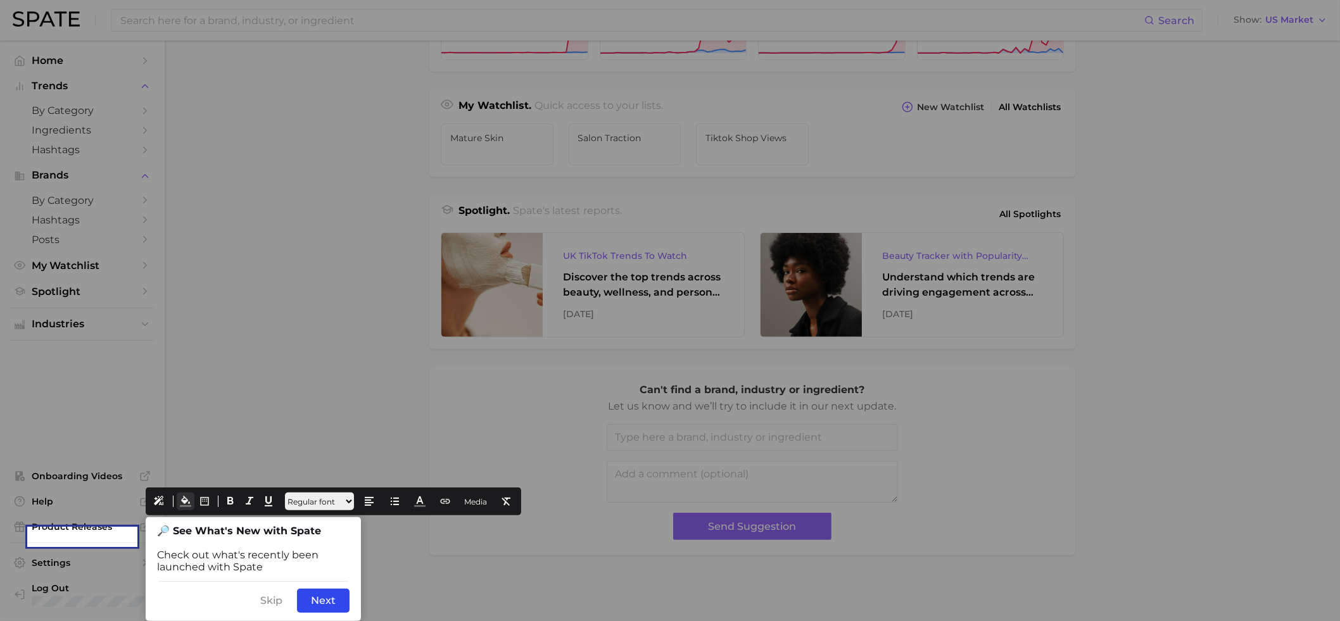
click at [187, 496] on icon at bounding box center [185, 501] width 11 height 11
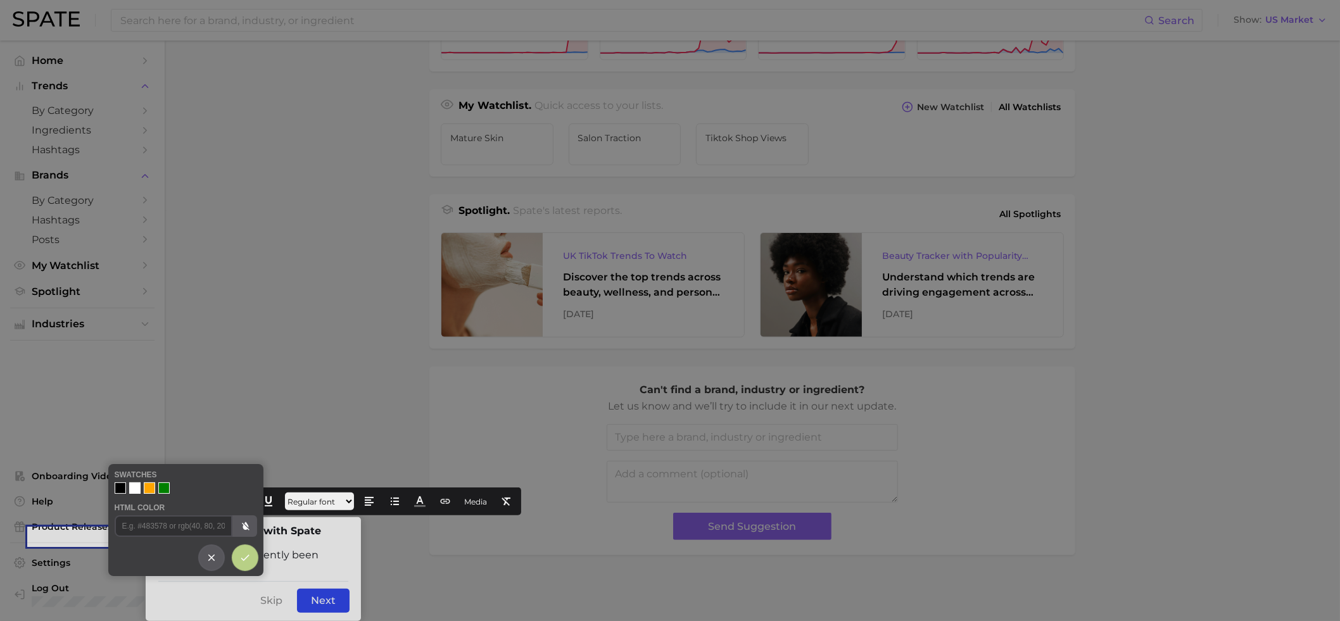
click at [120, 484] on div at bounding box center [120, 488] width 11 height 11
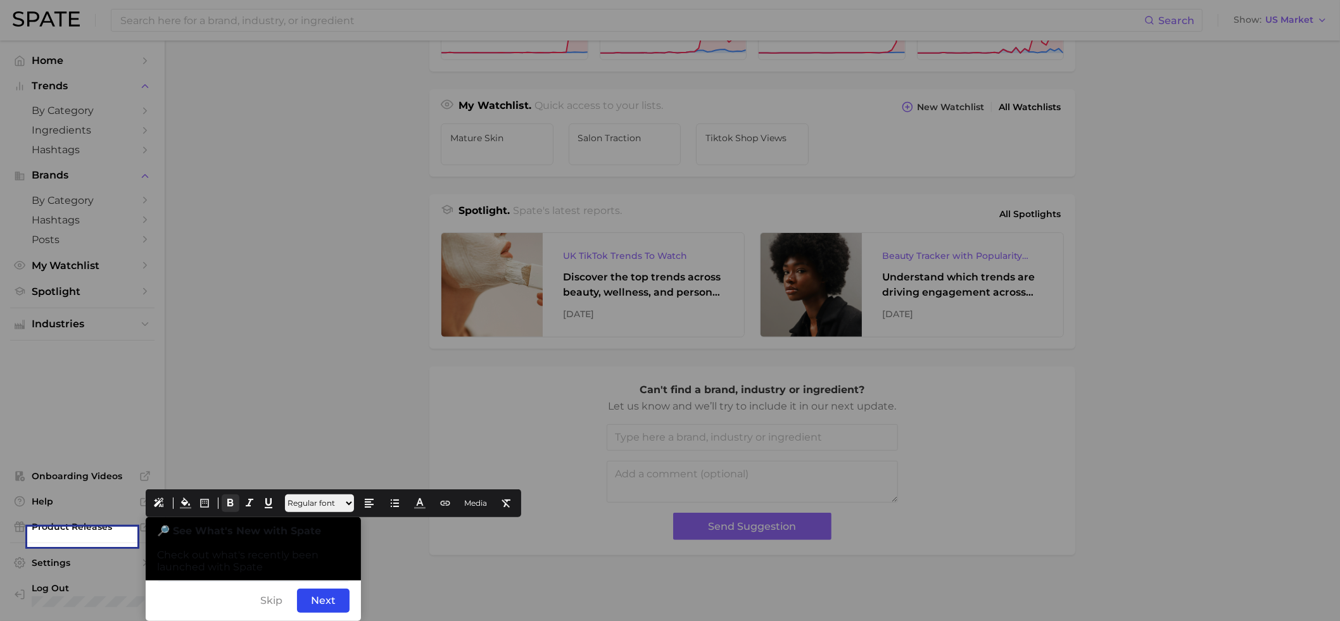
drag, startPoint x: 283, startPoint y: 561, endPoint x: 223, endPoint y: 500, distance: 85.6
click at [155, 520] on div "🔎 See What's New with Spate Check out what's recently been launched with Spate" at bounding box center [253, 549] width 215 height 63
click at [426, 498] on icon at bounding box center [419, 503] width 11 height 11
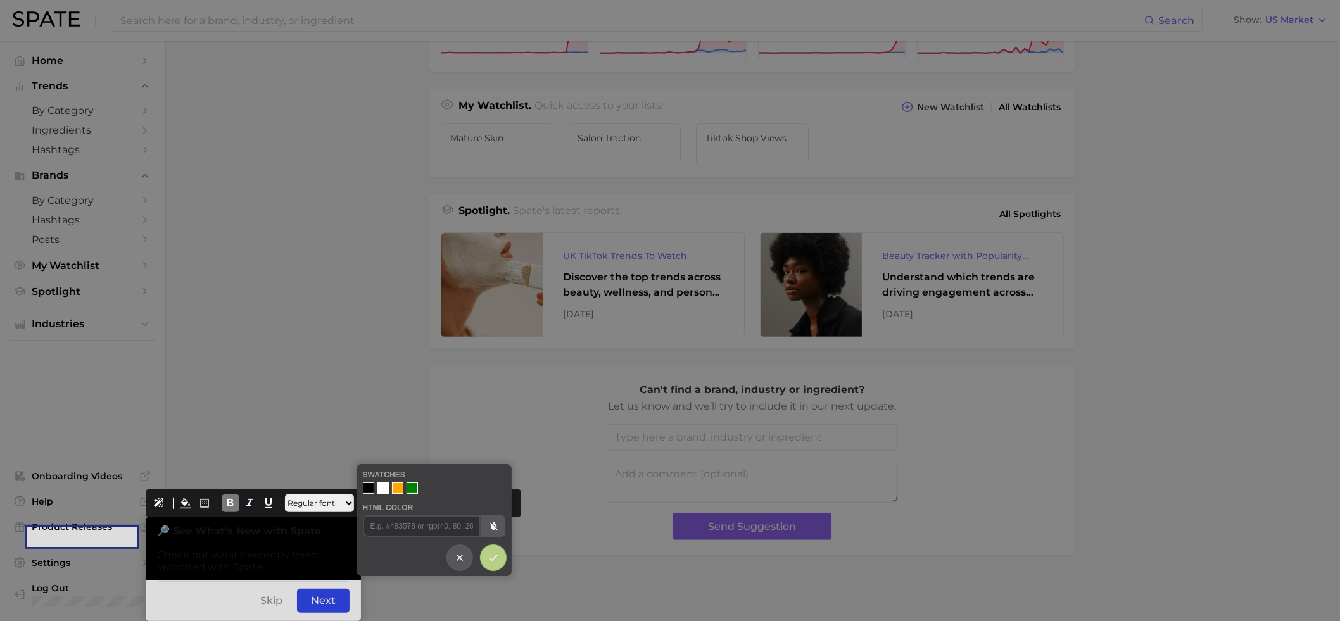
click at [381, 489] on div at bounding box center [383, 488] width 11 height 11
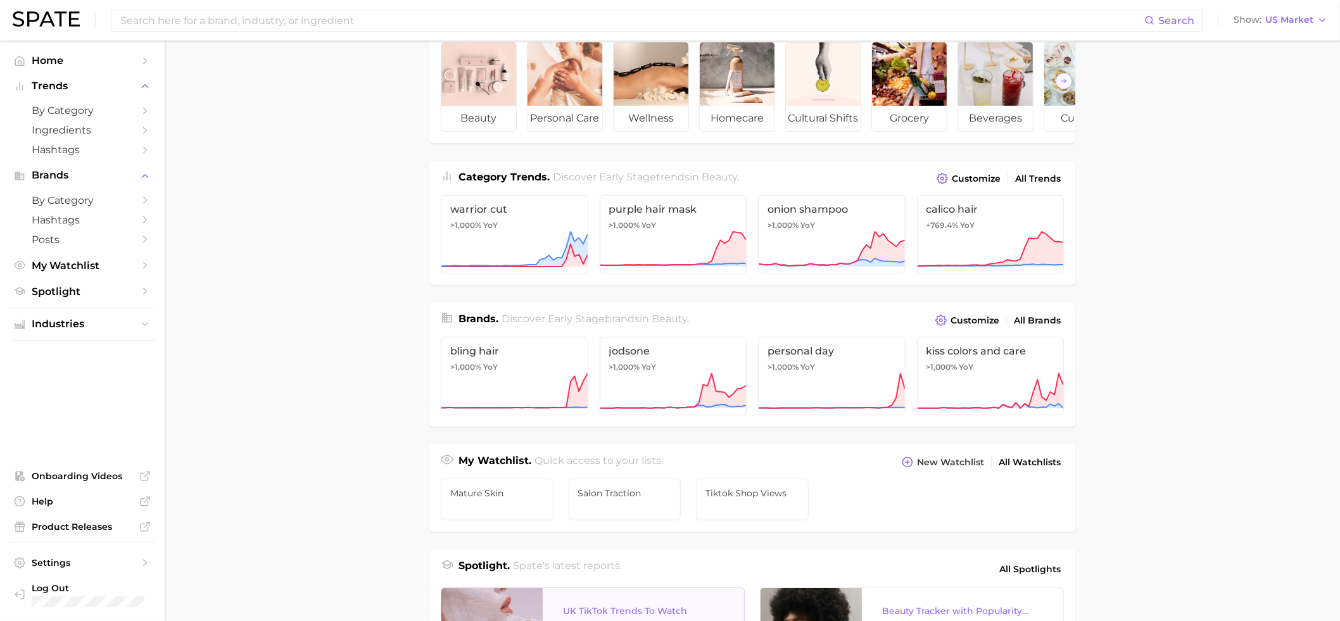
scroll to position [0, 0]
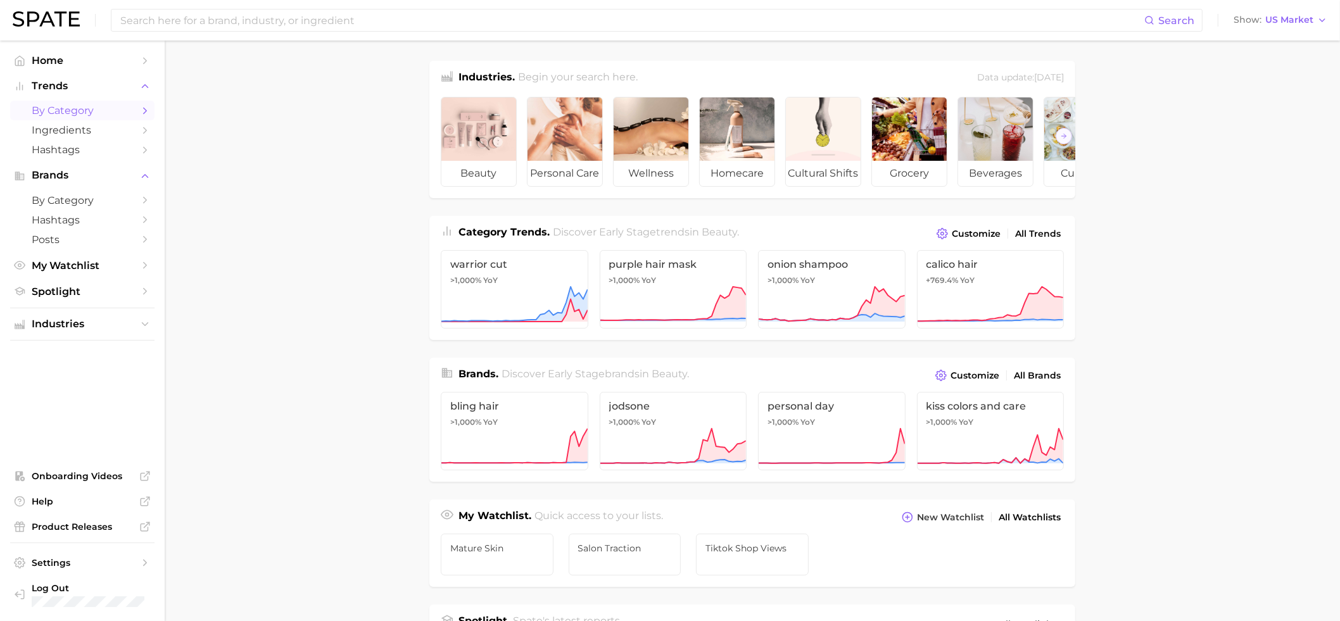
click at [44, 115] on span "by Category" at bounding box center [82, 111] width 101 height 12
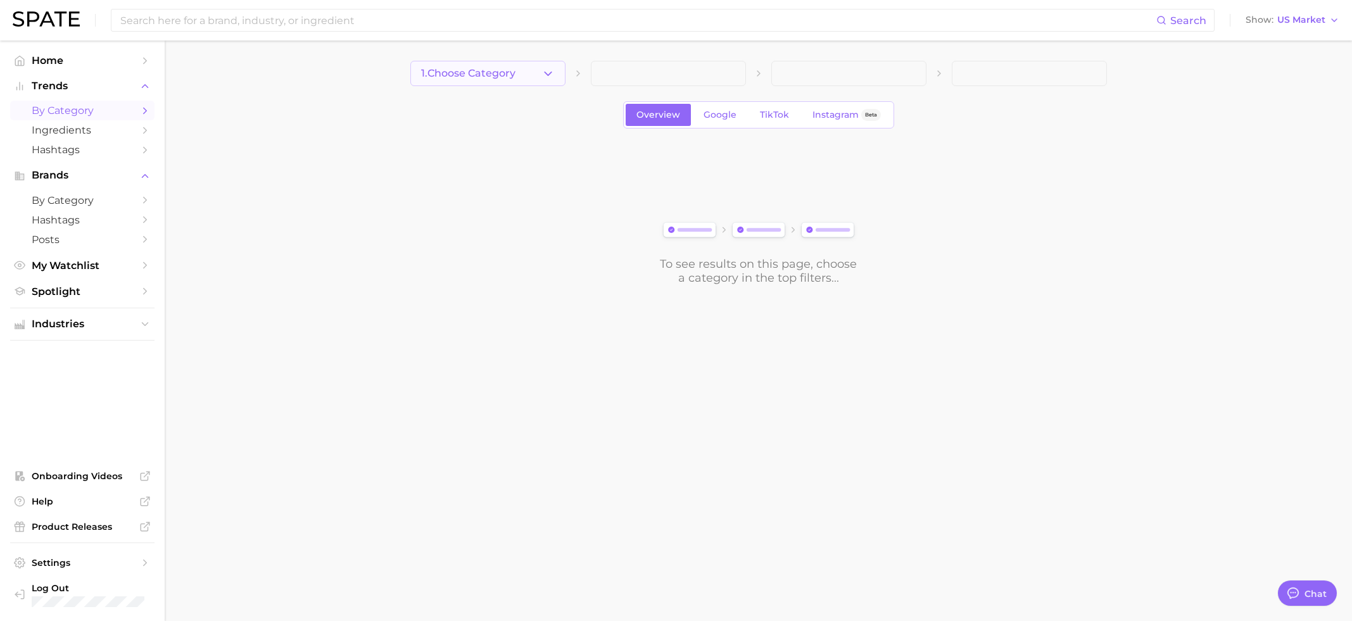
click at [547, 76] on icon "button" at bounding box center [548, 73] width 13 height 13
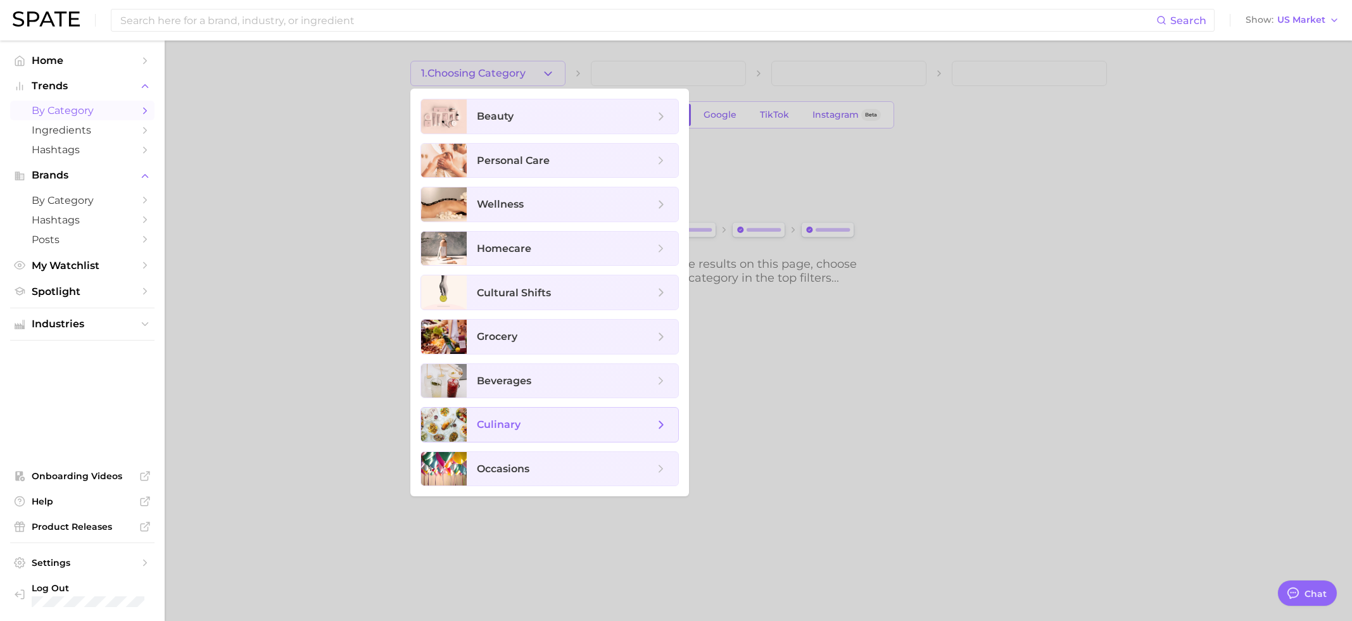
click at [518, 421] on span "culinary" at bounding box center [499, 425] width 44 height 12
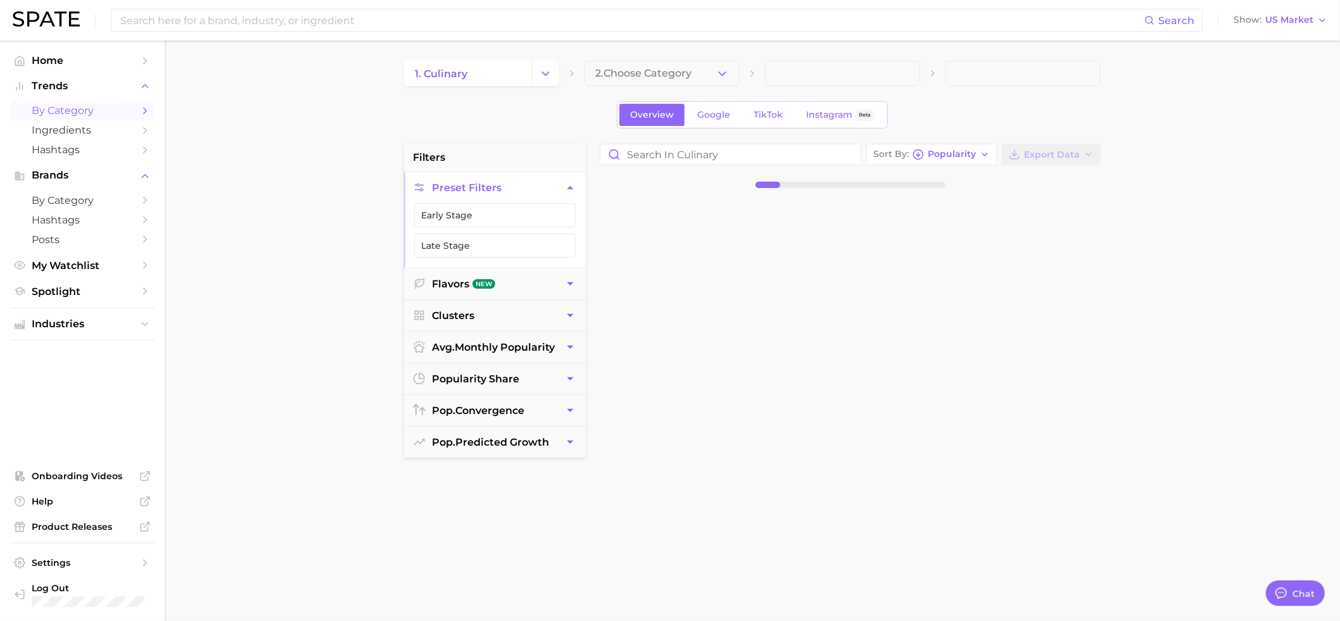
click at [622, 78] on span "2. Choose Category" at bounding box center [643, 73] width 96 height 11
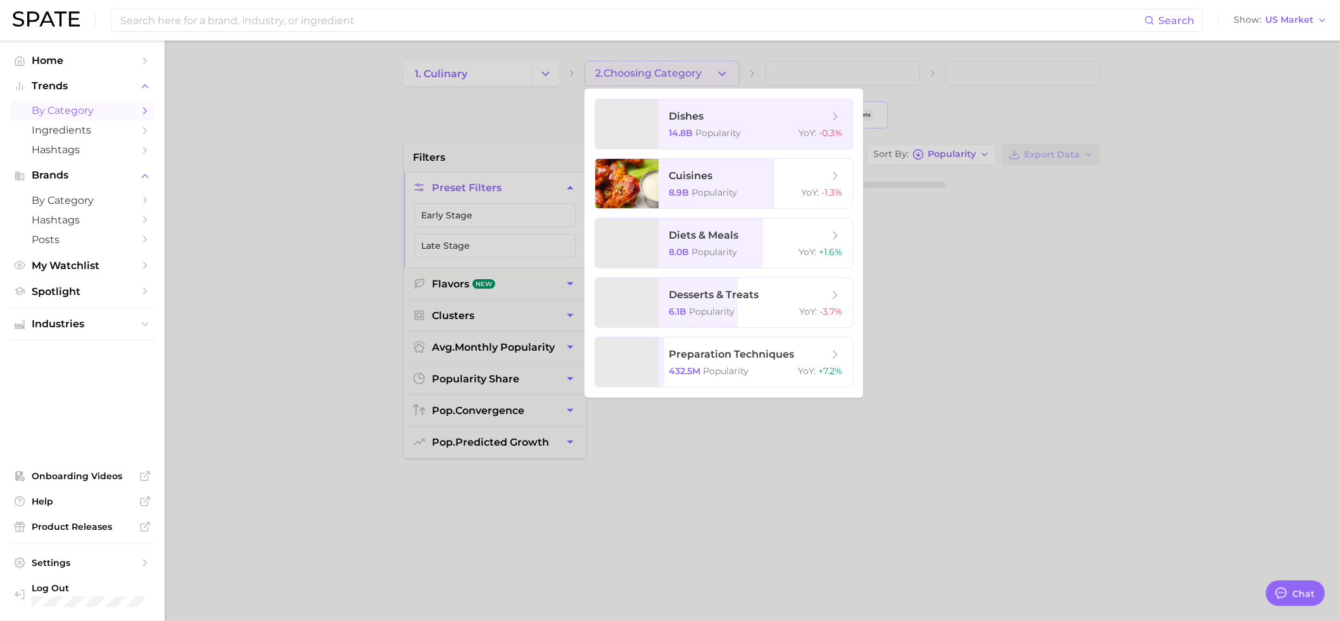
click at [547, 105] on div at bounding box center [670, 310] width 1340 height 621
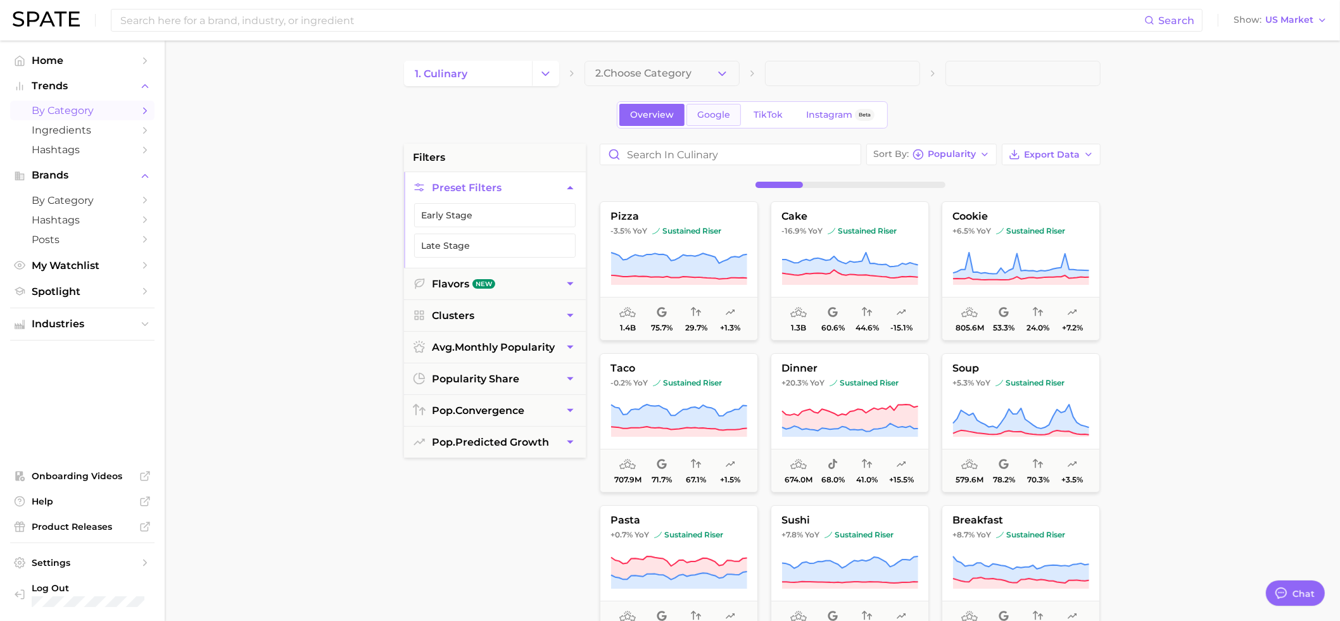
click at [694, 122] on link "Google" at bounding box center [714, 115] width 54 height 22
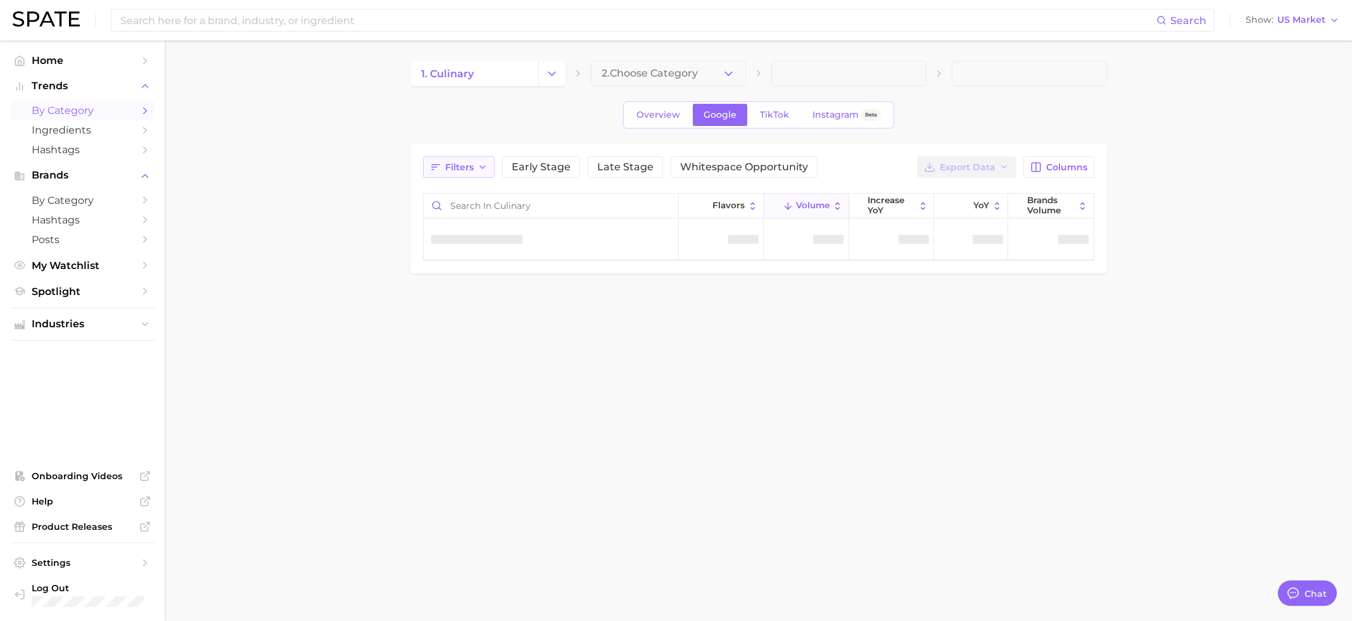
click at [478, 167] on icon "button" at bounding box center [483, 167] width 10 height 10
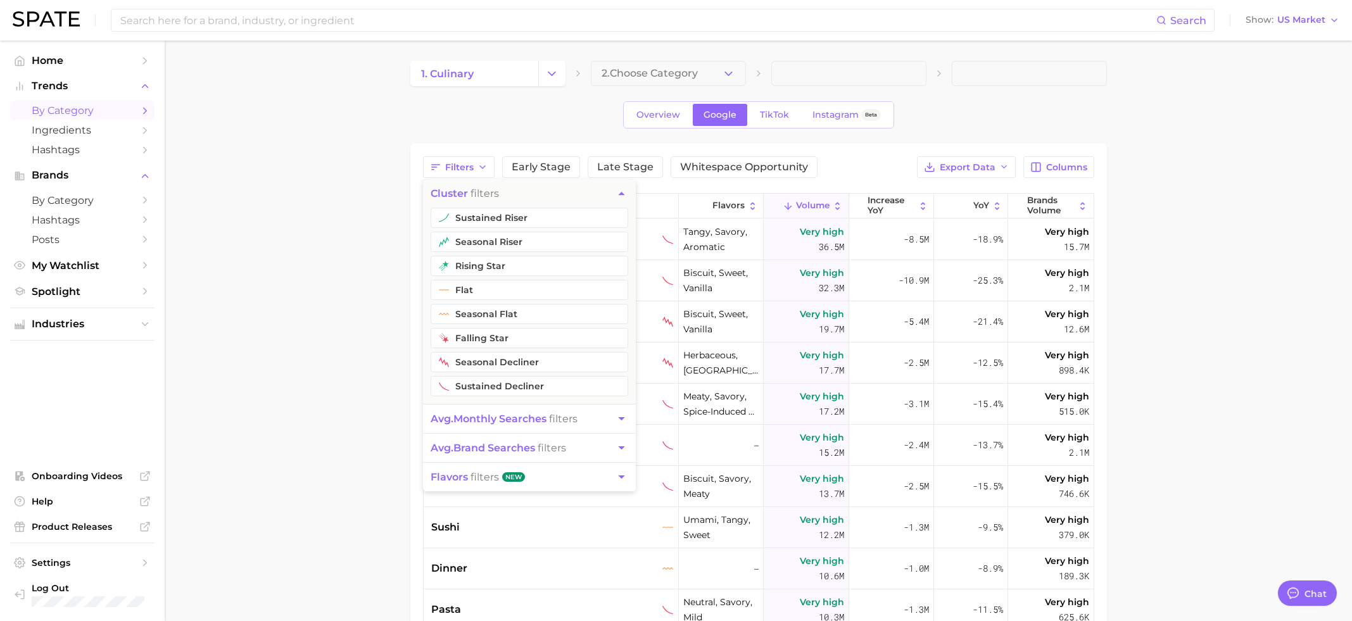
type textarea "x"
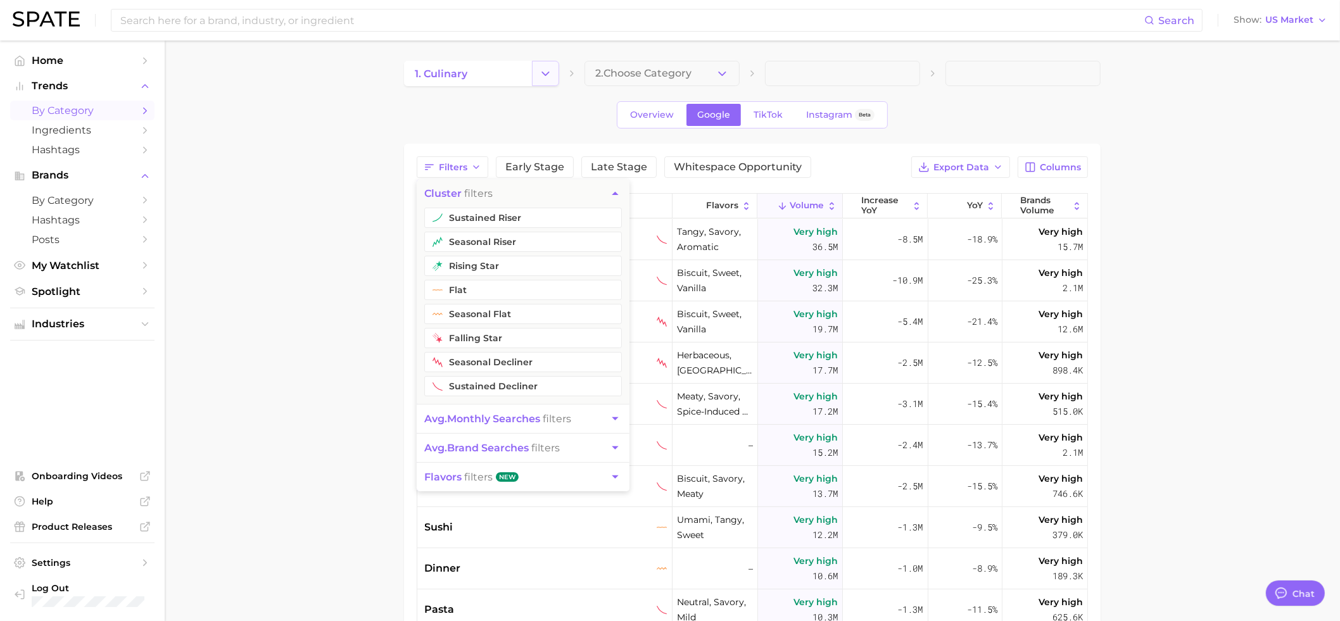
click at [554, 77] on button "Change Category" at bounding box center [545, 73] width 27 height 25
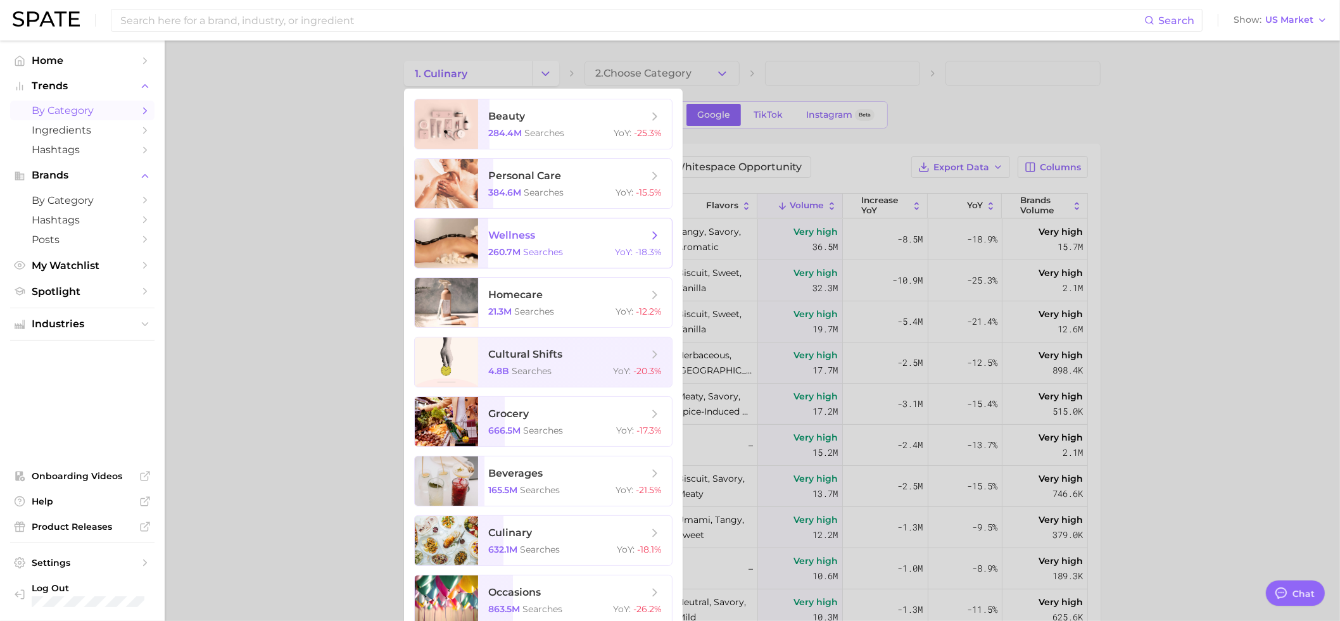
click at [527, 248] on span "searches" at bounding box center [543, 251] width 40 height 11
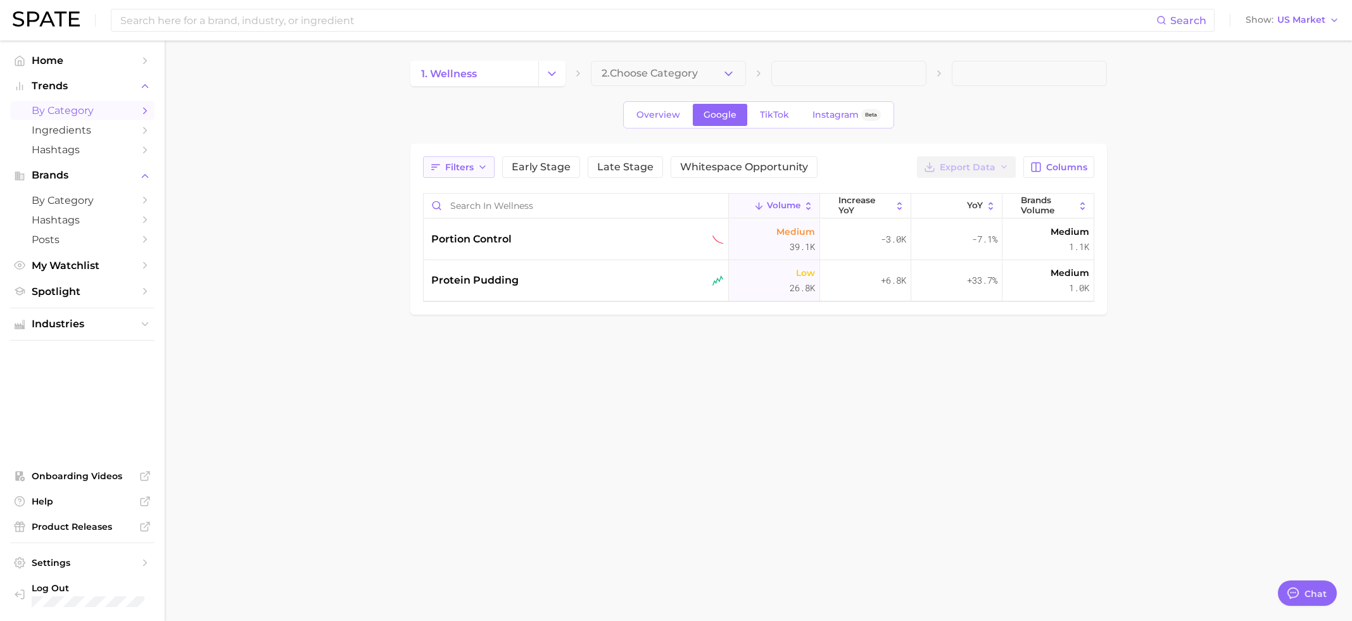
click at [469, 175] on button "Filters" at bounding box center [459, 167] width 72 height 22
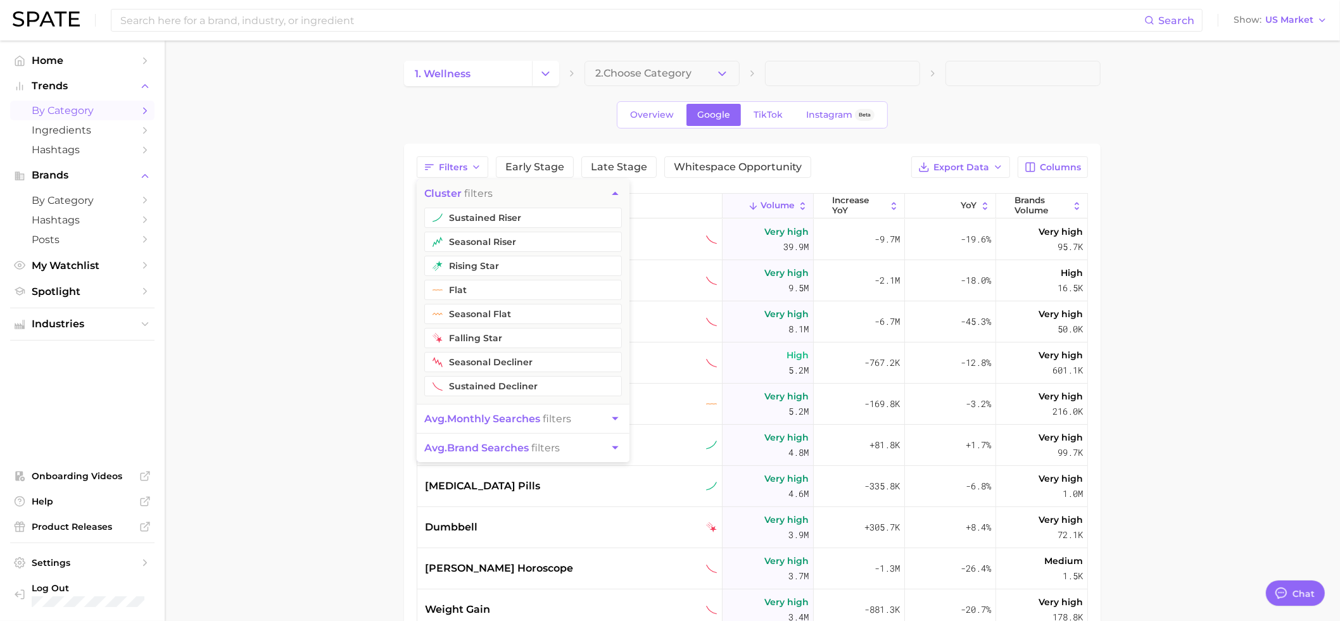
click at [477, 125] on div "Overview Google TikTok Instagram Beta" at bounding box center [752, 114] width 697 height 27
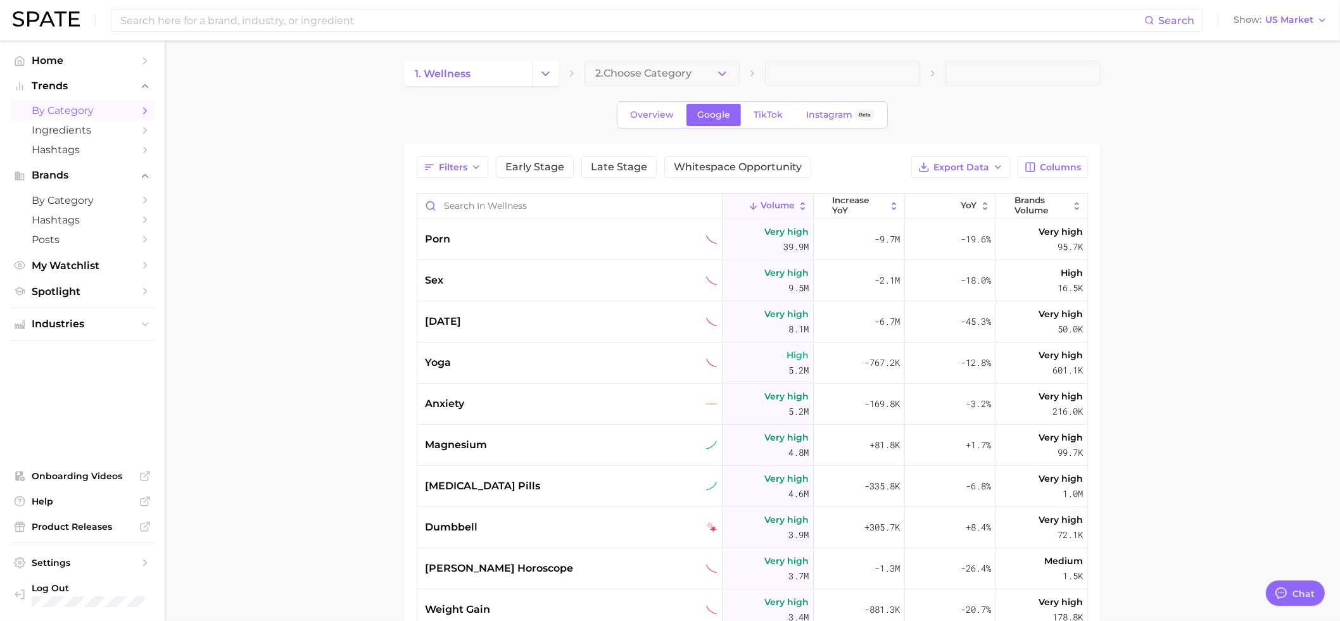
click at [564, 68] on div "1. wellness 2. Choose Category" at bounding box center [752, 73] width 697 height 25
click at [555, 79] on button "Change Category" at bounding box center [545, 73] width 27 height 25
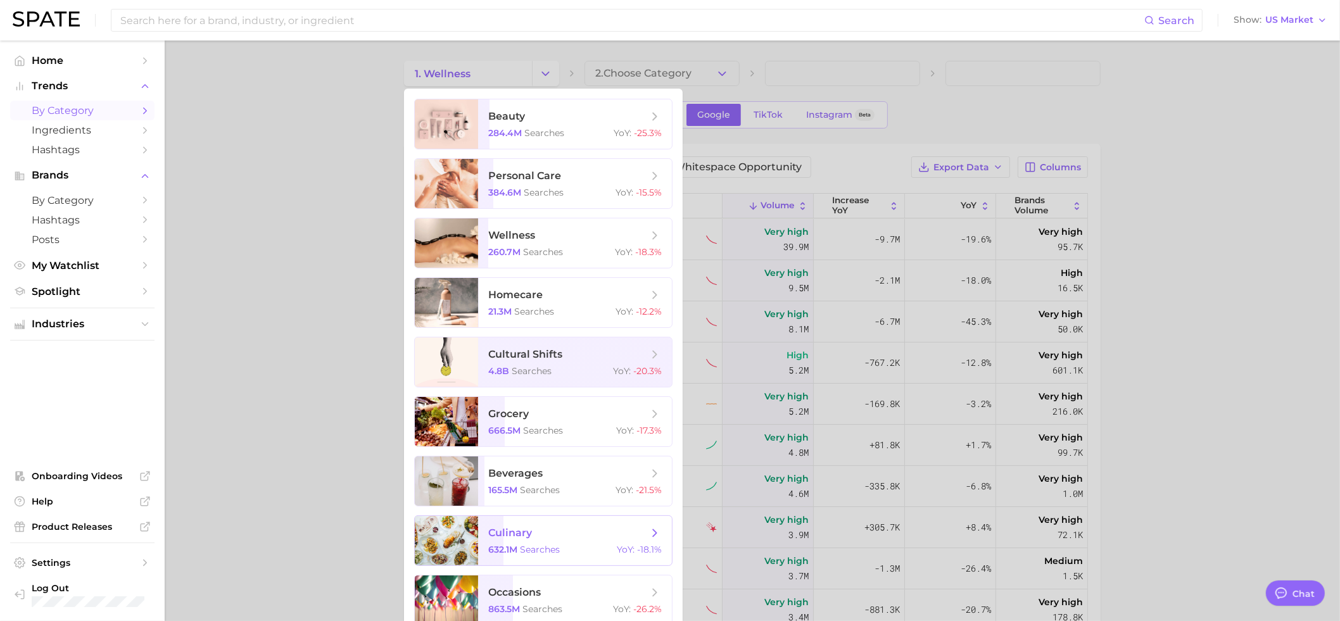
click at [587, 518] on span "culinary 632.1m searches YoY : -18.1%" at bounding box center [575, 540] width 194 height 49
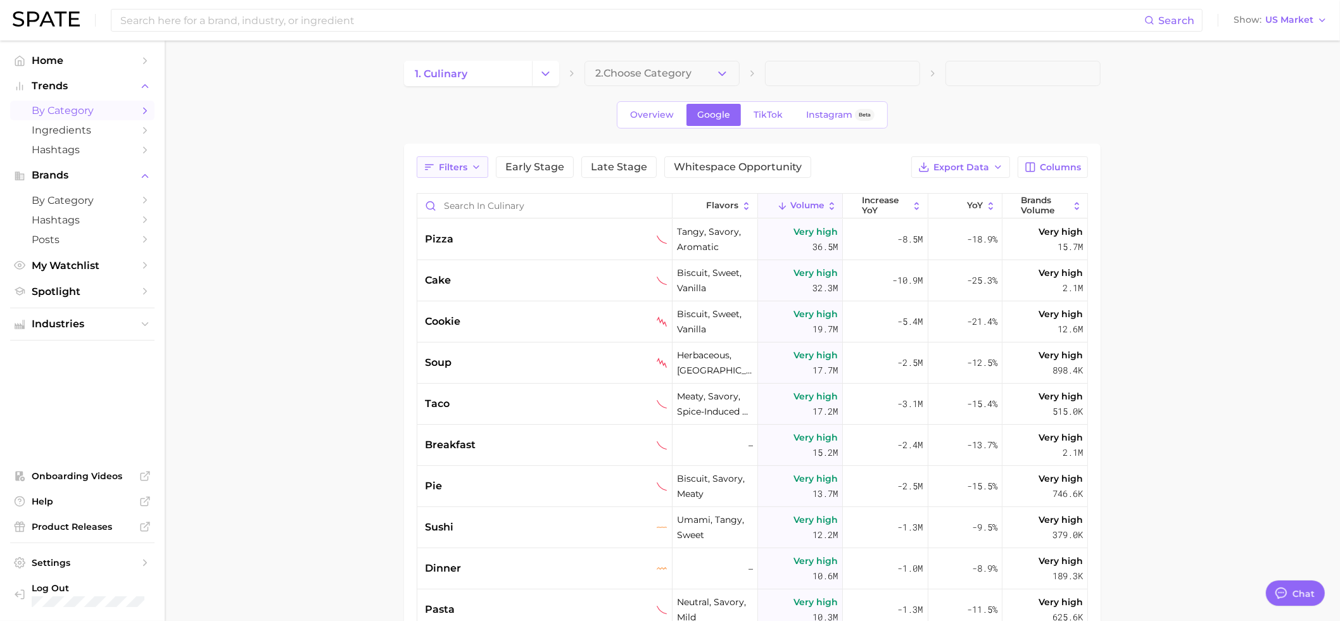
click at [461, 168] on span "Filters" at bounding box center [453, 167] width 29 height 11
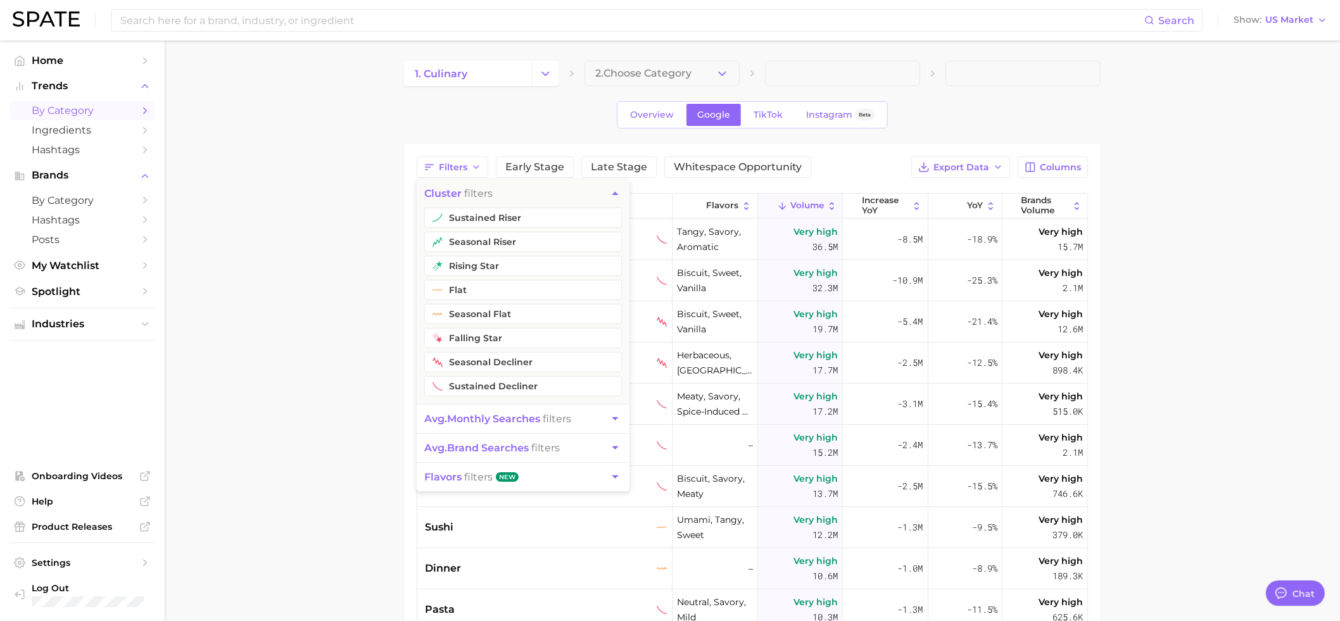
click at [537, 473] on button "flavors filters New" at bounding box center [523, 477] width 213 height 29
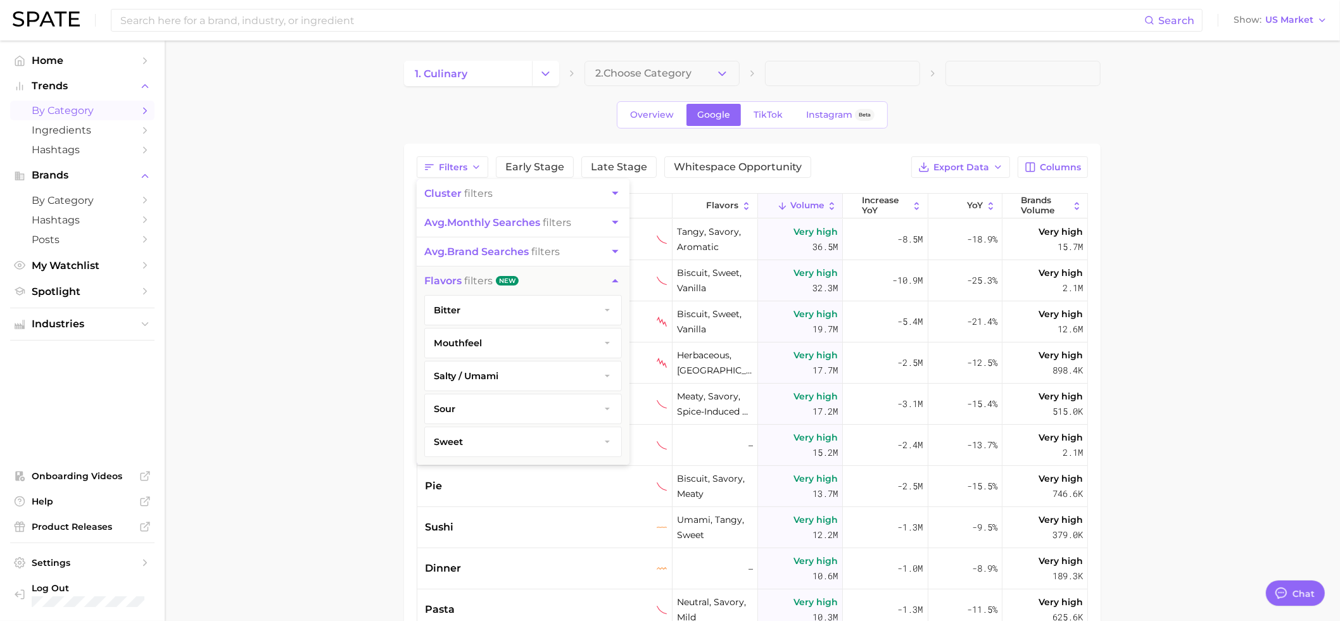
click at [376, 254] on main "1. culinary 2. Choose Category Overview Google TikTok Instagram Beta Filters cl…" at bounding box center [753, 466] width 1176 height 850
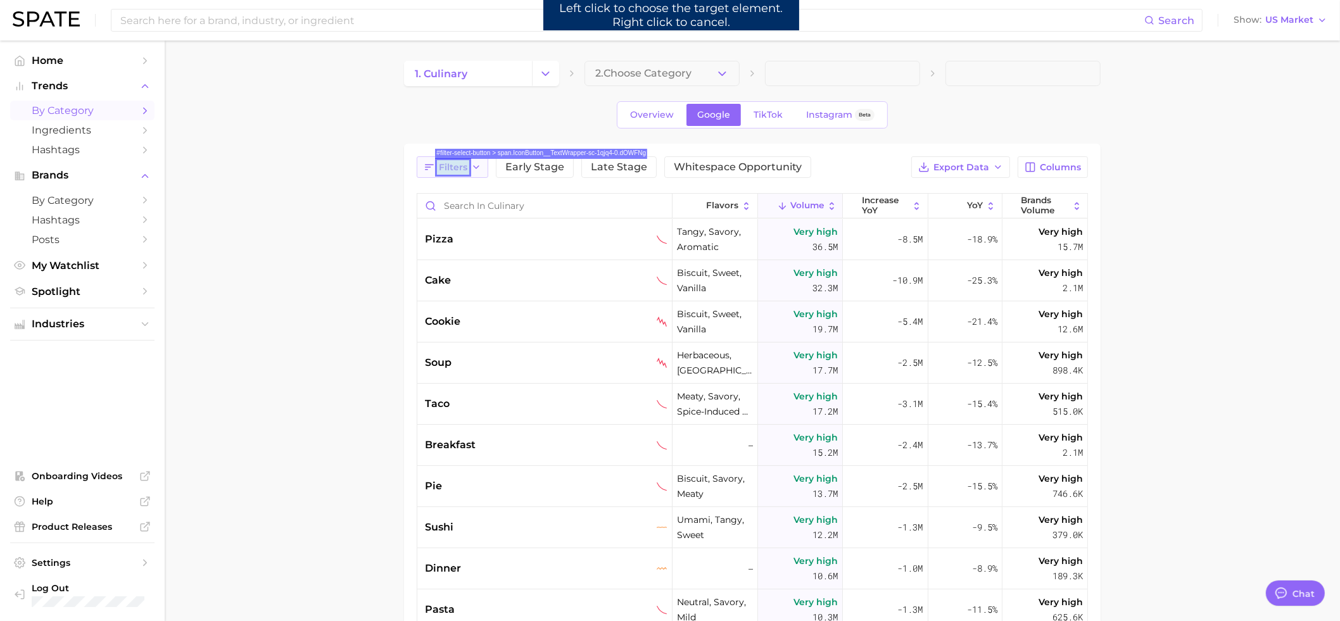
click at [448, 170] on span "Filters" at bounding box center [453, 167] width 29 height 11
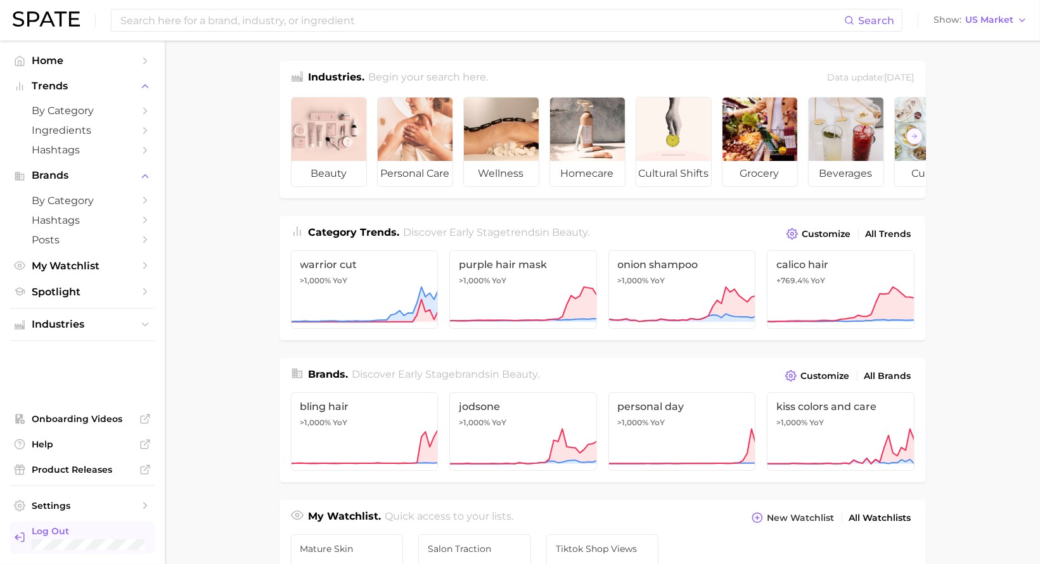
click at [111, 528] on span "Log Out" at bounding box center [88, 530] width 113 height 11
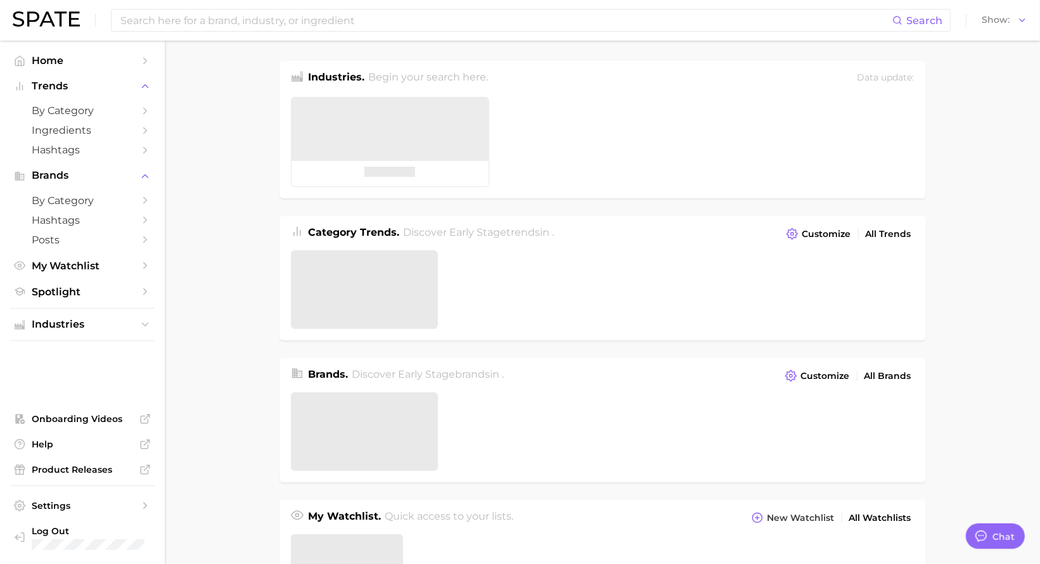
type textarea "x"
